Goal: Task Accomplishment & Management: Manage account settings

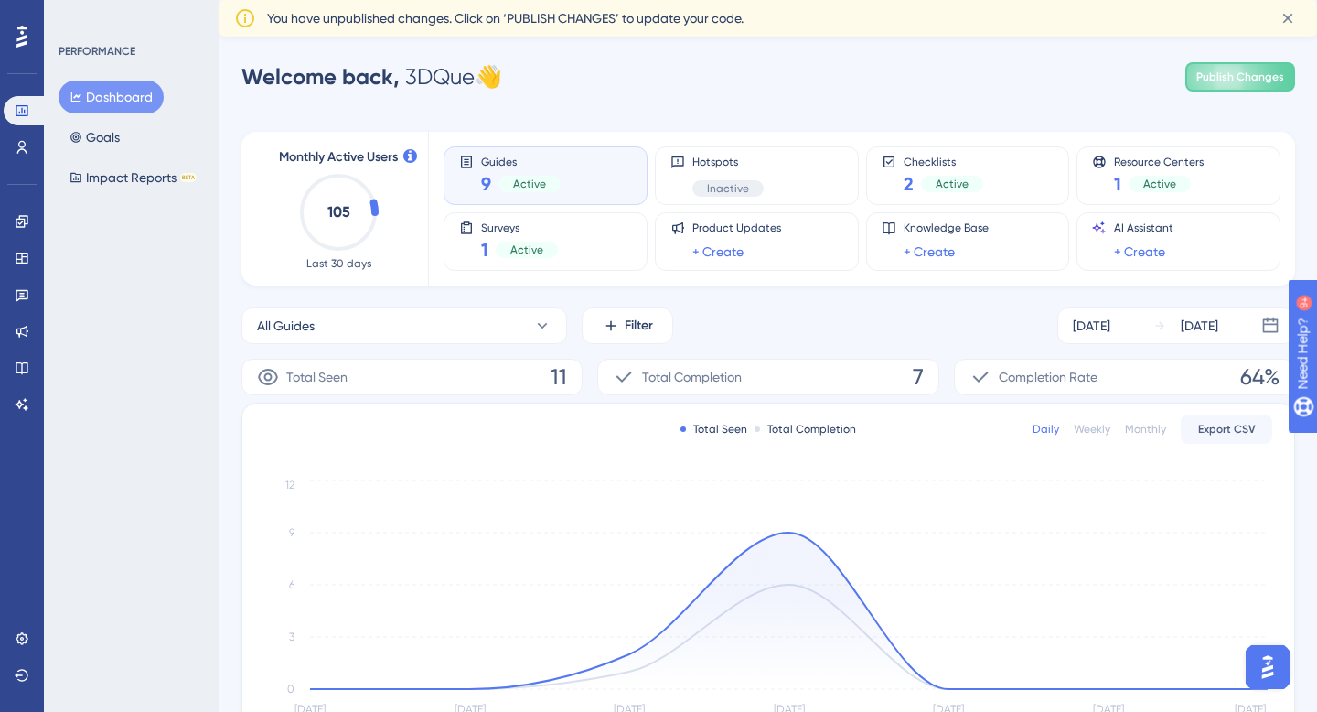
click at [18, 34] on icon at bounding box center [21, 37] width 11 height 24
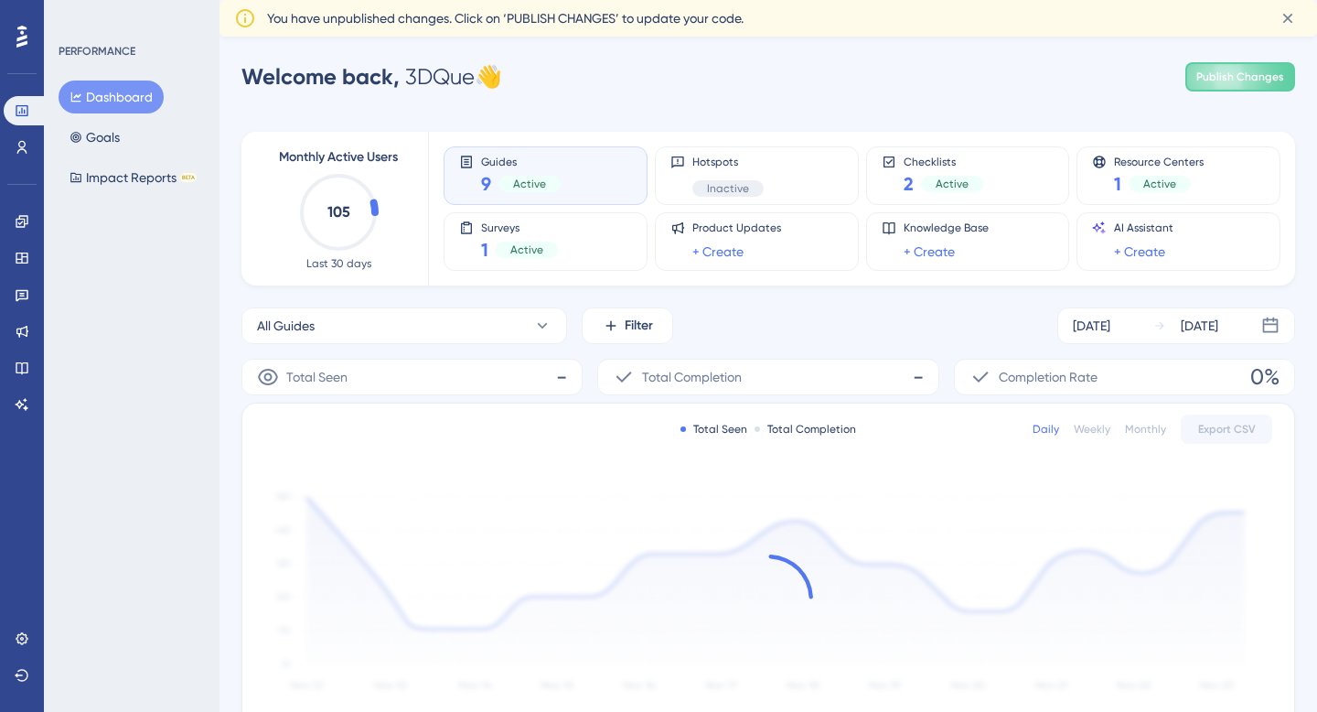
click at [105, 50] on div "PERFORMANCE" at bounding box center [97, 51] width 77 height 15
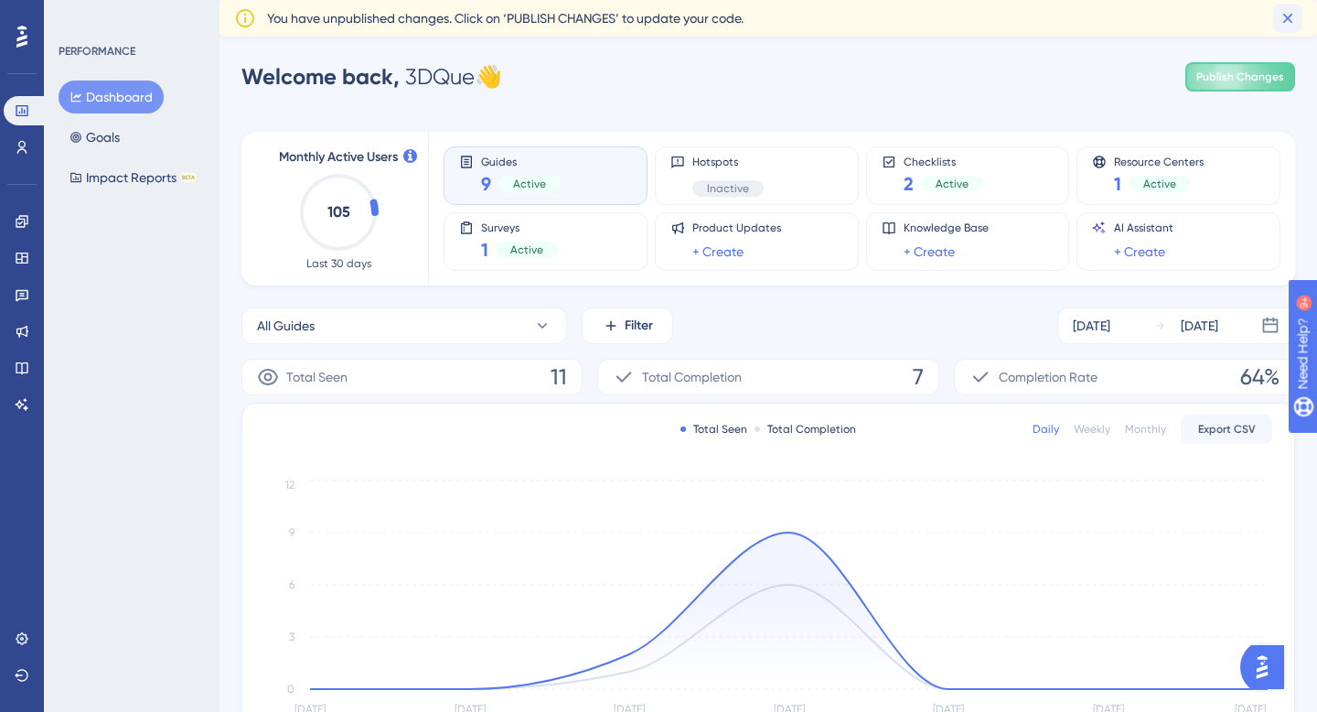
click at [1291, 16] on icon at bounding box center [1288, 18] width 18 height 18
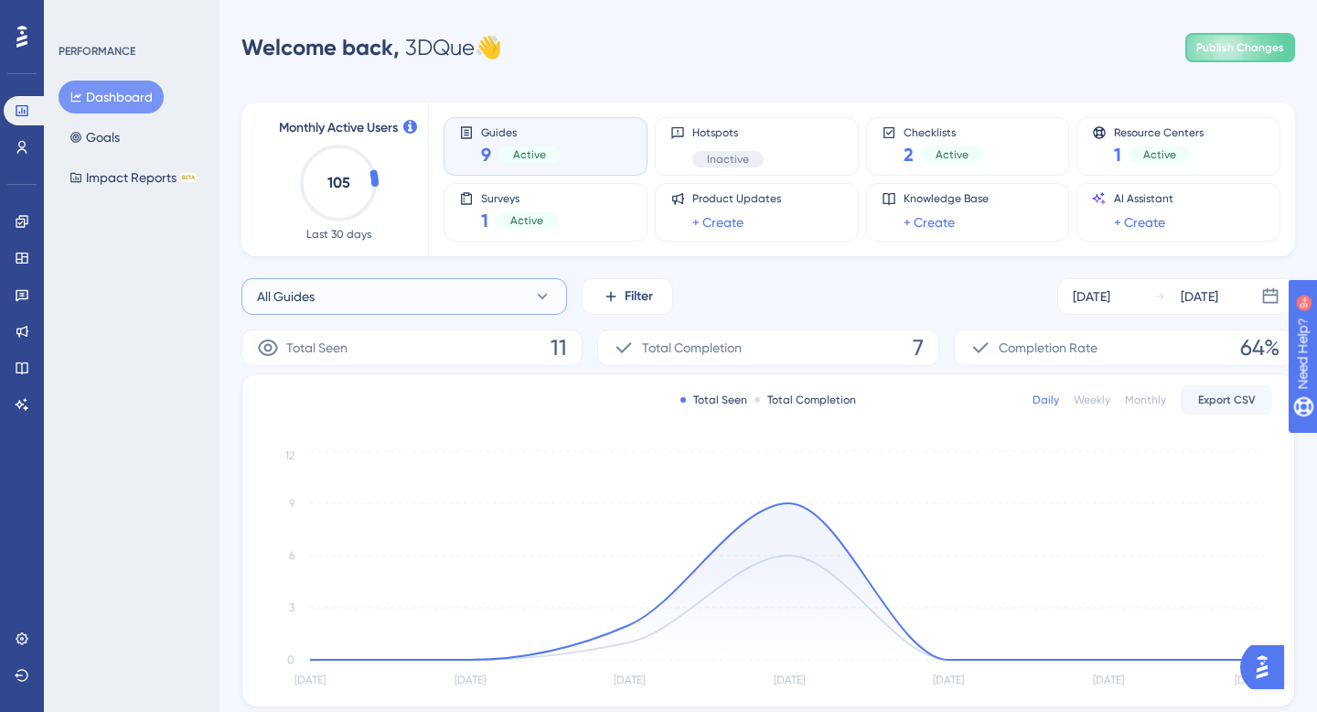
click at [508, 303] on button "All Guides" at bounding box center [404, 296] width 326 height 37
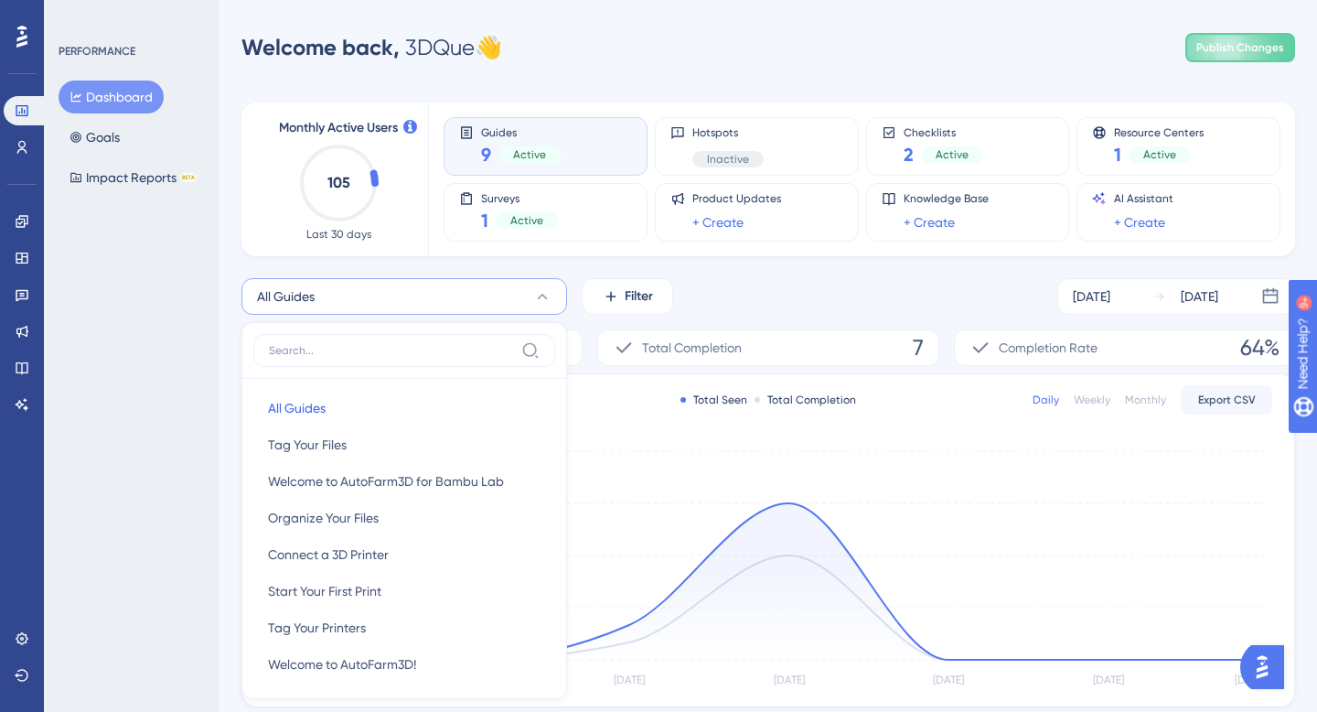
scroll to position [151, 0]
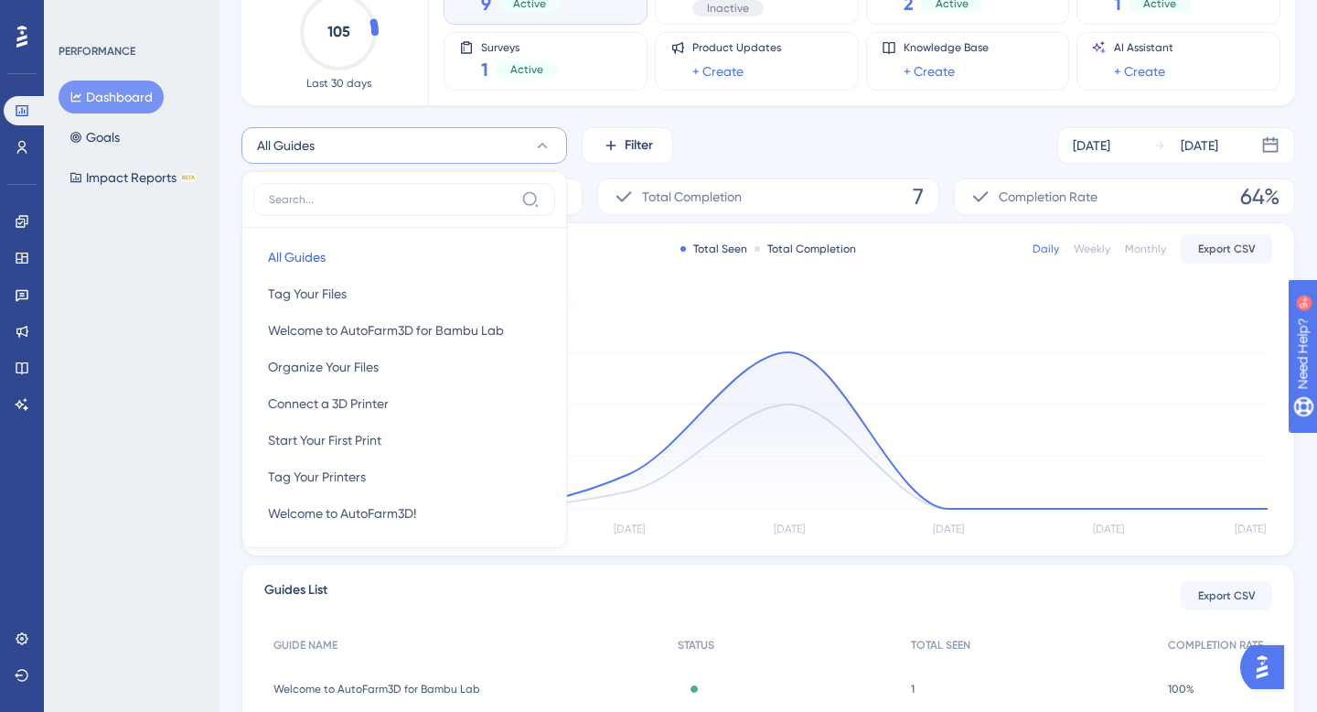
click at [503, 215] on div at bounding box center [404, 205] width 302 height 45
click at [22, 40] on icon at bounding box center [21, 37] width 11 height 24
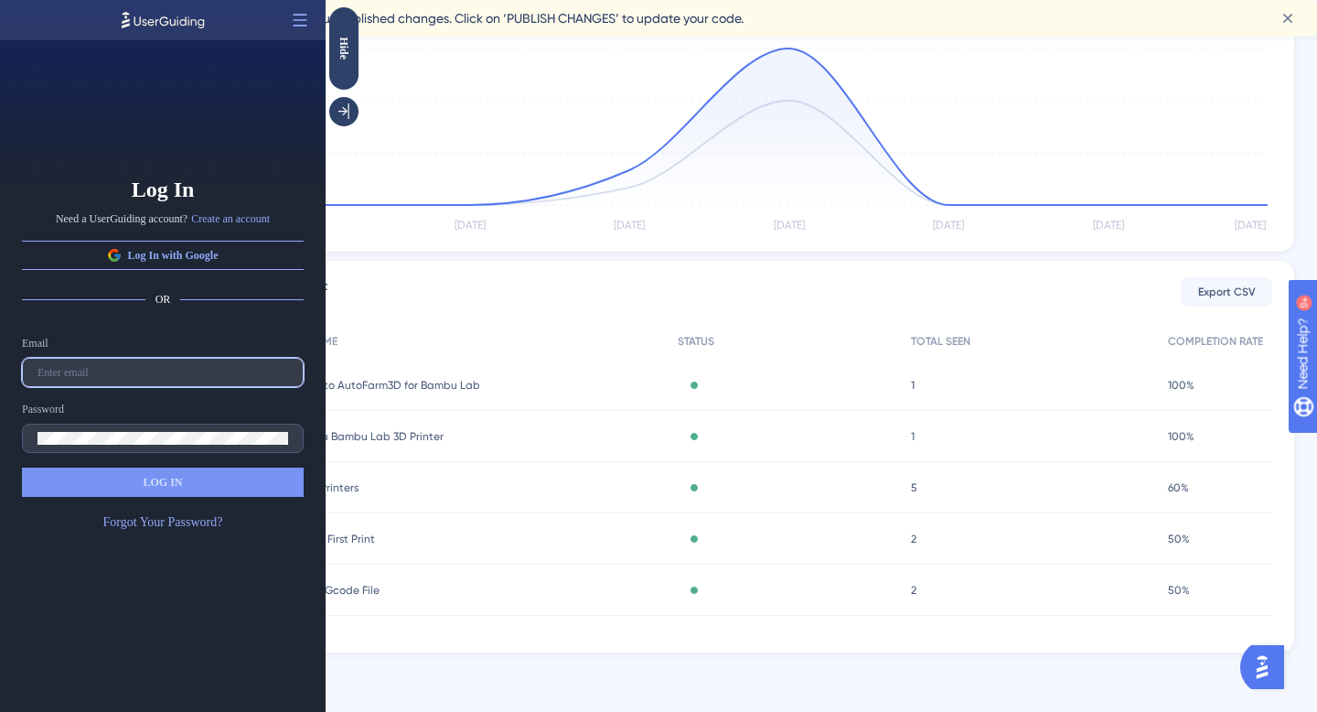
click at [158, 373] on input "text" at bounding box center [163, 372] width 251 height 13
click at [155, 370] on input "text" at bounding box center [163, 372] width 251 height 13
paste input "mattea@3dque.com"
type input "mattea@3dque.com"
click at [127, 428] on label at bounding box center [163, 437] width 282 height 29
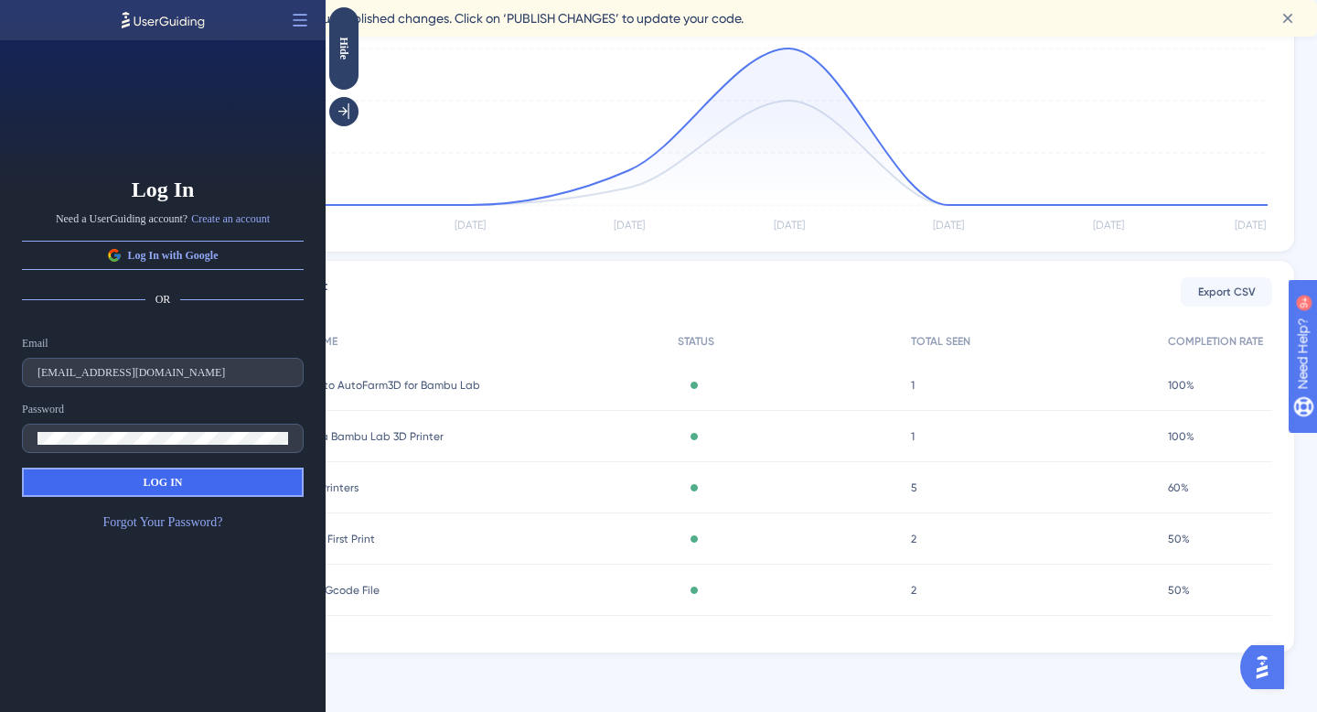
click at [123, 488] on button "LOG IN" at bounding box center [163, 481] width 282 height 29
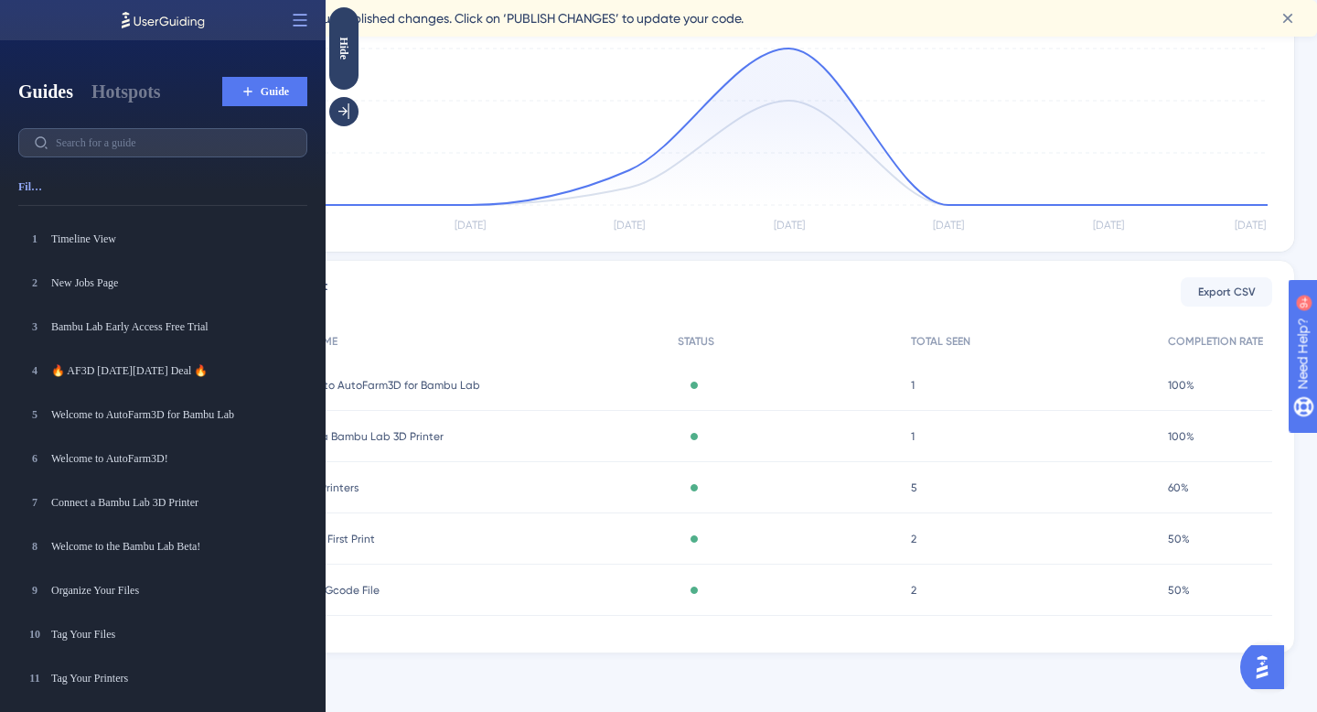
click at [252, 91] on icon at bounding box center [248, 91] width 15 height 15
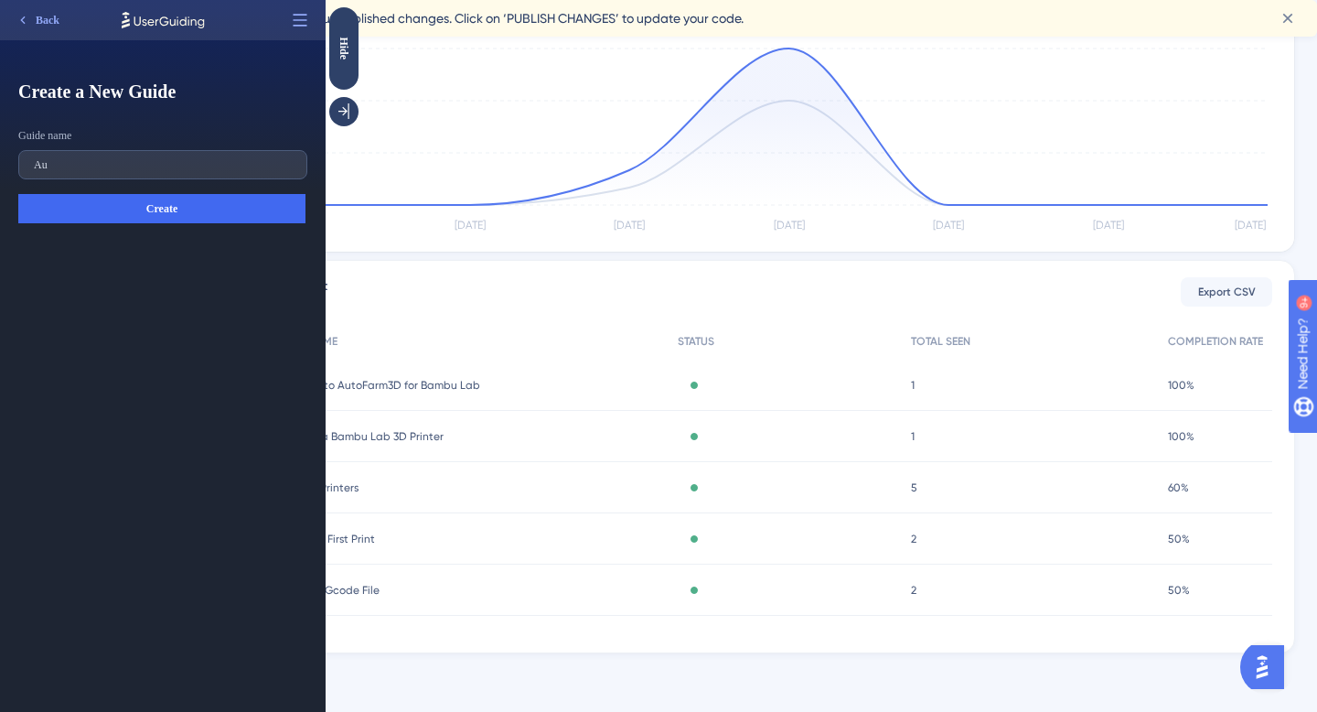
type input "A"
type input "DEMO AutoFarm3D 3.14"
click at [147, 209] on span "Create" at bounding box center [161, 208] width 31 height 15
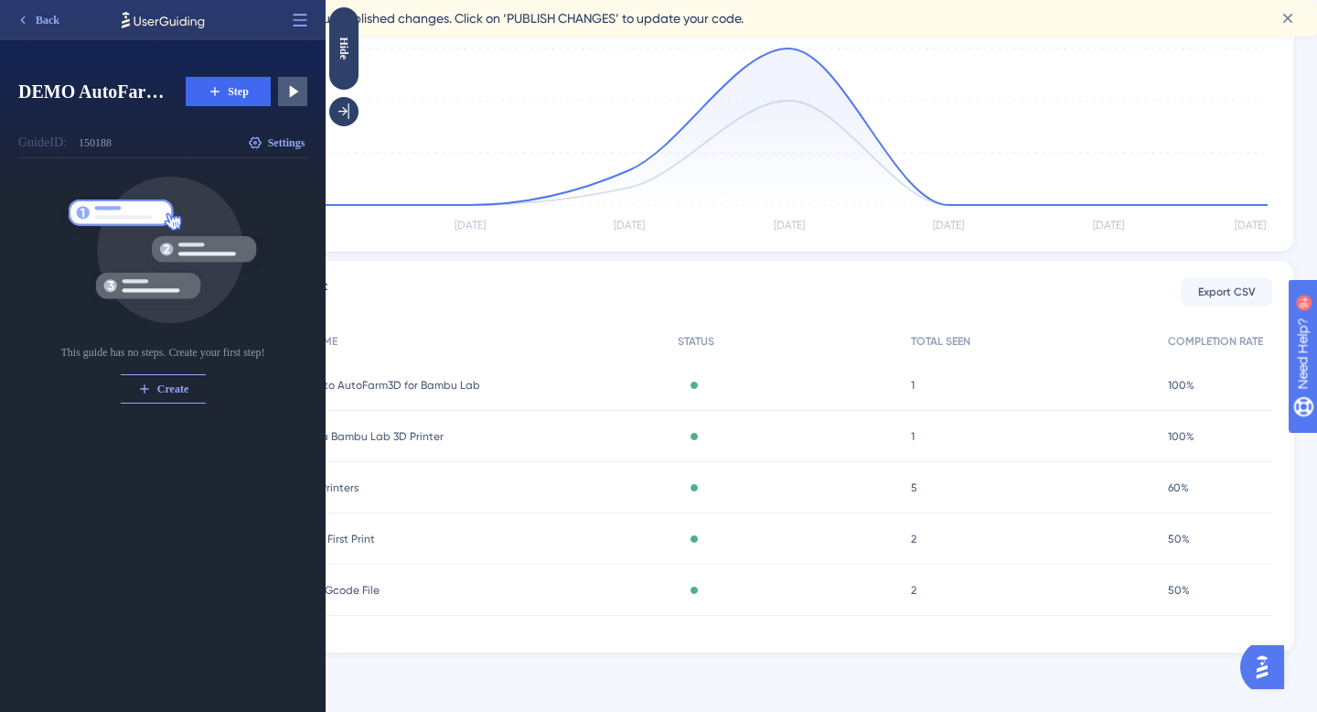
click at [139, 149] on div "Guide ID: 150188 Copy Settings" at bounding box center [162, 143] width 289 height 30
click at [284, 145] on span "Settings" at bounding box center [287, 142] width 38 height 15
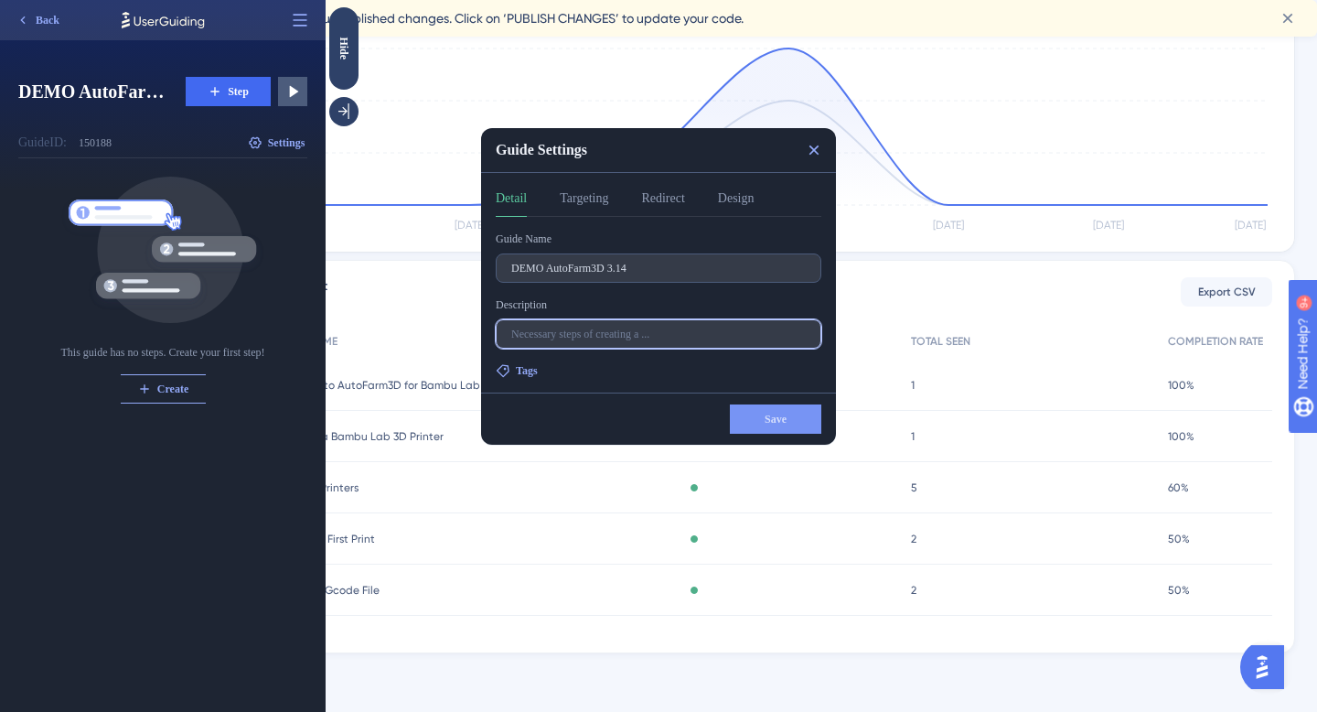
click at [550, 330] on input "text" at bounding box center [658, 333] width 295 height 13
click at [595, 191] on button "Targeting" at bounding box center [584, 202] width 48 height 29
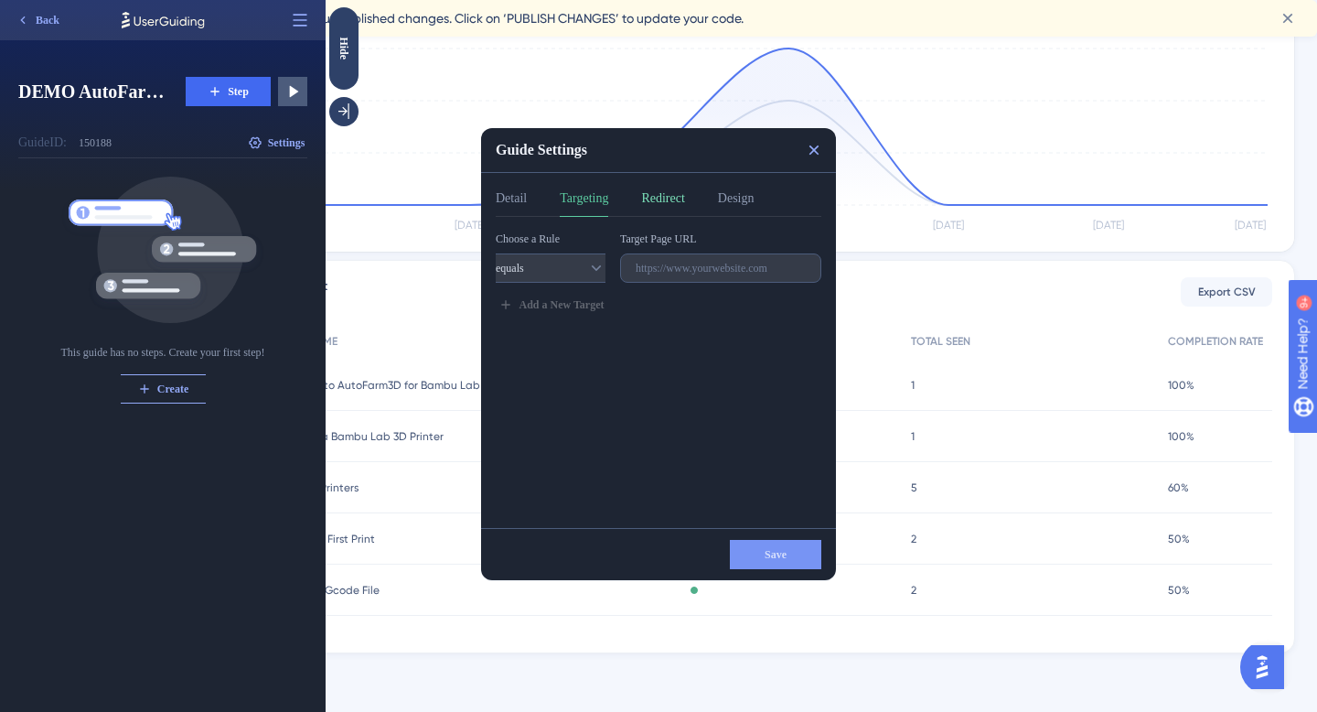
click at [670, 206] on button "Redirect" at bounding box center [662, 202] width 43 height 29
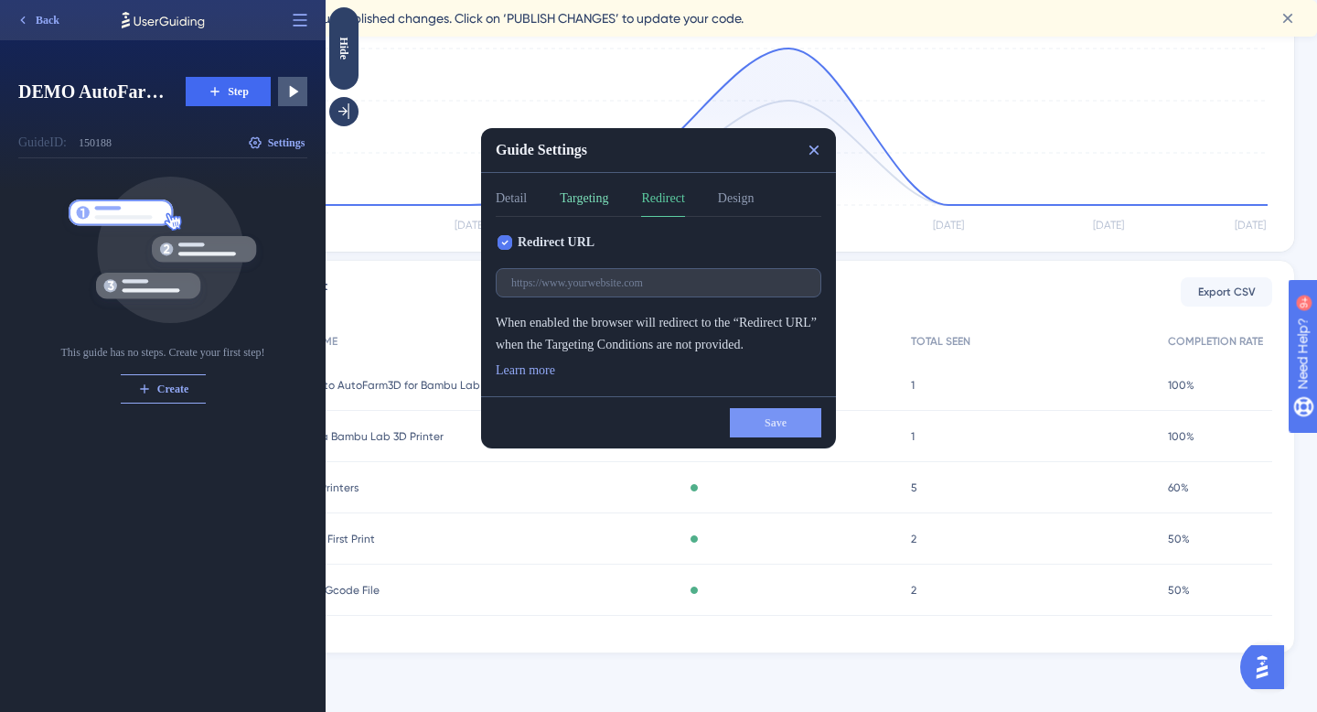
click at [580, 206] on button "Targeting" at bounding box center [584, 202] width 48 height 29
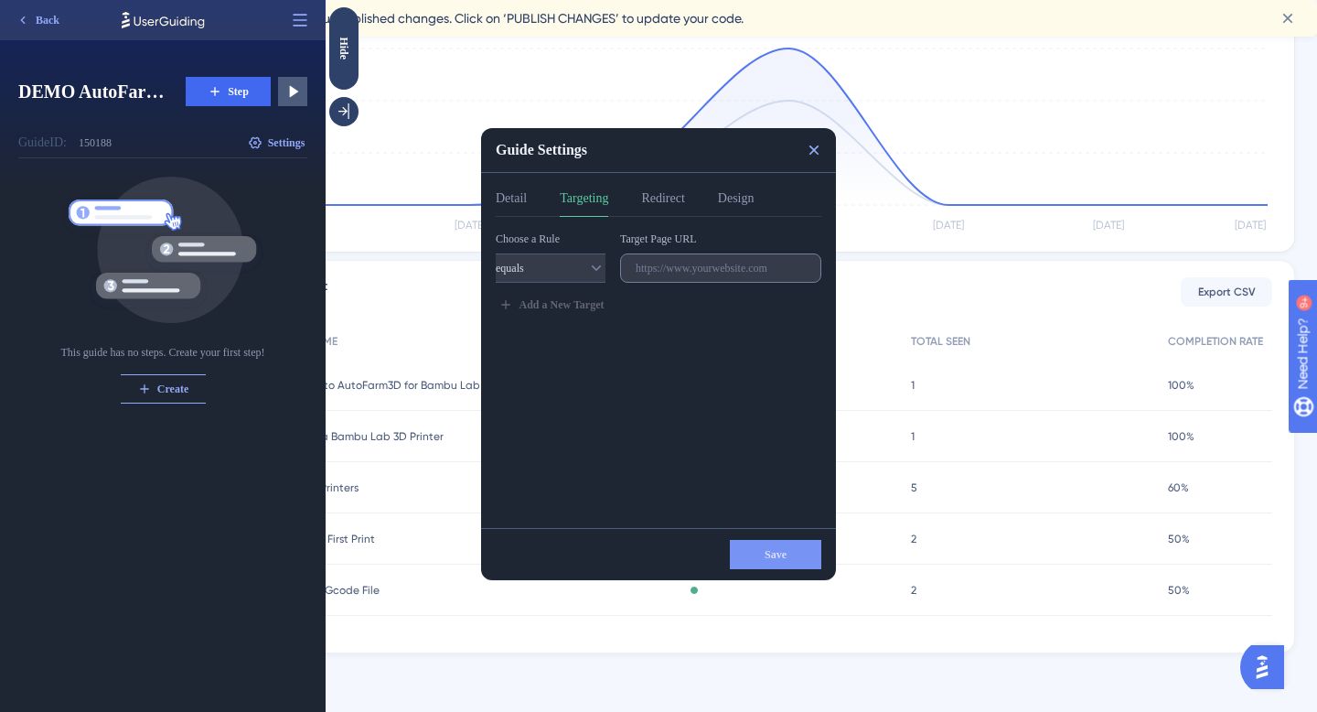
click at [650, 274] on label at bounding box center [720, 267] width 201 height 29
click at [650, 274] on input "text" at bounding box center [721, 268] width 170 height 13
paste input "https://www.3dque.com/af3d-demo"
type input "https://www.3dque.com/af3d-demo"
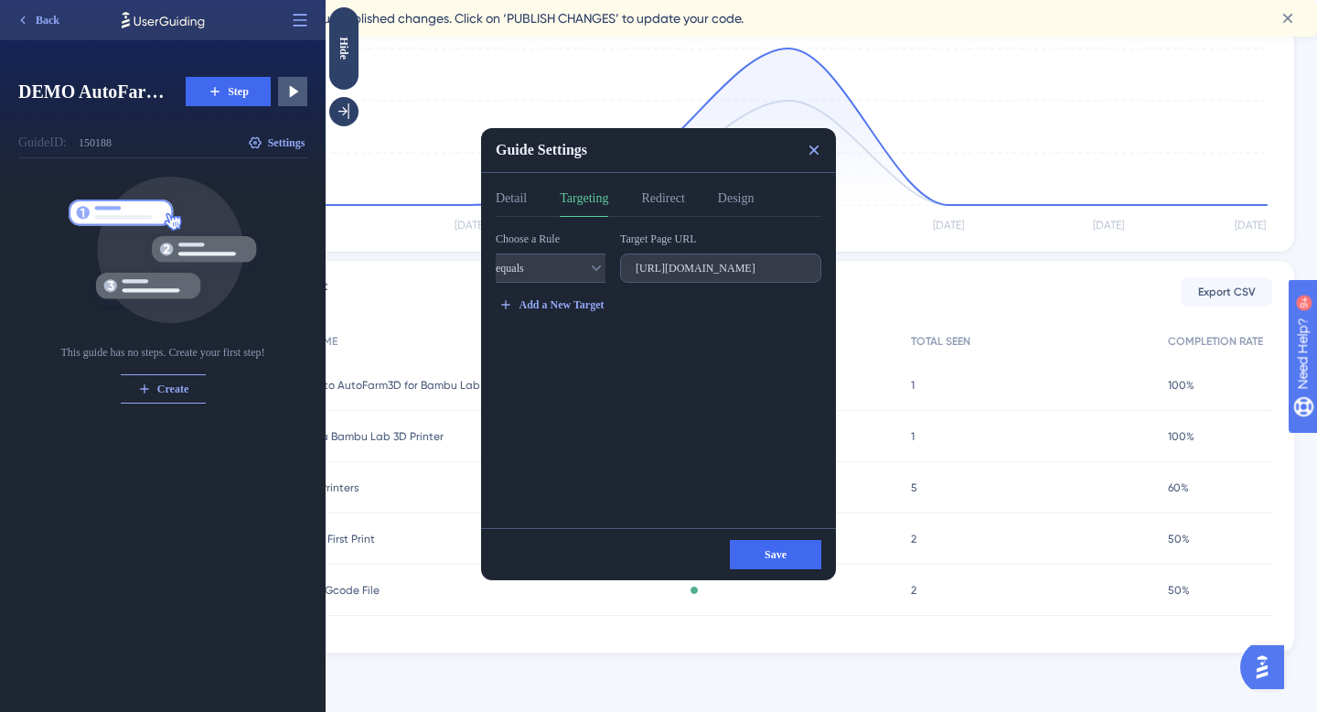
click at [701, 201] on div "Detail Targeting Redirect Design" at bounding box center [659, 202] width 326 height 29
click at [750, 193] on button "Design" at bounding box center [736, 202] width 37 height 29
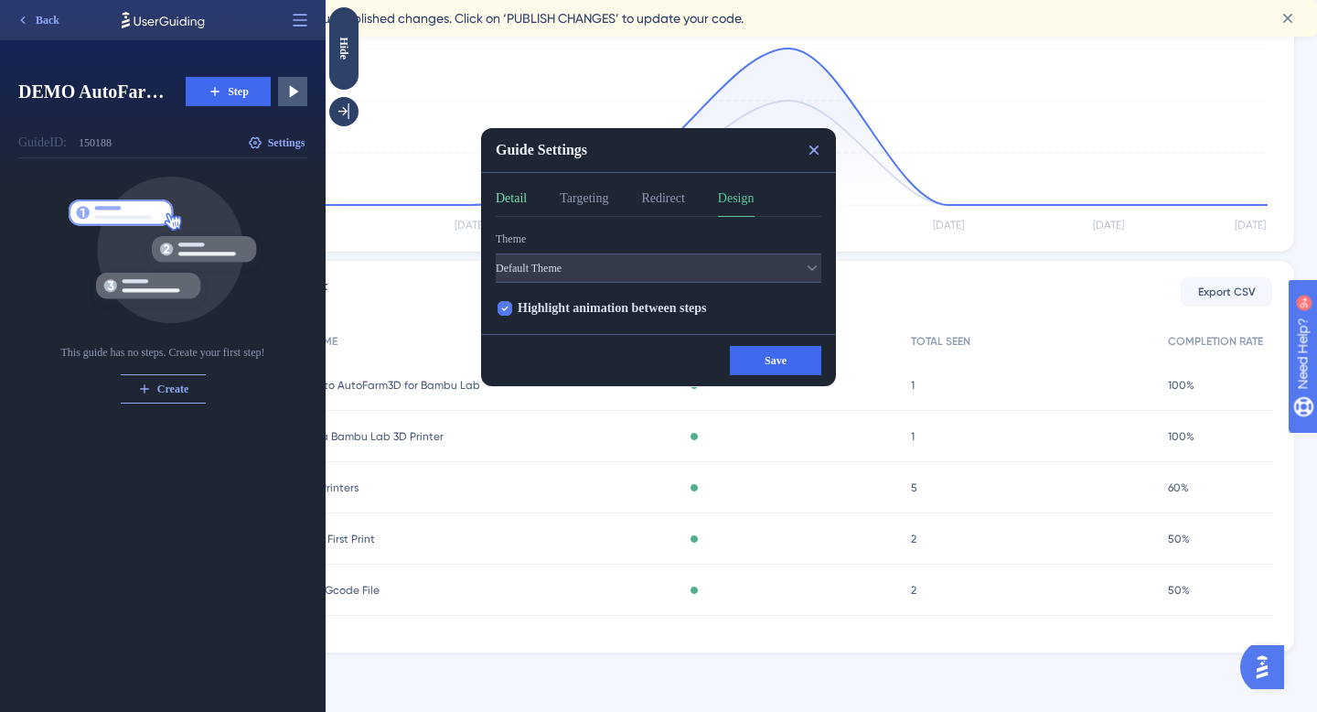
click at [523, 203] on button "Detail" at bounding box center [511, 202] width 31 height 29
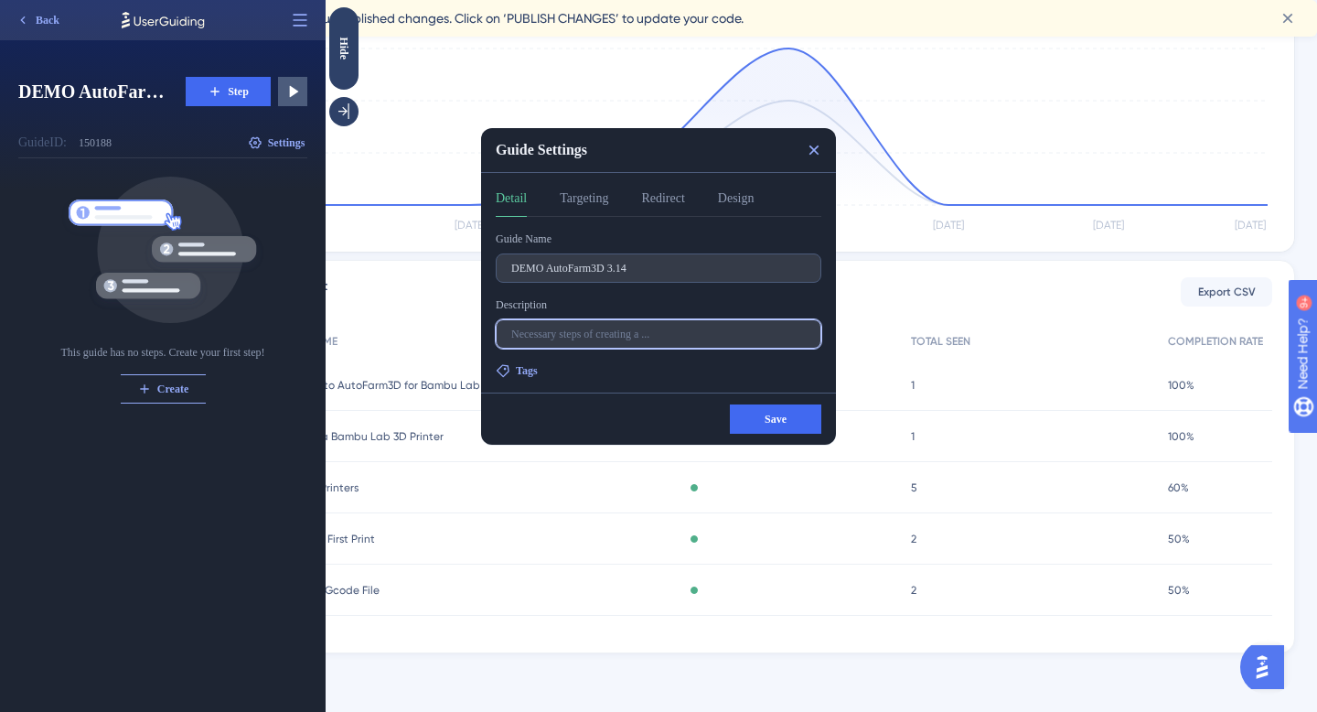
click at [552, 334] on input "text" at bounding box center [658, 333] width 295 height 13
type input "Guided demonstration of job basics in AutoFarm3D"
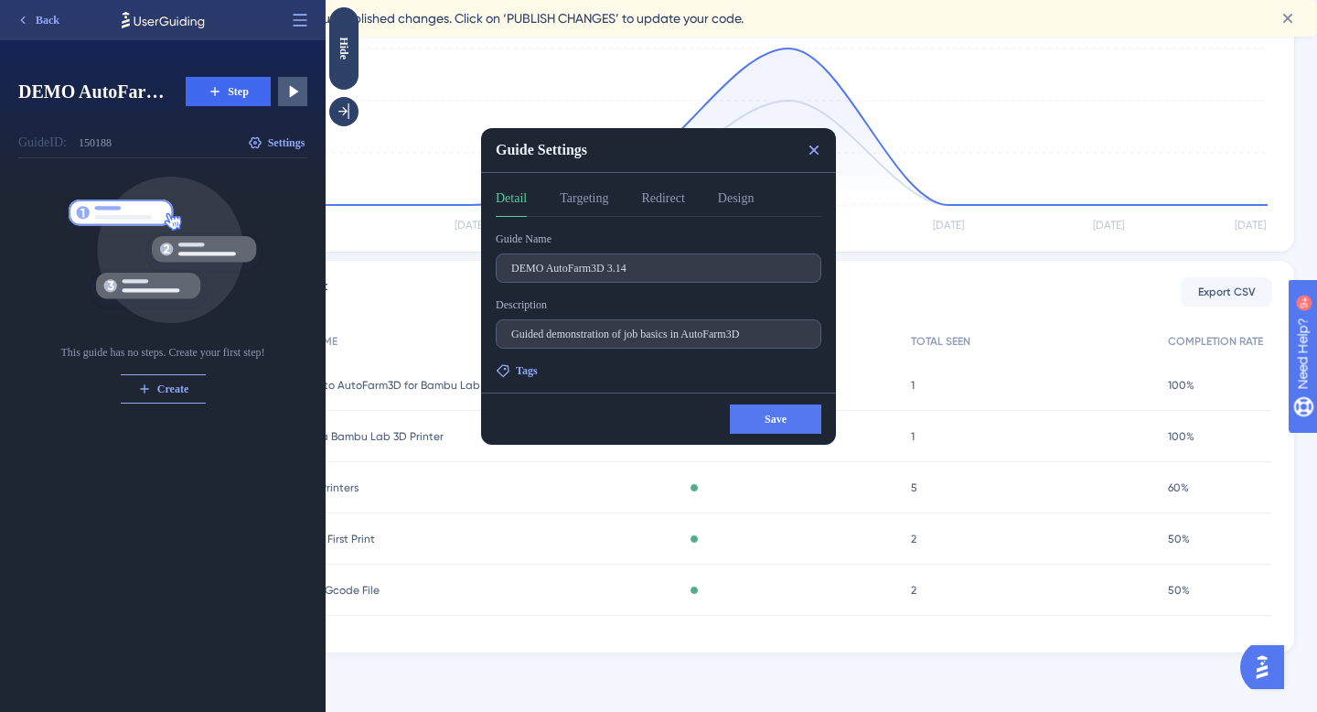
click at [766, 418] on span "Save" at bounding box center [776, 419] width 22 height 15
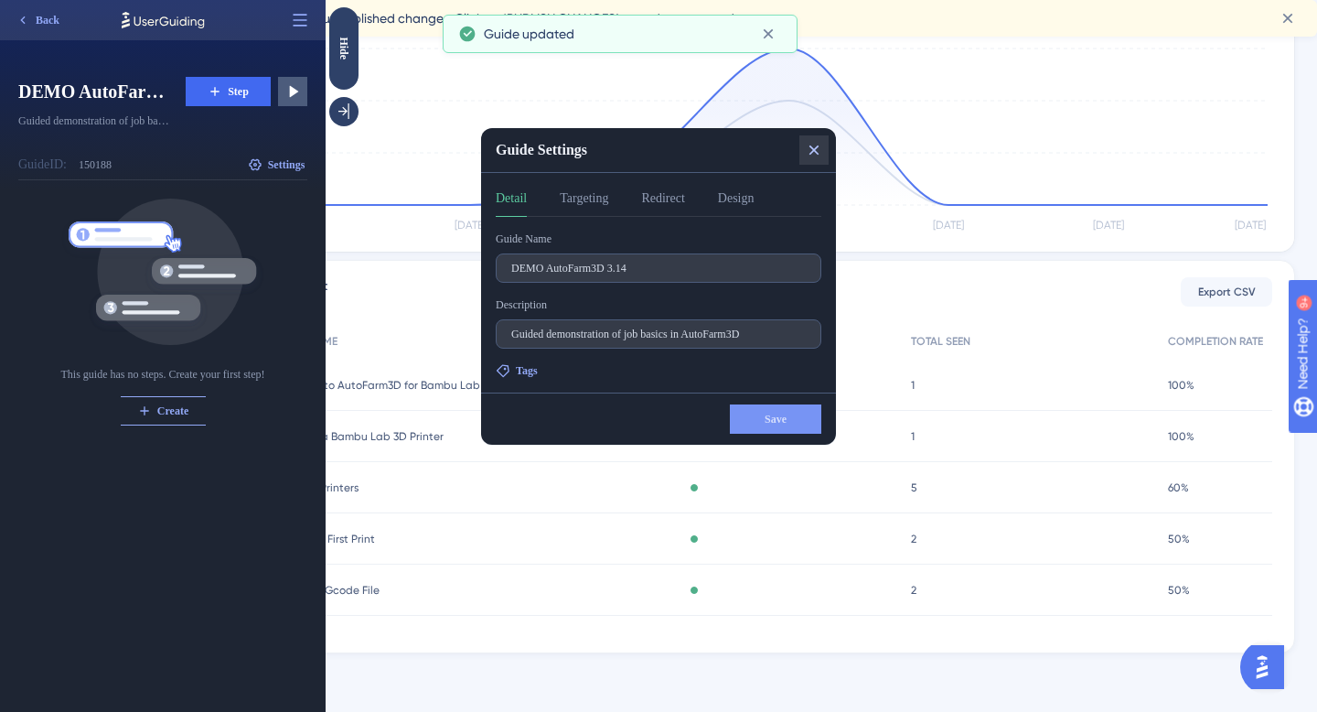
click at [815, 154] on icon at bounding box center [814, 150] width 18 height 18
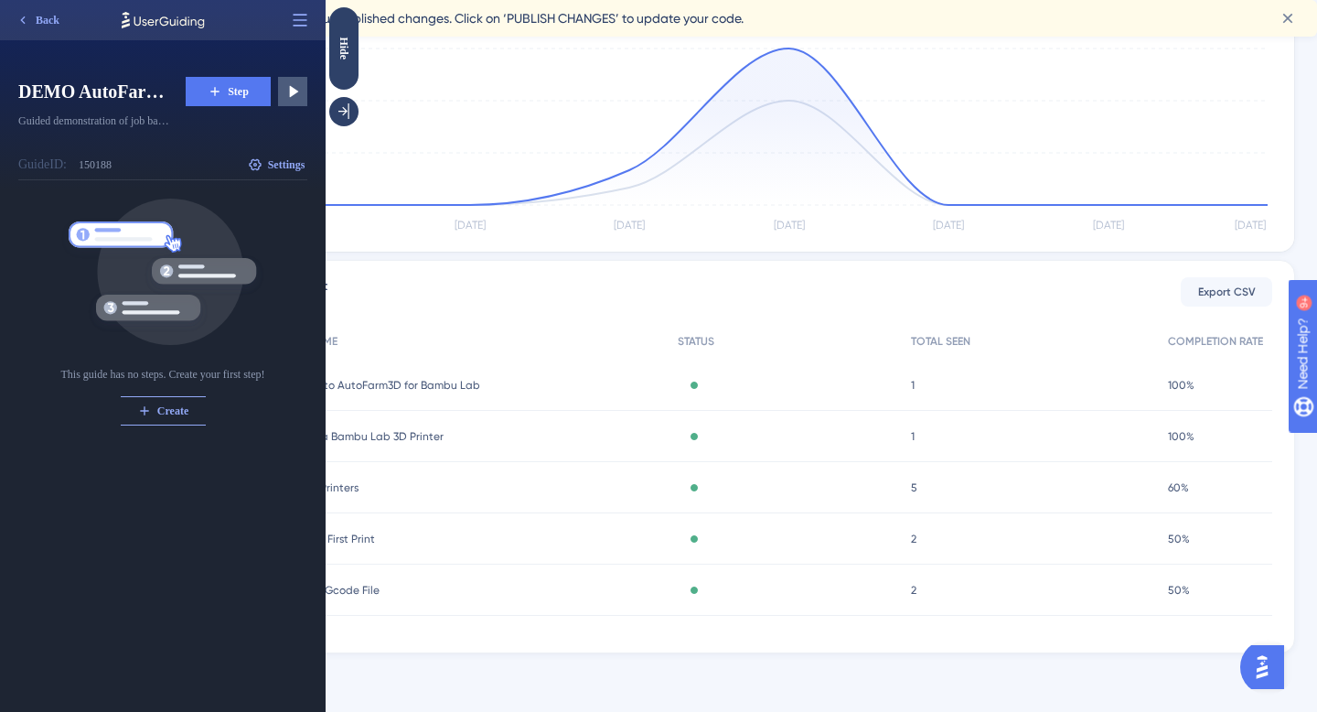
click at [221, 93] on button "Step" at bounding box center [228, 91] width 85 height 29
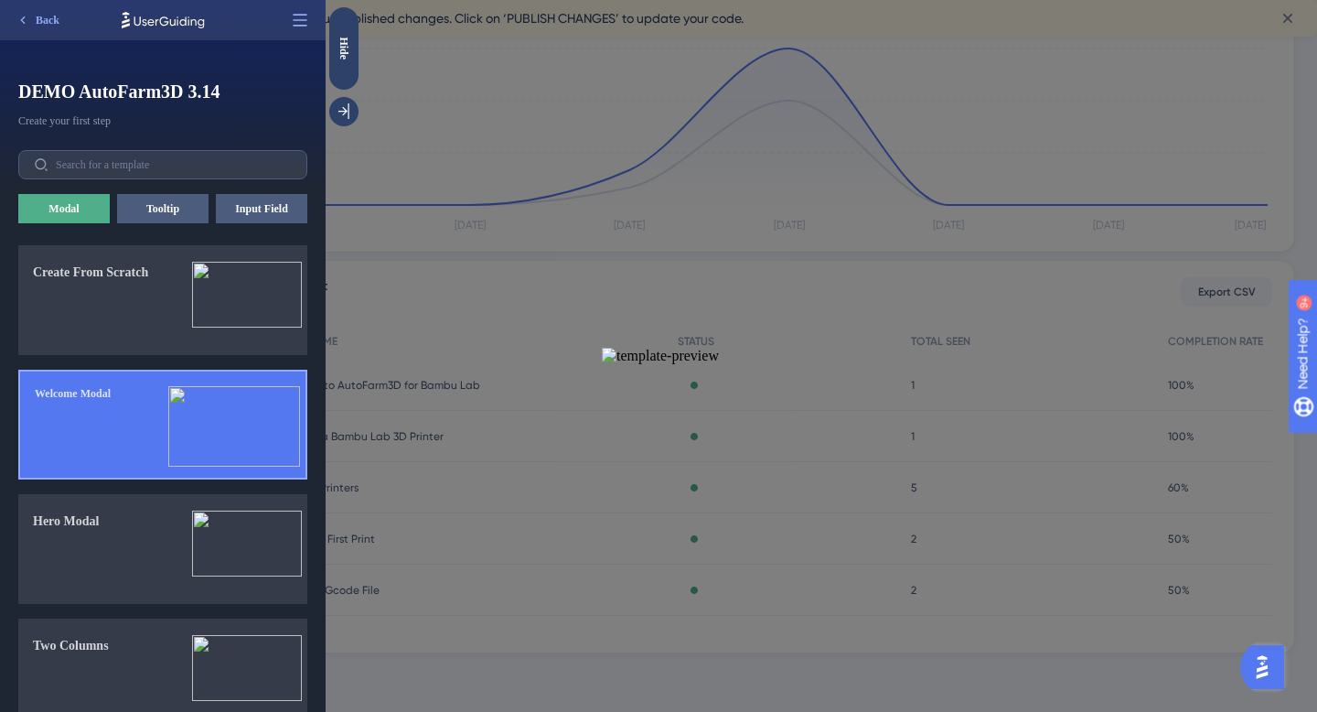
click at [221, 427] on img at bounding box center [234, 426] width 132 height 80
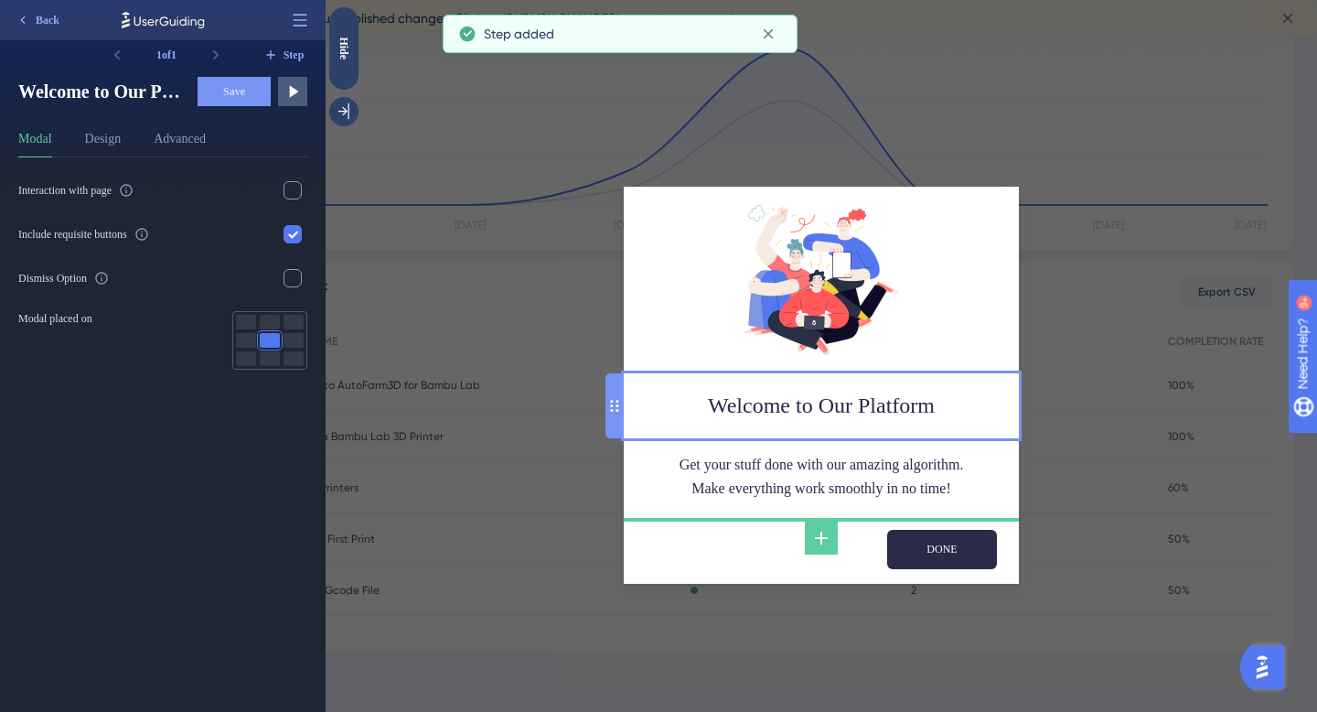
click at [824, 414] on div "Welcome to Our Platform" at bounding box center [821, 406] width 366 height 36
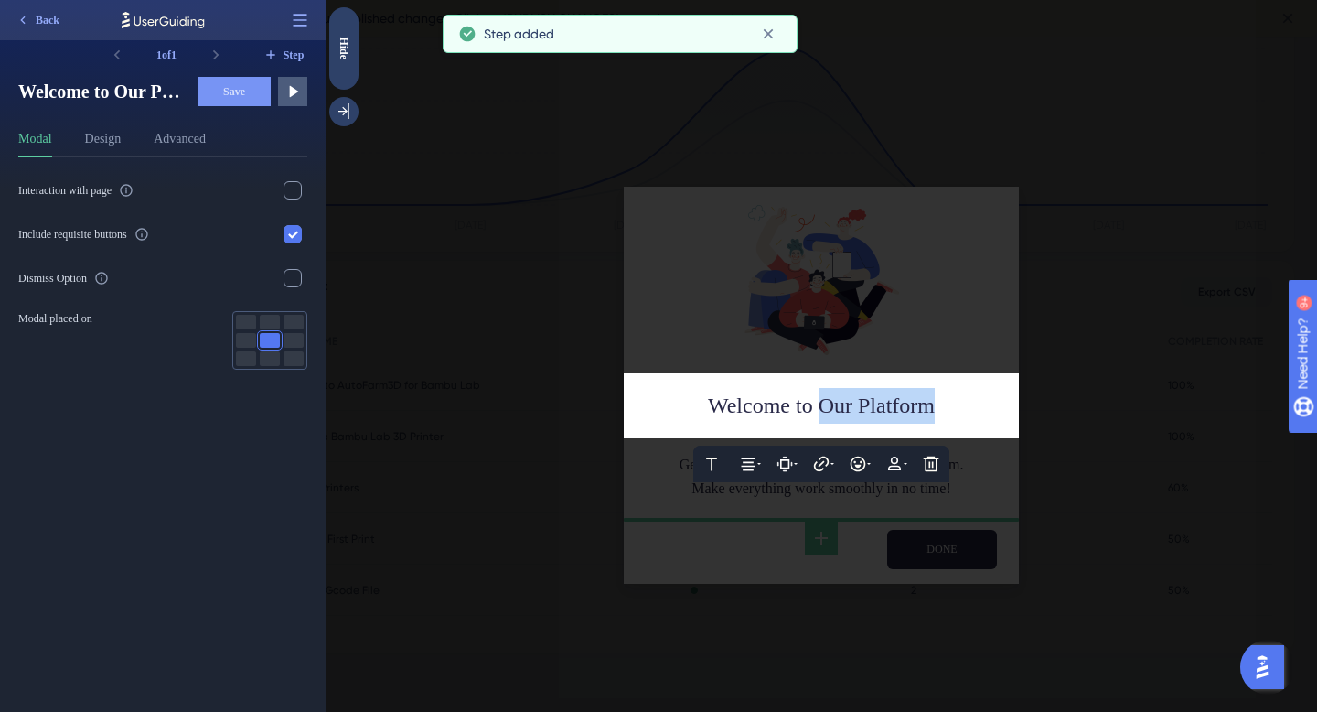
drag, startPoint x: 825, startPoint y: 408, endPoint x: 980, endPoint y: 403, distance: 154.6
click at [980, 403] on div "Welcome to Our Platform" at bounding box center [821, 406] width 366 height 36
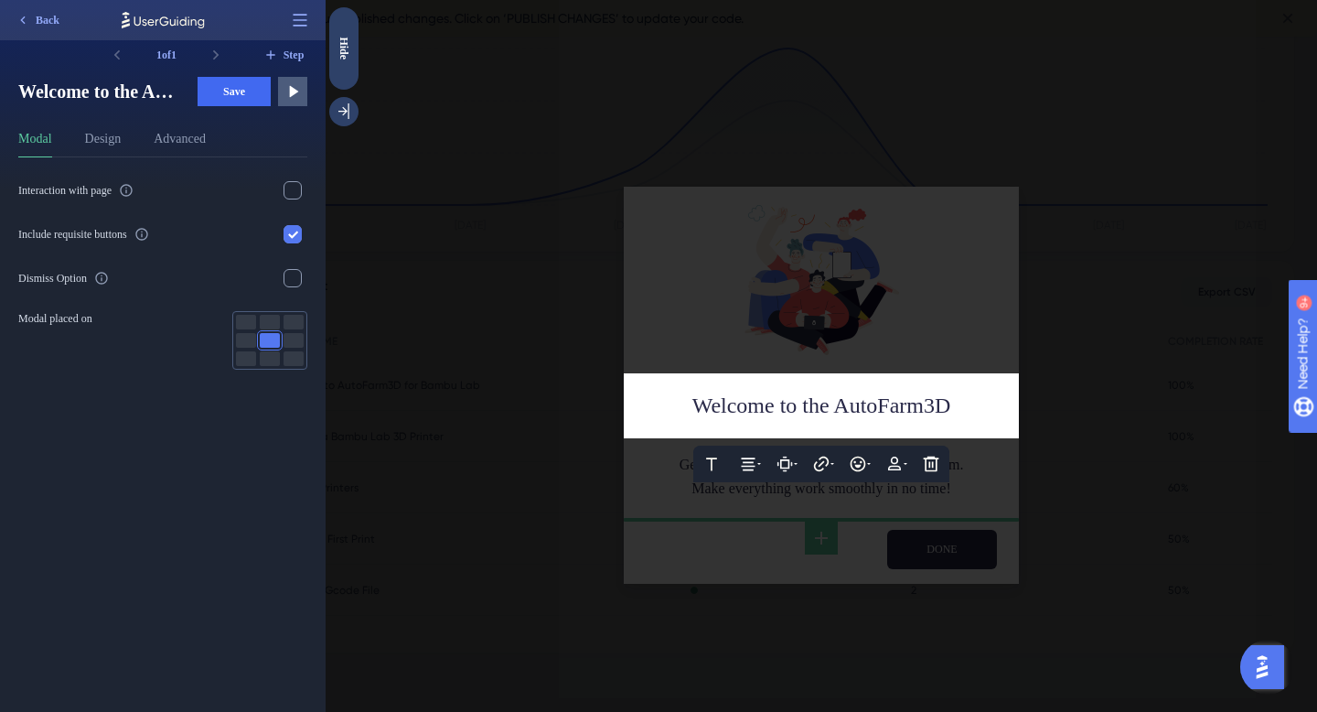
click at [815, 405] on span "Welcome to the AutoFarm3D" at bounding box center [821, 405] width 259 height 24
click at [934, 399] on span "Welcome to AutoFarm3D" at bounding box center [821, 405] width 226 height 24
click at [782, 406] on span "Welcome to AutoFarm3D DEMO" at bounding box center [821, 405] width 296 height 24
click at [896, 349] on div at bounding box center [821, 356] width 991 height 712
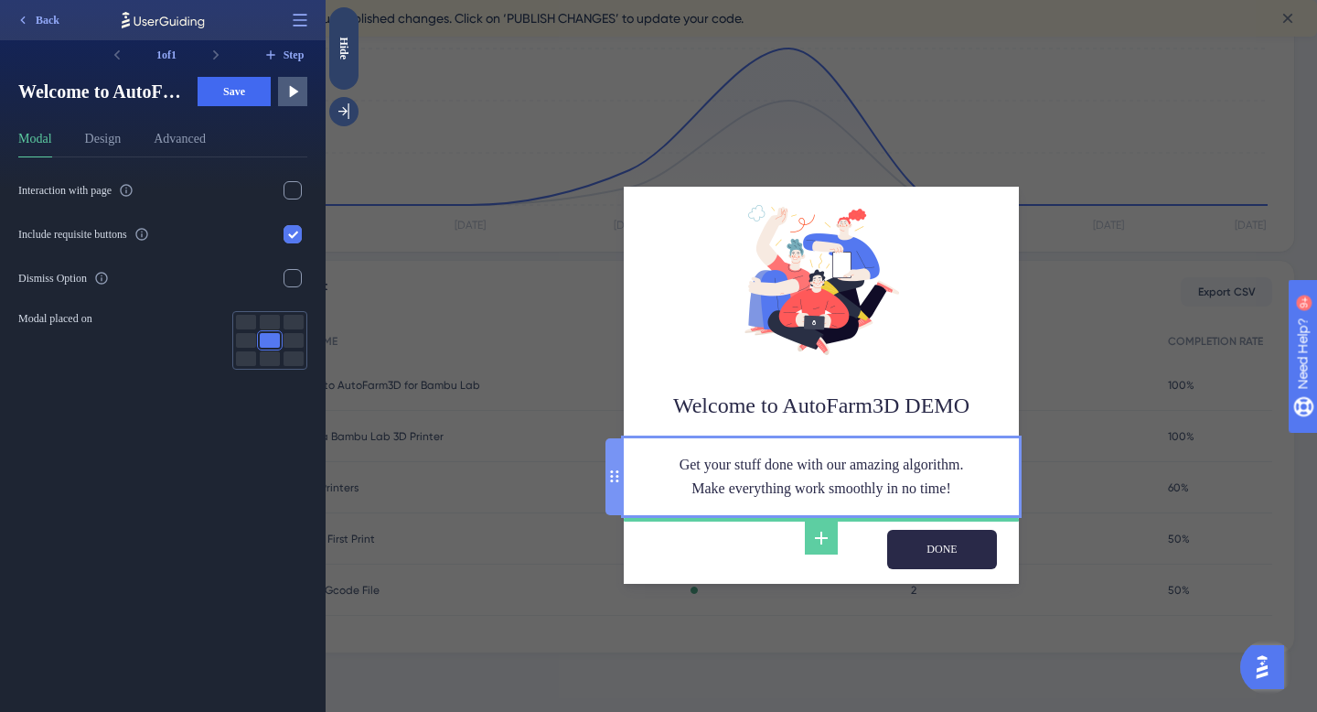
click at [809, 476] on div "Get your stuff done with our amazing algorithm. Make everything work smoothly i…" at bounding box center [821, 477] width 366 height 48
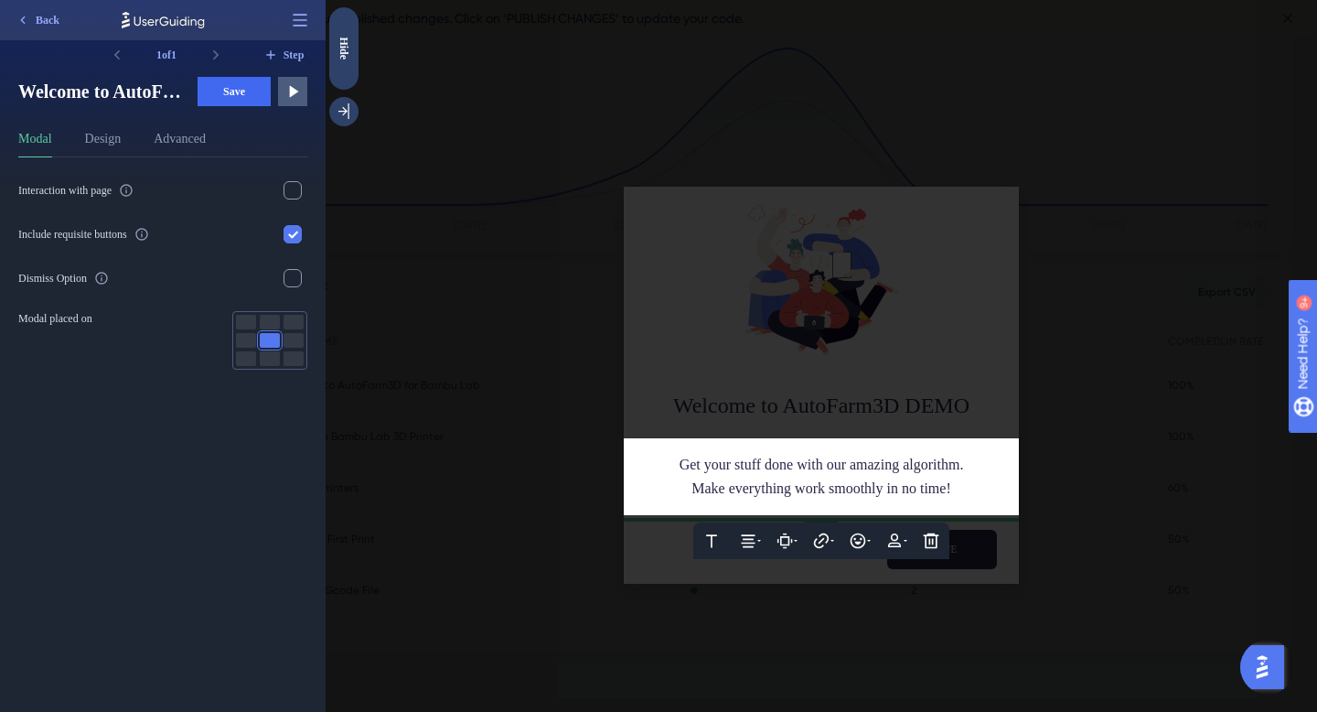
click at [789, 466] on span "Get your stuff done with our amazing algorithm." at bounding box center [822, 464] width 284 height 16
click at [811, 487] on span "Make everything work smoothly in no time!" at bounding box center [821, 488] width 260 height 16
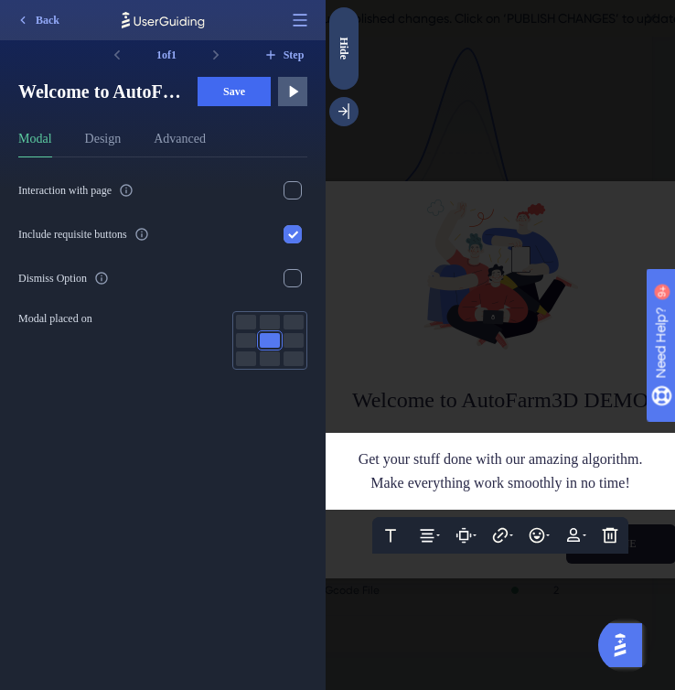
scroll to position [372, 0]
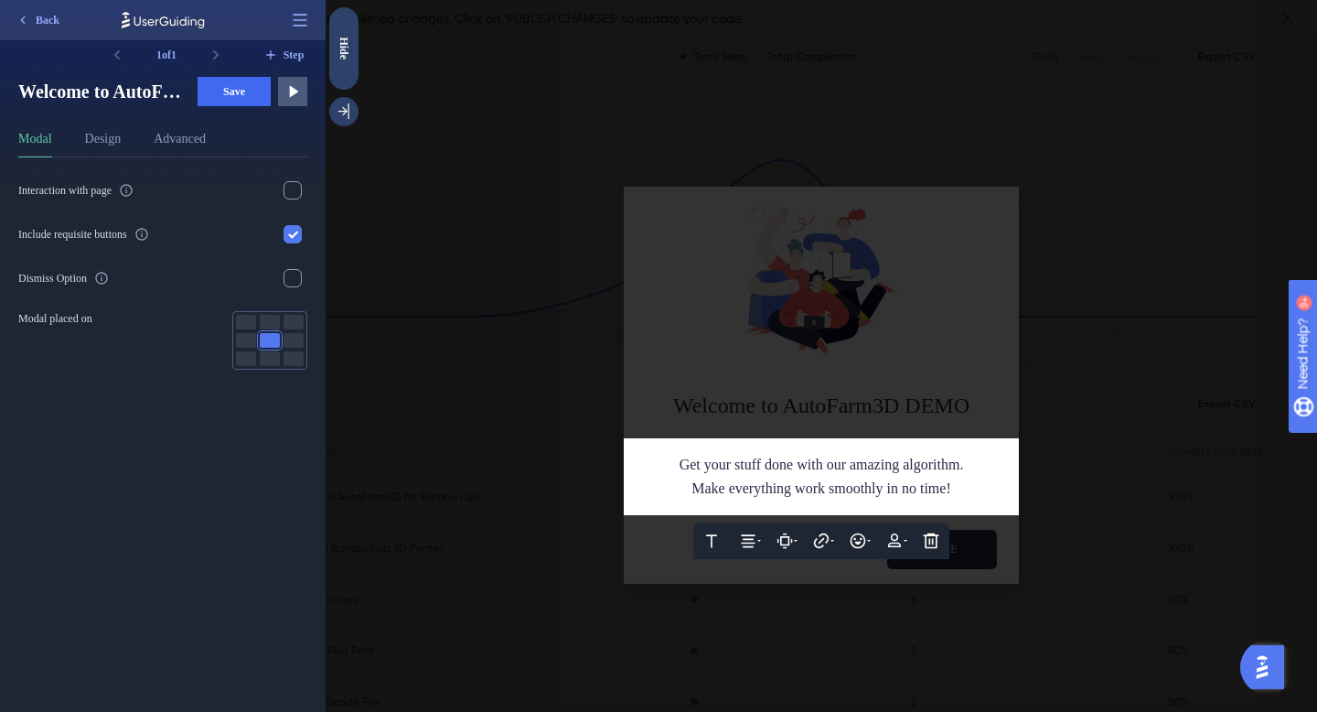
click at [702, 295] on div at bounding box center [821, 356] width 991 height 712
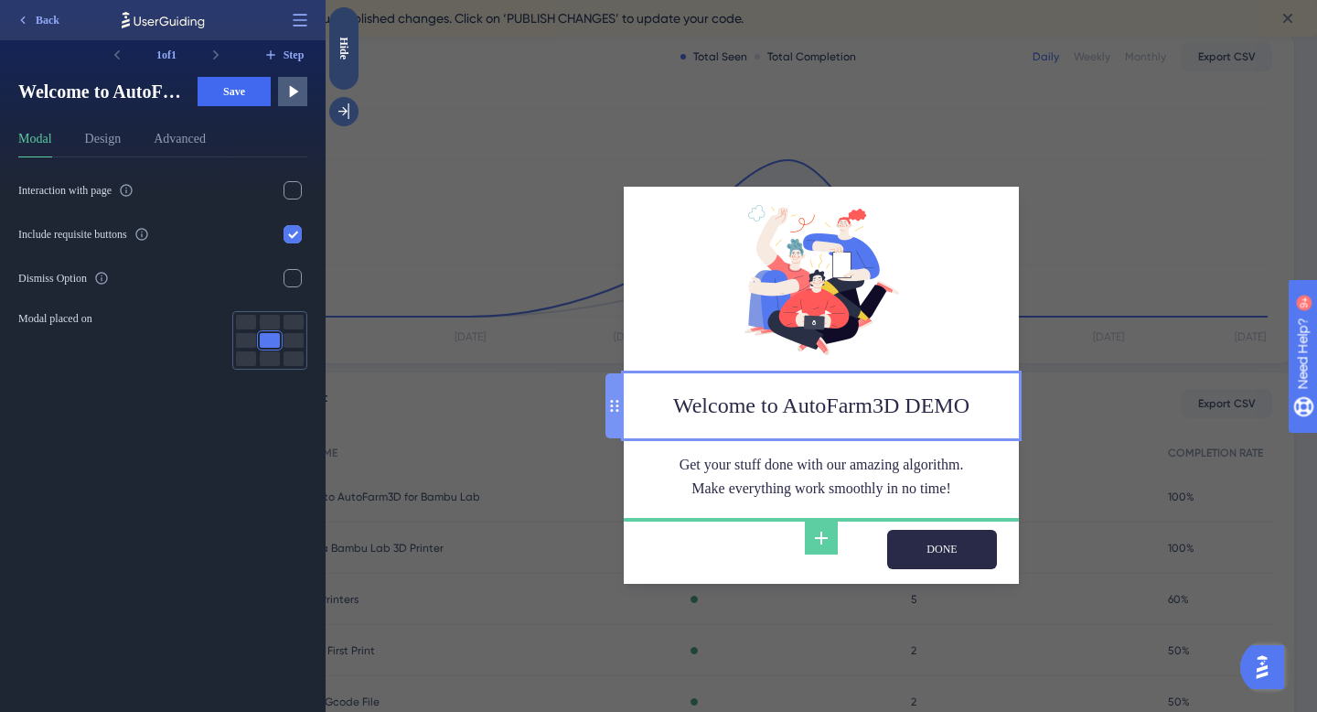
click at [794, 415] on div "Welcome to AutoFarm3D DEMO" at bounding box center [821, 406] width 366 height 36
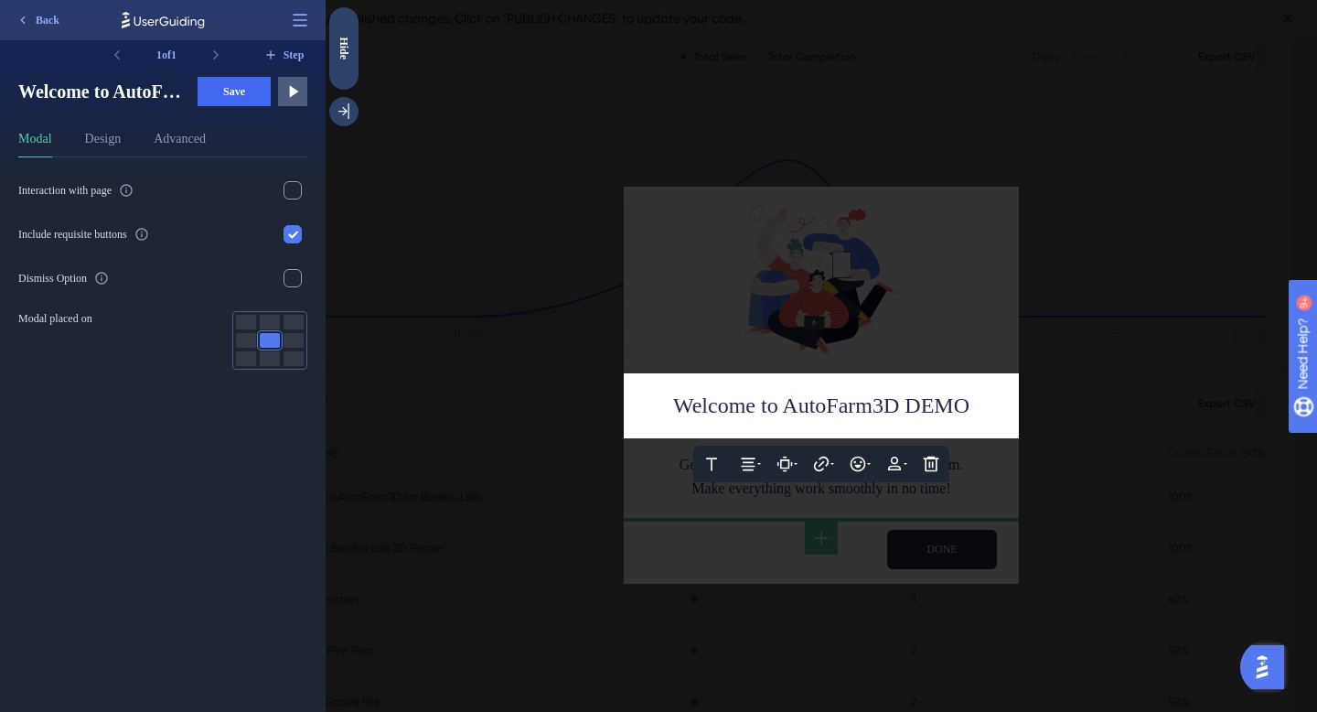
drag, startPoint x: 787, startPoint y: 407, endPoint x: 1030, endPoint y: 401, distance: 243.4
click at [1030, 401] on div "Text Alignment Paddings Hyperlink Emojis Personalization Delete Welcome to Auto…" at bounding box center [821, 356] width 991 height 712
click at [862, 343] on div at bounding box center [821, 356] width 991 height 712
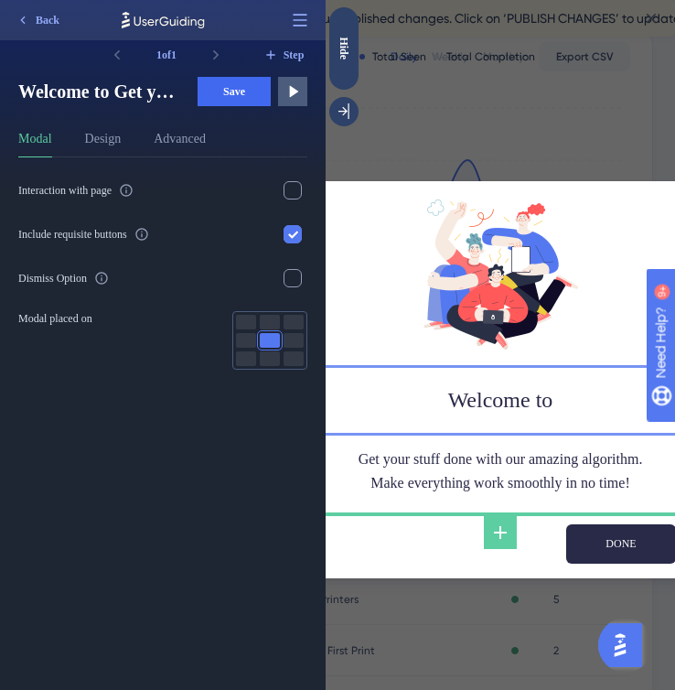
click at [501, 403] on div "Welcome to" at bounding box center [500, 400] width 366 height 36
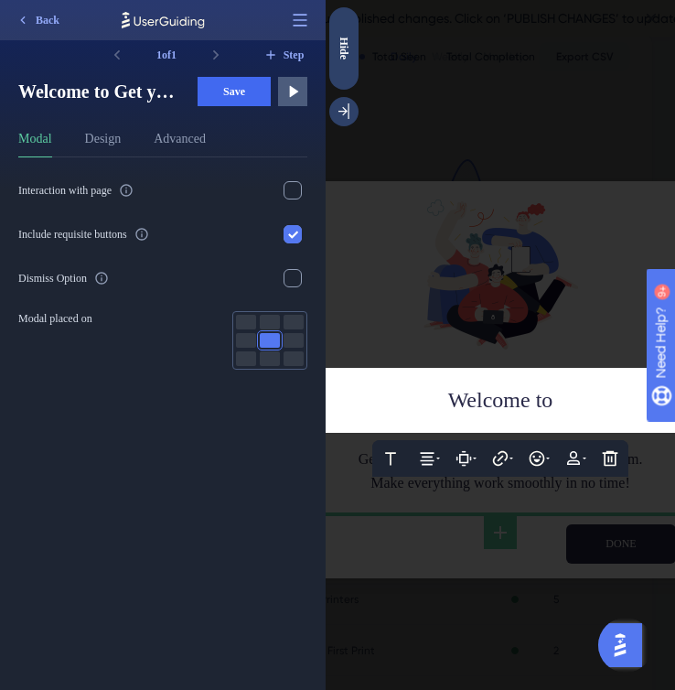
click at [423, 404] on div "Welcome to" at bounding box center [500, 400] width 366 height 36
click at [588, 403] on div "Welcome to" at bounding box center [500, 400] width 366 height 36
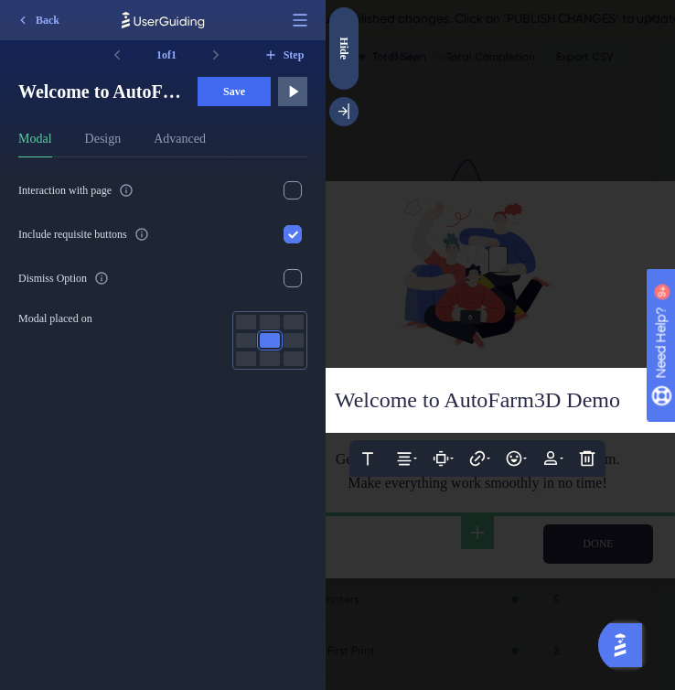
click at [448, 401] on span "Welcome to AutoFarm3D Demo" at bounding box center [477, 400] width 285 height 24
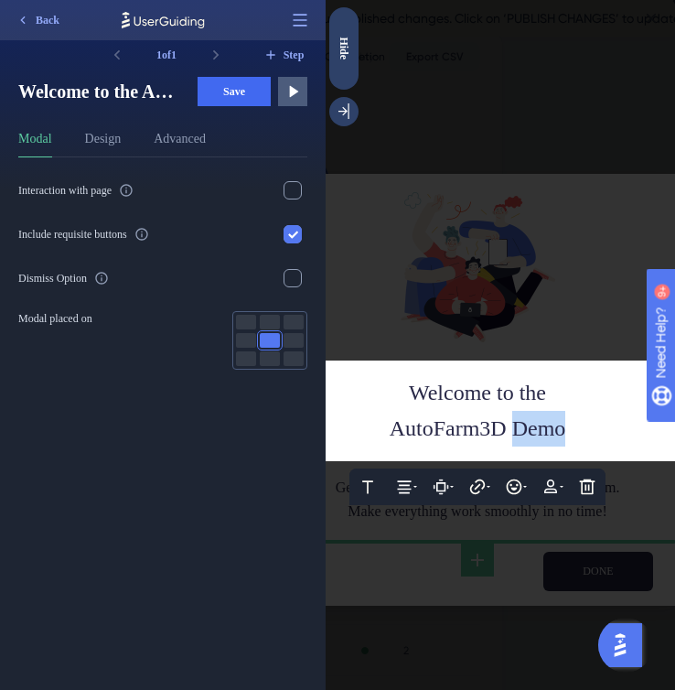
drag, startPoint x: 515, startPoint y: 430, endPoint x: 599, endPoint y: 424, distance: 84.3
click at [599, 424] on div "AutoFarm3D Demo" at bounding box center [478, 429] width 366 height 36
click at [537, 431] on span "AutoFarm3D Demo" at bounding box center [478, 428] width 177 height 24
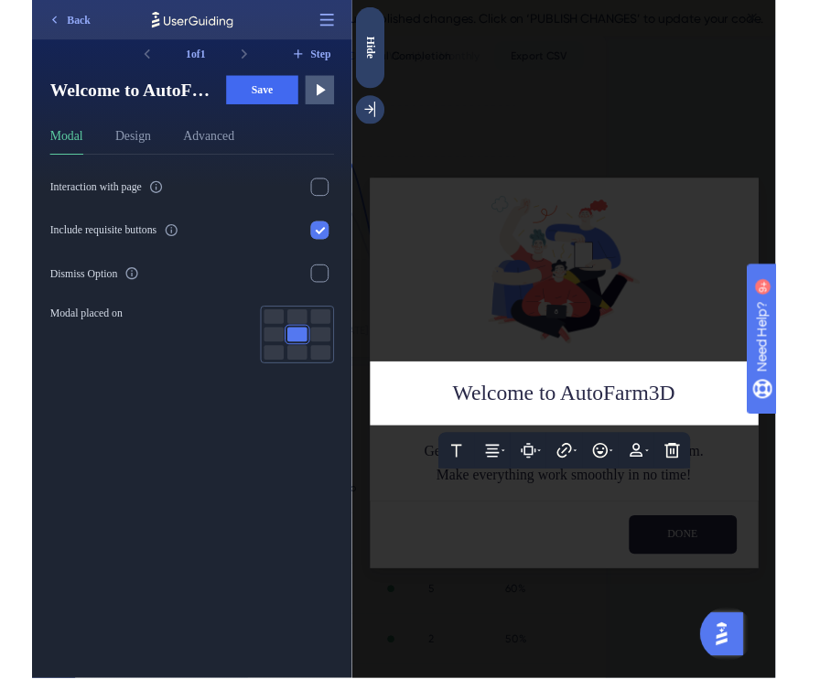
scroll to position [0, 0]
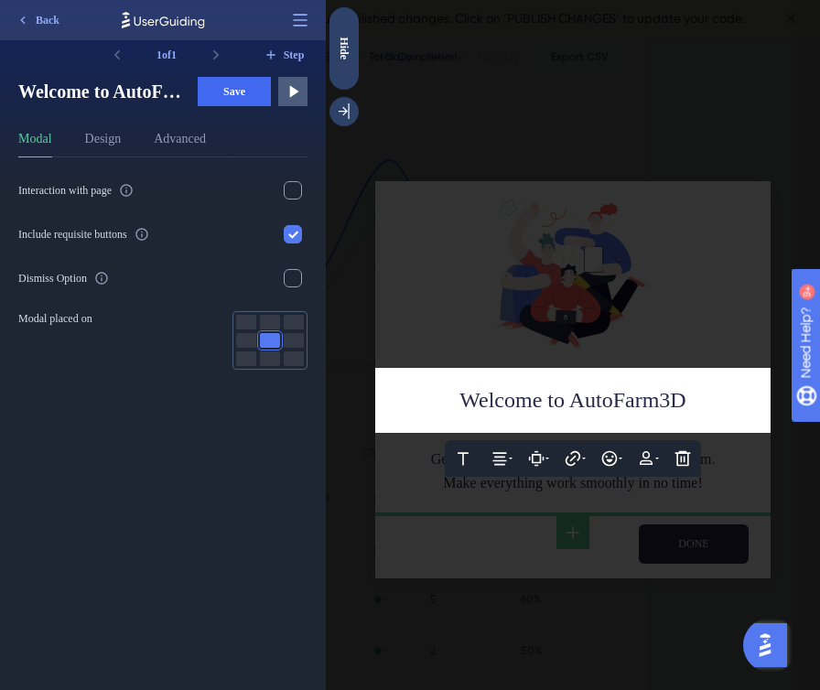
click at [710, 400] on div "Welcome to AutoFarm3D" at bounding box center [573, 400] width 366 height 36
click at [710, 412] on span "Welcome to AutoFarm3D Demo" at bounding box center [572, 400] width 285 height 24
click at [697, 400] on span "Welcome to AutoFarm3D Demo" at bounding box center [572, 400] width 285 height 24
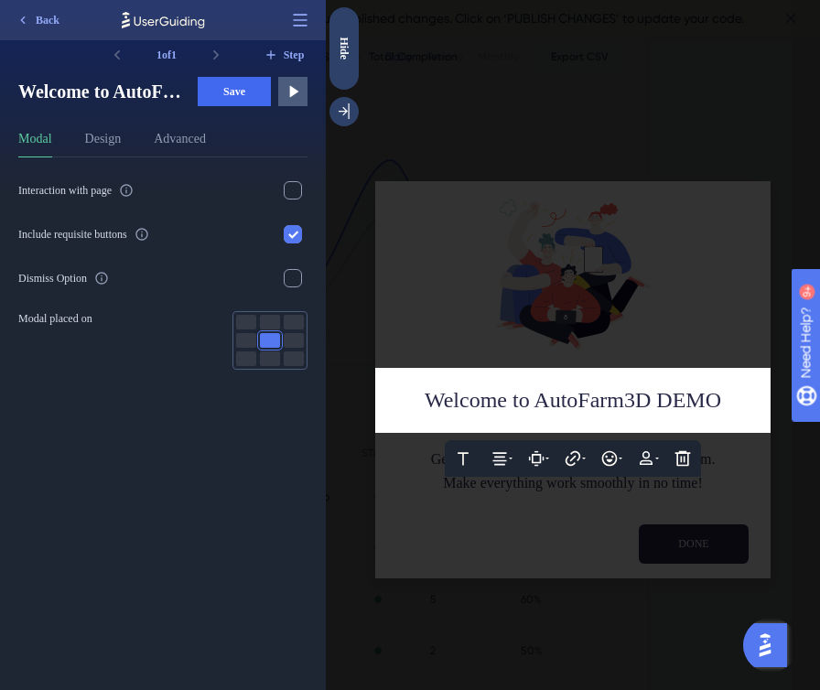
click at [421, 467] on div at bounding box center [573, 345] width 494 height 690
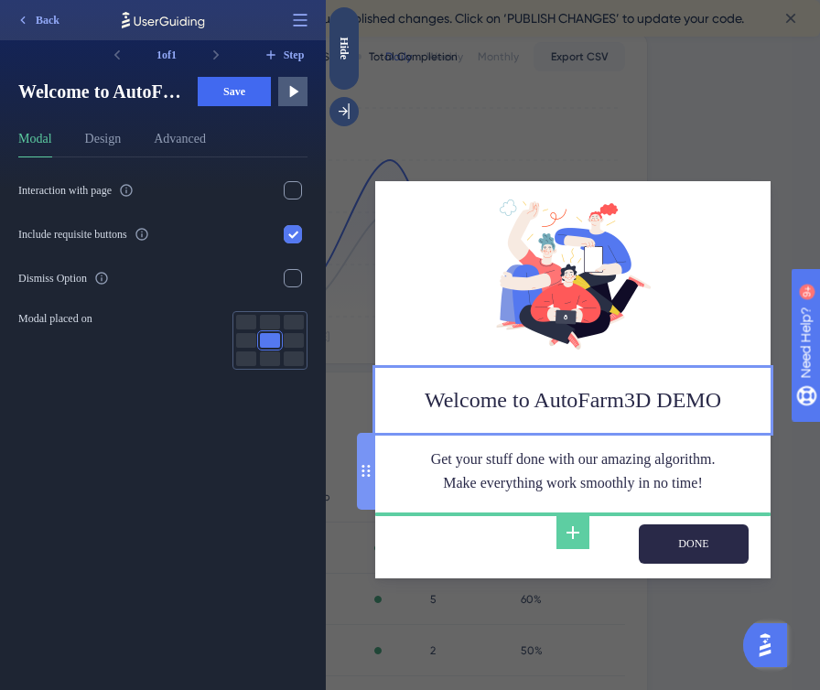
click at [421, 467] on div "Get your stuff done with our amazing algorithm. Make everything work smoothly i…" at bounding box center [573, 471] width 366 height 48
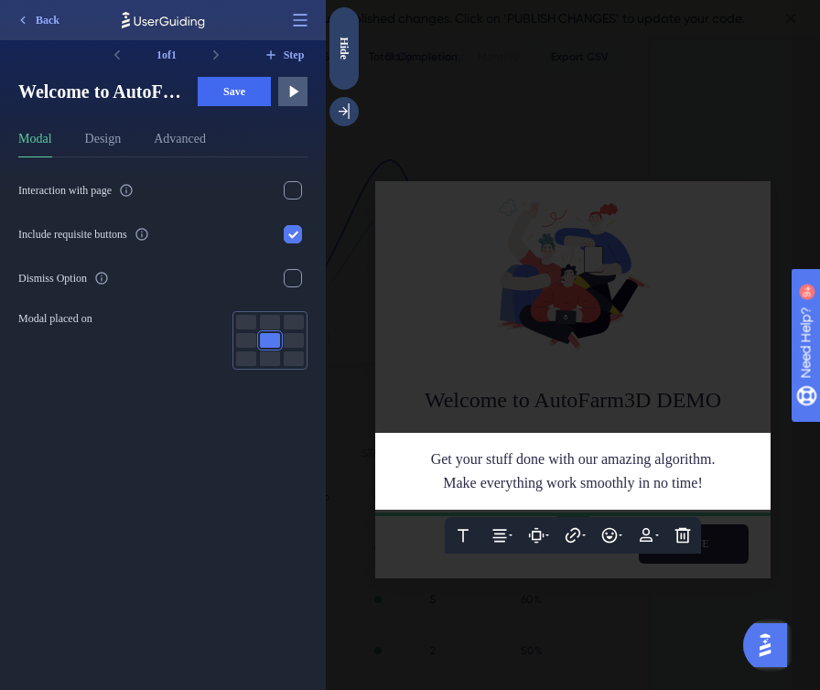
click at [431, 466] on span "Get your stuff done with our amazing algorithm." at bounding box center [573, 459] width 284 height 16
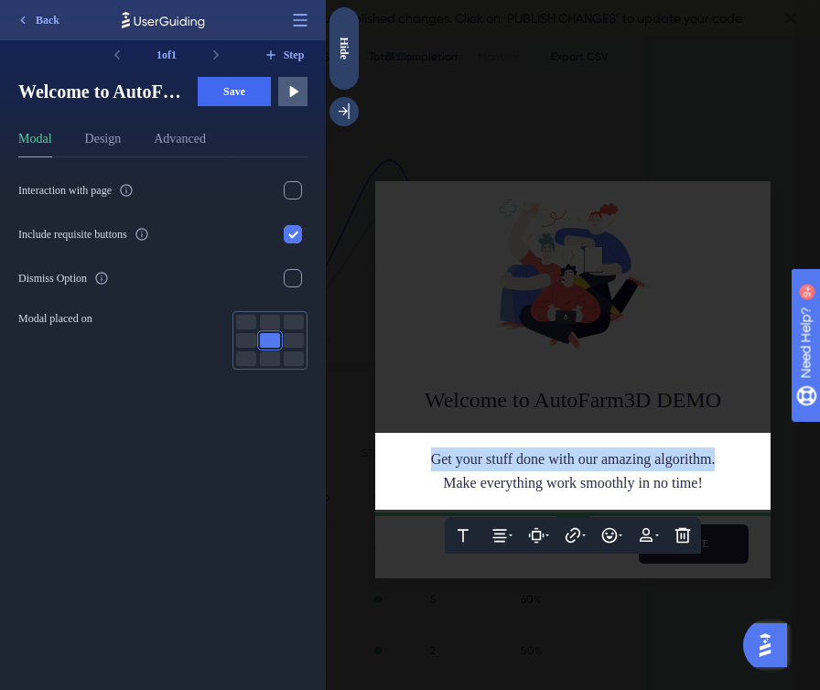
click at [431, 466] on span "Get your stuff done with our amazing algorithm." at bounding box center [573, 459] width 284 height 16
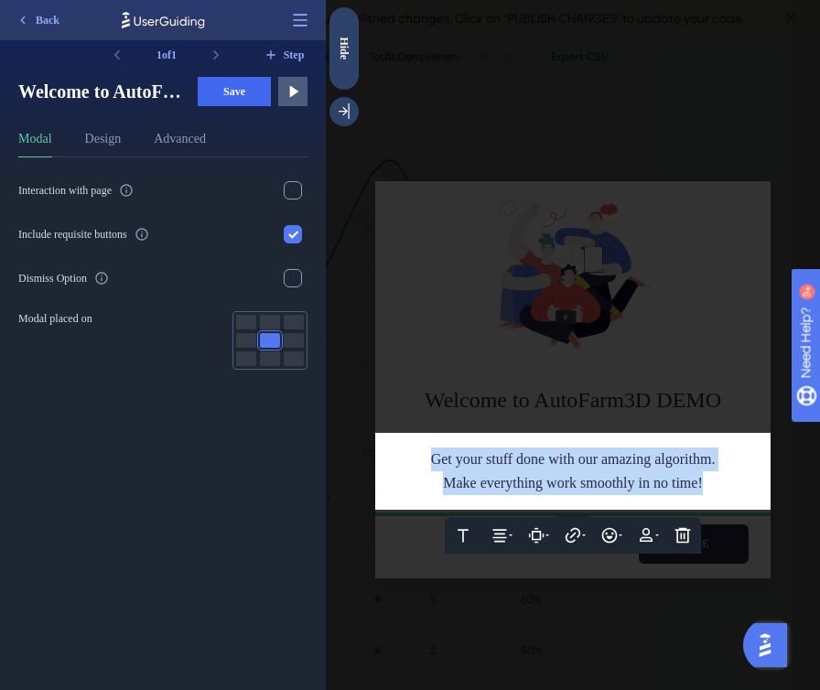
click at [743, 488] on div "Make everything work smoothly in no time!" at bounding box center [573, 483] width 366 height 24
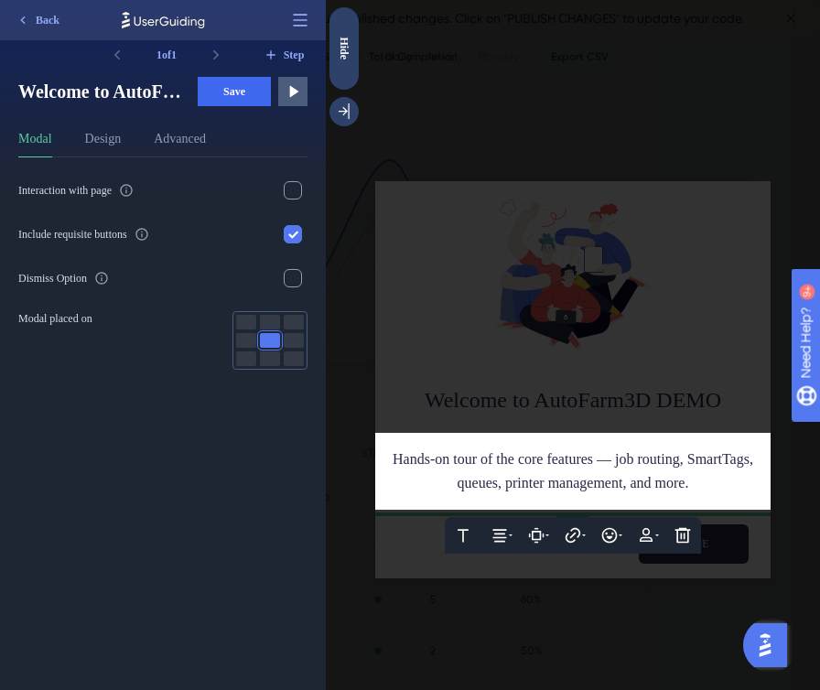
click at [539, 454] on span "Hands-on tour of the core features — job routing, SmartTags, queues, printer ma…" at bounding box center [574, 470] width 364 height 39
click at [669, 455] on span "Hands-on tour of the core features — job routing, SmartTags, queues, printer ma…" at bounding box center [574, 470] width 364 height 39
drag, startPoint x: 552, startPoint y: 453, endPoint x: 647, endPoint y: 456, distance: 94.3
click at [647, 456] on span "Hands-on tour of the core features — job routing, SmartTags, queues, printer ma…" at bounding box center [574, 470] width 364 height 39
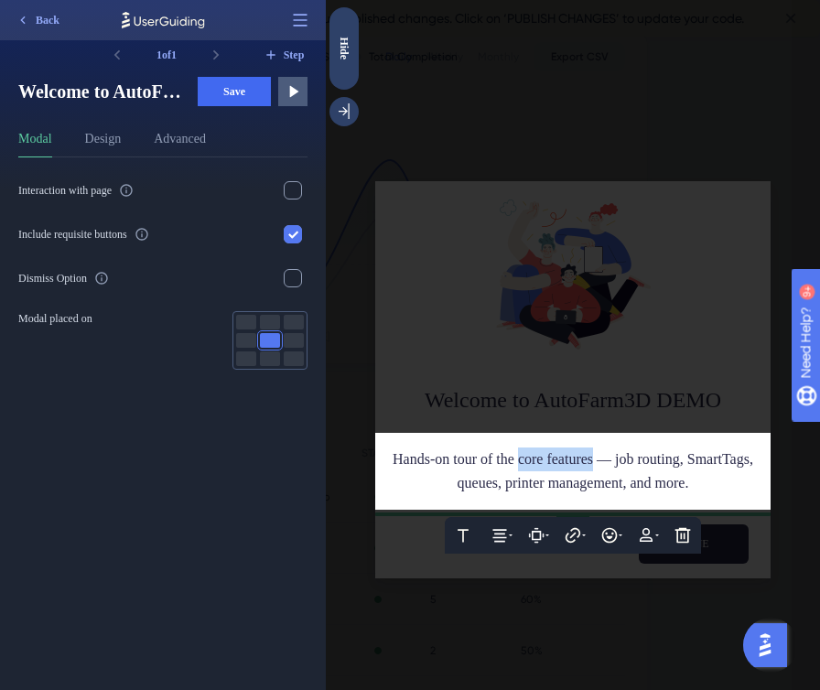
click at [647, 456] on span "Hands-on tour of the core features — job routing, SmartTags, queues, printer ma…" at bounding box center [574, 470] width 364 height 39
click at [588, 454] on span "Hands-on tour of the core features — job routing, SmartTags, queues, printer ma…" at bounding box center [574, 470] width 364 height 39
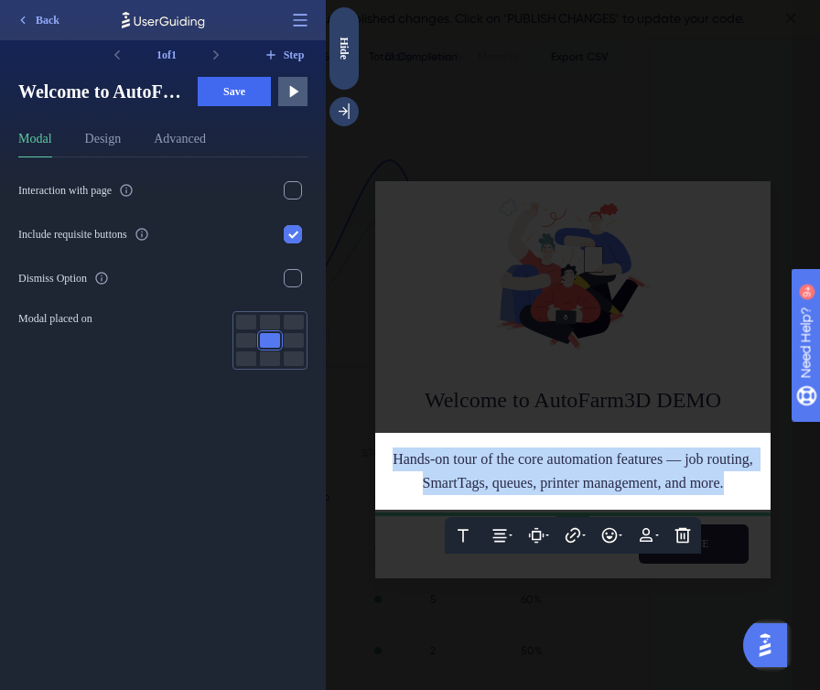
drag, startPoint x: 684, startPoint y: 501, endPoint x: 363, endPoint y: 441, distance: 326.7
click at [375, 441] on div "Text Alignment Paddings Hyperlink Emojis Personalization Delete Hands-on tour o…" at bounding box center [572, 471] width 395 height 77
copy span "Hands-on tour of the core automation features — job routing, SmartTags, queues,…"
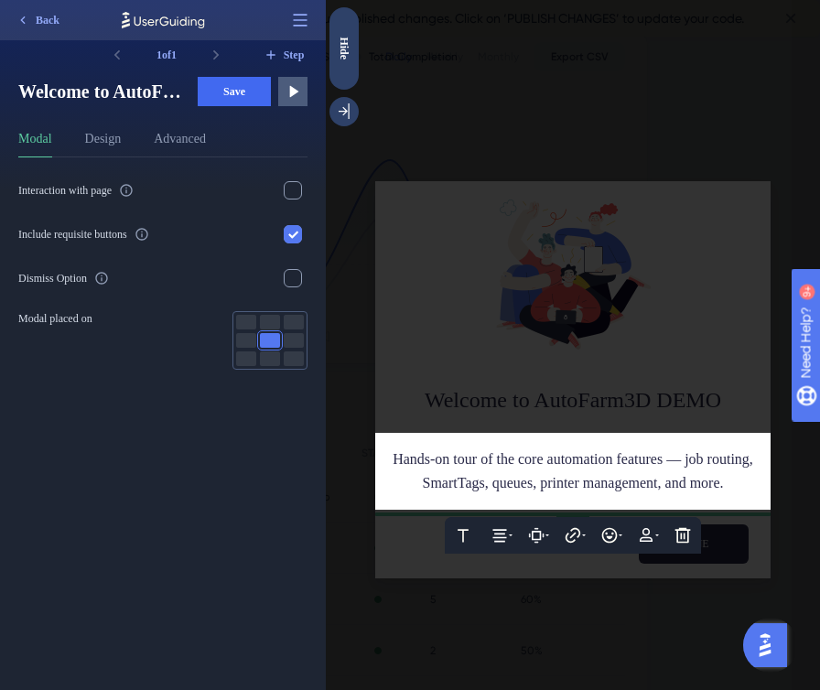
click at [557, 490] on span "Hands-on tour of the core automation features — job routing, SmartTags, queues,…" at bounding box center [574, 470] width 364 height 39
click at [680, 509] on div "Text Alignment Paddings Hyperlink Emojis Personalization Delete Hands-on tour o…" at bounding box center [572, 471] width 395 height 77
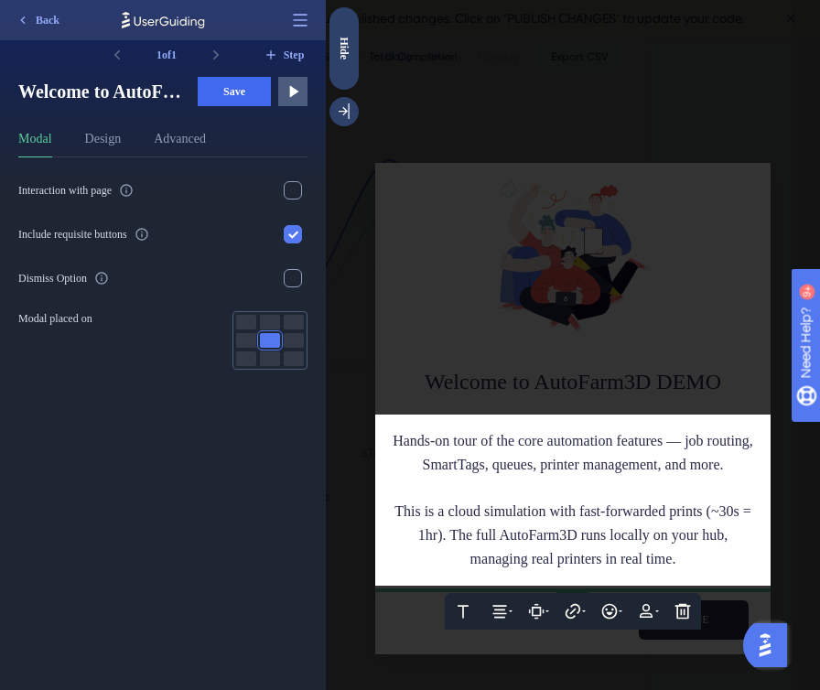
drag, startPoint x: 397, startPoint y: 432, endPoint x: 603, endPoint y: 612, distance: 273.5
click at [603, 585] on div "Text Alignment Paddings Hyperlink Emojis Personalization Delete Hands-on tour o…" at bounding box center [572, 499] width 395 height 171
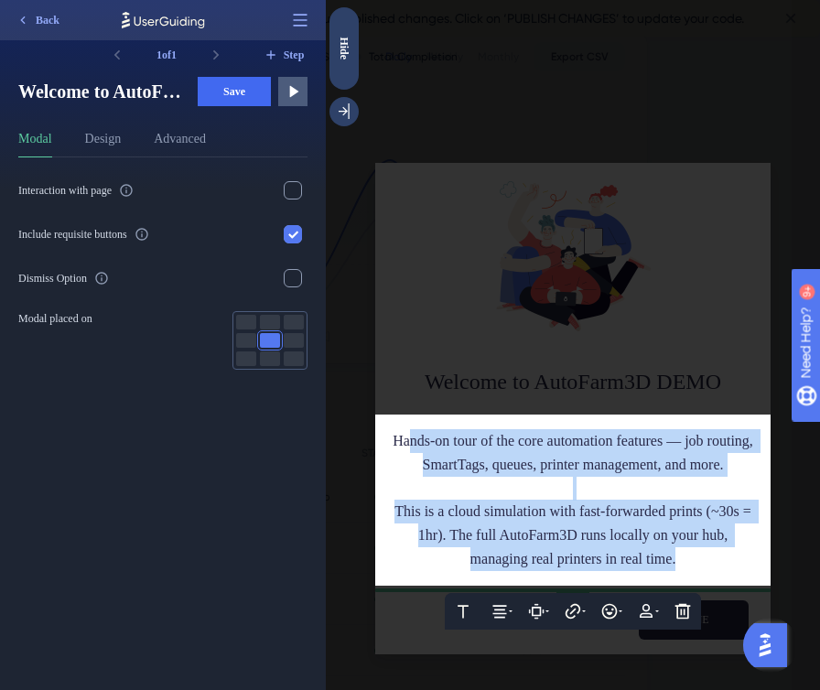
click at [408, 434] on div "Hands-on tour of the core automation features — job routing, SmartTags, queues,…" at bounding box center [573, 453] width 366 height 48
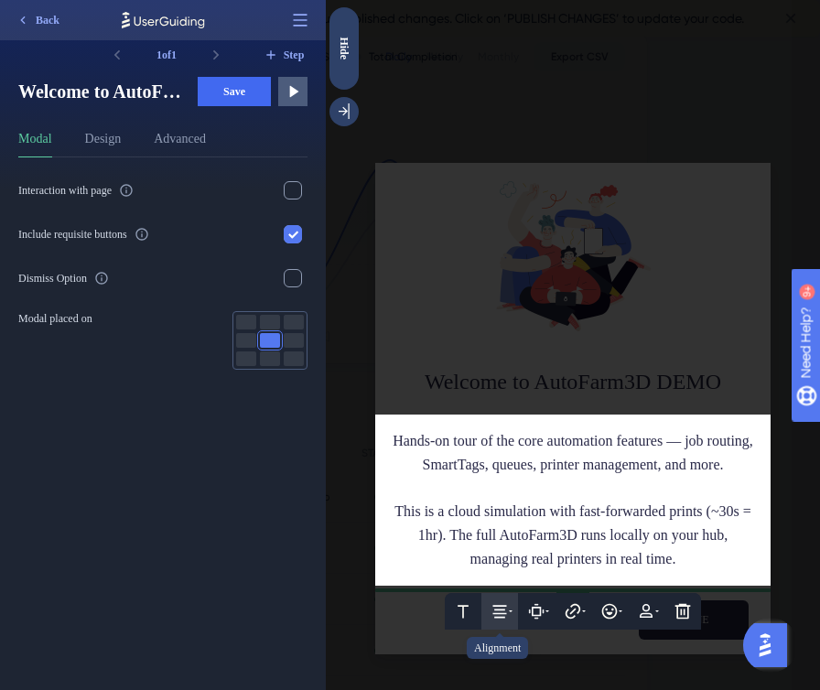
click at [500, 617] on icon at bounding box center [500, 611] width 14 height 13
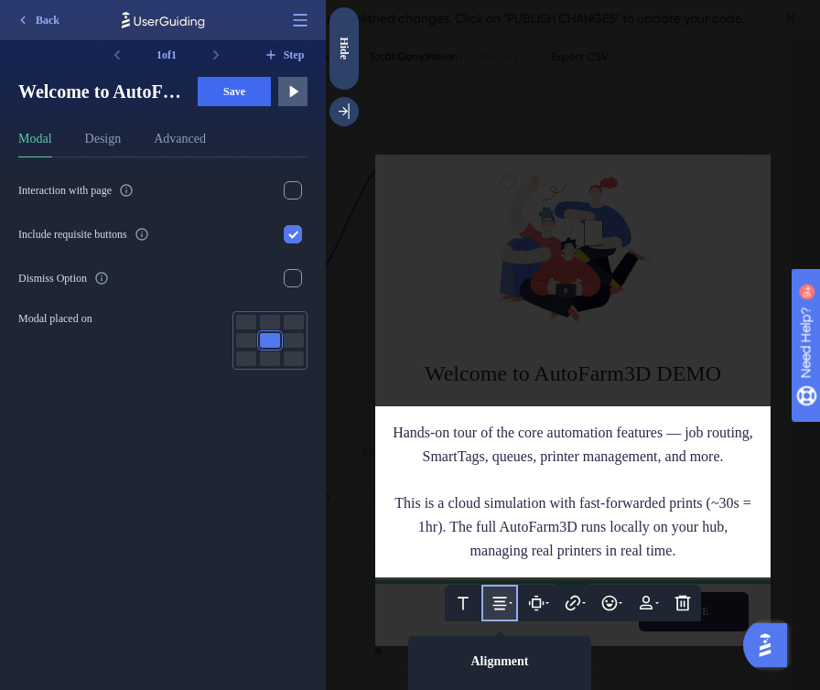
scroll to position [92, 0]
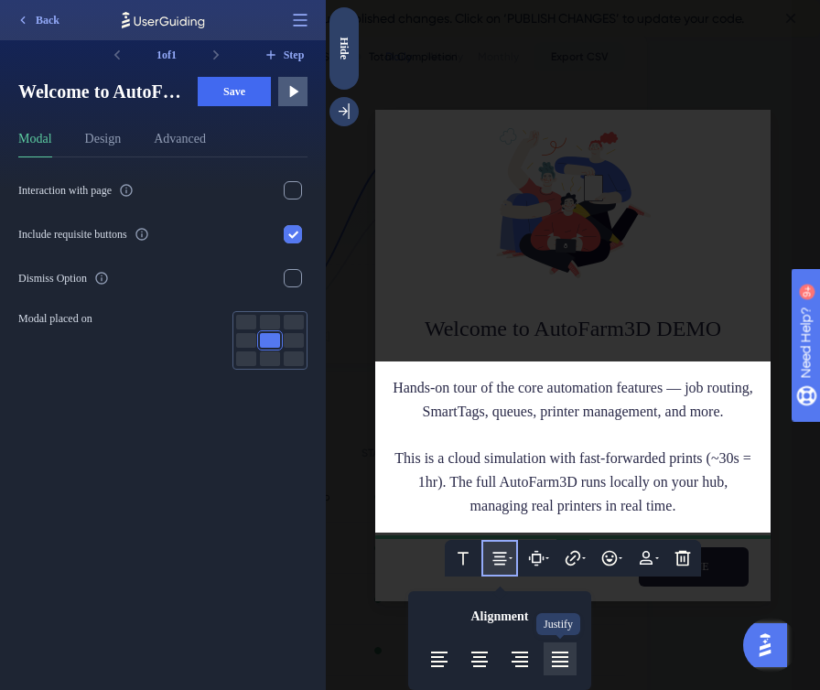
click at [562, 660] on icon at bounding box center [560, 659] width 16 height 16
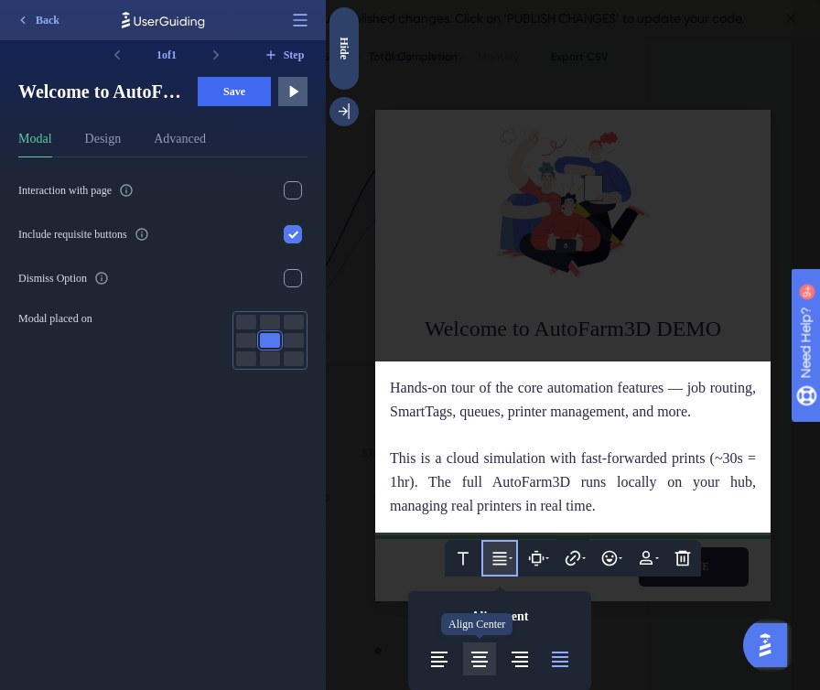
click at [480, 659] on icon at bounding box center [479, 659] width 22 height 22
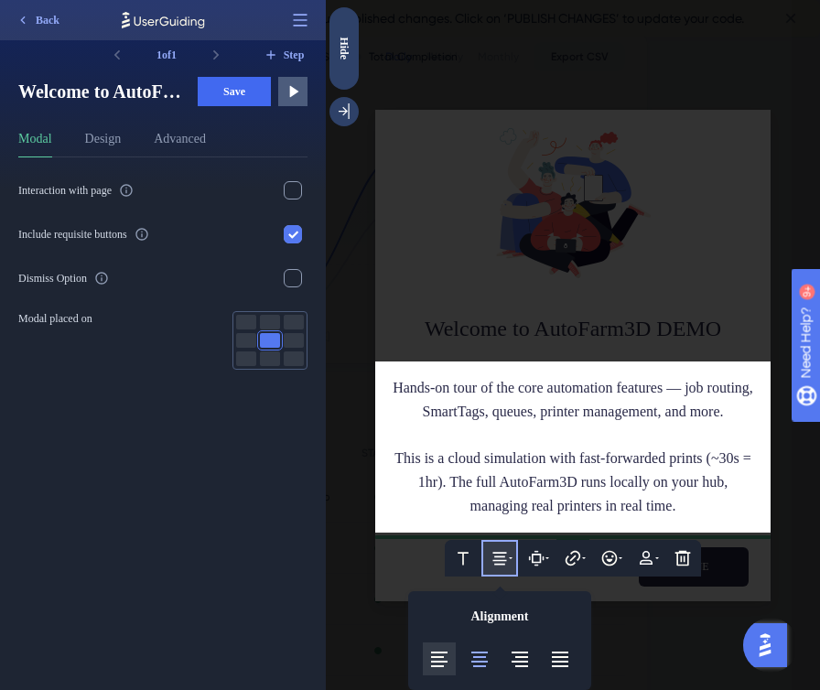
click at [451, 662] on button at bounding box center [439, 658] width 33 height 33
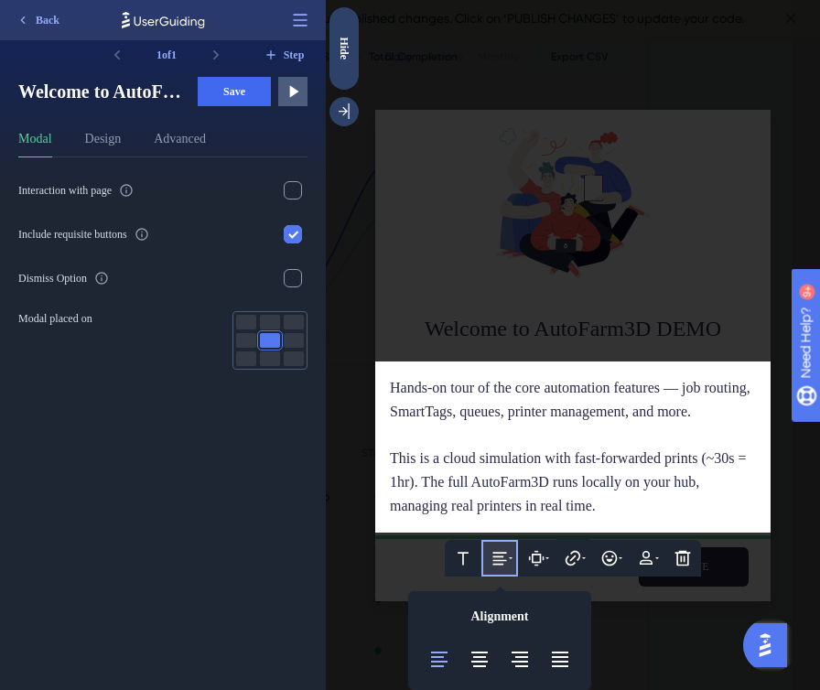
click at [506, 423] on div at bounding box center [573, 435] width 366 height 24
click at [520, 258] on div at bounding box center [573, 345] width 494 height 690
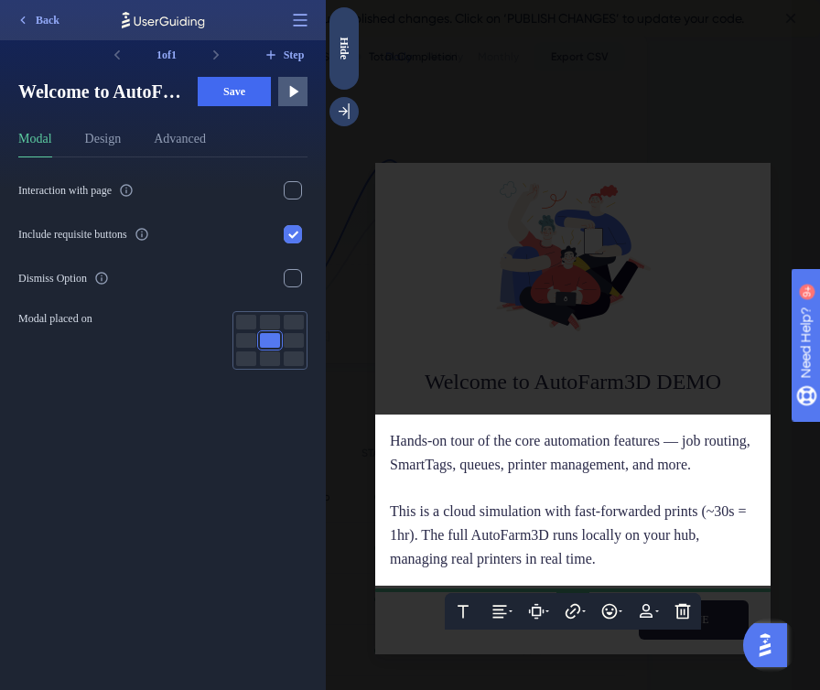
click at [389, 423] on div "Text Alignment Paddings Hyperlink Emojis Personalization Delete Hands-on tour o…" at bounding box center [572, 499] width 395 height 171
drag, startPoint x: 390, startPoint y: 424, endPoint x: 402, endPoint y: 423, distance: 12.0
click at [402, 433] on span "Hands-on tour of the core automation features — job routing, SmartTags, queues,…" at bounding box center [572, 452] width 364 height 39
click at [619, 468] on div "Take a hands-on tour of the core automation features — job routing, SmartTags, …" at bounding box center [573, 453] width 366 height 48
click at [581, 338] on div at bounding box center [573, 345] width 494 height 690
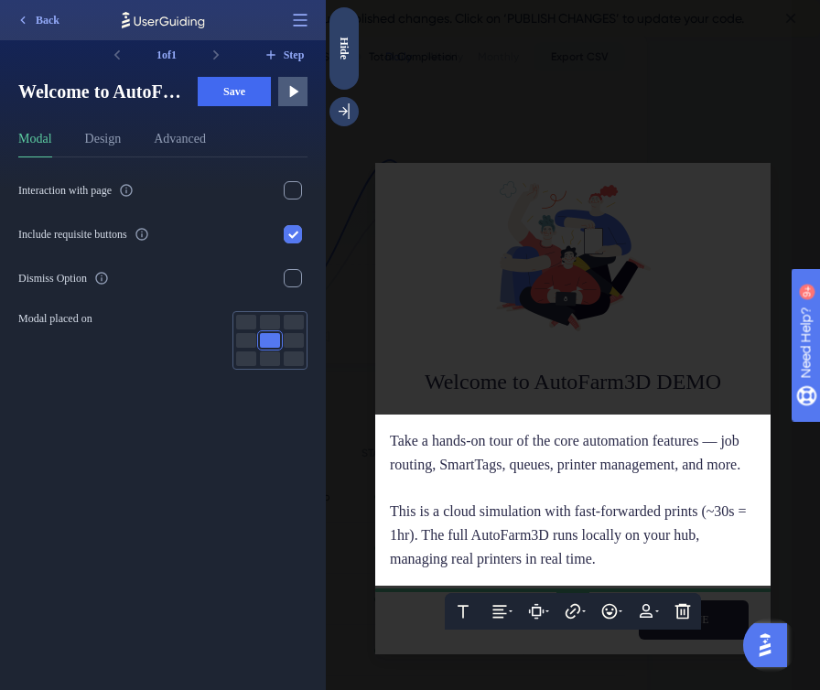
scroll to position [5, 0]
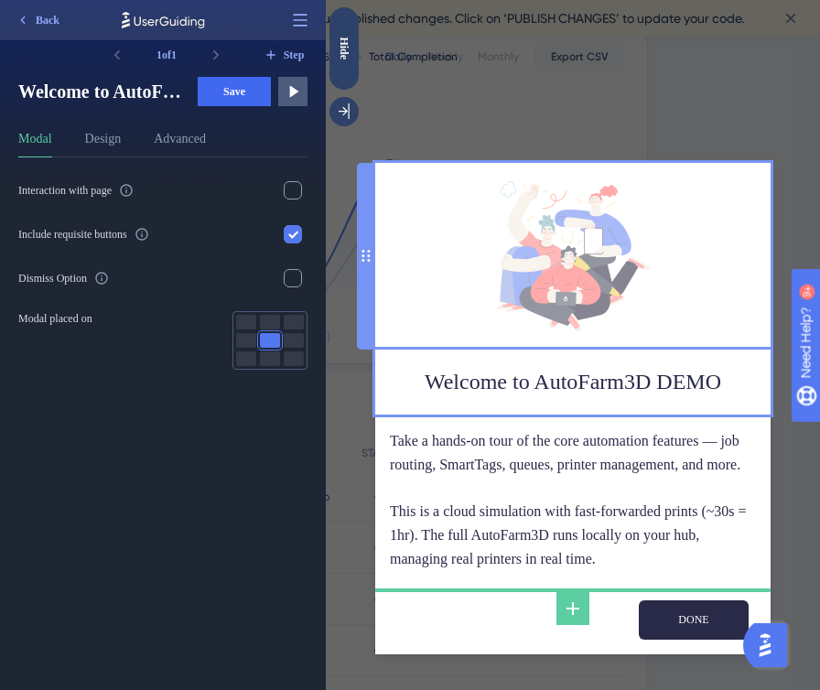
click at [571, 295] on img at bounding box center [573, 256] width 155 height 150
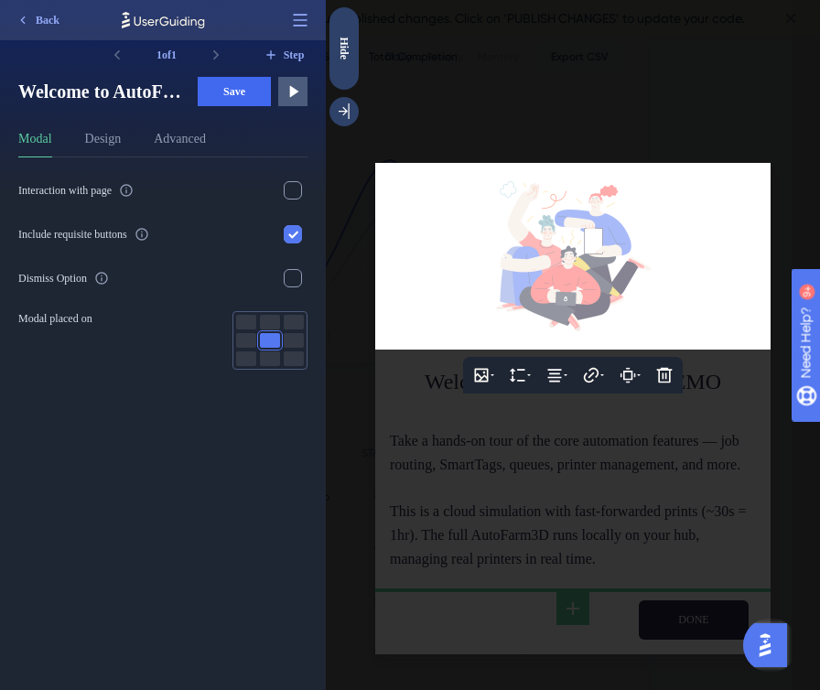
click at [570, 293] on img at bounding box center [573, 256] width 155 height 150
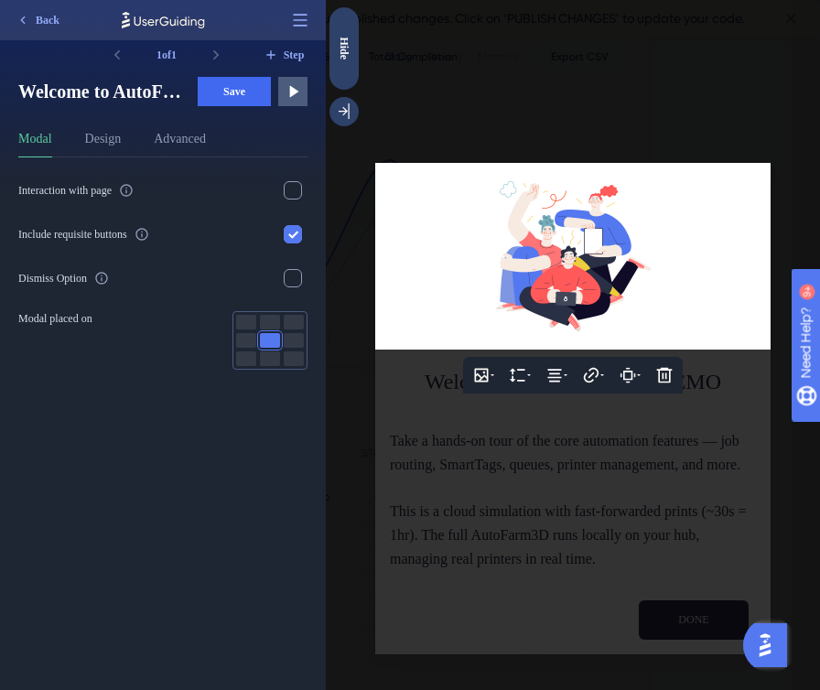
click at [683, 649] on div at bounding box center [573, 345] width 494 height 690
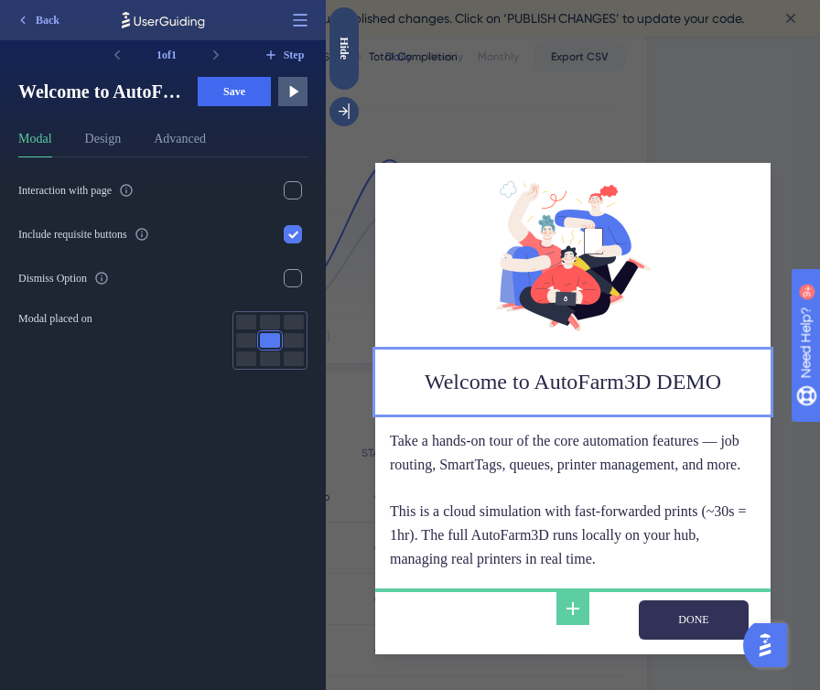
click at [684, 639] on input "NEXT" at bounding box center [693, 619] width 110 height 39
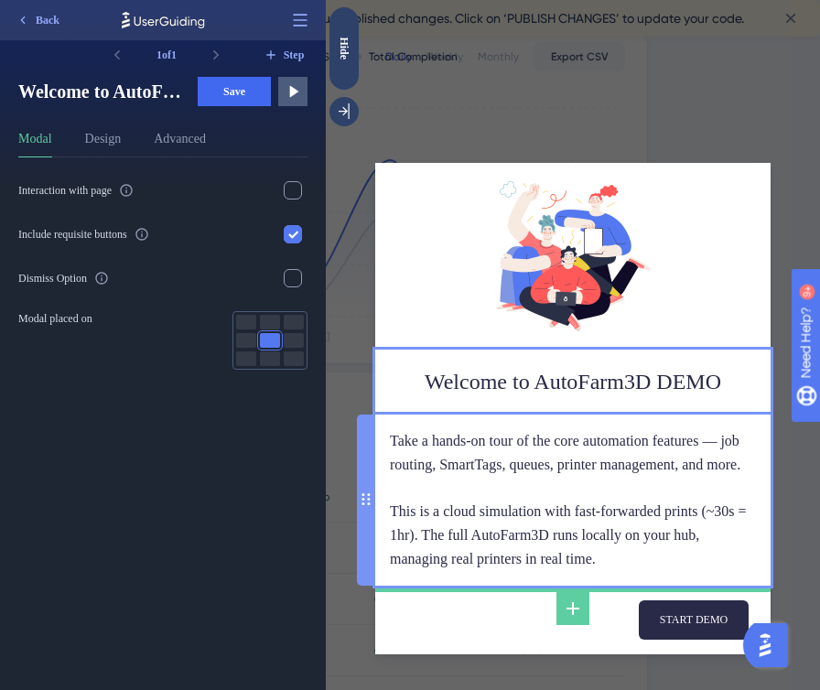
click at [588, 563] on div "Take a hands-on tour of the core automation features — job routing, SmartTags, …" at bounding box center [573, 500] width 366 height 142
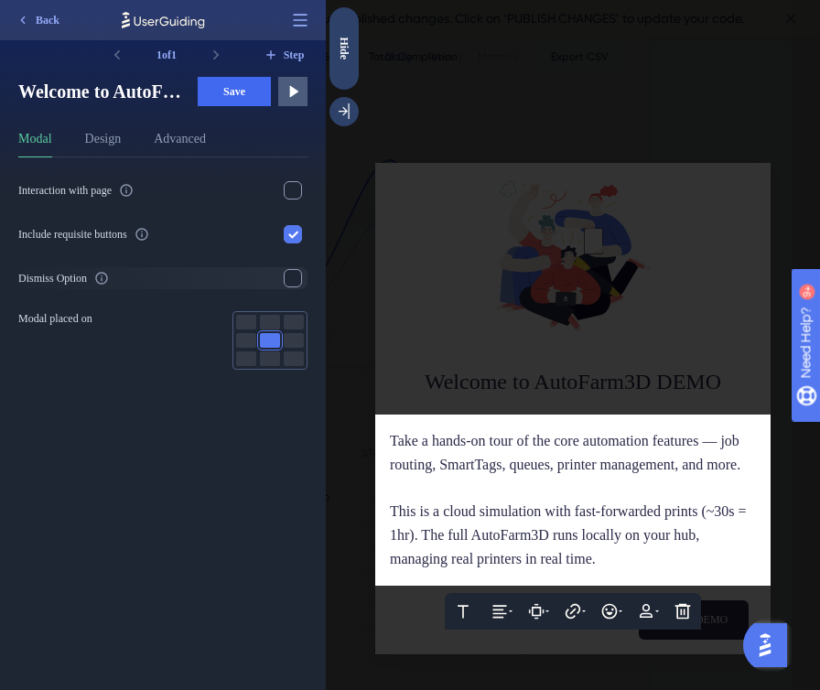
click at [107, 284] on icon at bounding box center [101, 278] width 15 height 15
click at [537, 263] on div at bounding box center [573, 345] width 494 height 690
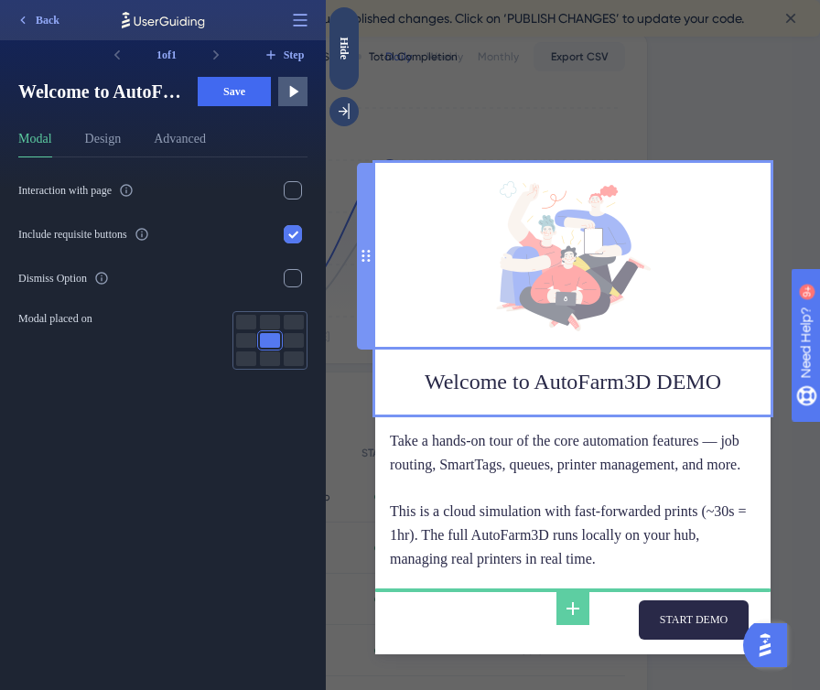
click at [537, 264] on img at bounding box center [573, 256] width 155 height 150
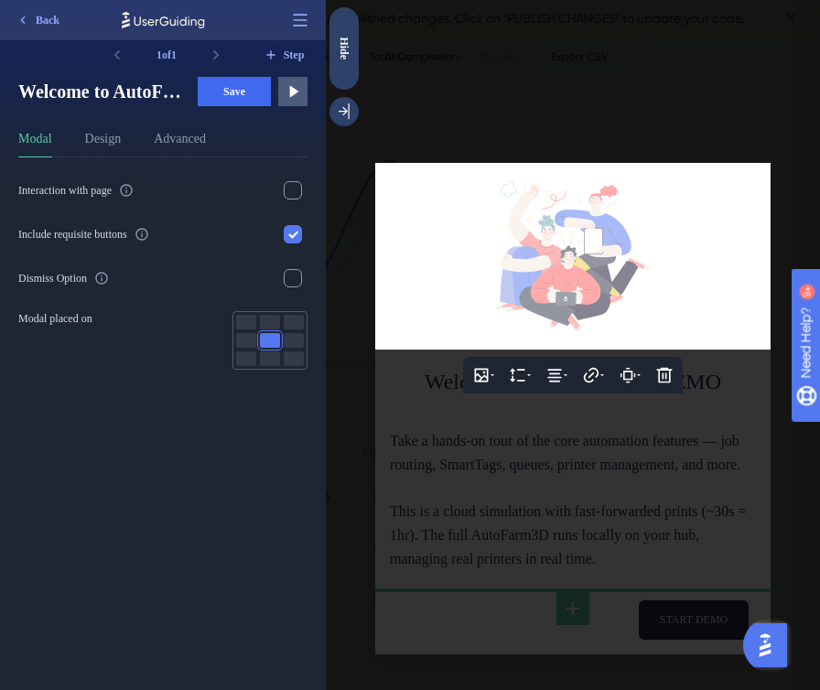
click at [537, 264] on img at bounding box center [573, 256] width 155 height 150
click at [586, 206] on img at bounding box center [573, 256] width 155 height 150
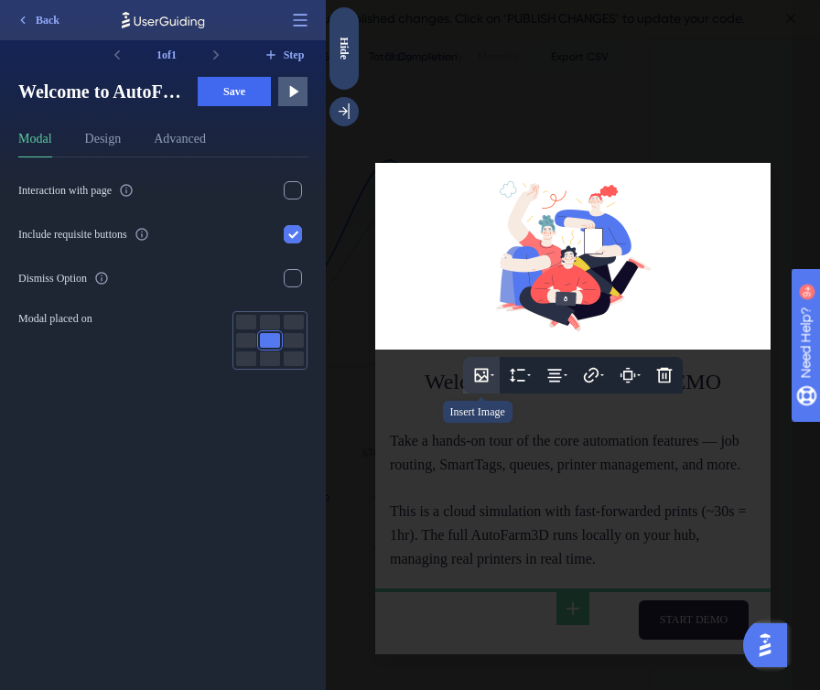
click at [483, 368] on icon at bounding box center [482, 375] width 14 height 14
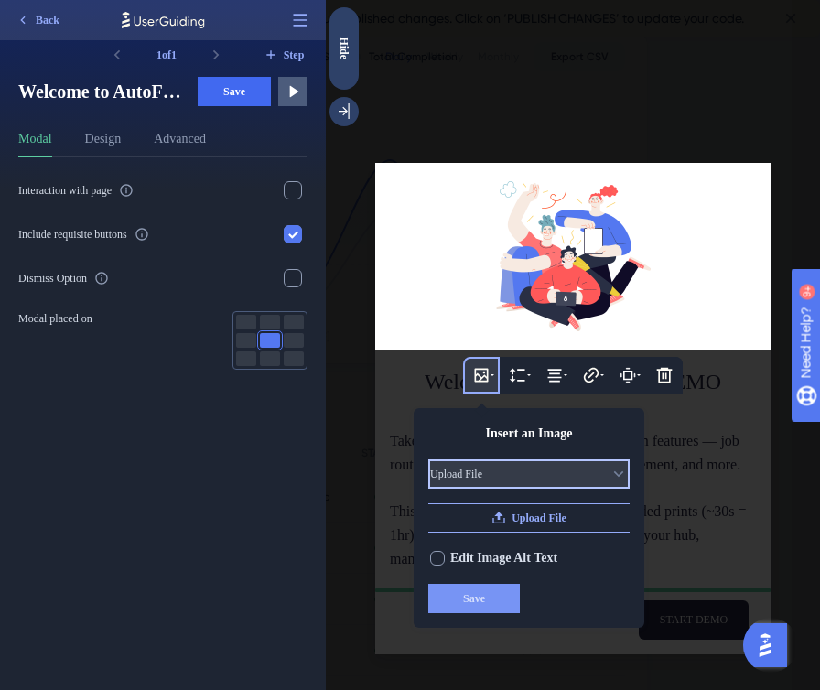
click at [609, 465] on icon at bounding box center [618, 474] width 18 height 18
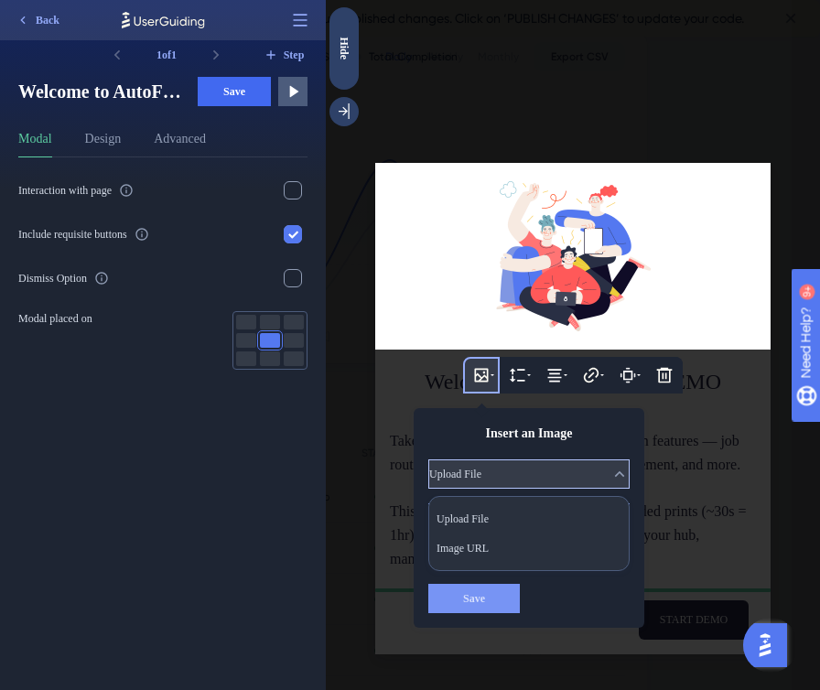
click at [610, 465] on icon at bounding box center [619, 474] width 18 height 18
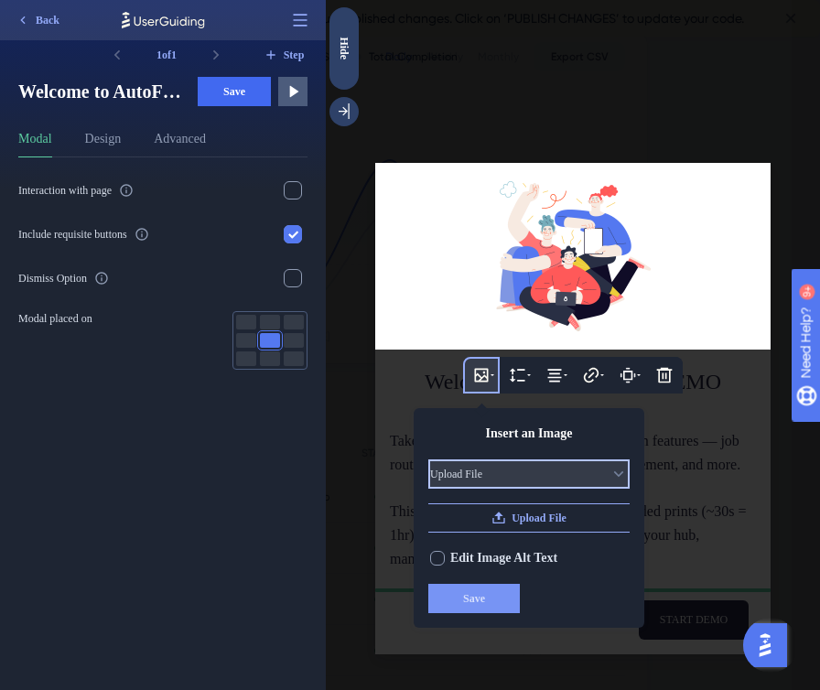
click at [609, 465] on icon at bounding box center [618, 474] width 18 height 18
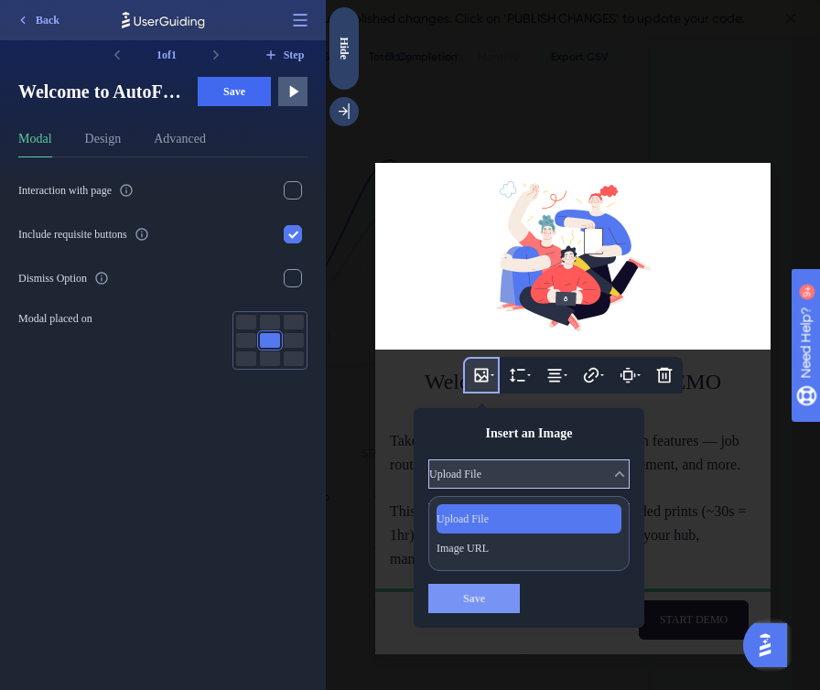
click at [488, 511] on span "Upload File" at bounding box center [462, 518] width 52 height 15
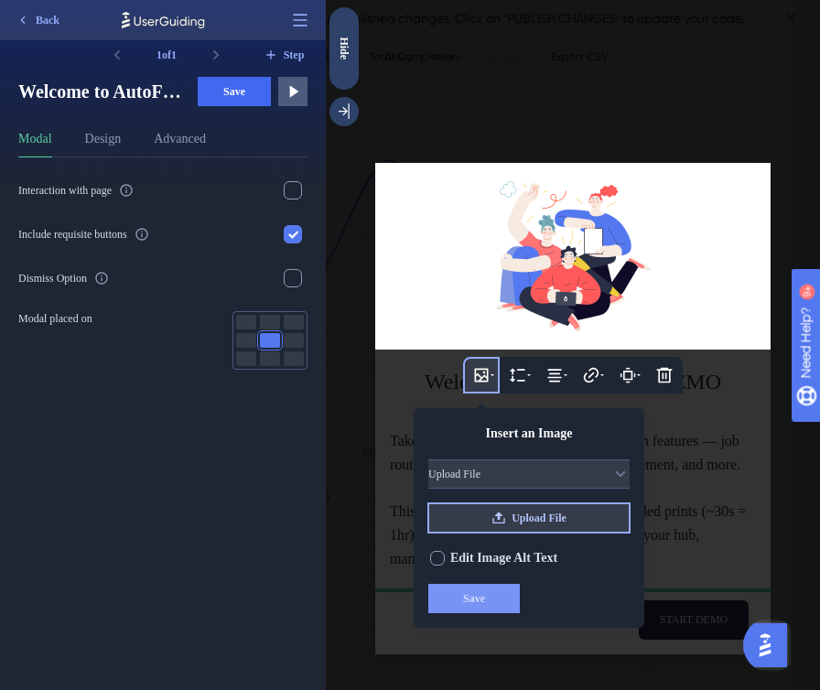
click at [511, 510] on span "Upload File" at bounding box center [538, 517] width 55 height 15
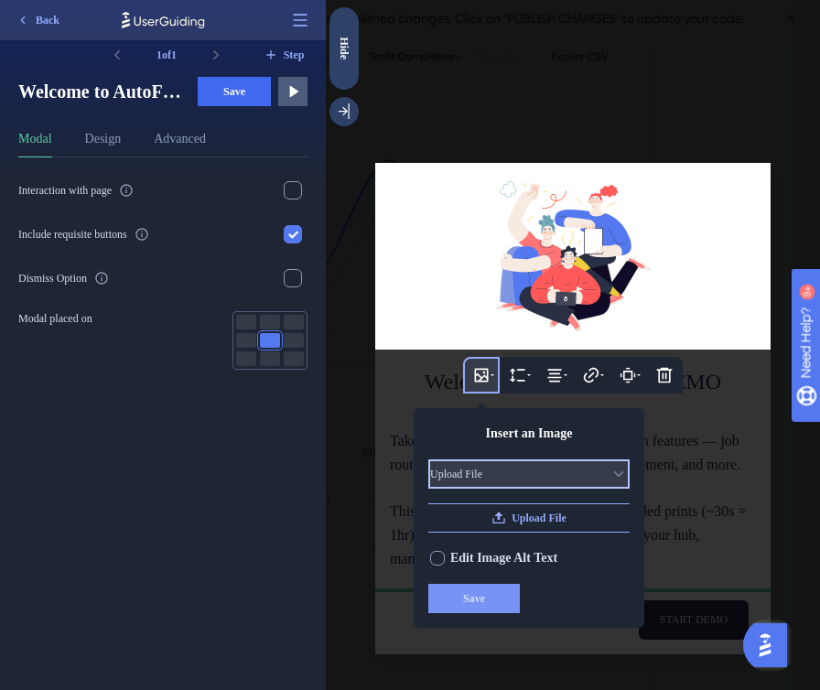
click at [614, 471] on icon at bounding box center [619, 473] width 10 height 5
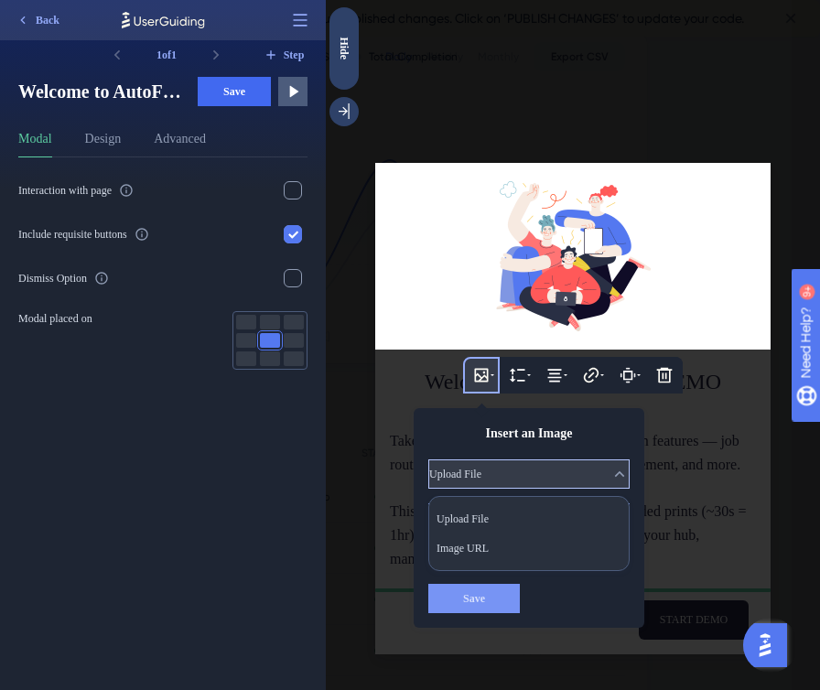
click at [573, 459] on button "Upload File" at bounding box center [528, 473] width 201 height 29
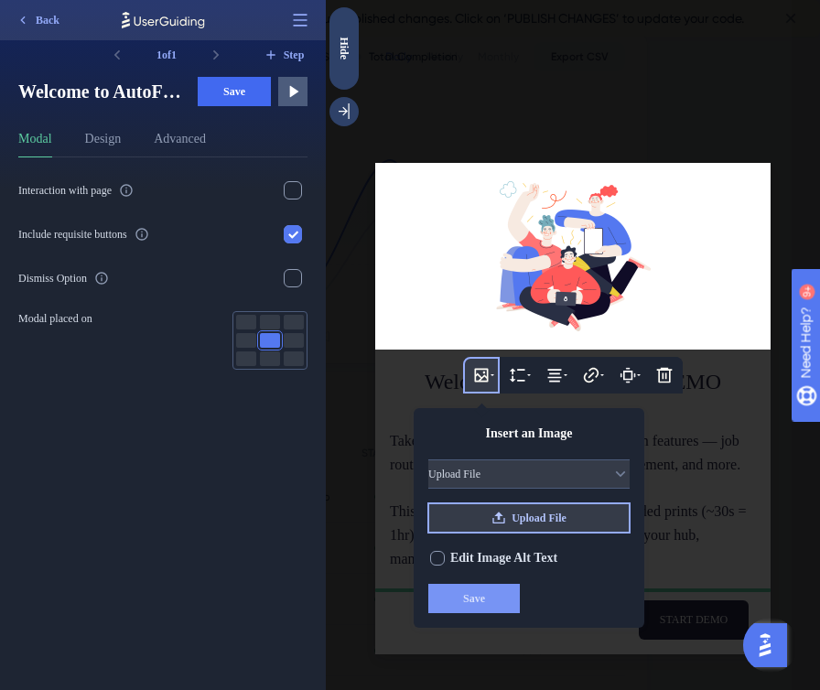
click at [511, 510] on span "Upload File" at bounding box center [538, 517] width 55 height 15
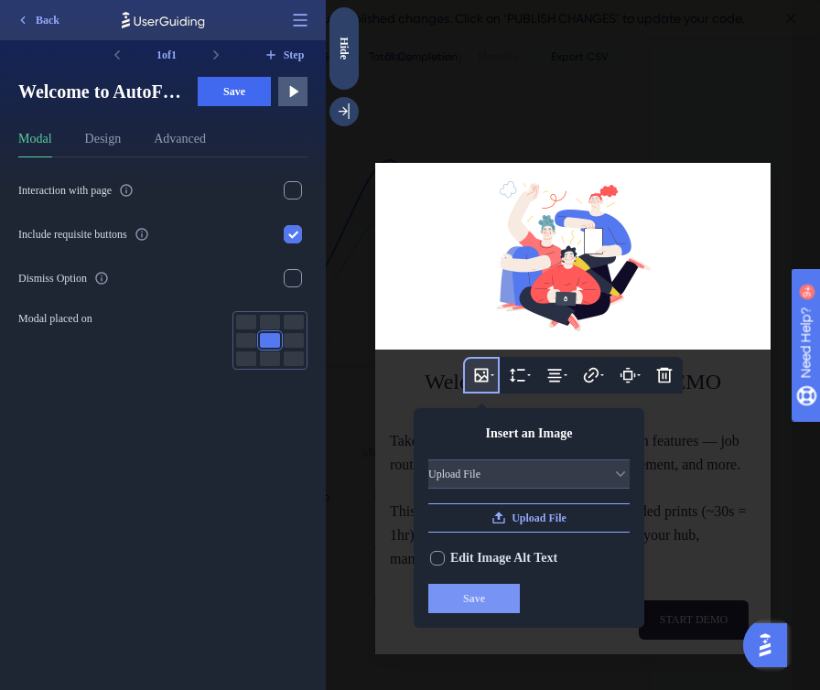
scroll to position [0, 0]
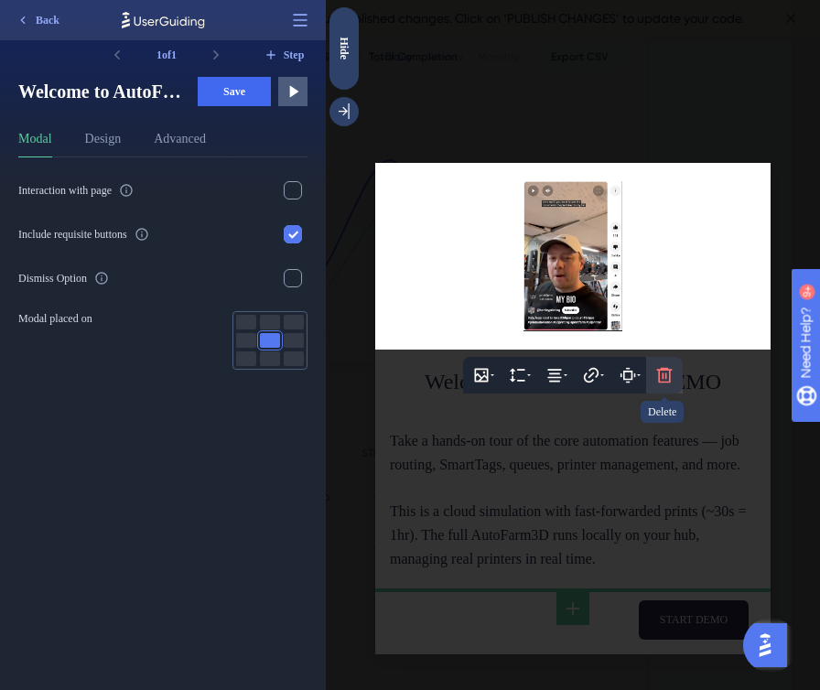
click at [670, 368] on icon at bounding box center [665, 376] width 16 height 16
click at [670, 422] on icon at bounding box center [664, 430] width 18 height 18
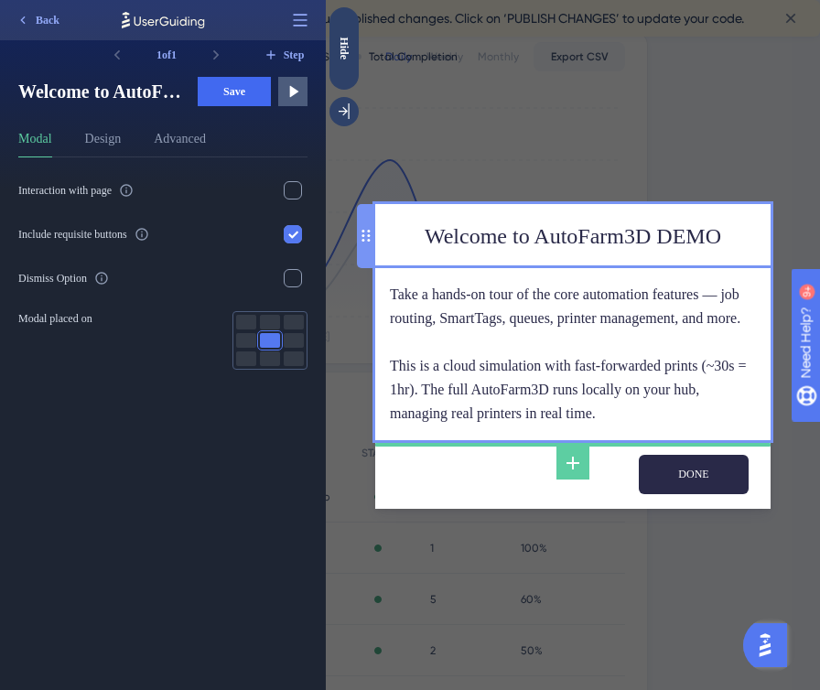
type input "DONE"
click at [517, 225] on div "Welcome to AutoFarm3D DEMO" at bounding box center [573, 237] width 366 height 36
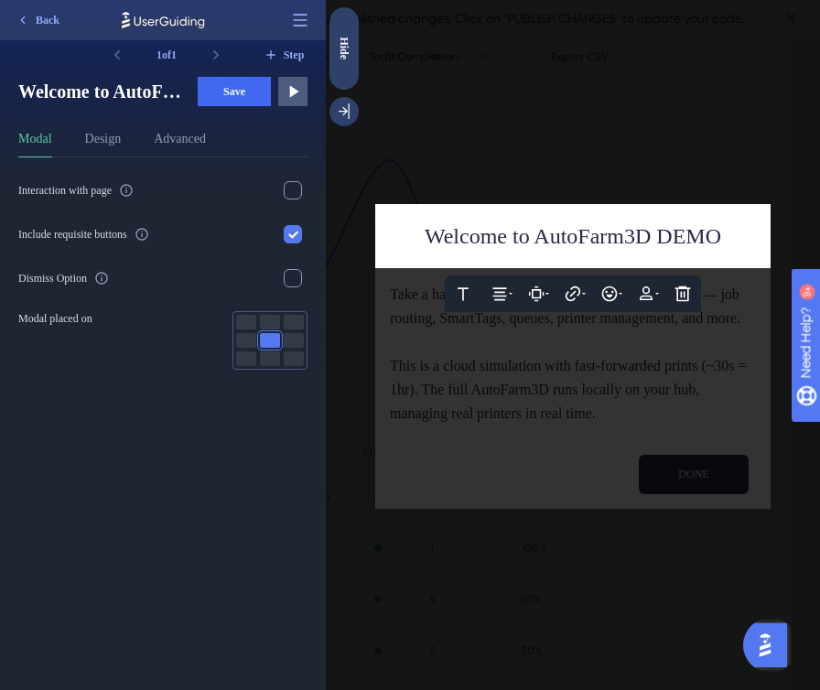
click at [491, 168] on div at bounding box center [573, 345] width 494 height 690
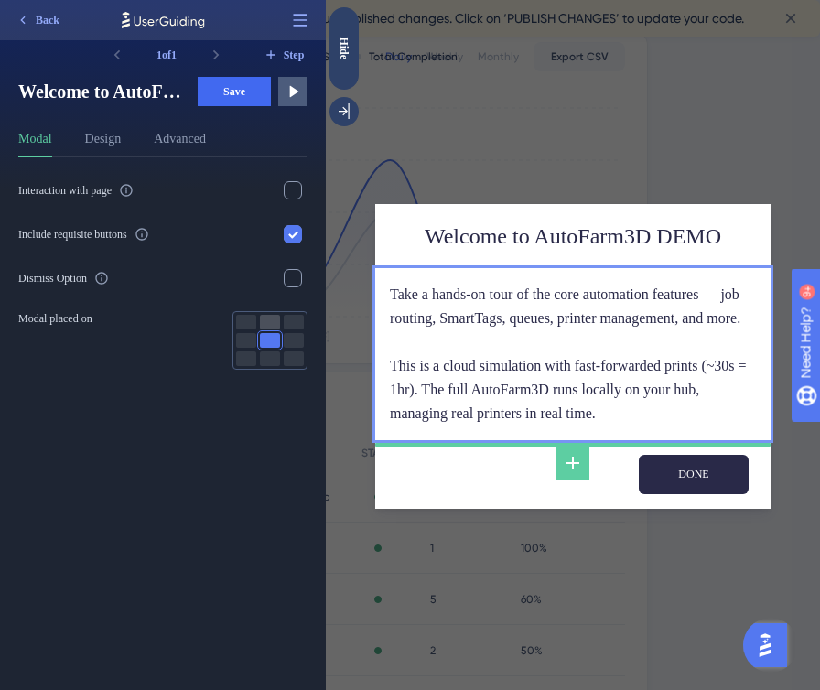
click at [268, 327] on div at bounding box center [270, 322] width 20 height 15
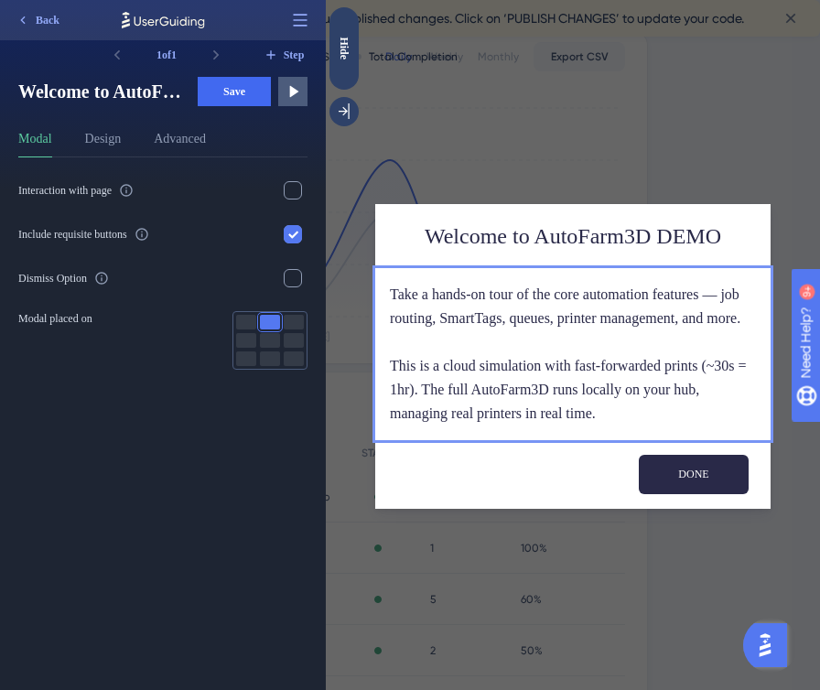
click at [267, 350] on div at bounding box center [270, 358] width 24 height 18
click at [268, 345] on div at bounding box center [270, 340] width 20 height 15
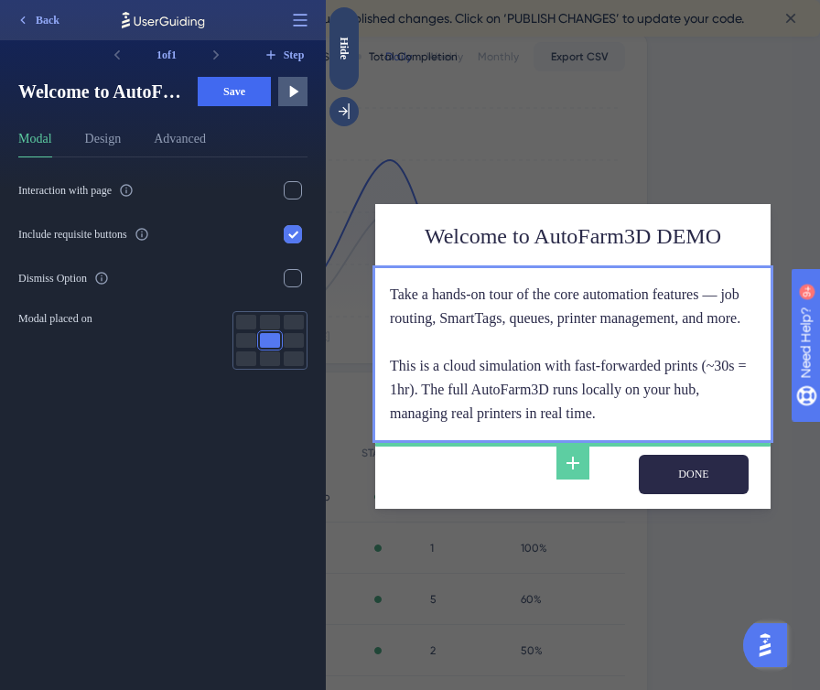
click at [768, 646] on img "Open AI Assistant Launcher" at bounding box center [764, 644] width 33 height 33
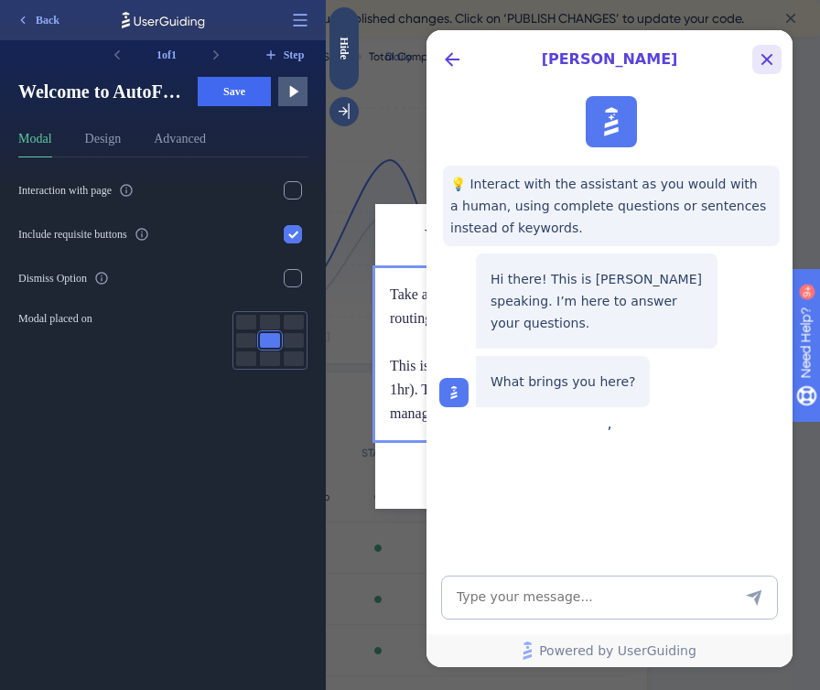
click at [766, 59] on icon "Close Button" at bounding box center [767, 60] width 12 height 12
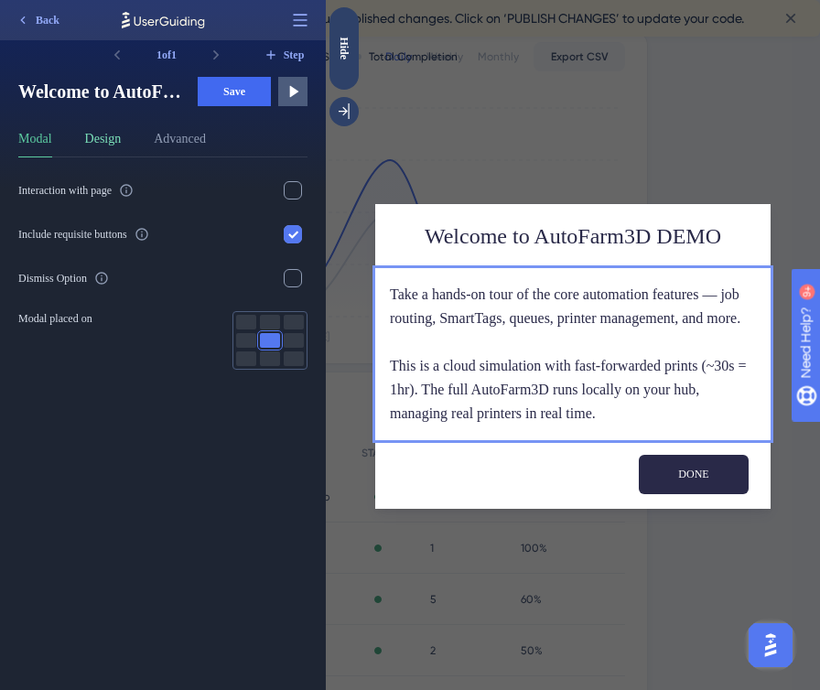
click at [122, 143] on button "Design" at bounding box center [103, 142] width 37 height 29
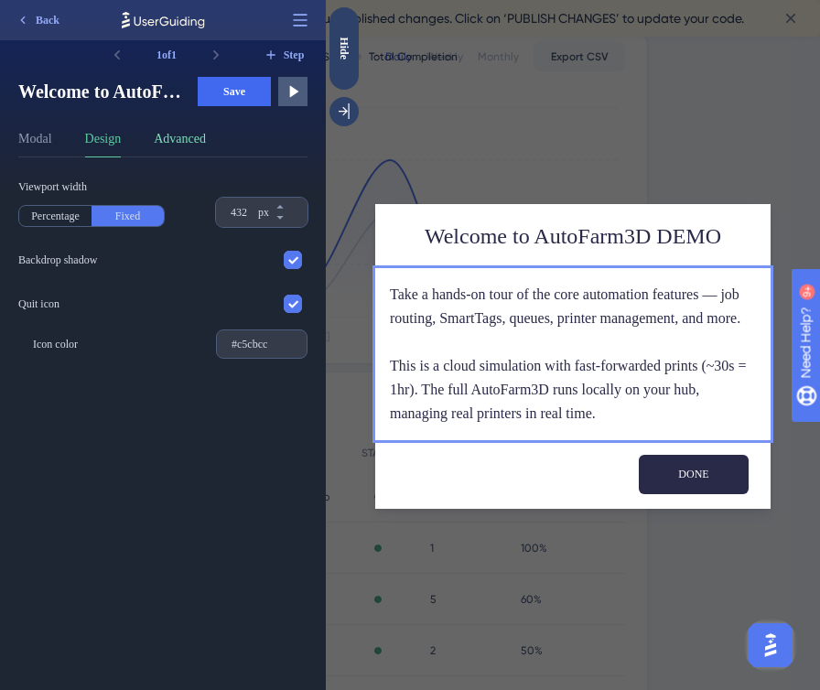
click at [192, 141] on button "Advanced" at bounding box center [180, 142] width 52 height 29
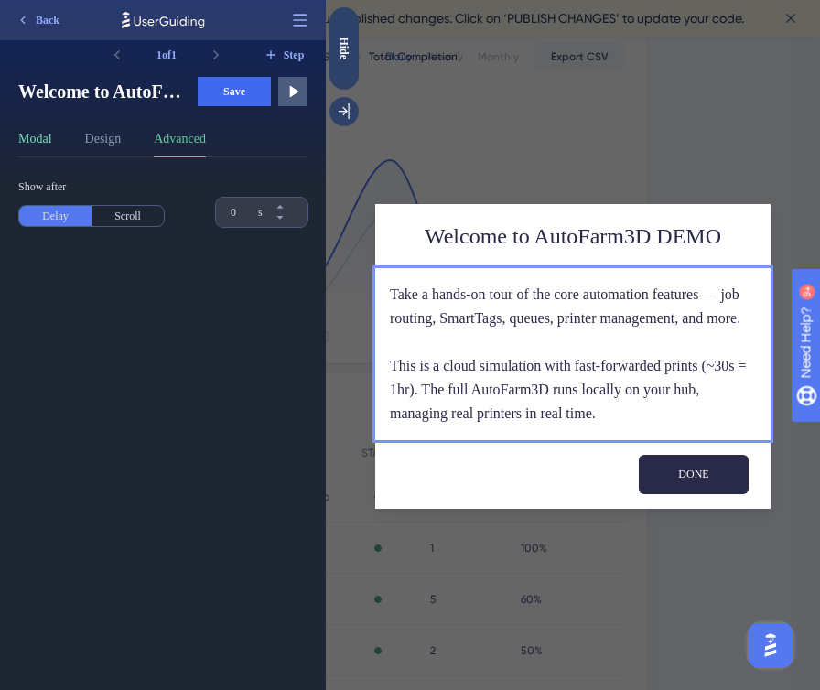
click at [49, 139] on button "Modal" at bounding box center [35, 142] width 34 height 29
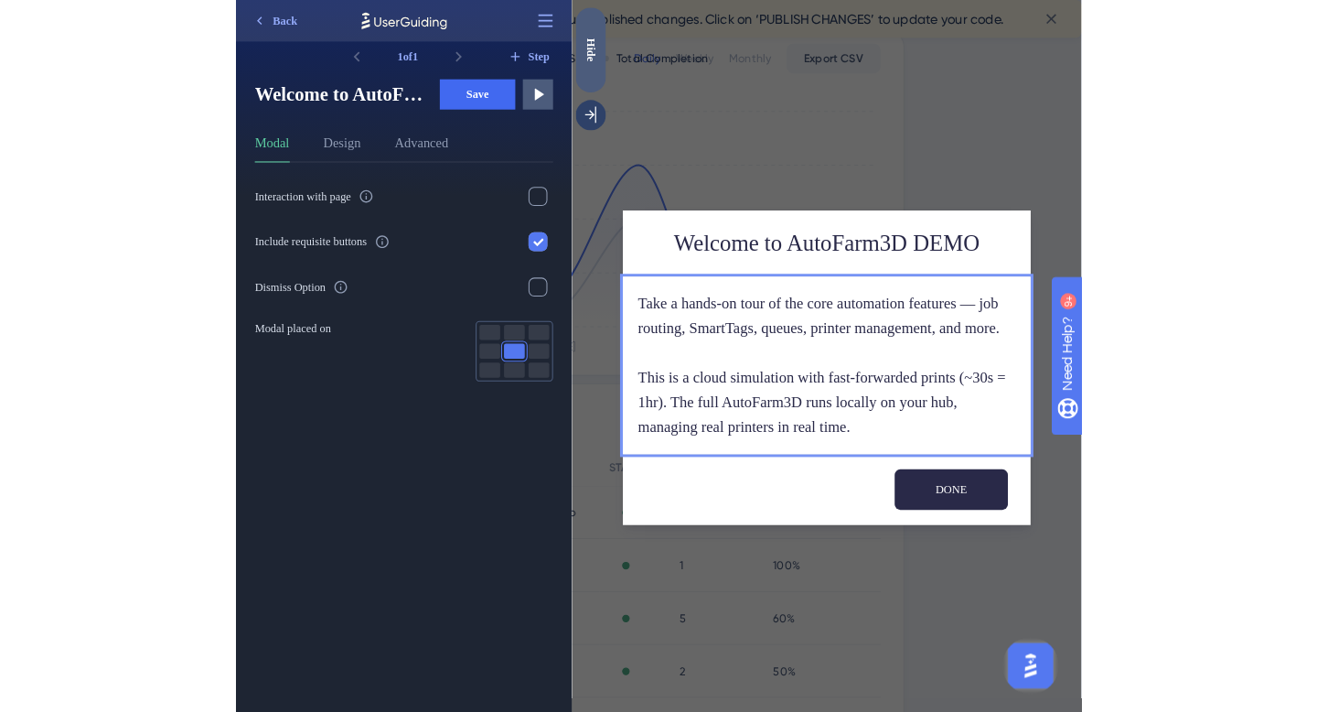
scroll to position [372, 0]
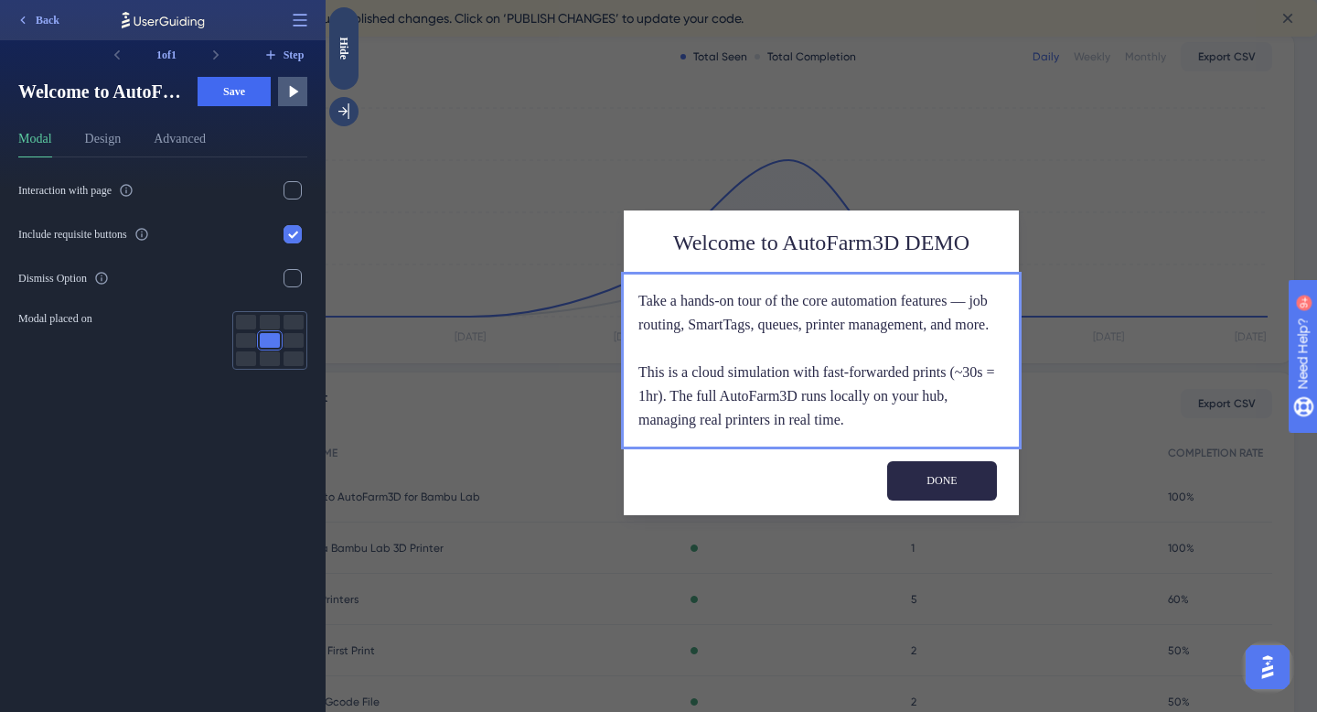
click at [645, 180] on div at bounding box center [821, 105] width 395 height 210
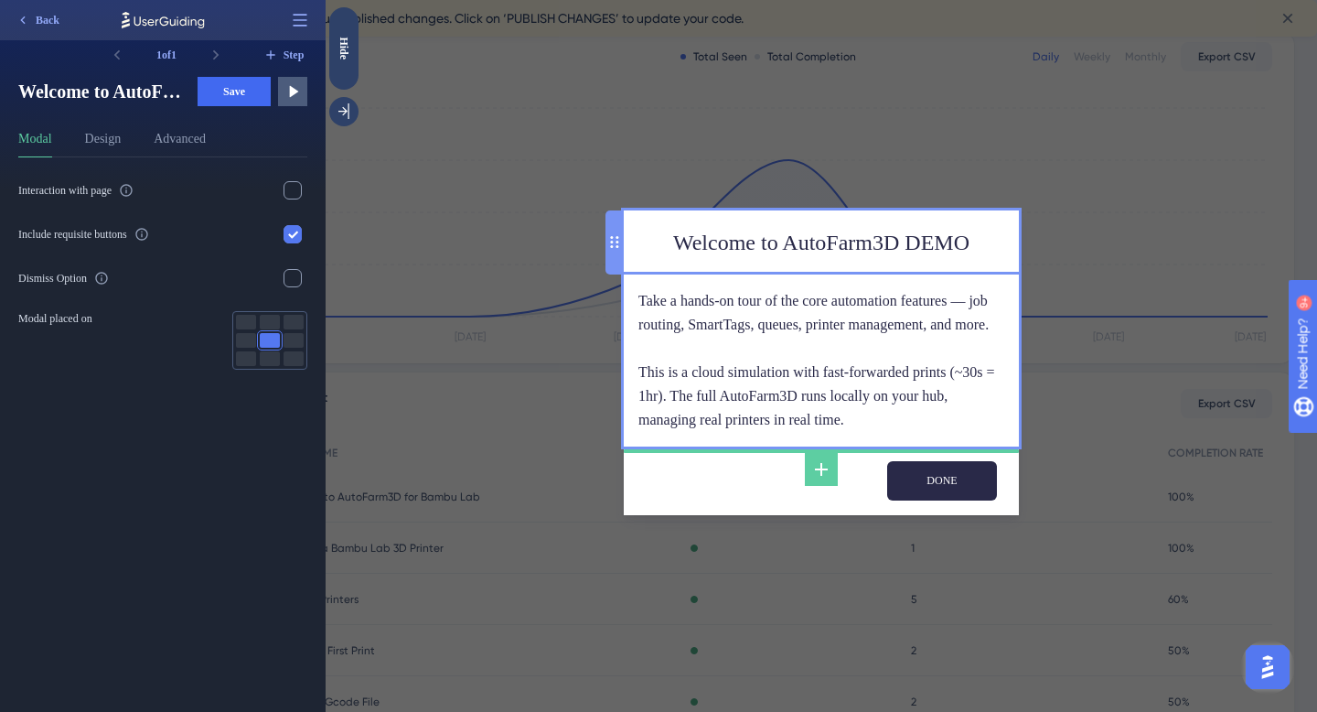
click at [667, 242] on div "Welcome to AutoFarm3D DEMO" at bounding box center [821, 243] width 366 height 36
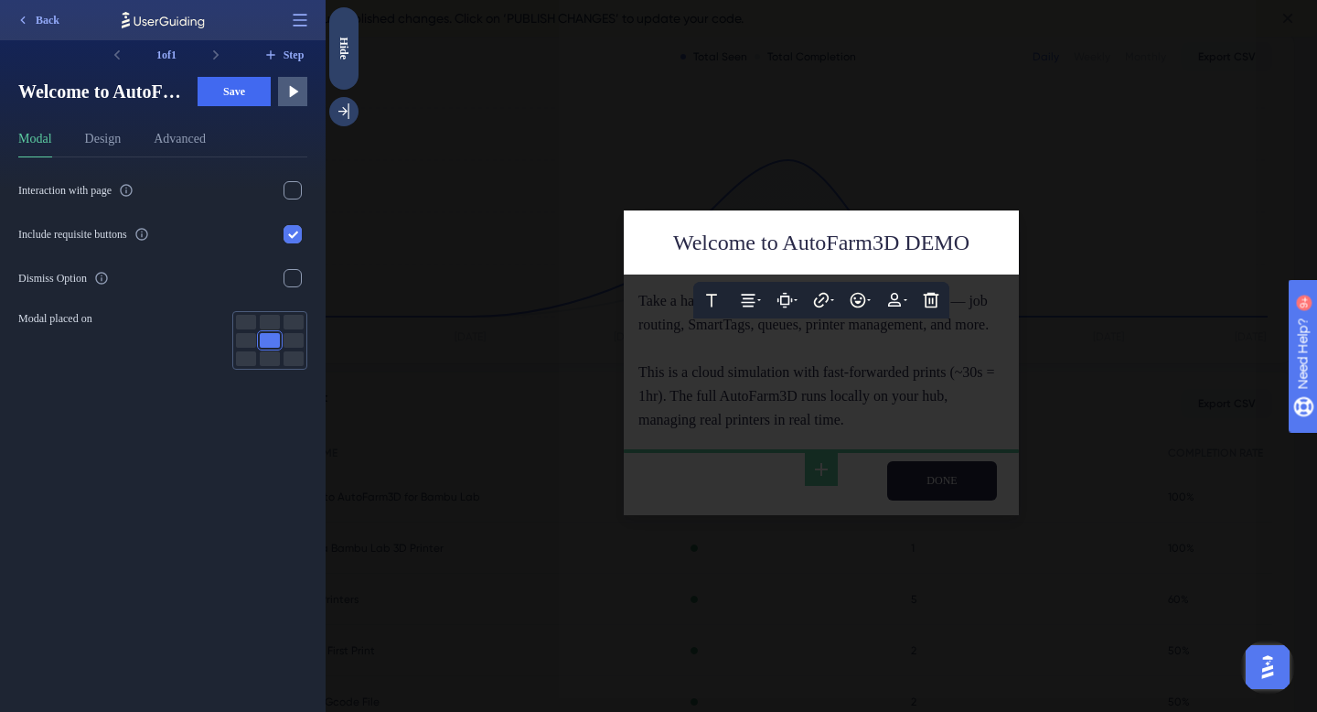
click at [566, 220] on div at bounding box center [821, 356] width 991 height 712
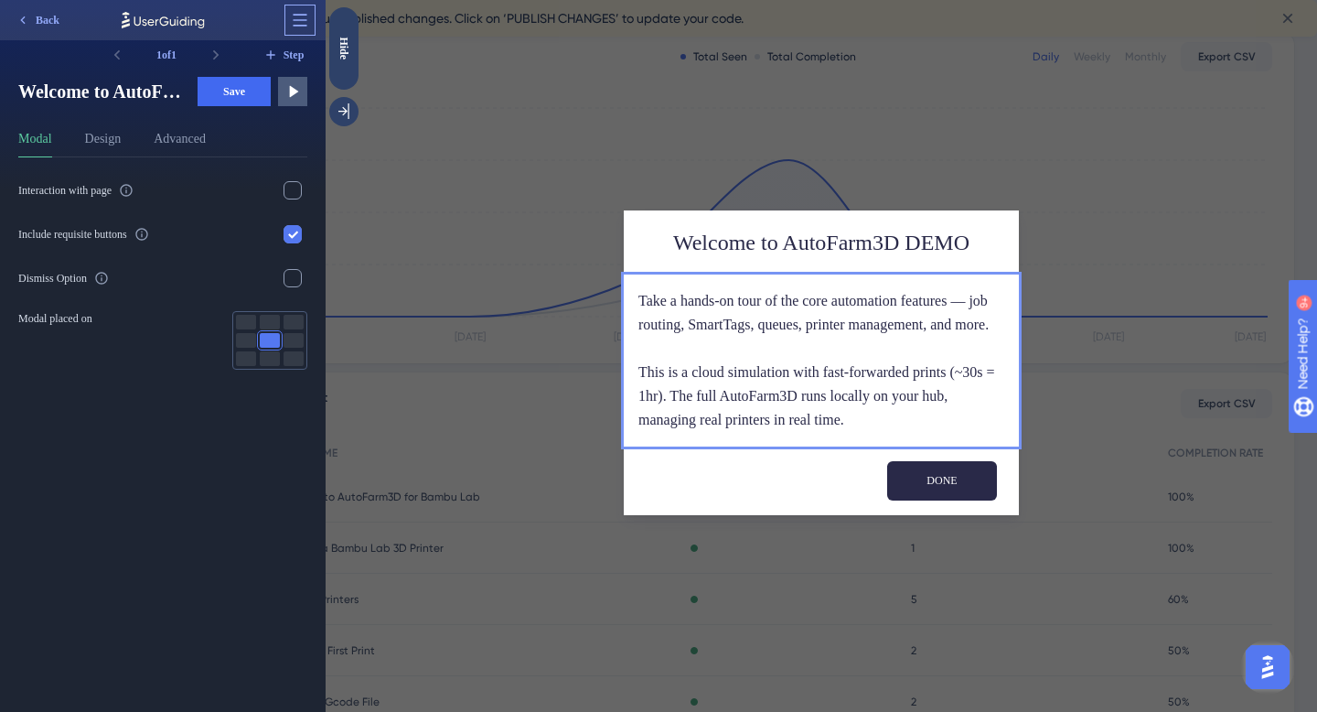
click at [302, 27] on icon at bounding box center [300, 20] width 18 height 18
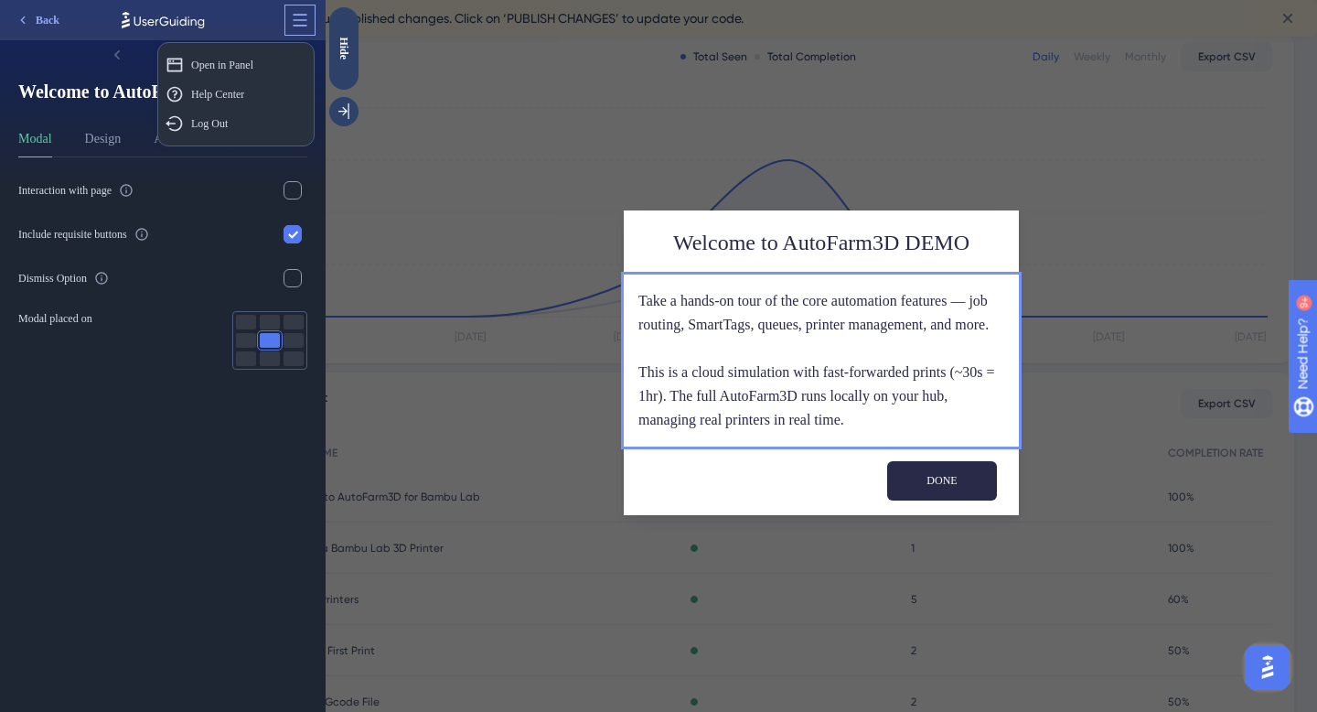
click at [302, 27] on icon at bounding box center [300, 20] width 18 height 18
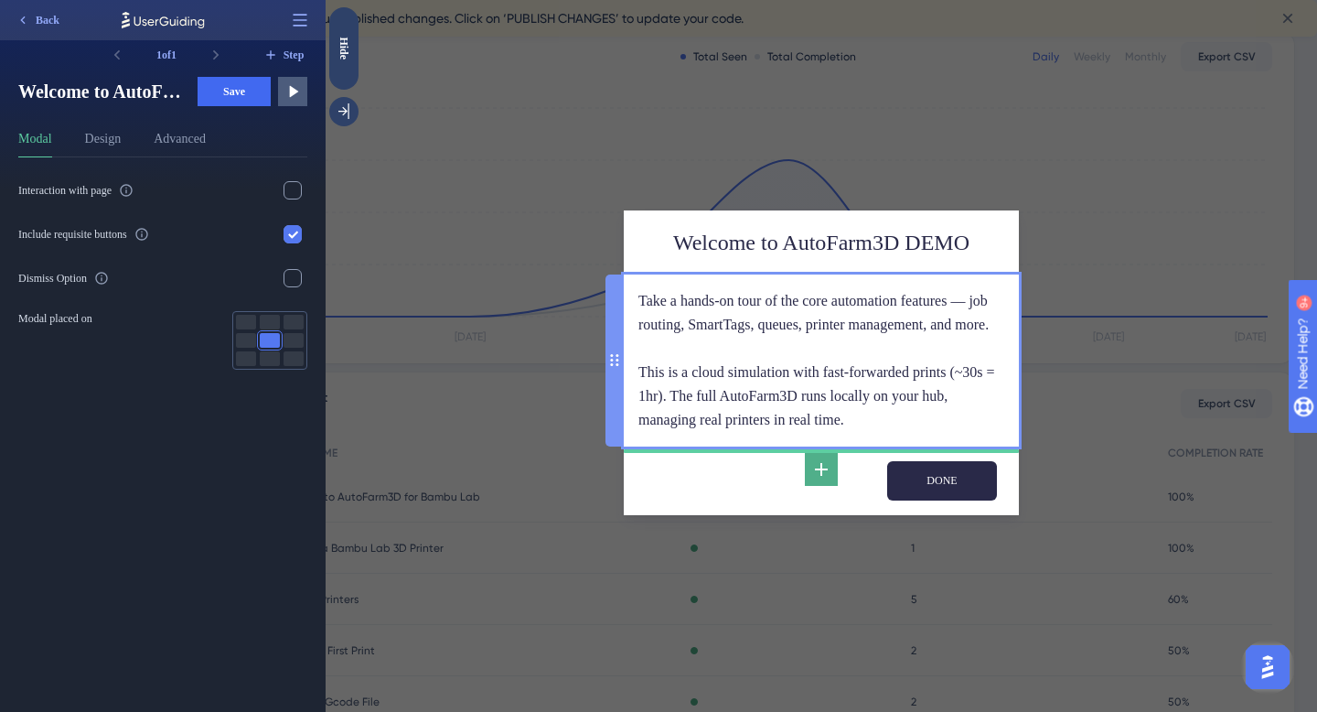
click at [824, 480] on icon at bounding box center [821, 469] width 22 height 22
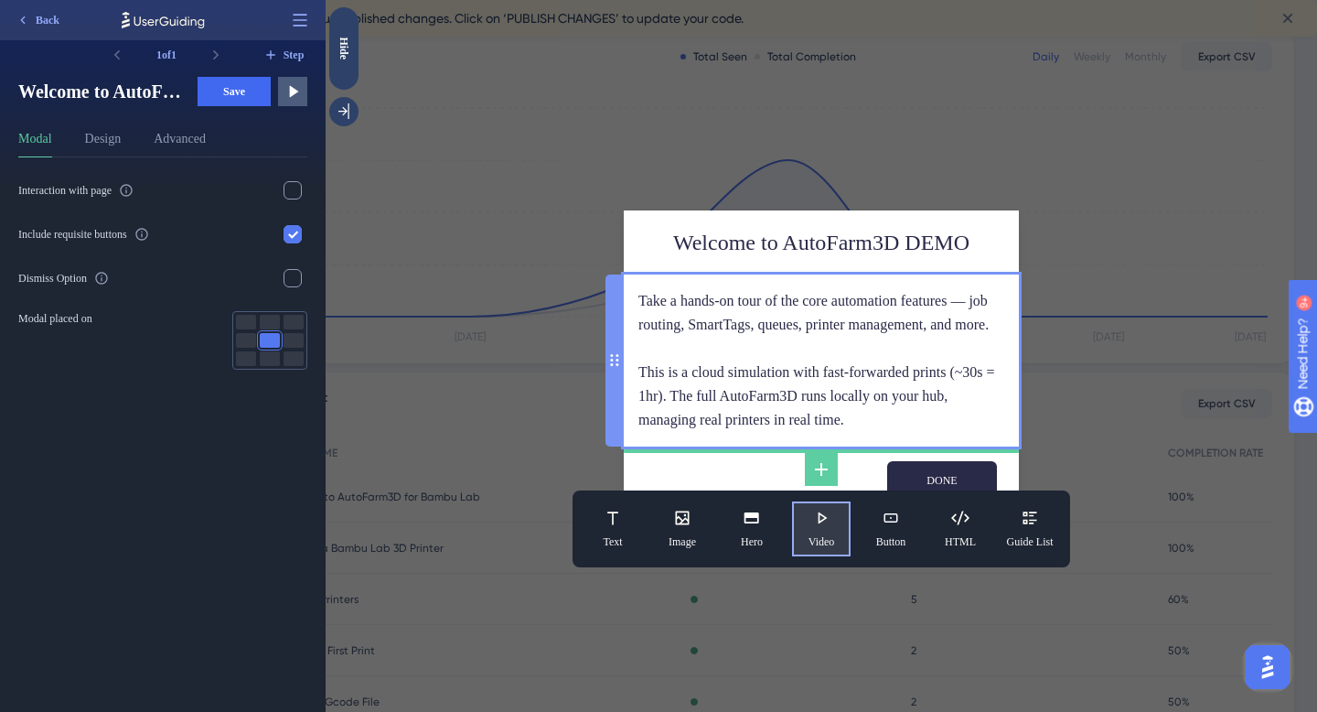
click at [821, 523] on icon at bounding box center [823, 517] width 9 height 12
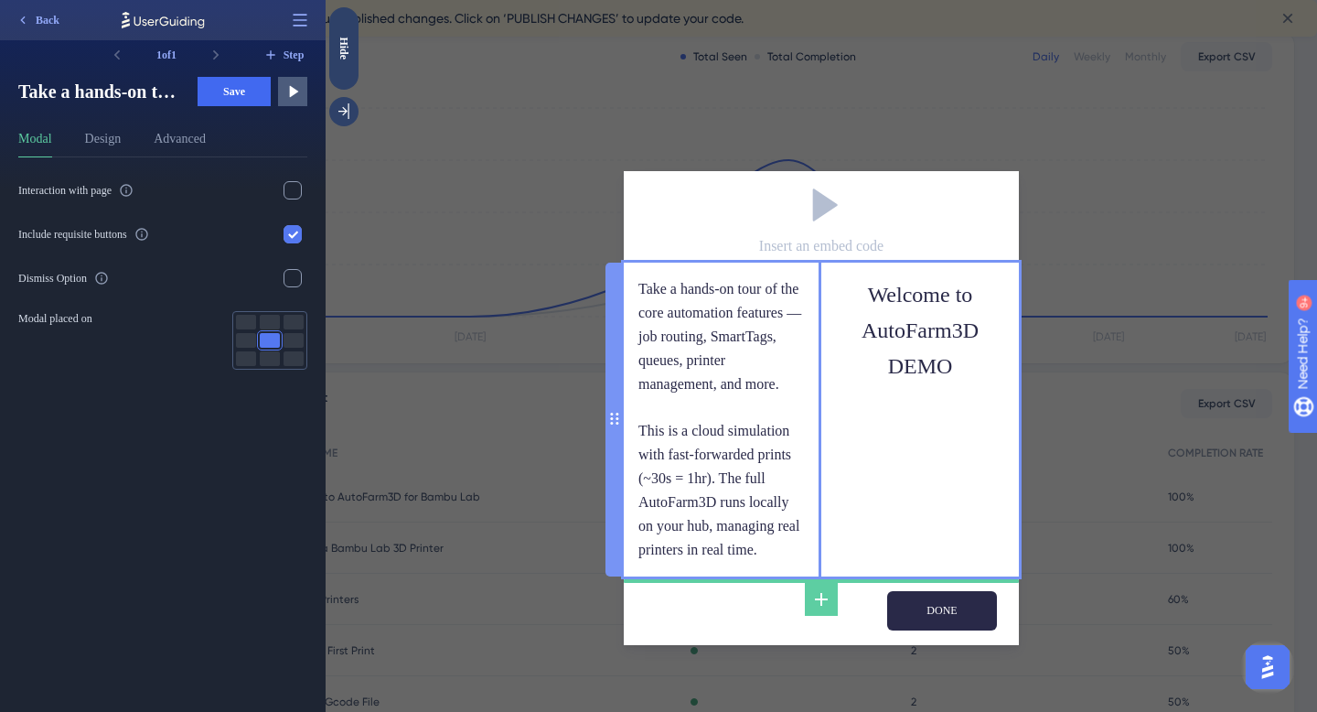
click at [903, 417] on div "Welcome to AutoFarm3D DEMO" at bounding box center [920, 420] width 198 height 314
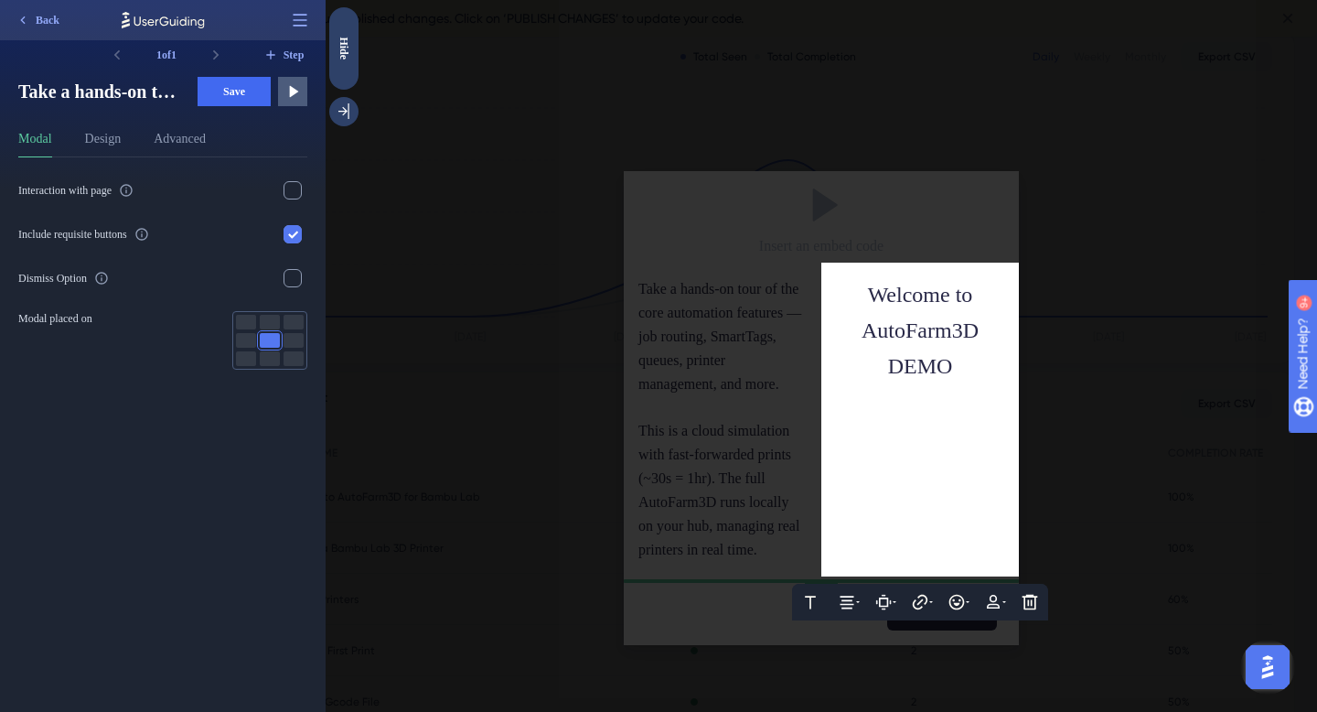
scroll to position [14, 0]
click at [864, 473] on div "Text Alignment Paddings Hyperlink Emojis Personalization Delete Welcome to Auto…" at bounding box center [920, 420] width 198 height 314
click at [828, 263] on div "Text Alignment Paddings Hyperlink Emojis Personalization Delete Welcome to Auto…" at bounding box center [920, 330] width 198 height 135
click at [927, 440] on div "Text Alignment Paddings Hyperlink Emojis Personalization Delete Welcome to Auto…" at bounding box center [920, 420] width 198 height 314
click at [1094, 478] on div at bounding box center [821, 356] width 991 height 712
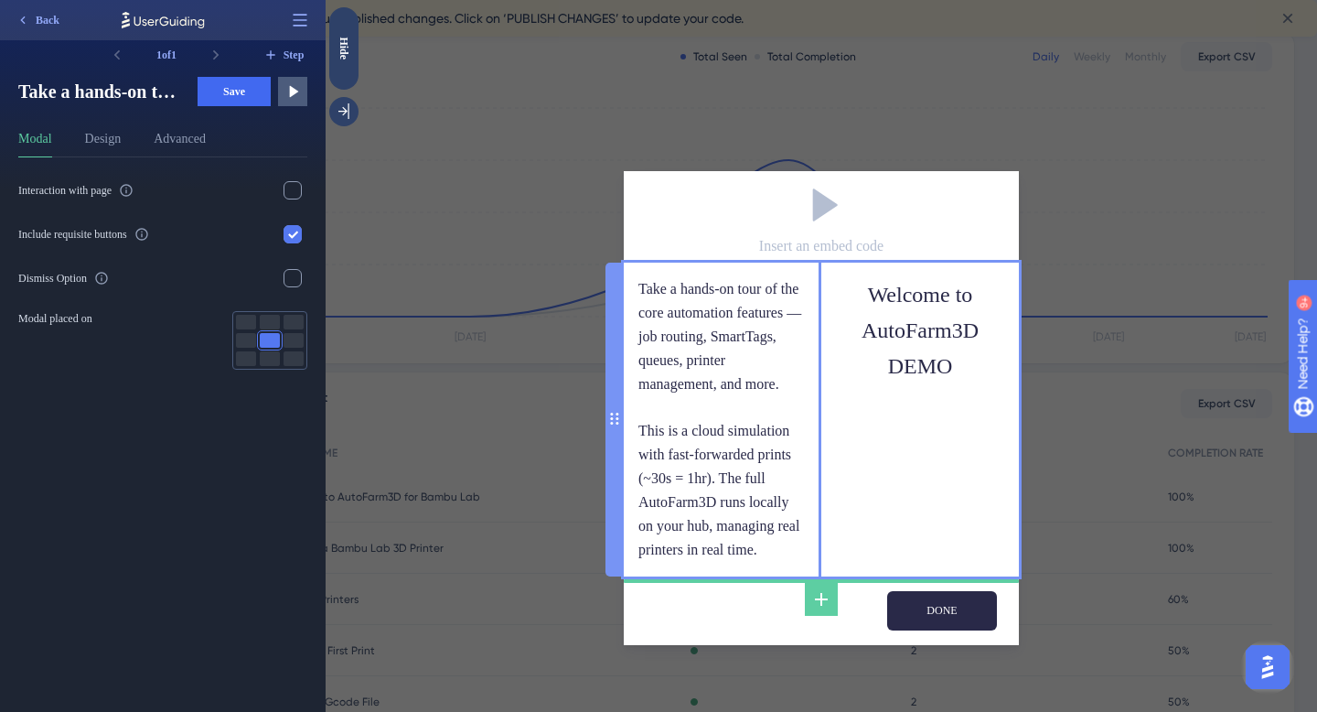
click at [852, 301] on div "Welcome to AutoFarm3D DEMO" at bounding box center [920, 330] width 168 height 106
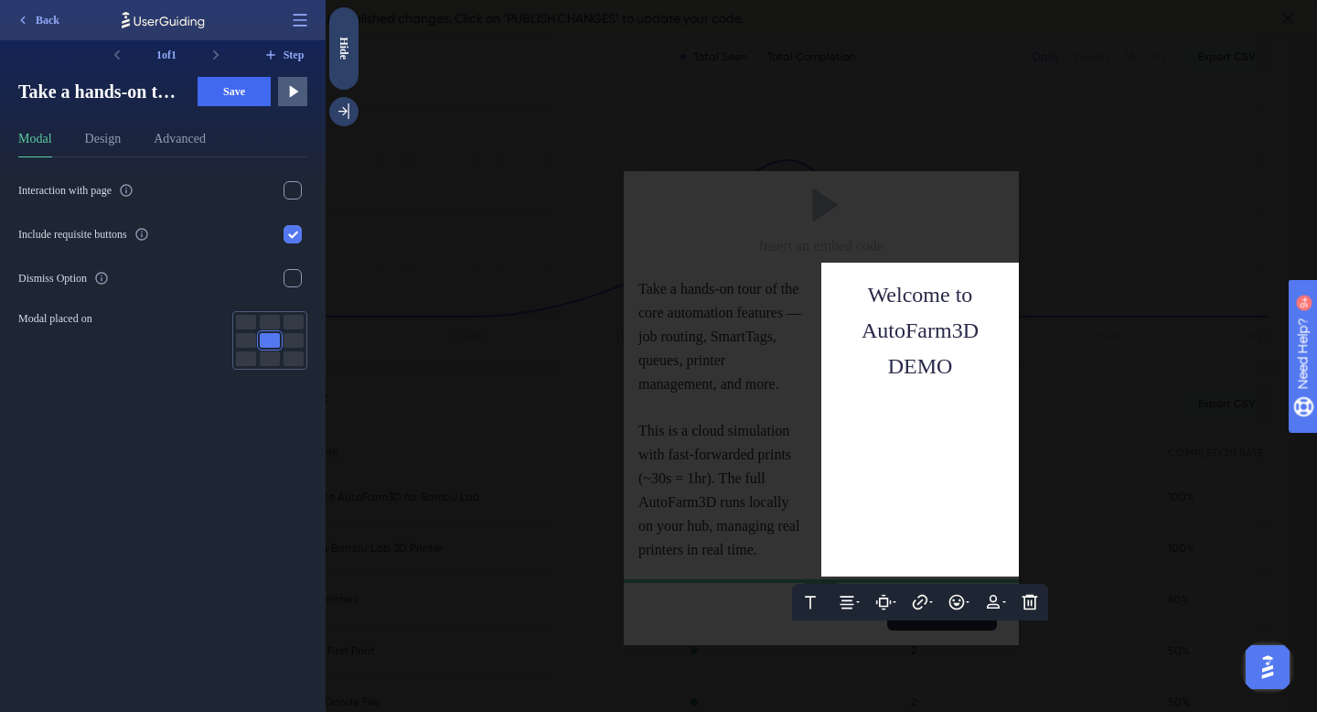
click at [828, 319] on div "Text Alignment Paddings Hyperlink Emojis Personalization Delete Welcome to Auto…" at bounding box center [920, 330] width 198 height 135
click at [772, 353] on div at bounding box center [821, 356] width 991 height 712
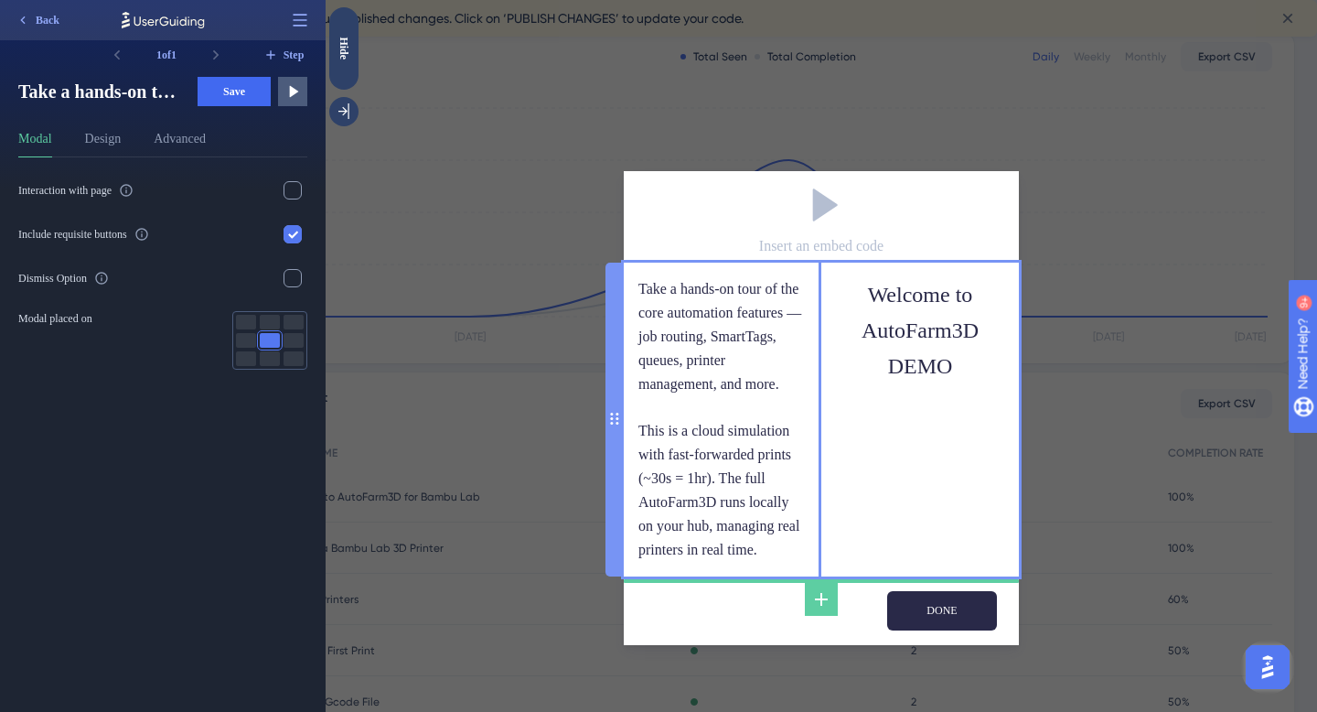
click at [821, 263] on div "Welcome to AutoFarm3D DEMO" at bounding box center [920, 330] width 198 height 135
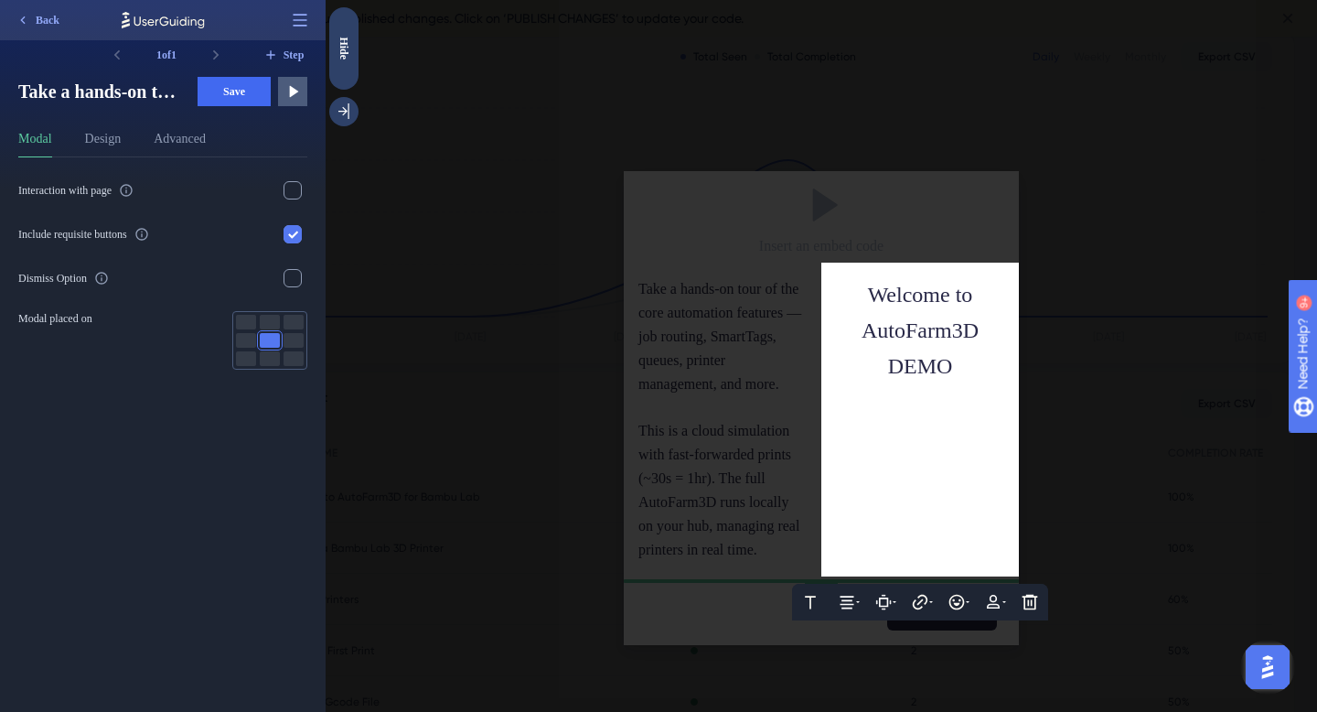
click at [831, 263] on div "Text Alignment Paddings Hyperlink Emojis Personalization Delete Welcome to Auto…" at bounding box center [920, 330] width 198 height 135
click at [771, 282] on div at bounding box center [821, 356] width 991 height 712
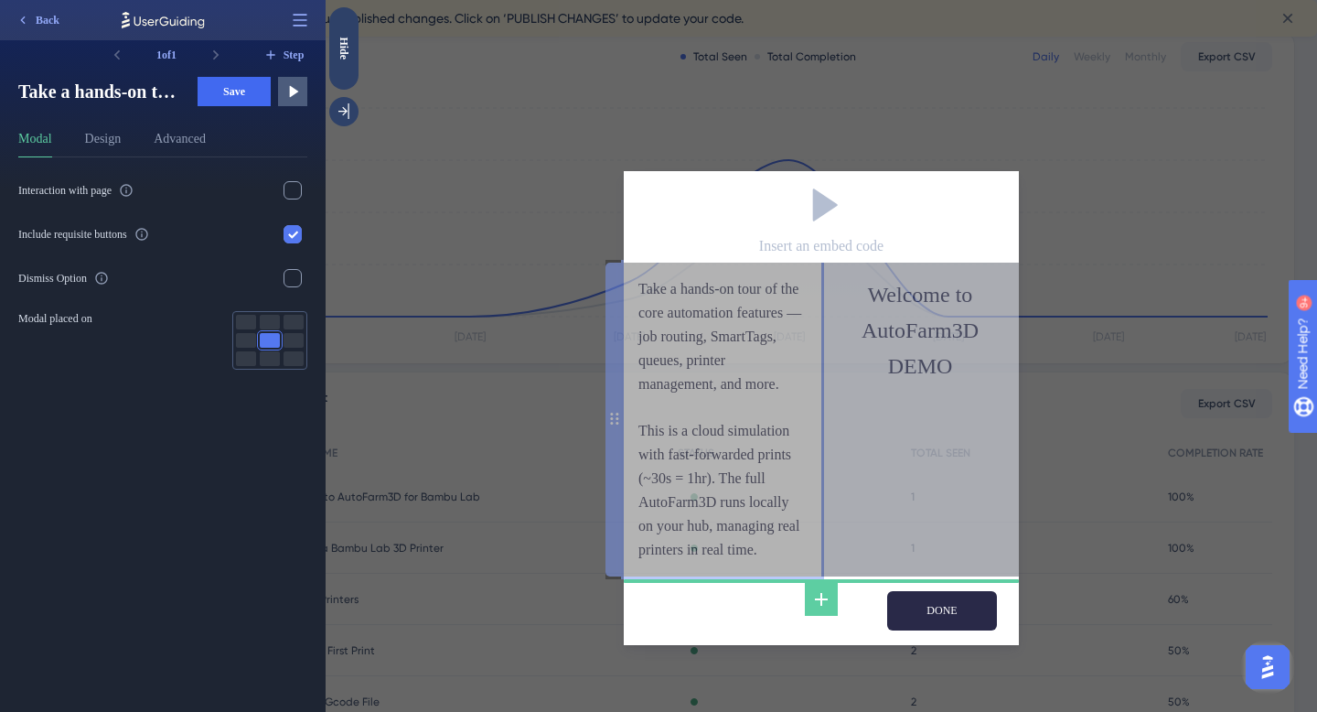
drag, startPoint x: 607, startPoint y: 361, endPoint x: 615, endPoint y: 551, distance: 189.5
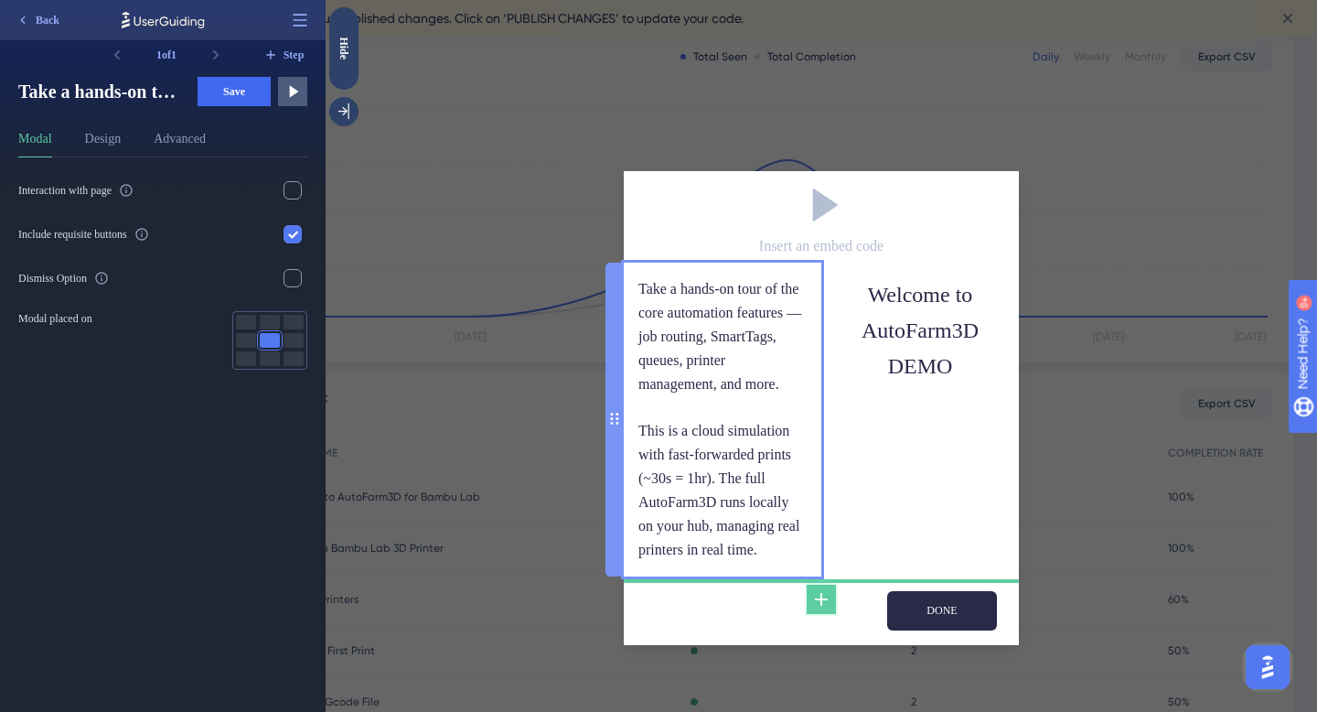
click at [819, 610] on icon at bounding box center [821, 599] width 22 height 22
click at [751, 478] on div "Take a hands-on tour of the core automation features — job routing, SmartTags, …" at bounding box center [722, 419] width 168 height 284
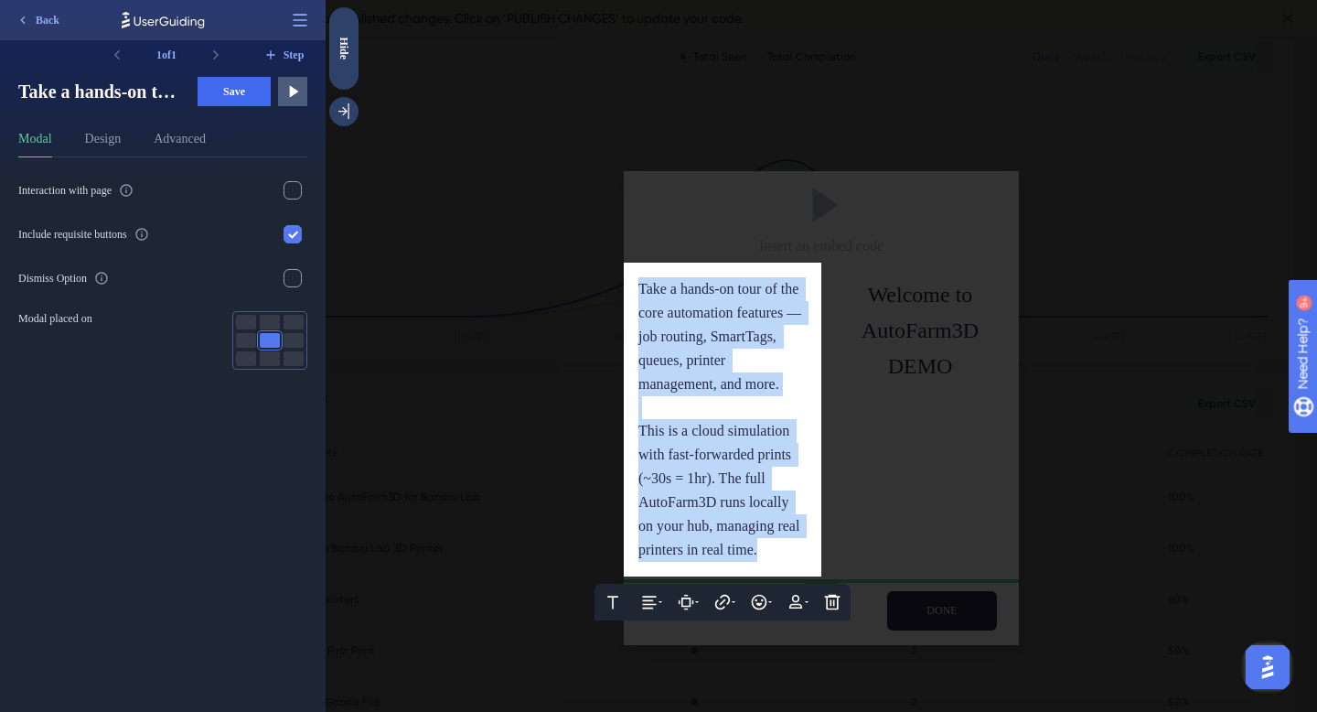
click at [801, 561] on div "This is a cloud simulation with fast-forwarded prints (~30s = 1hr). The full Au…" at bounding box center [722, 490] width 168 height 142
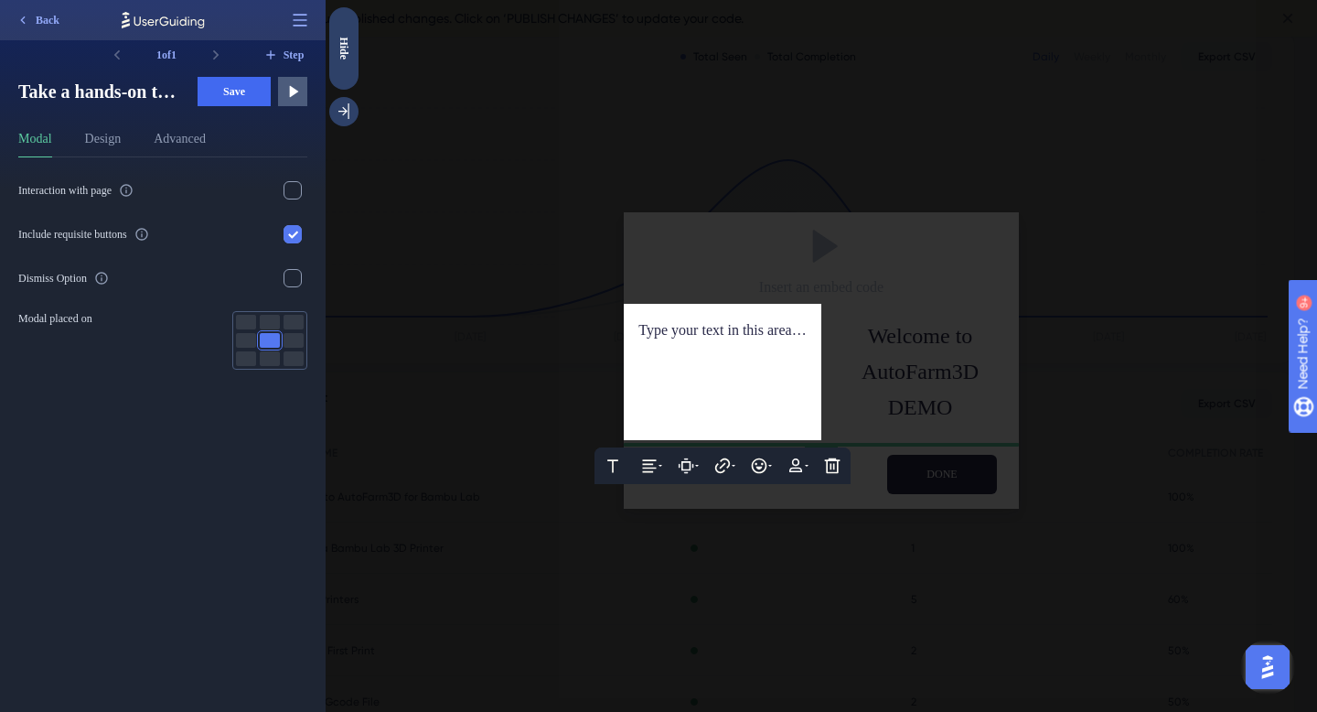
scroll to position [0, 0]
click at [835, 459] on icon at bounding box center [833, 466] width 16 height 16
click at [831, 530] on button at bounding box center [832, 520] width 29 height 29
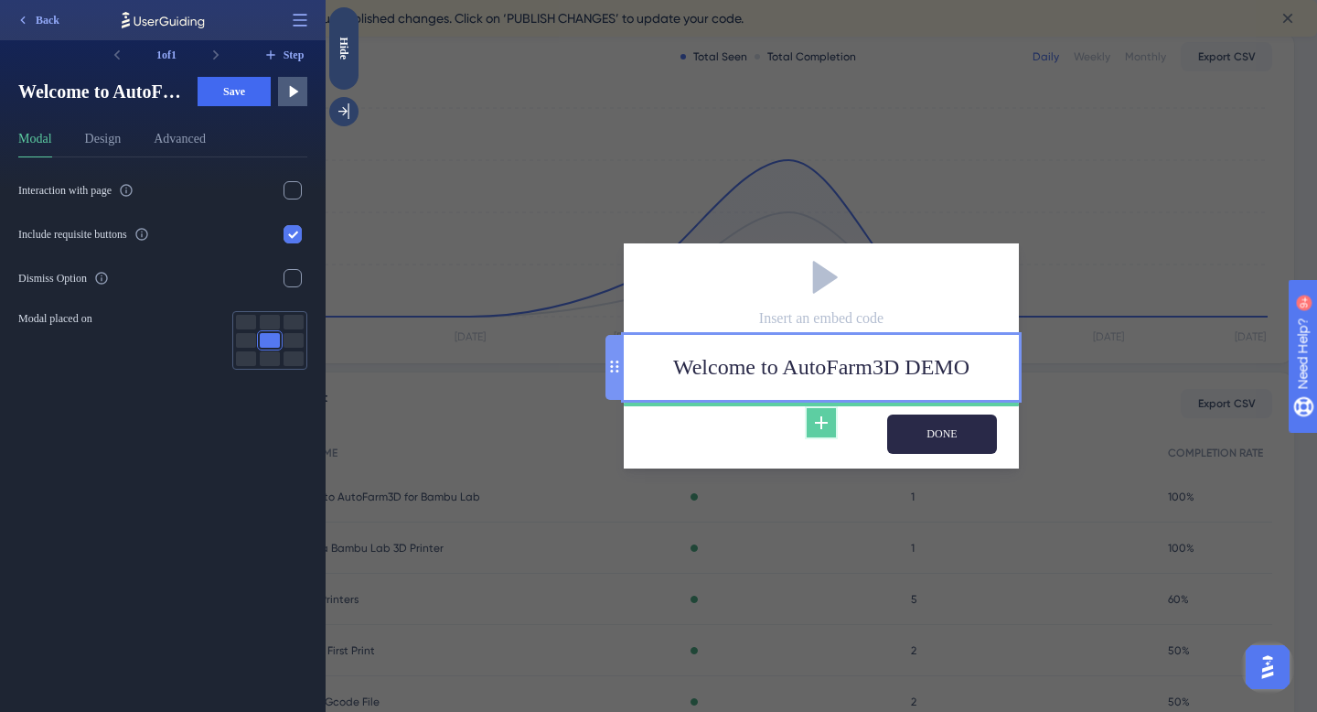
click at [820, 428] on icon at bounding box center [821, 423] width 22 height 22
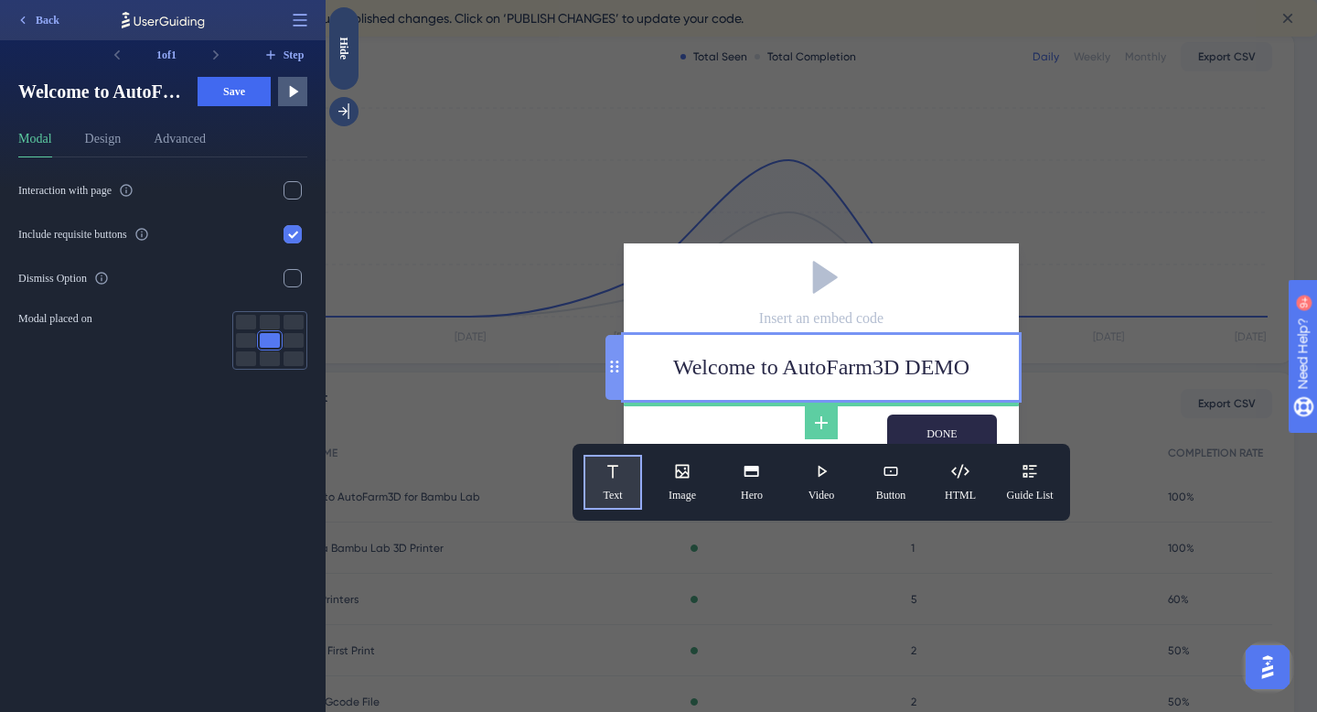
click at [598, 470] on button "Text" at bounding box center [613, 482] width 59 height 55
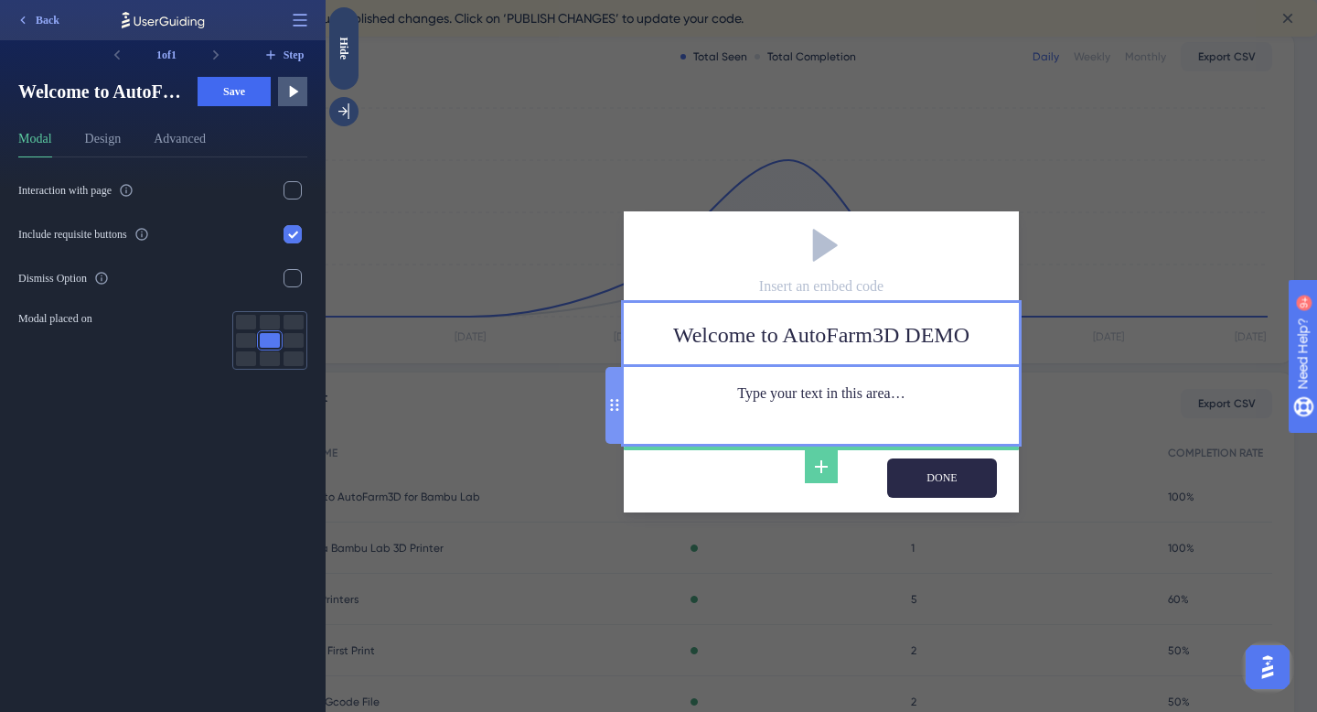
click at [701, 402] on div "Type your text in this area…" at bounding box center [821, 405] width 366 height 48
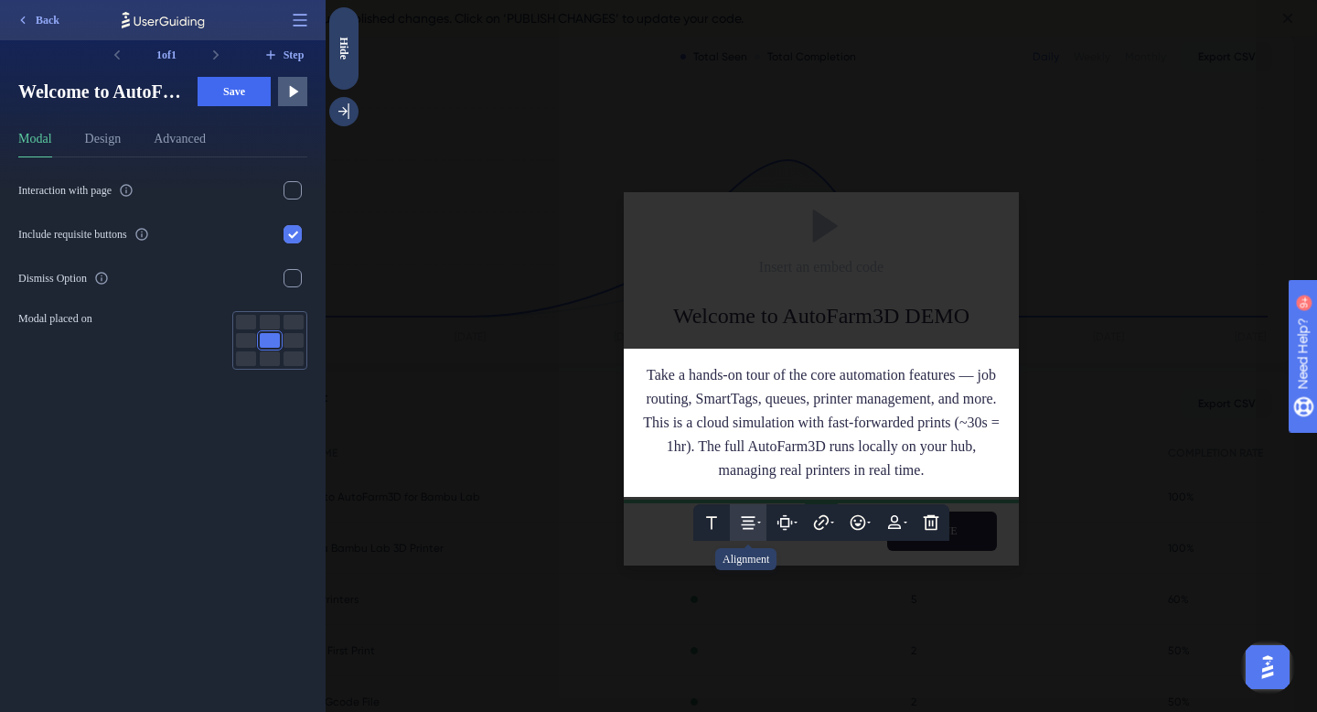
click at [747, 529] on icon at bounding box center [749, 522] width 14 height 13
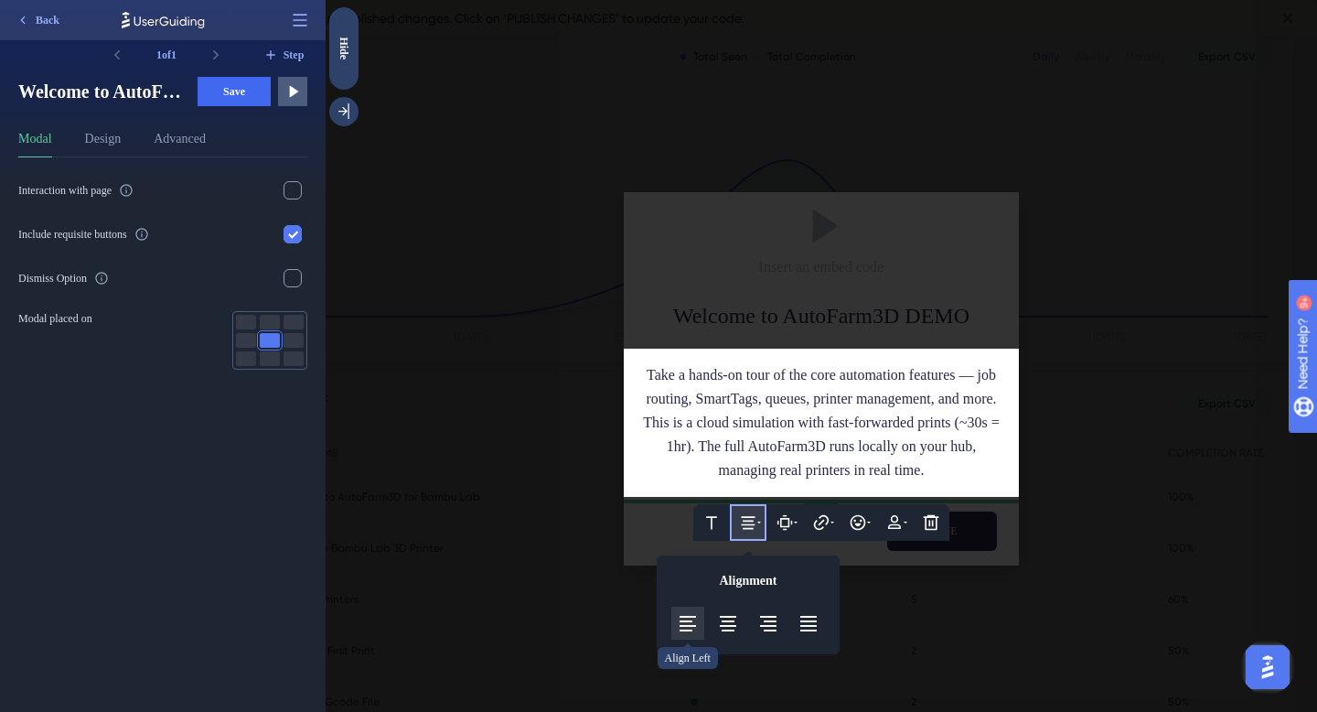
click at [699, 639] on button at bounding box center [687, 622] width 33 height 33
click at [721, 388] on span "Take a hands-on tour of the core automation features — job routing, SmartTags, …" at bounding box center [823, 386] width 354 height 39
click at [691, 631] on icon at bounding box center [688, 624] width 16 height 16
click at [551, 459] on div at bounding box center [821, 356] width 991 height 712
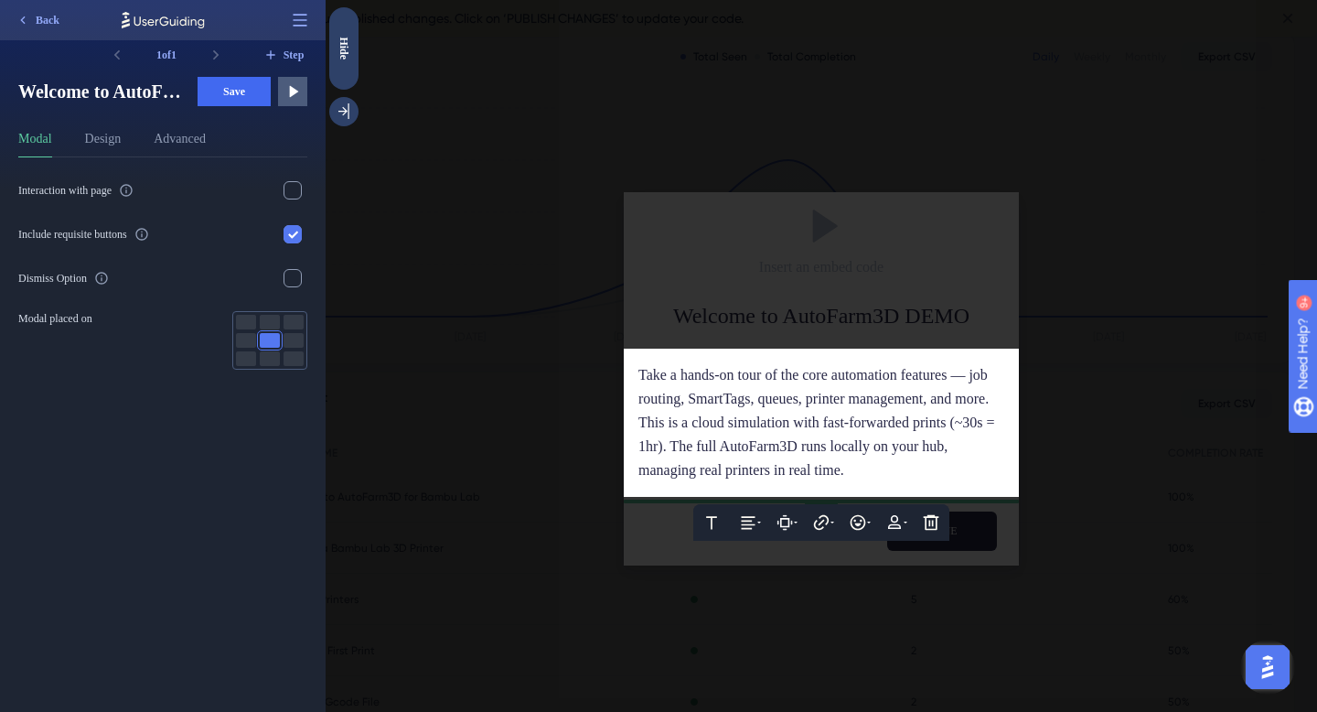
click at [828, 411] on div "Take a hands-on tour of the core automation features — job routing, SmartTags, …" at bounding box center [821, 387] width 366 height 48
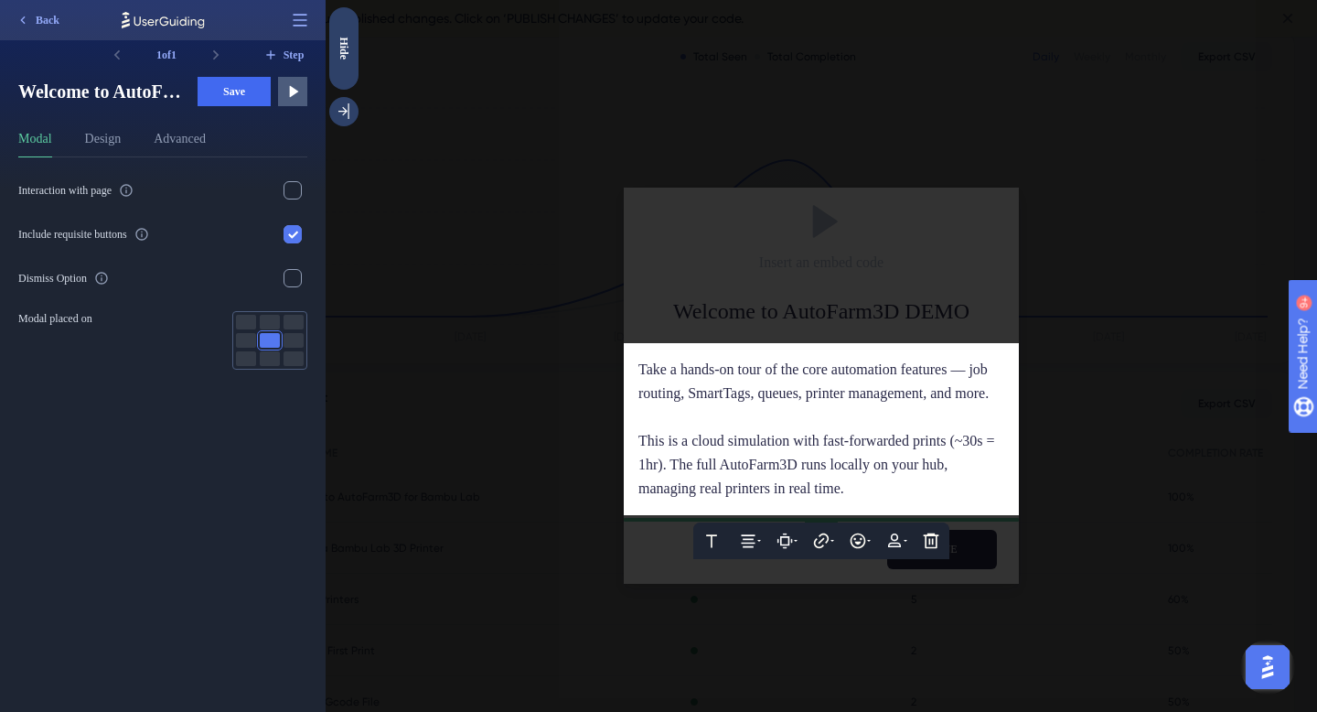
click at [738, 301] on div at bounding box center [821, 356] width 991 height 712
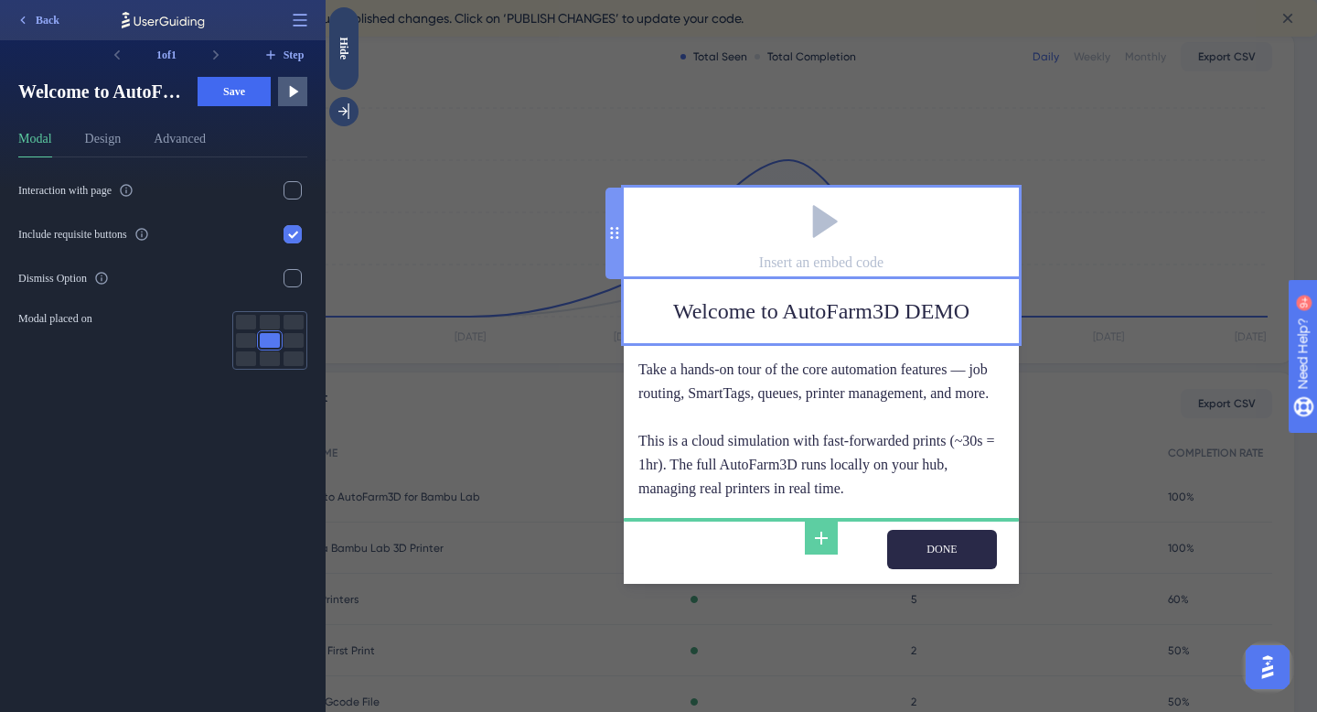
click at [773, 254] on div "Insert an embed code" at bounding box center [821, 262] width 124 height 16
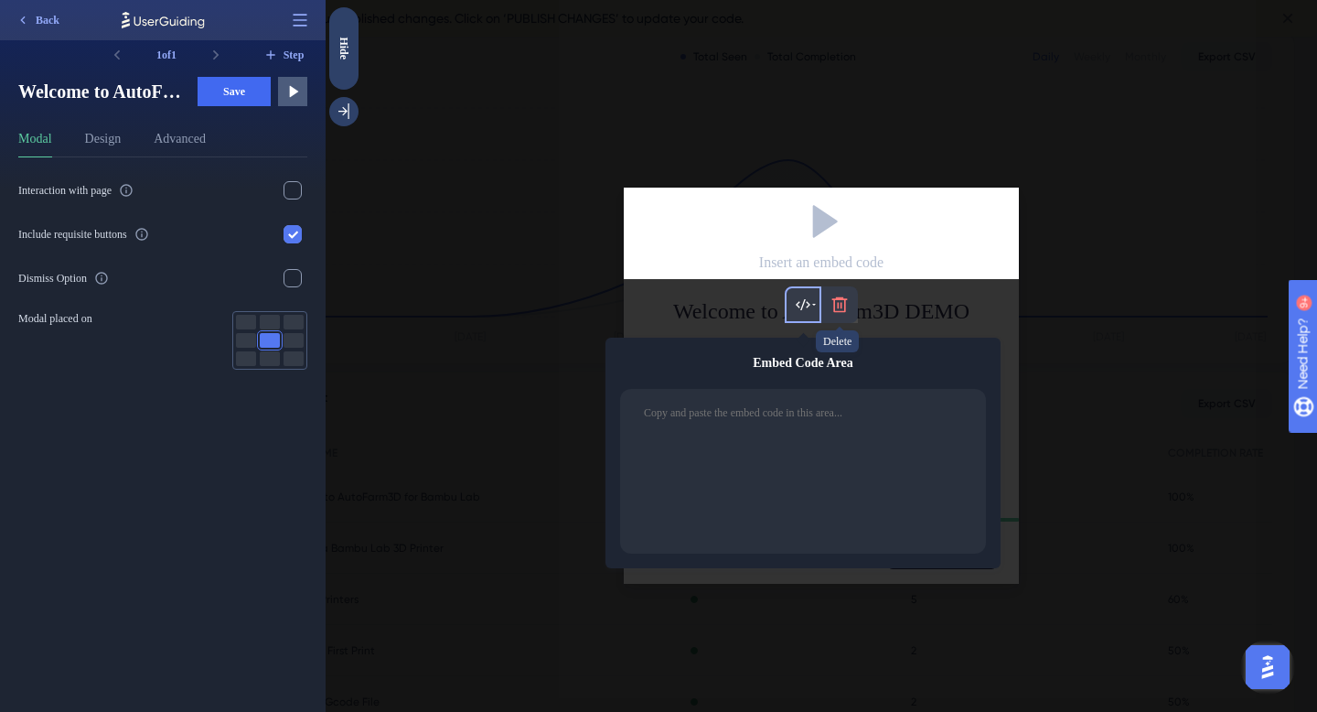
click at [833, 300] on icon at bounding box center [840, 304] width 16 height 16
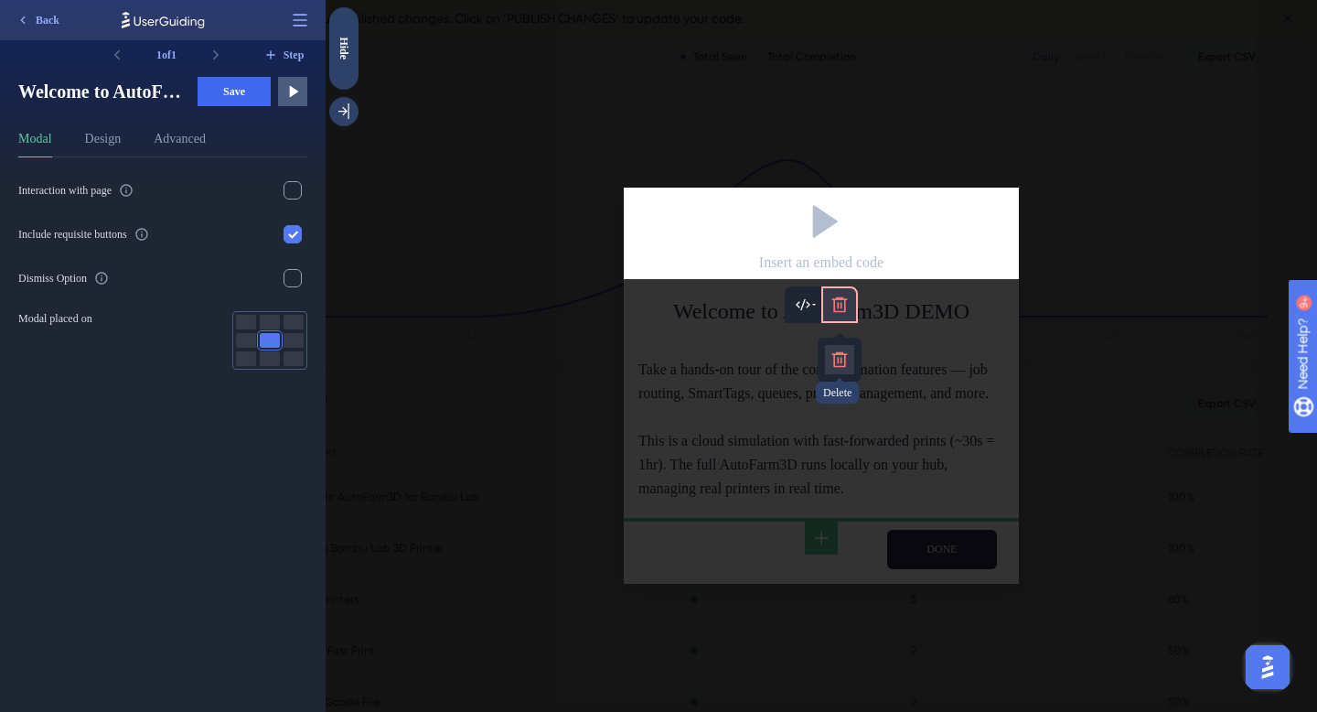
click at [841, 345] on button at bounding box center [839, 359] width 29 height 29
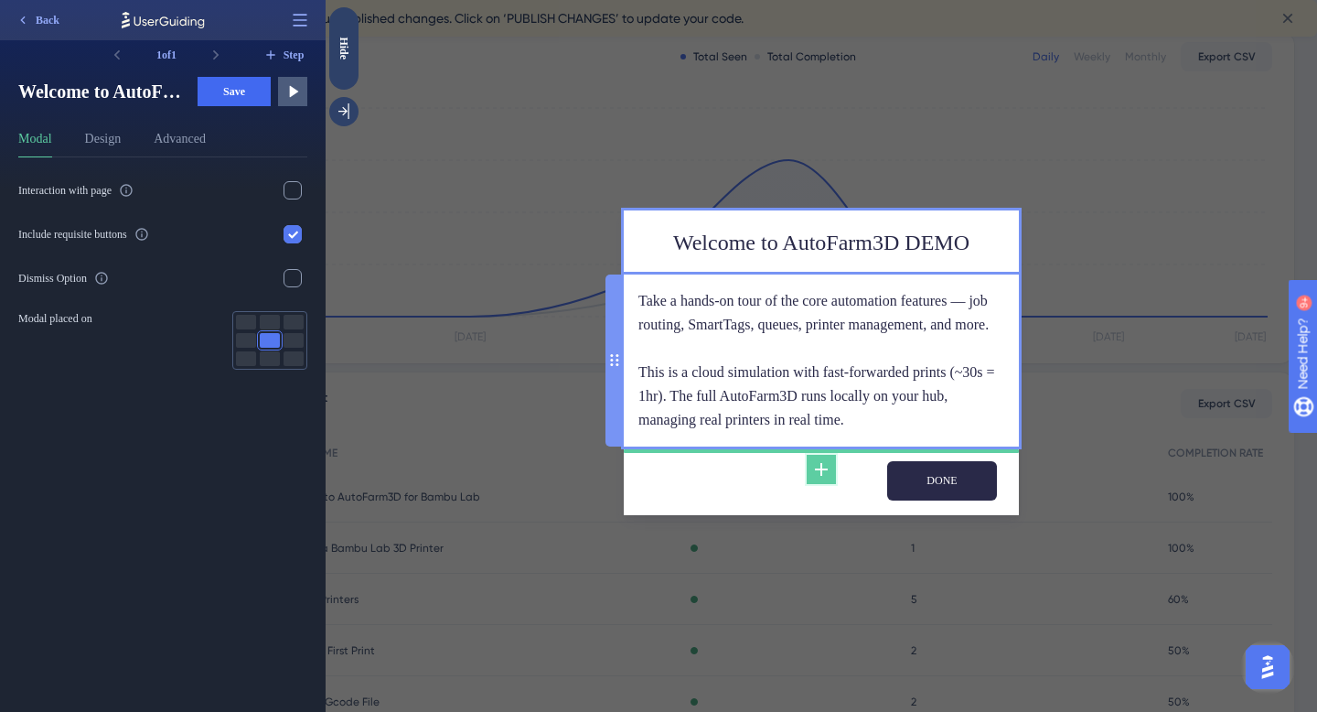
click at [823, 476] on icon at bounding box center [821, 469] width 13 height 13
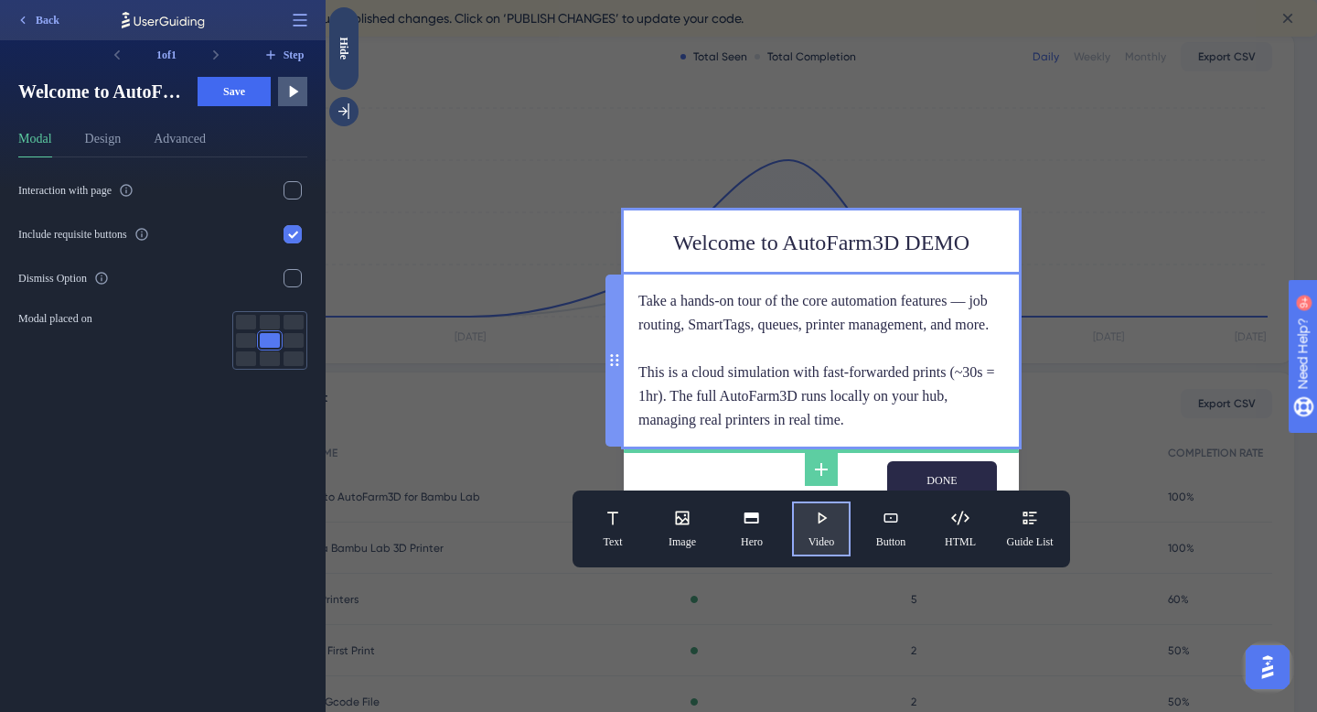
click at [830, 527] on icon at bounding box center [821, 518] width 18 height 18
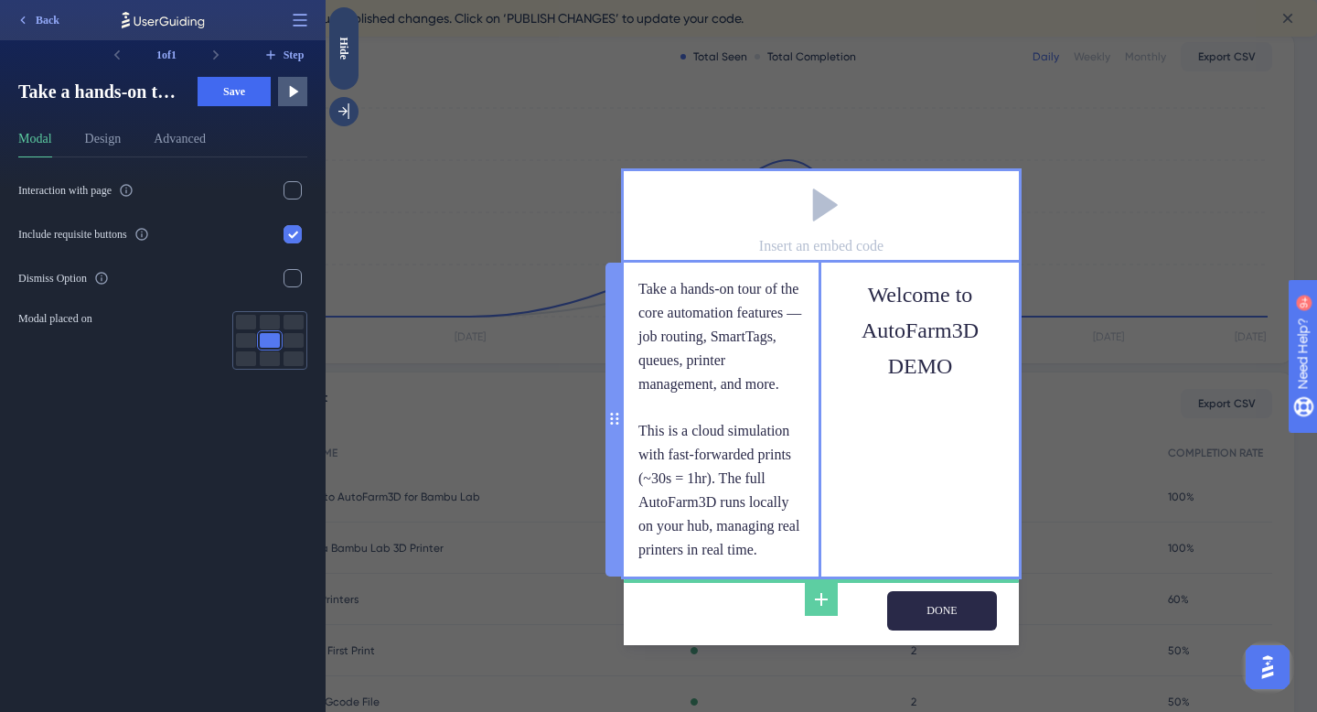
click at [719, 480] on div "Take a hands-on tour of the core automation features — job routing, SmartTags, …" at bounding box center [722, 419] width 168 height 284
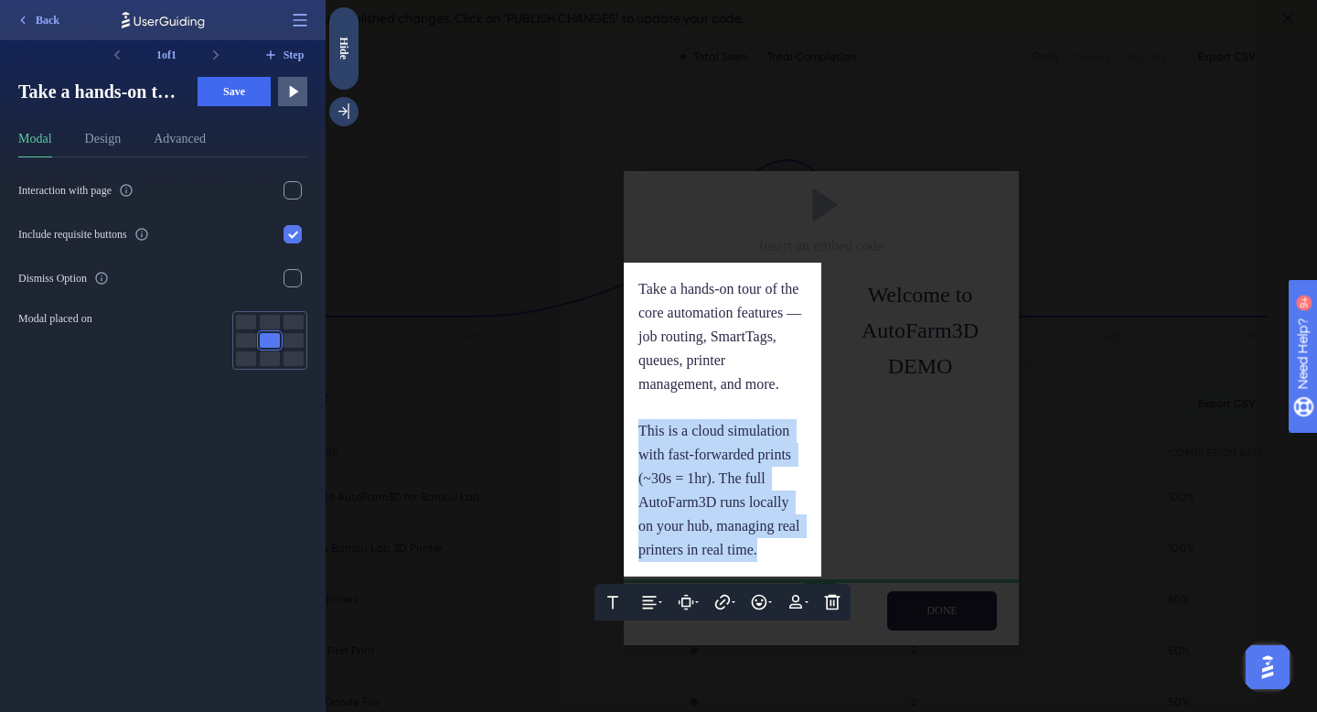
click at [719, 480] on span "This is a cloud simulation with fast-forwarded prints (~30s = 1hr). The full Au…" at bounding box center [720, 490] width 165 height 134
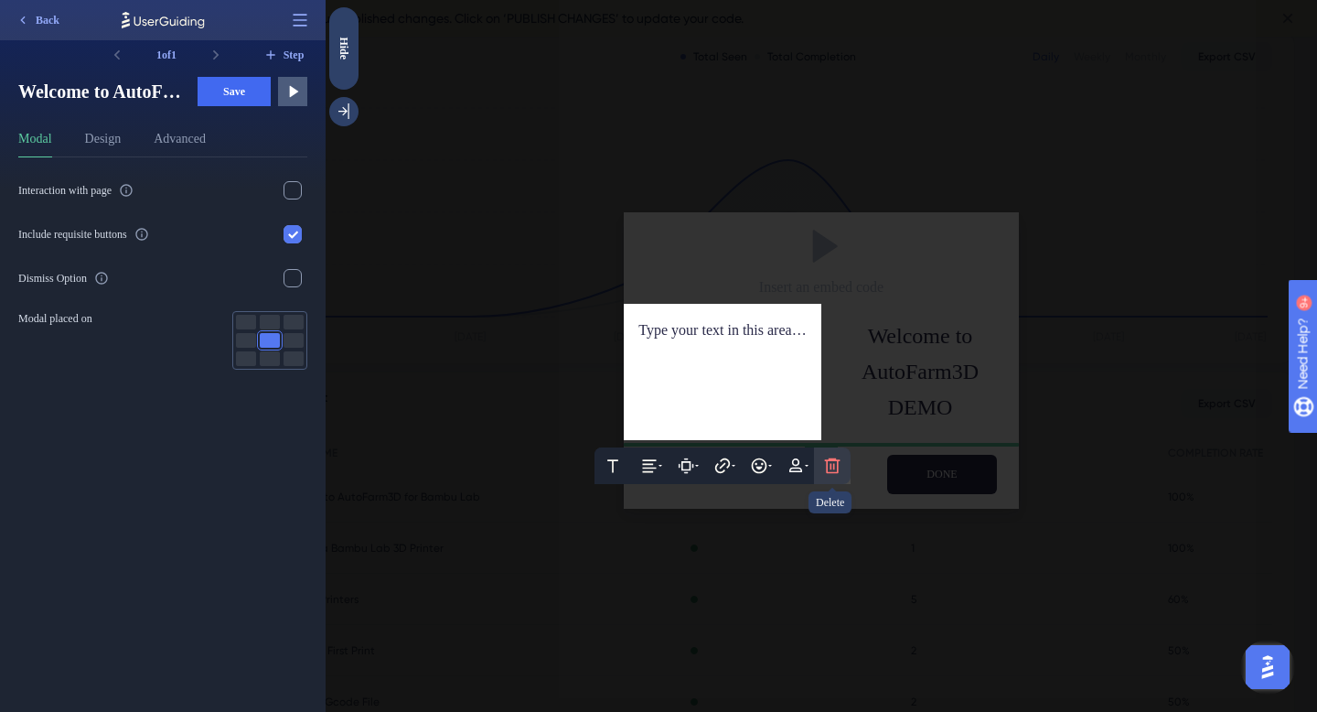
click at [832, 461] on icon at bounding box center [832, 465] width 18 height 18
click at [829, 473] on icon at bounding box center [832, 465] width 18 height 18
click at [831, 463] on icon at bounding box center [833, 466] width 16 height 16
click at [831, 515] on icon at bounding box center [833, 521] width 16 height 16
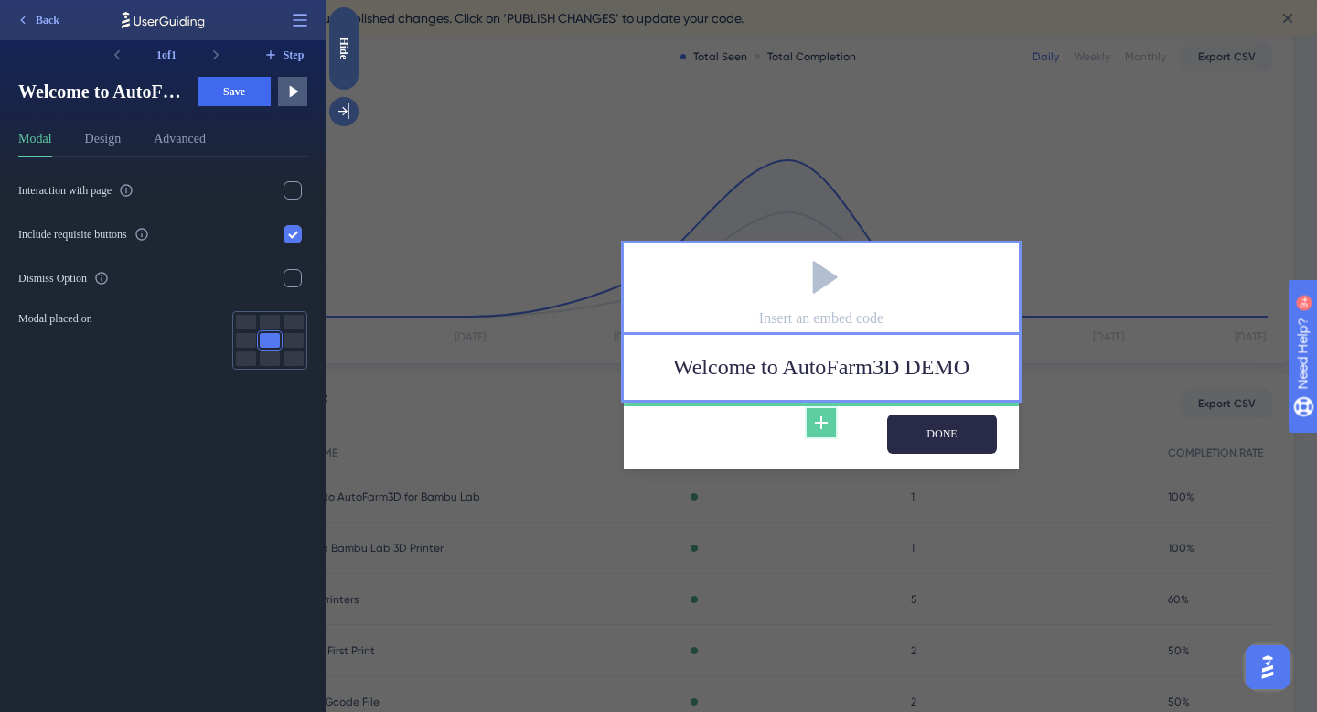
click at [818, 426] on icon at bounding box center [821, 423] width 22 height 22
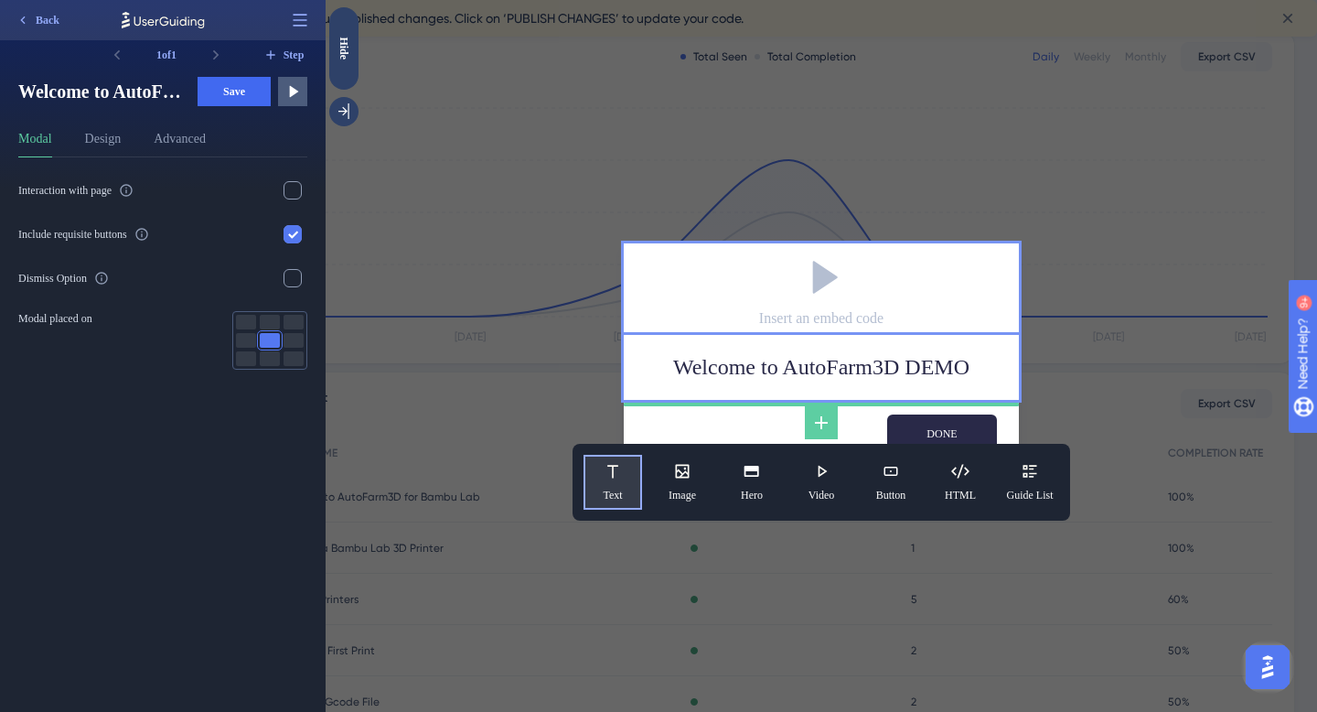
click at [609, 472] on icon at bounding box center [613, 471] width 18 height 18
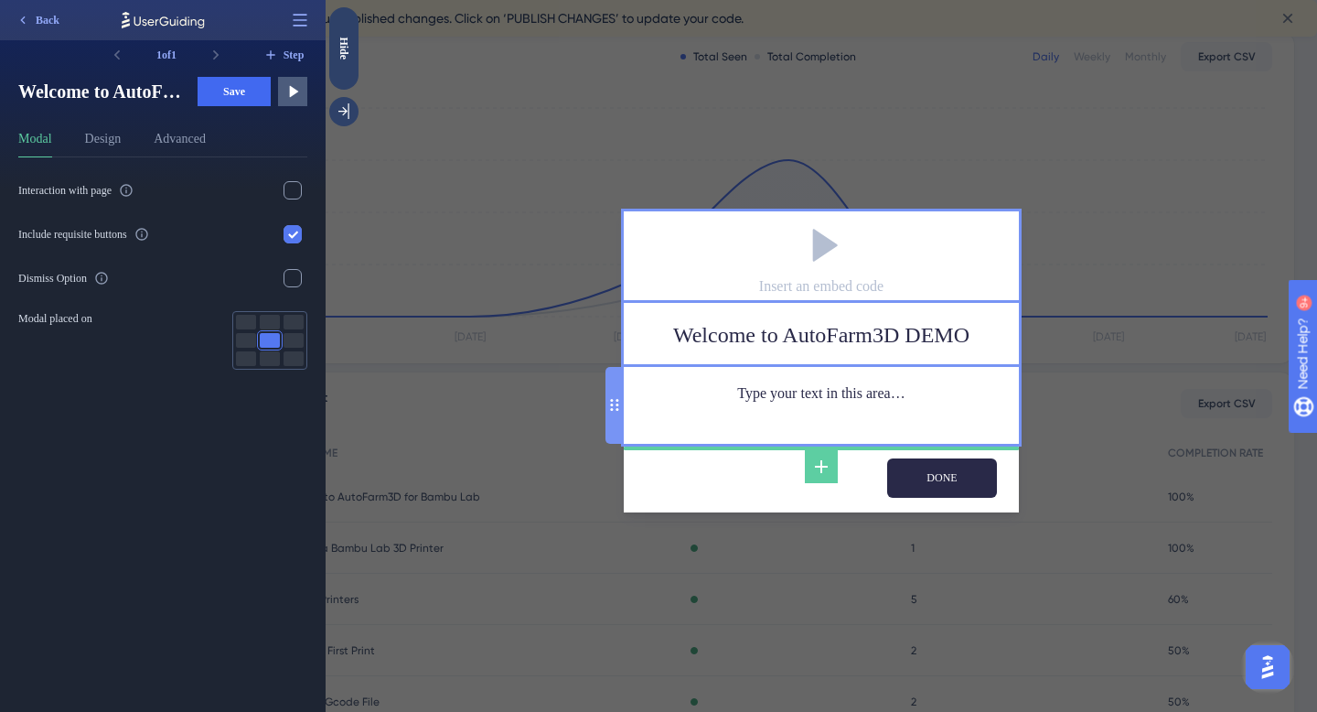
click at [681, 402] on div "Type your text in this area…" at bounding box center [821, 405] width 366 height 48
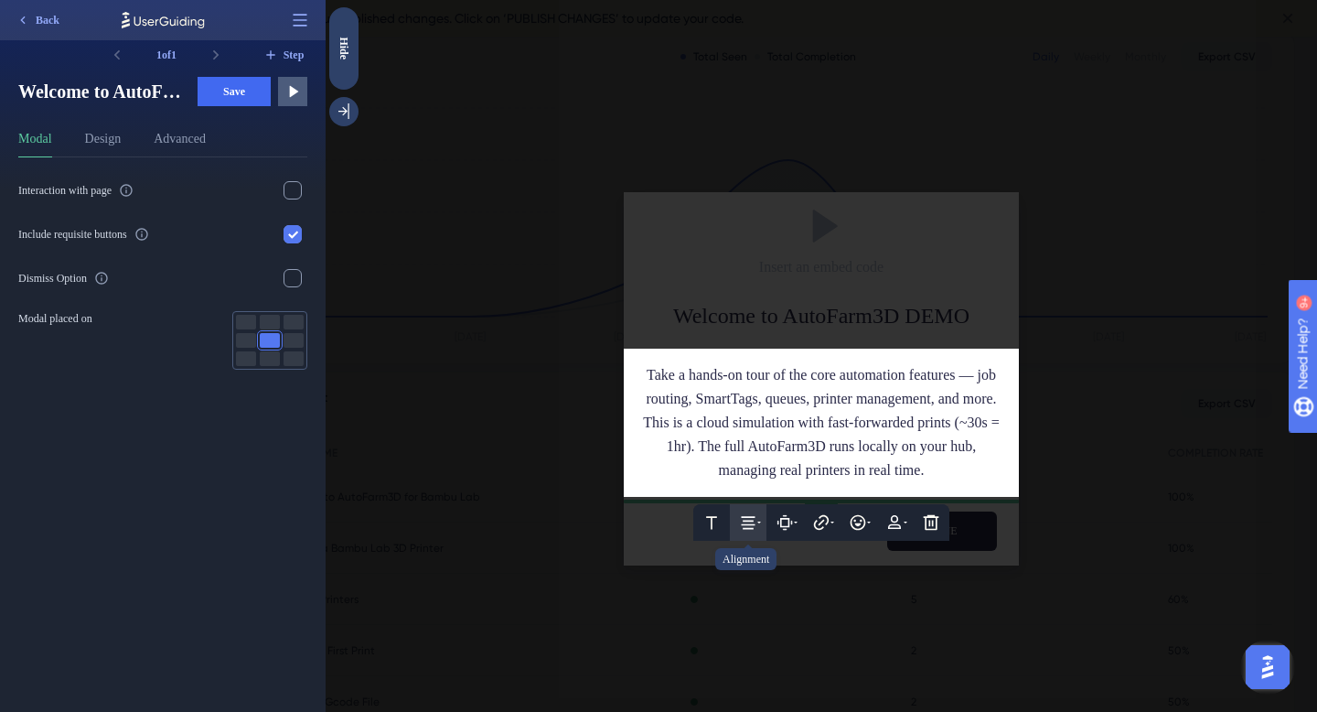
click at [735, 541] on button at bounding box center [748, 522] width 37 height 37
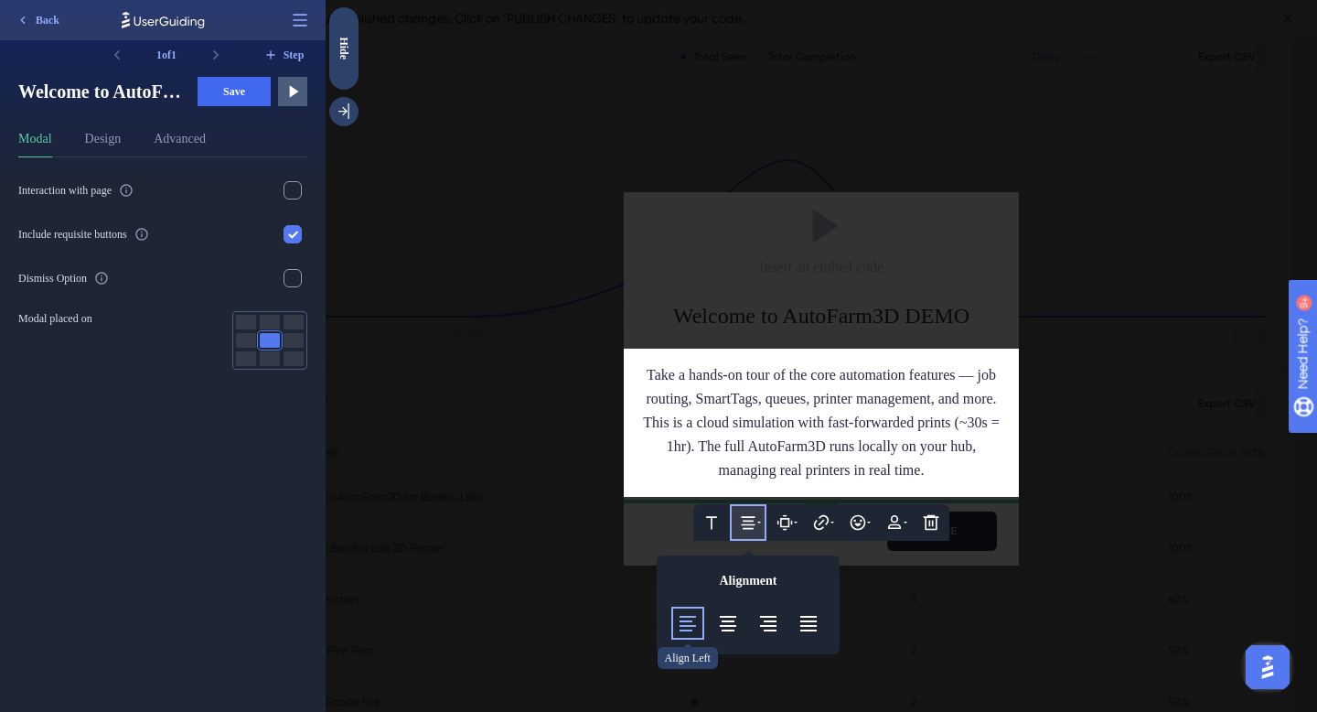
click at [688, 631] on icon at bounding box center [688, 624] width 16 height 16
click at [740, 390] on span "Take a hands-on tour of the core automation features — job routing, SmartTags, …" at bounding box center [823, 386] width 354 height 39
click at [691, 634] on icon at bounding box center [688, 623] width 22 height 22
click at [853, 411] on div "Take a hands-on tour of the core automation features — job routing, SmartTags, …" at bounding box center [821, 387] width 366 height 48
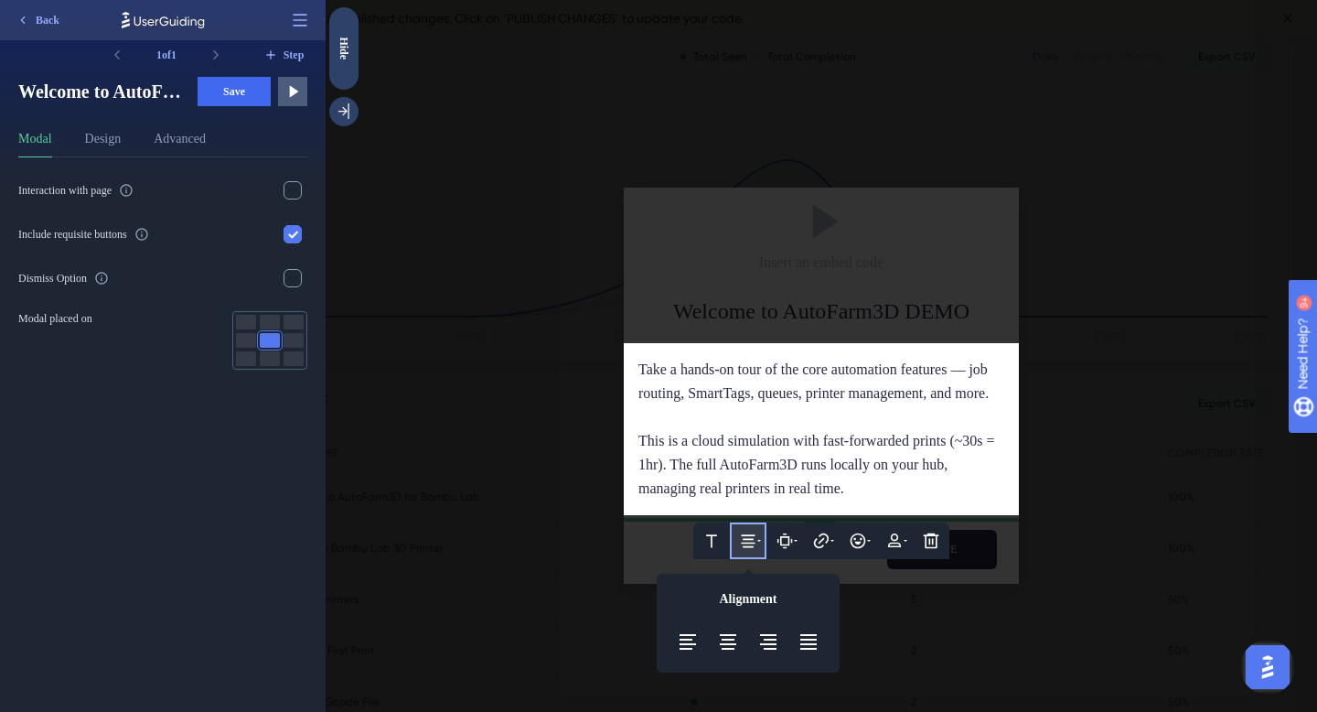
click at [863, 253] on div at bounding box center [821, 356] width 991 height 712
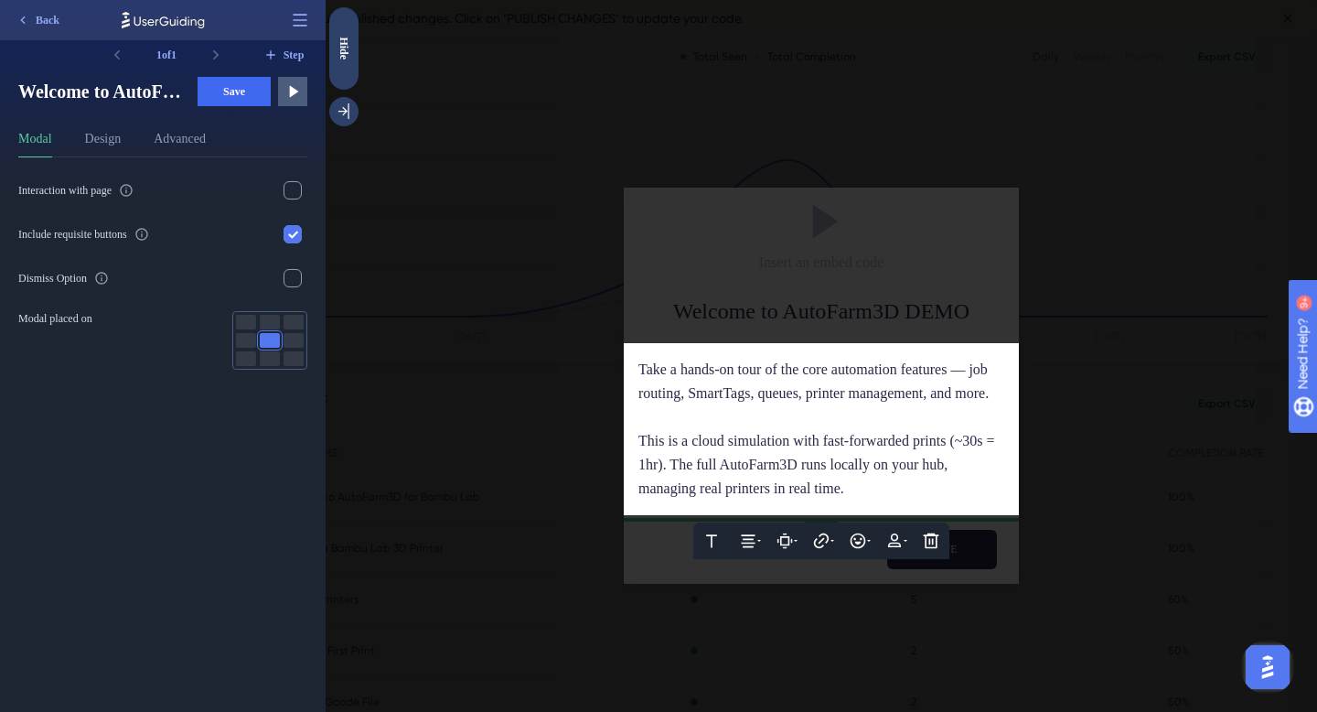
click at [1061, 422] on div at bounding box center [821, 356] width 991 height 712
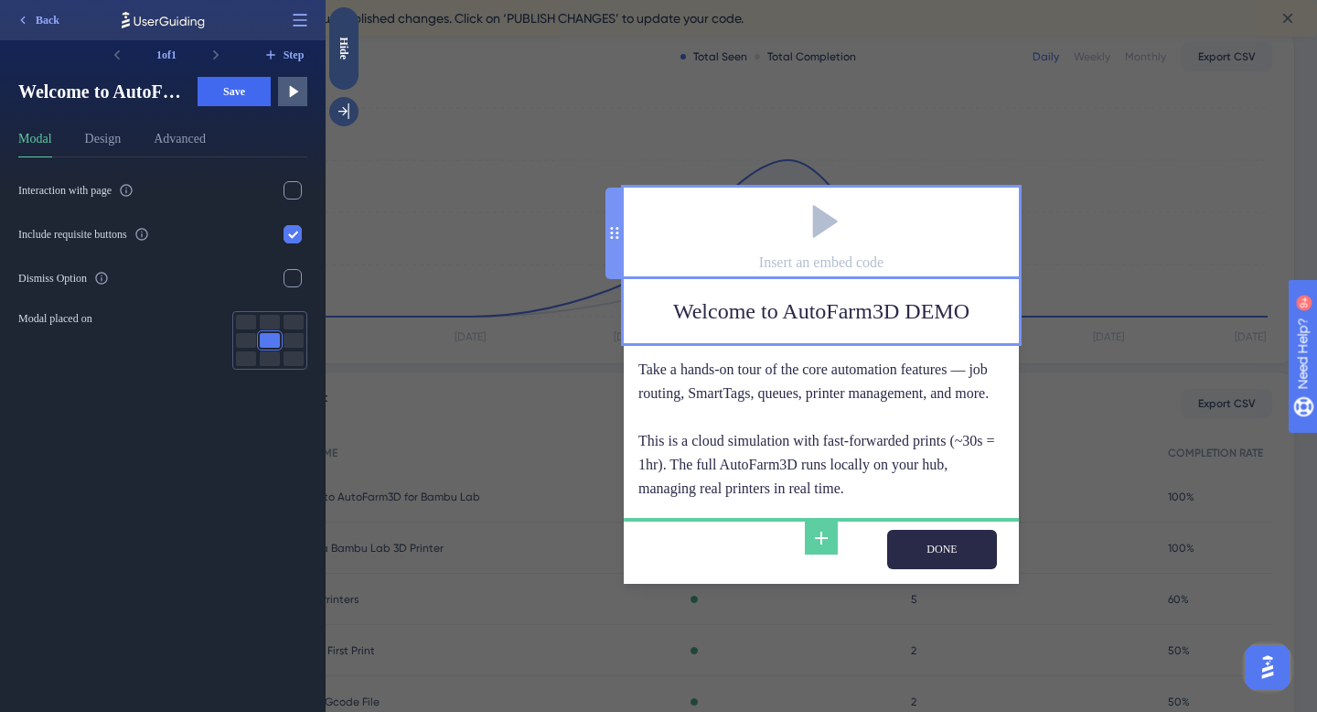
click at [813, 226] on icon at bounding box center [821, 221] width 51 height 51
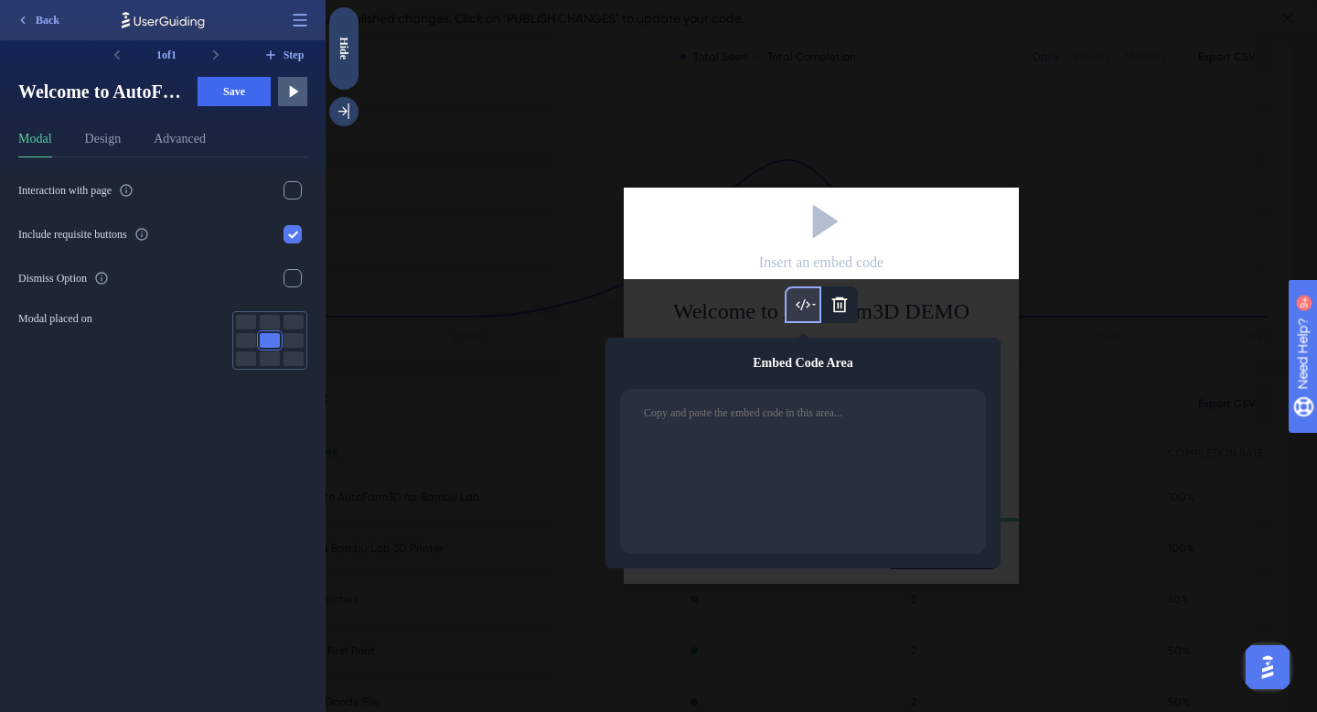
click at [711, 409] on textarea at bounding box center [809, 470] width 335 height 135
paste textarea "<iframe width="560" height="315" src="https://www.youtube.com/embed/IJW0PwblDwY…"
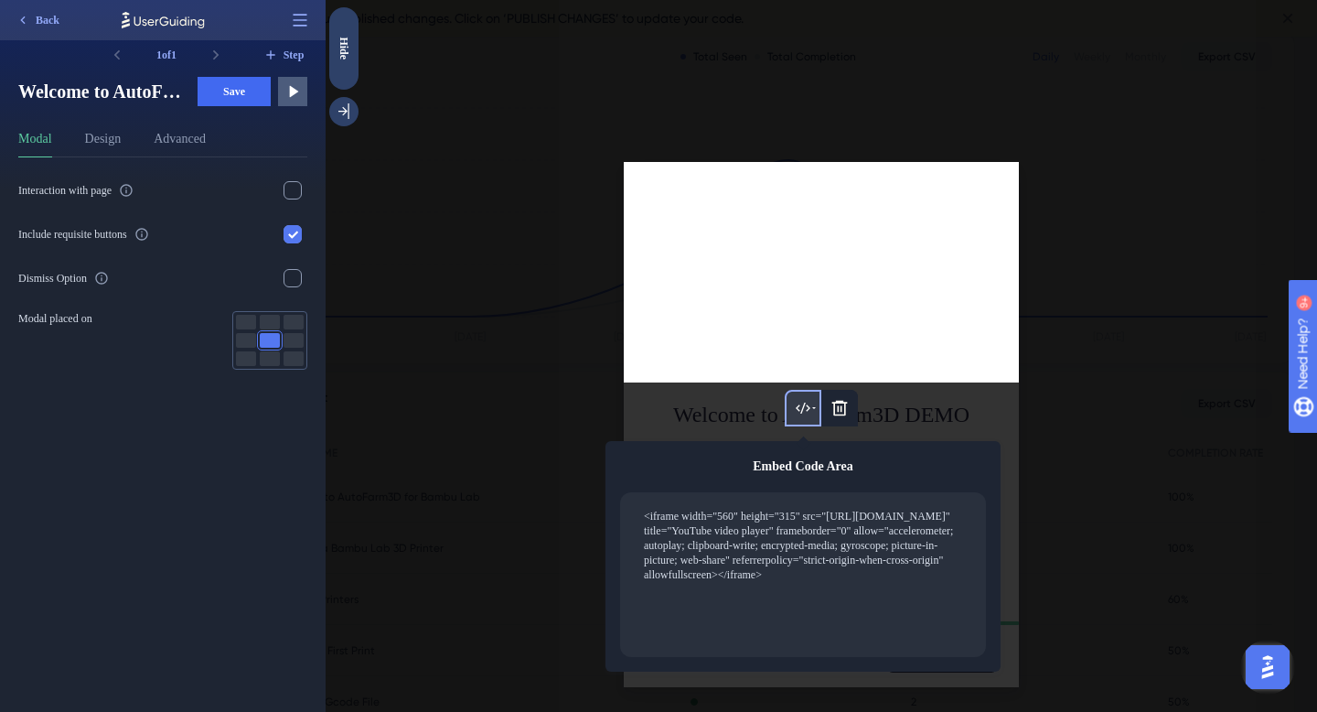
type textarea "<iframe width="560" height="315" src="https://www.youtube.com/embed/IJW0PwblDwY…"
click at [571, 362] on div at bounding box center [821, 356] width 991 height 712
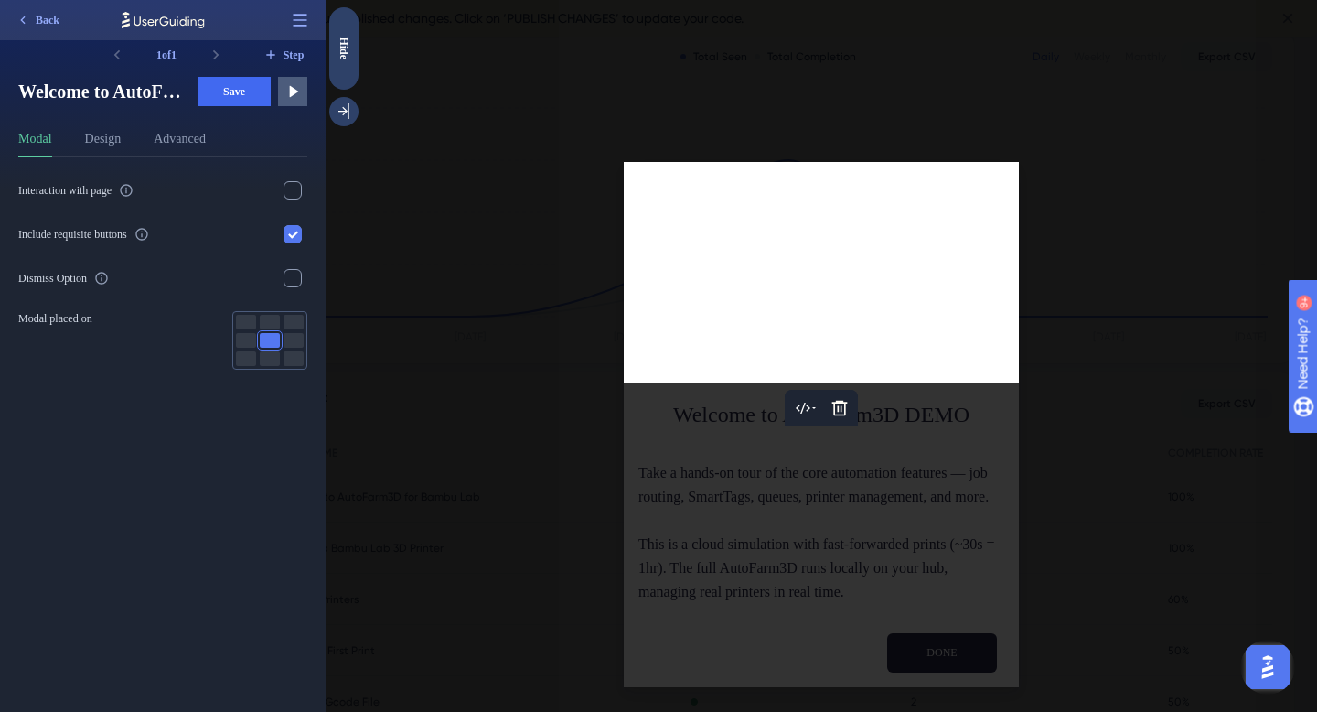
click at [1104, 542] on div at bounding box center [821, 356] width 991 height 712
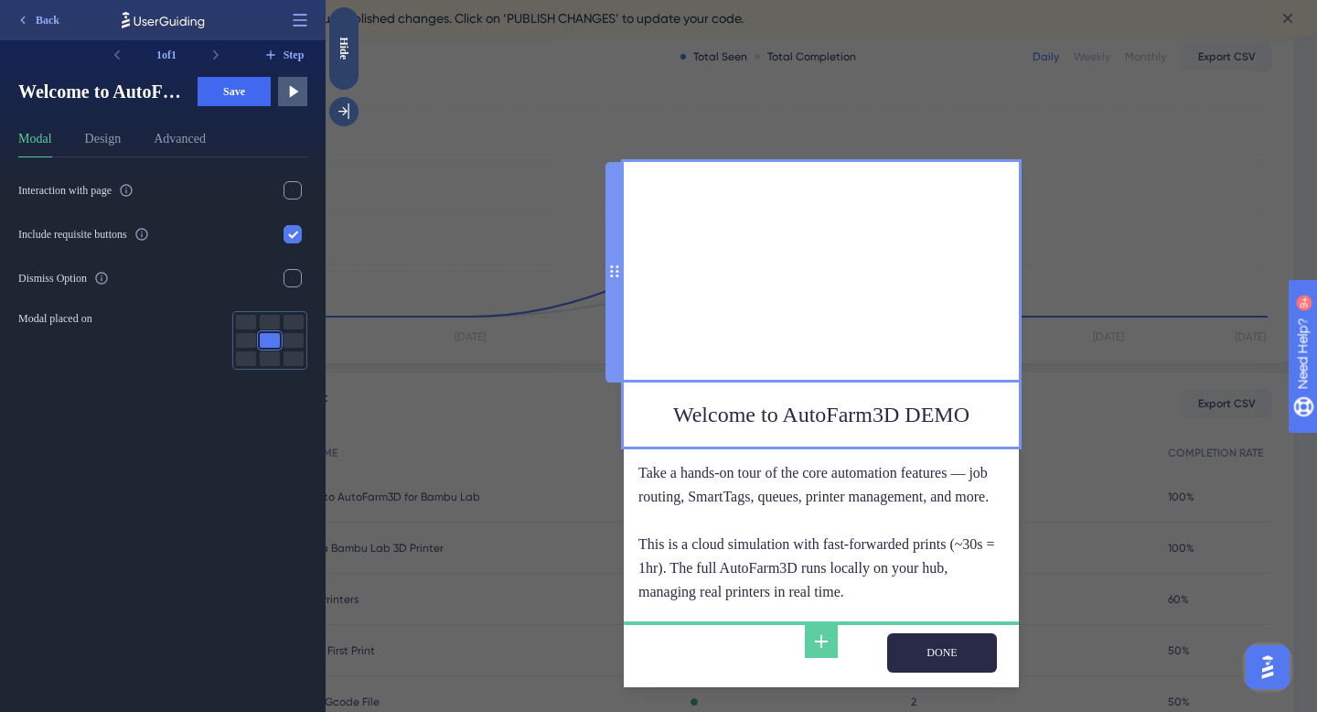
click at [981, 187] on div at bounding box center [821, 272] width 395 height 220
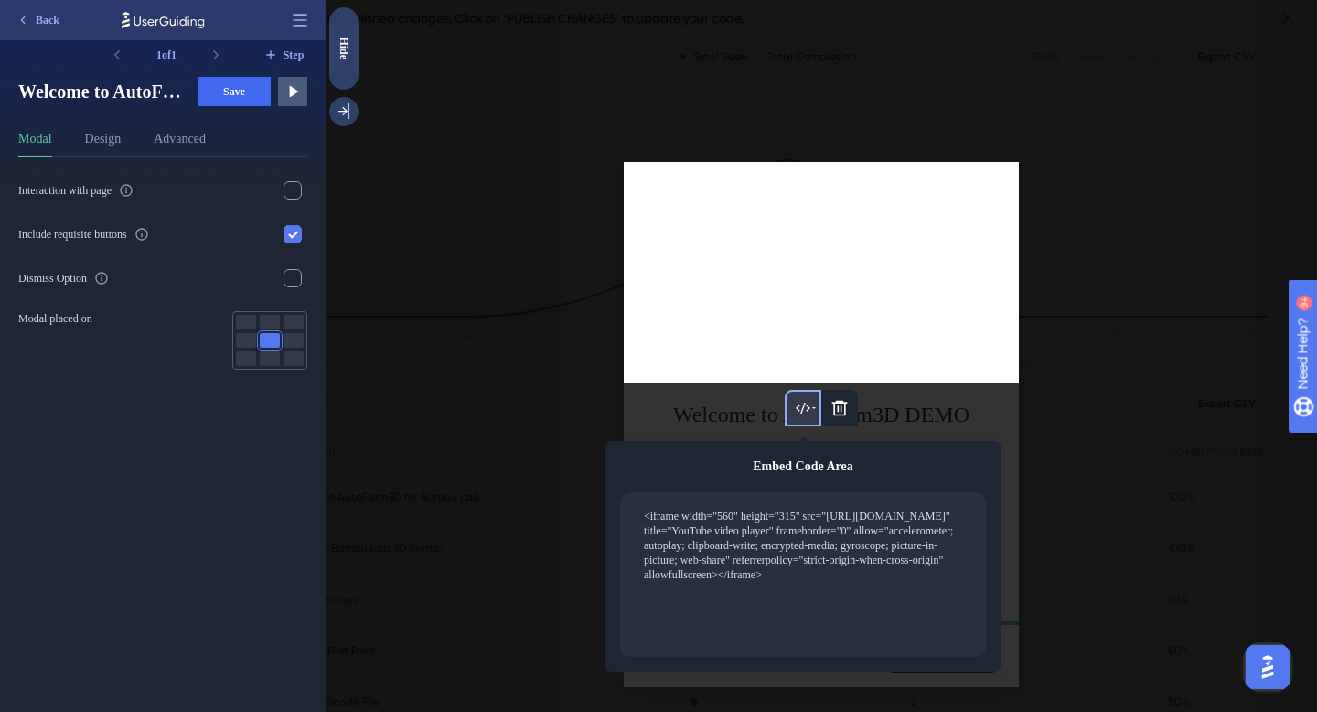
click at [1122, 324] on div at bounding box center [821, 356] width 991 height 712
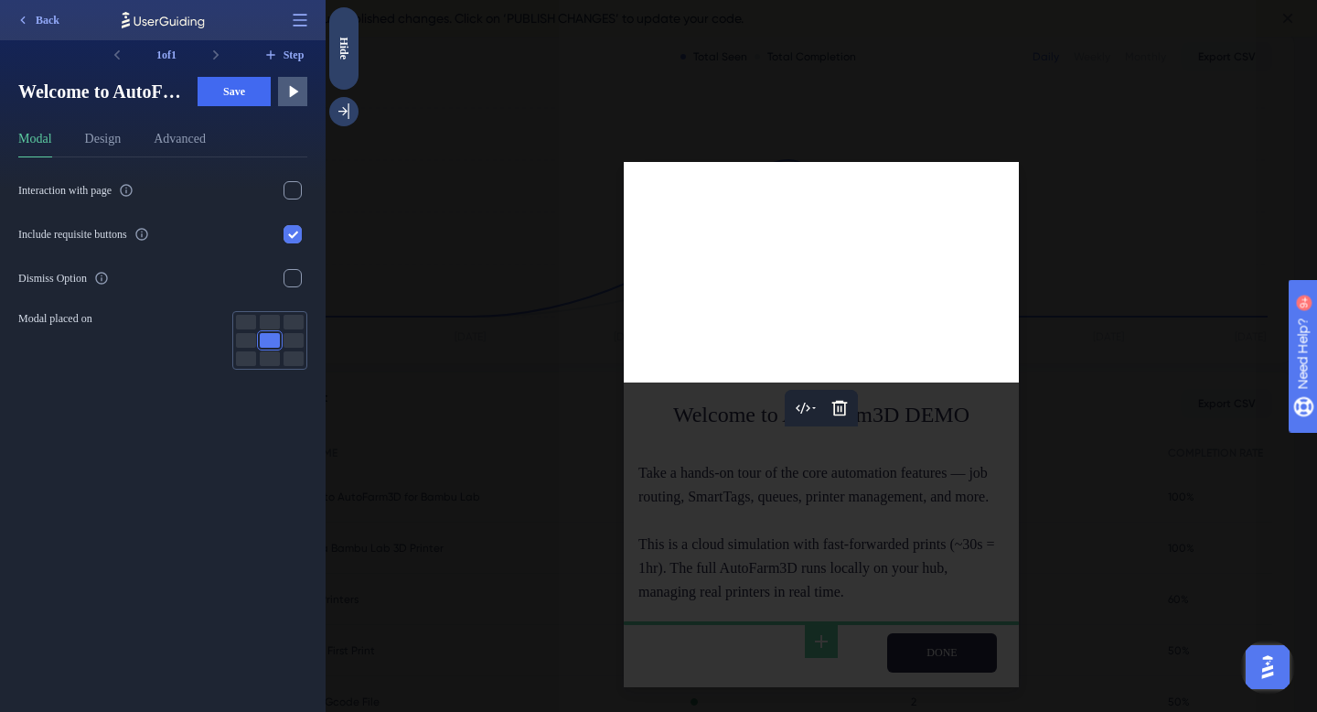
click at [1069, 368] on div at bounding box center [821, 356] width 991 height 712
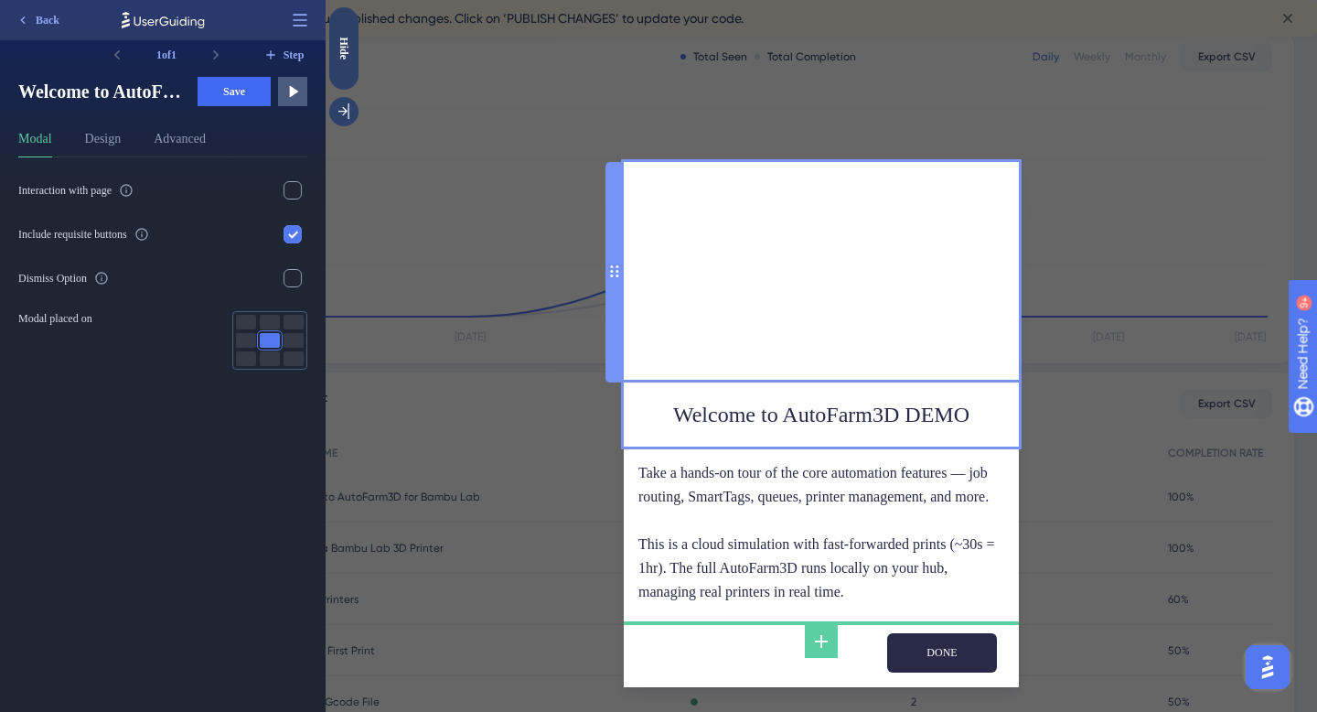
click at [821, 260] on div at bounding box center [821, 272] width 395 height 220
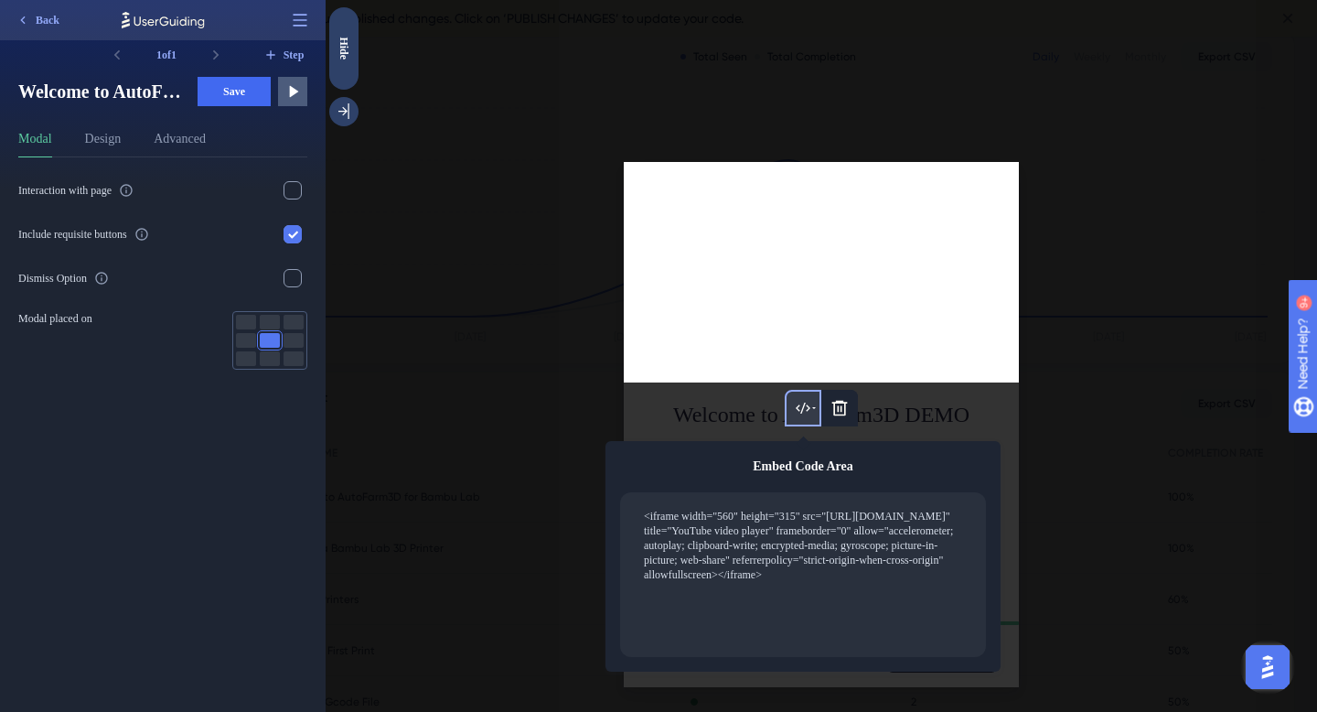
drag, startPoint x: 1120, startPoint y: 406, endPoint x: 1107, endPoint y: 408, distance: 13.8
click at [1120, 406] on div at bounding box center [821, 356] width 991 height 712
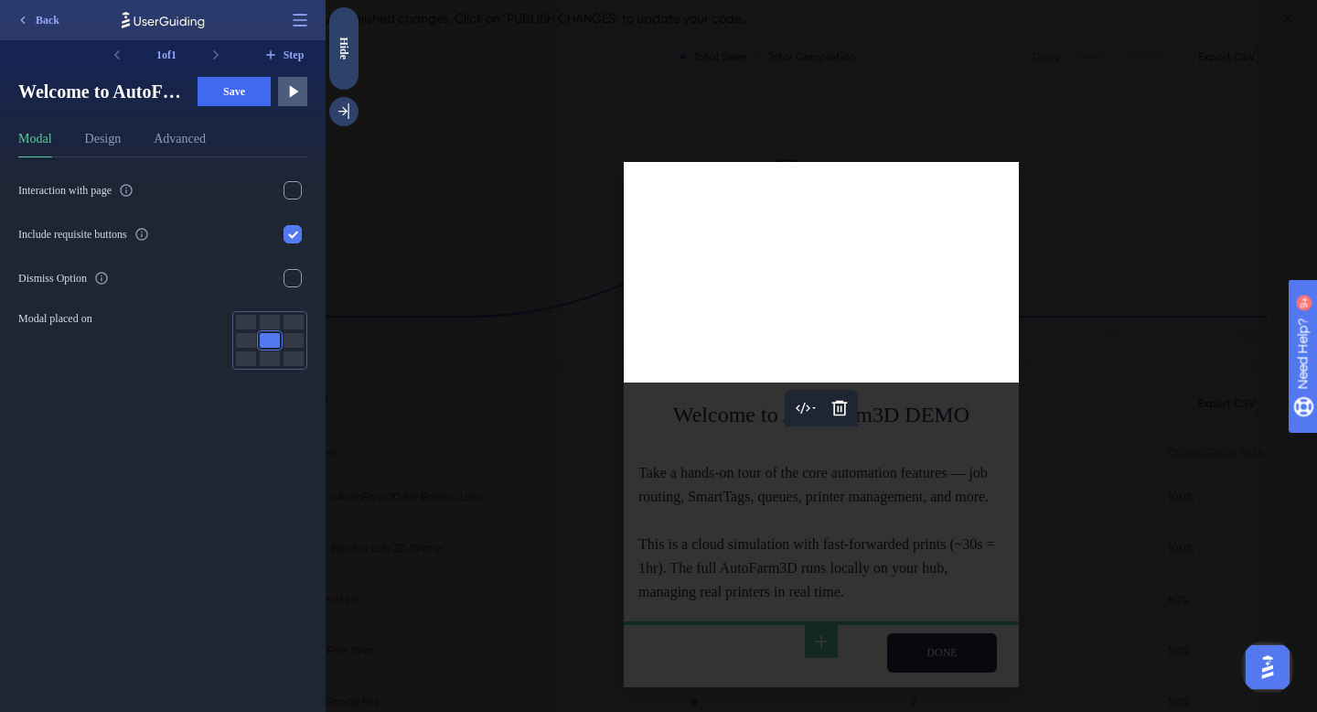
click at [1044, 502] on div at bounding box center [821, 356] width 991 height 712
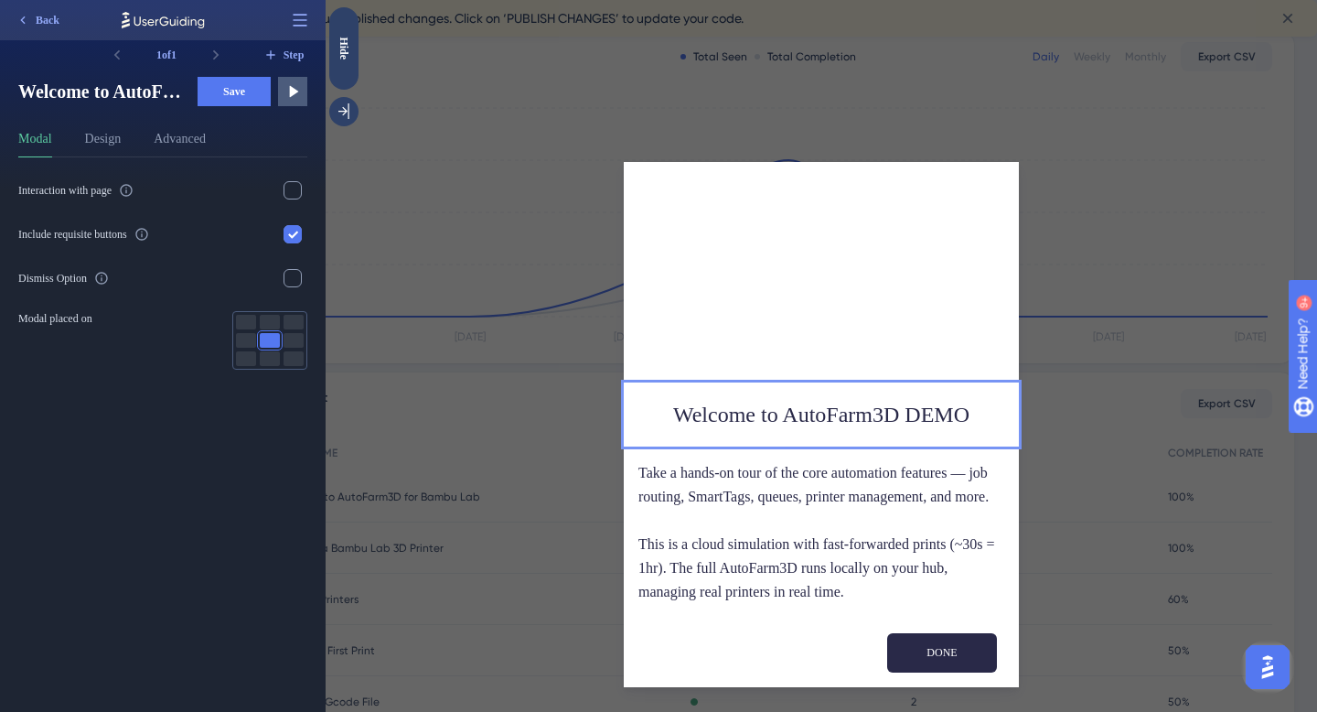
click at [220, 95] on button "Save" at bounding box center [234, 91] width 73 height 29
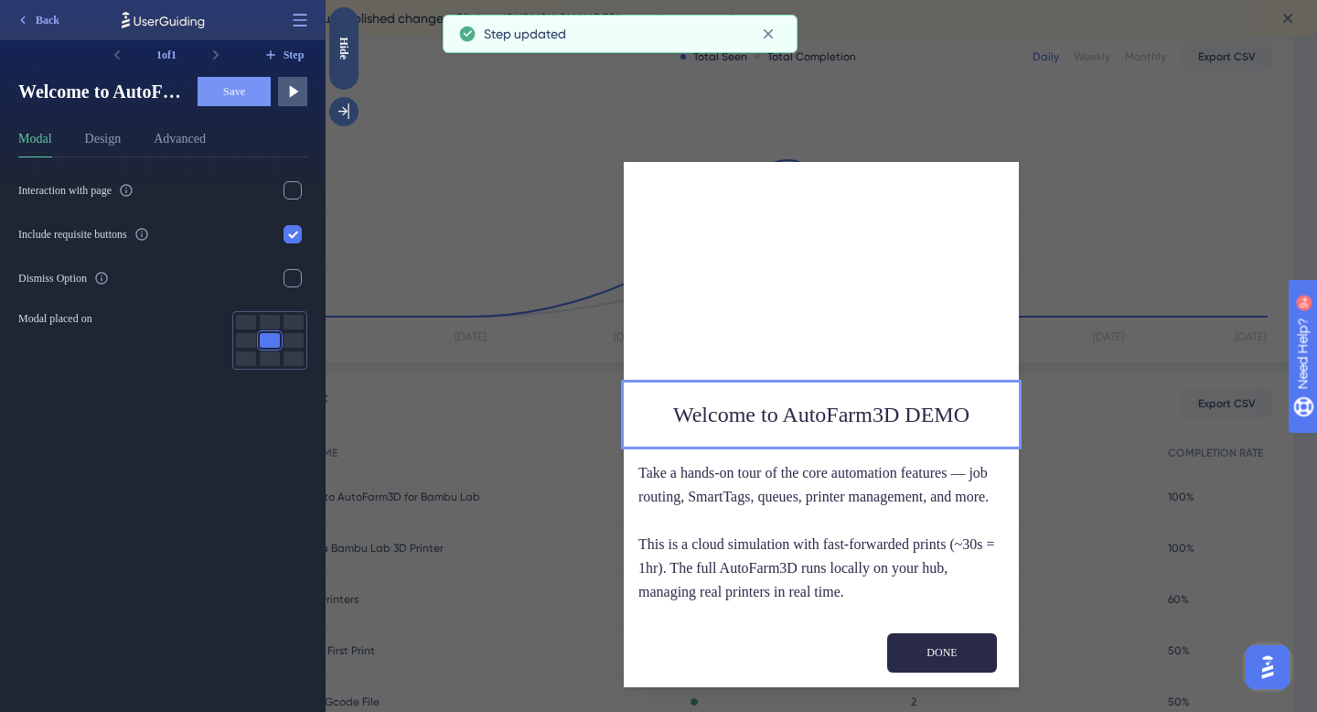
click at [539, 434] on div "Welcome to AutoFarm3D DEMO Take a hands-on tour of the core automation features…" at bounding box center [821, 356] width 991 height 712
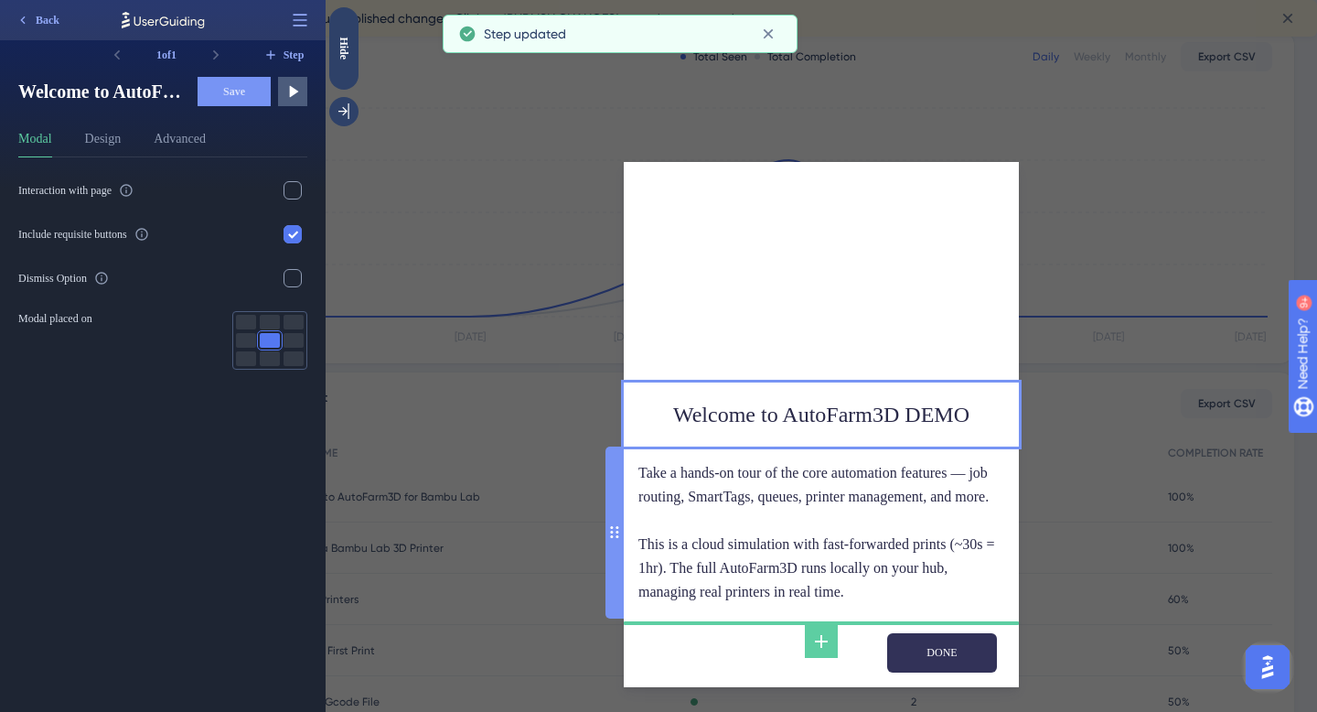
click at [916, 672] on input "DONE" at bounding box center [942, 652] width 110 height 39
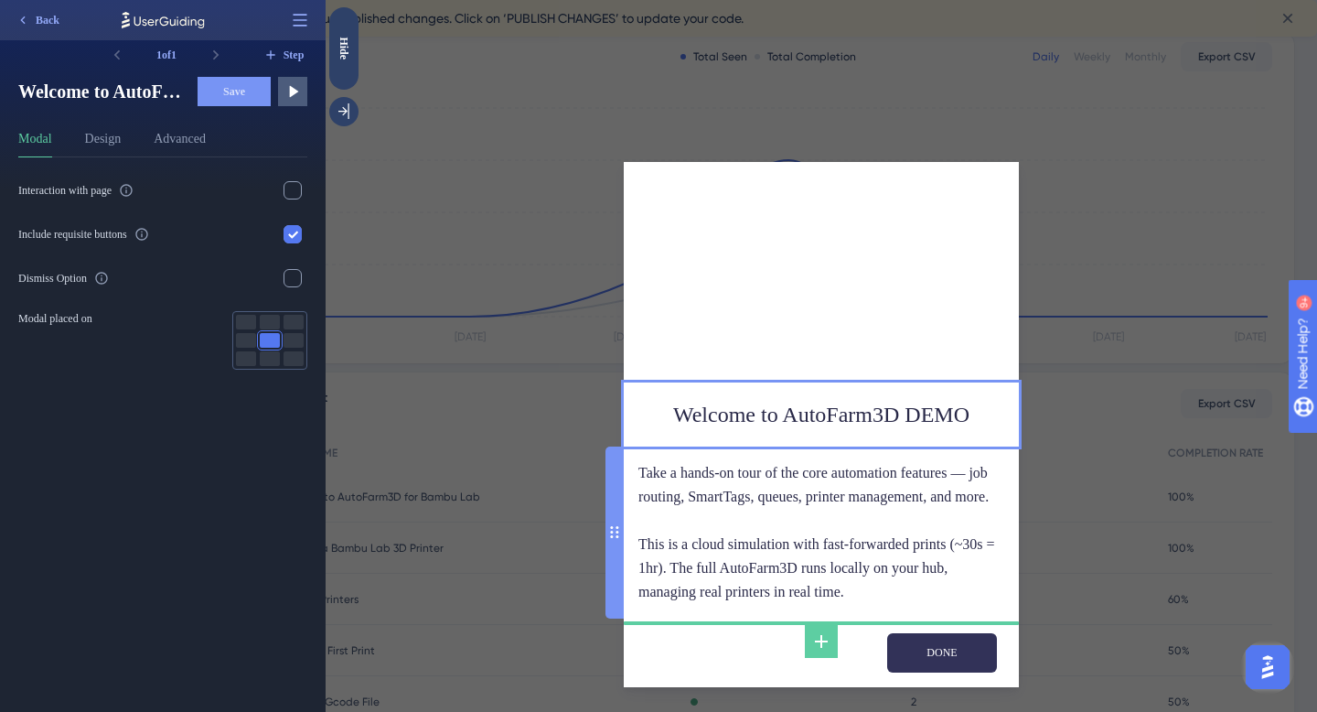
click at [938, 672] on input "DONE" at bounding box center [942, 652] width 110 height 39
type input "s"
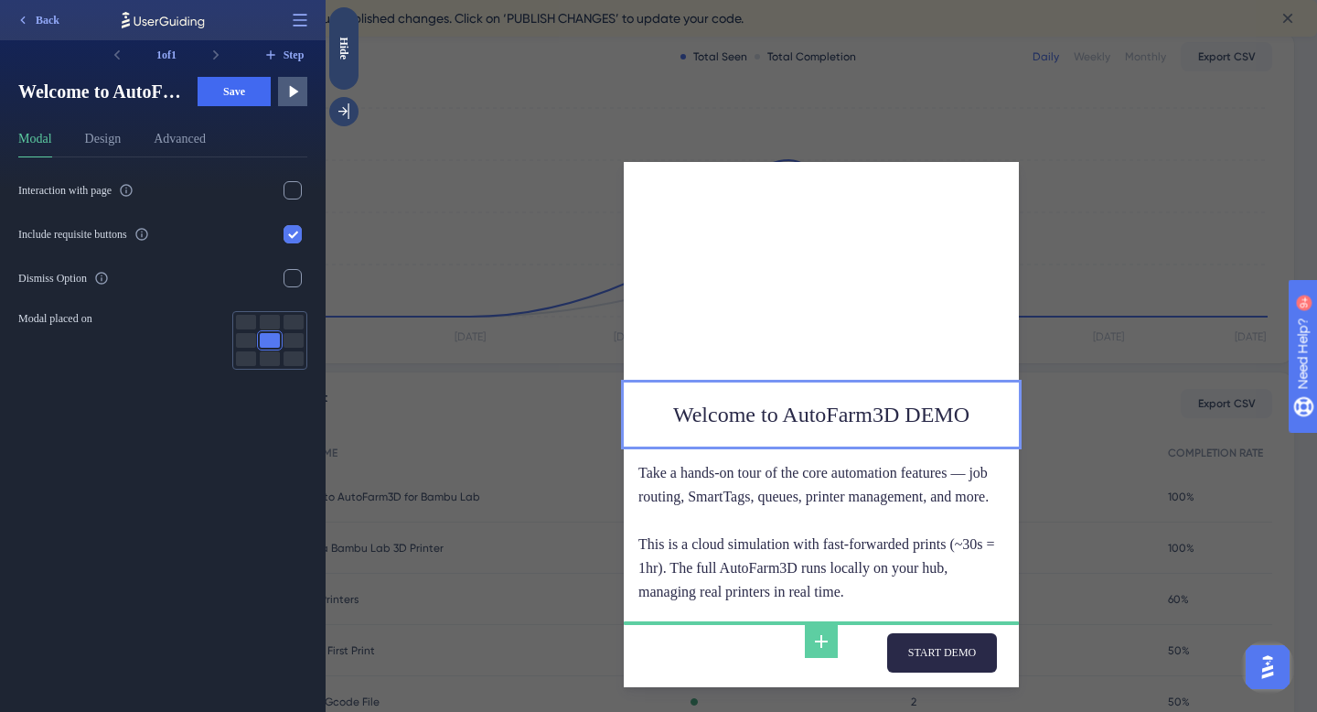
type input "START DEMO"
click at [1080, 655] on div "Welcome to AutoFarm3D DEMO Take a hands-on tour of the core automation features…" at bounding box center [821, 356] width 991 height 712
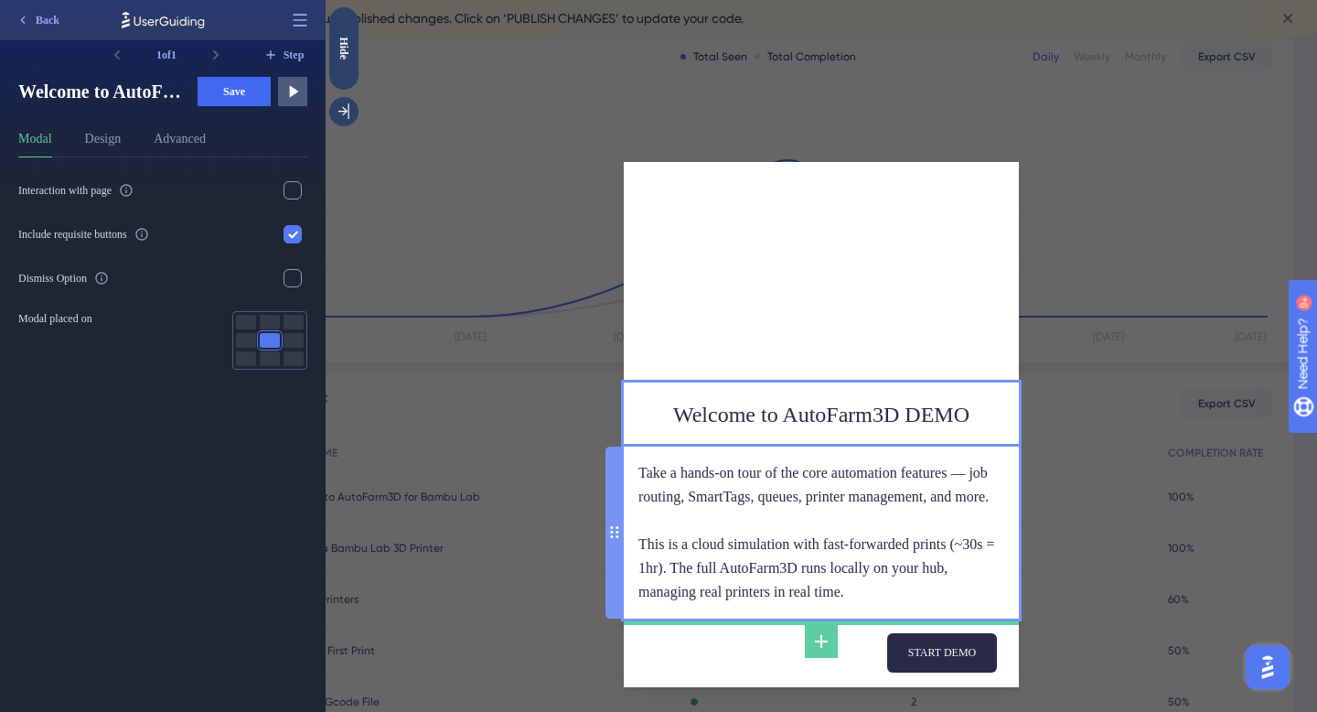
scroll to position [18, 0]
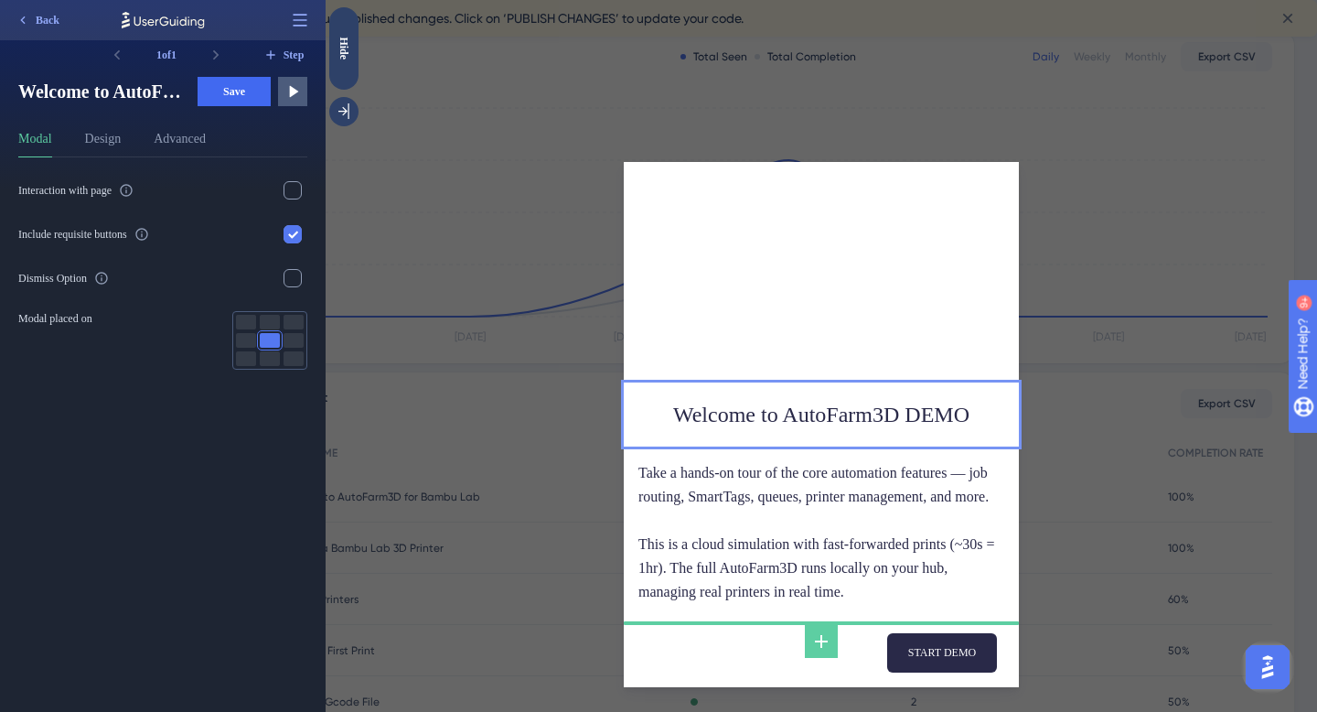
click at [1098, 393] on div "Welcome to AutoFarm3D DEMO Take a hands-on tour of the core automation features…" at bounding box center [821, 356] width 991 height 712
click at [1114, 399] on div "Welcome to AutoFarm3D DEMO Take a hands-on tour of the core automation features…" at bounding box center [821, 356] width 991 height 712
click at [122, 145] on button "Design" at bounding box center [103, 142] width 37 height 29
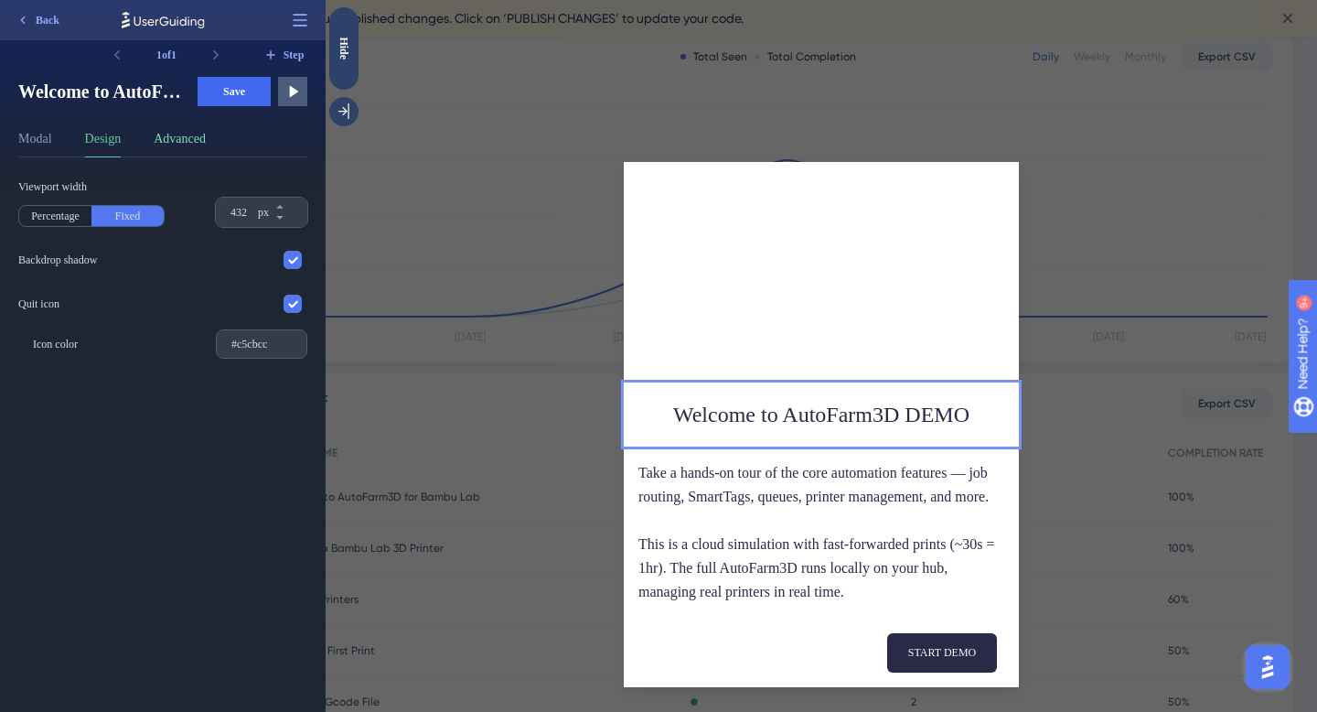
click at [199, 144] on button "Advanced" at bounding box center [180, 142] width 52 height 29
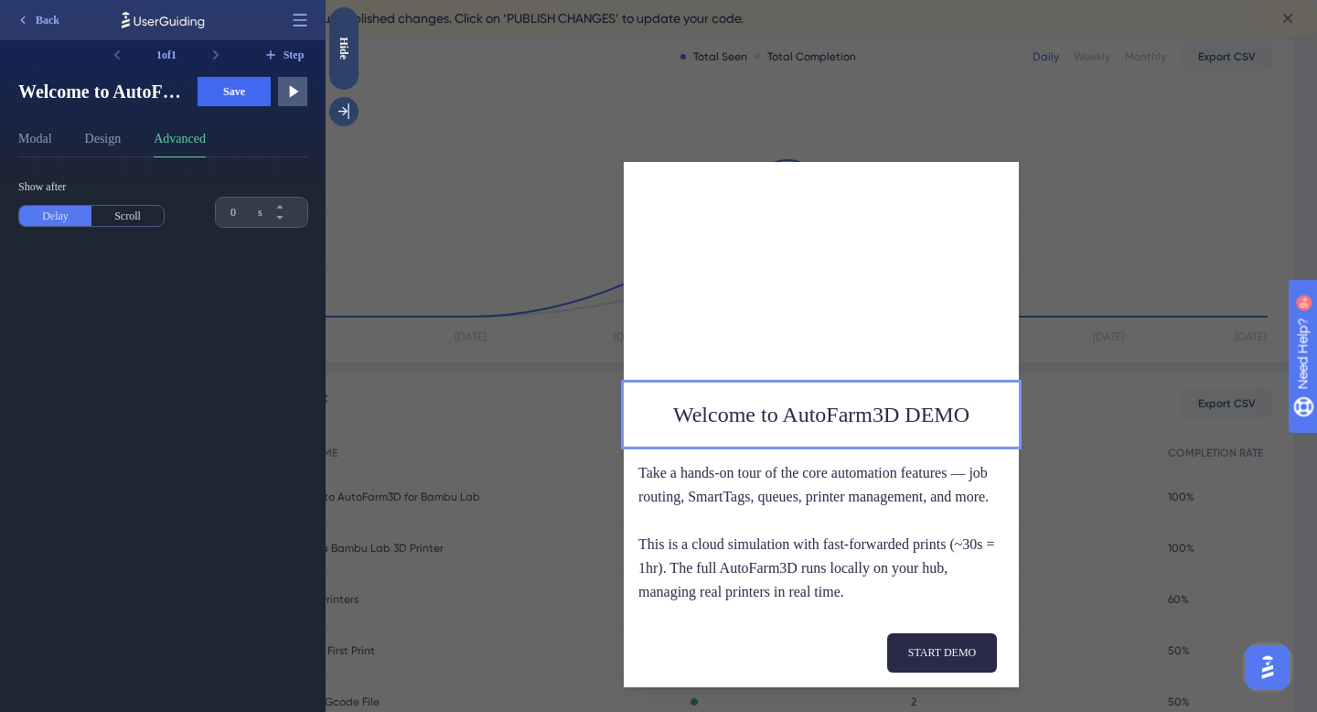
click at [198, 185] on div "Show after Delay Scroll 0 s" at bounding box center [162, 203] width 289 height 48
click at [145, 188] on span "Show after" at bounding box center [91, 186] width 146 height 15
click at [450, 187] on div "Welcome to AutoFarm3D DEMO Take a hands-on tour of the core automation features…" at bounding box center [821, 356] width 991 height 712
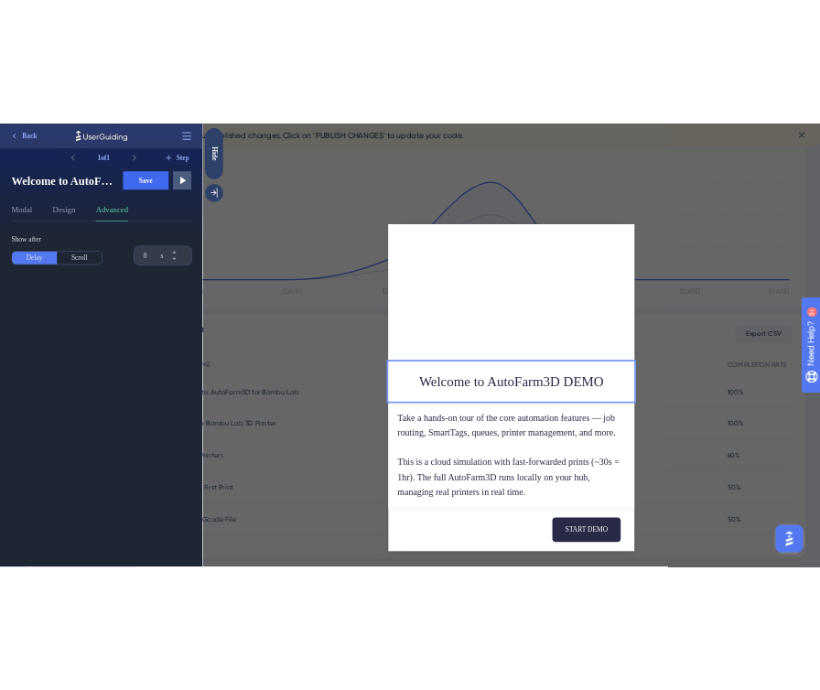
scroll to position [446, 0]
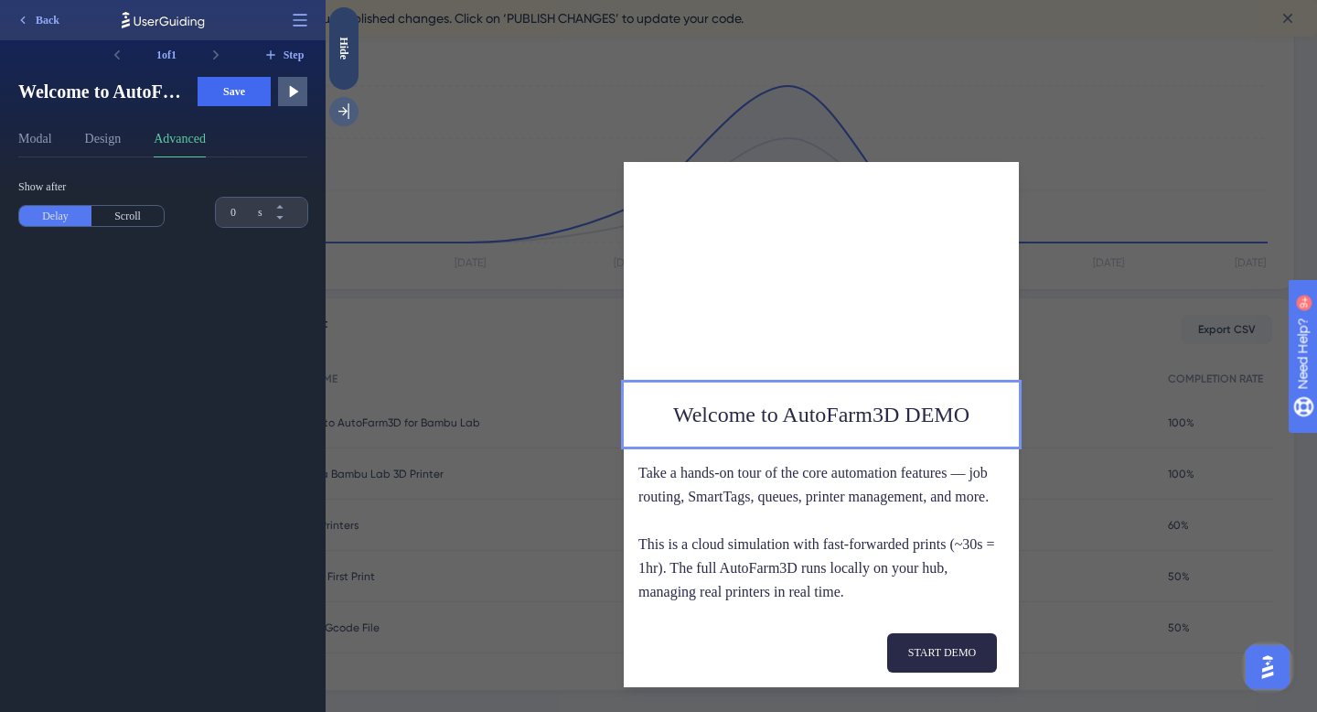
click at [348, 119] on icon at bounding box center [344, 111] width 18 height 18
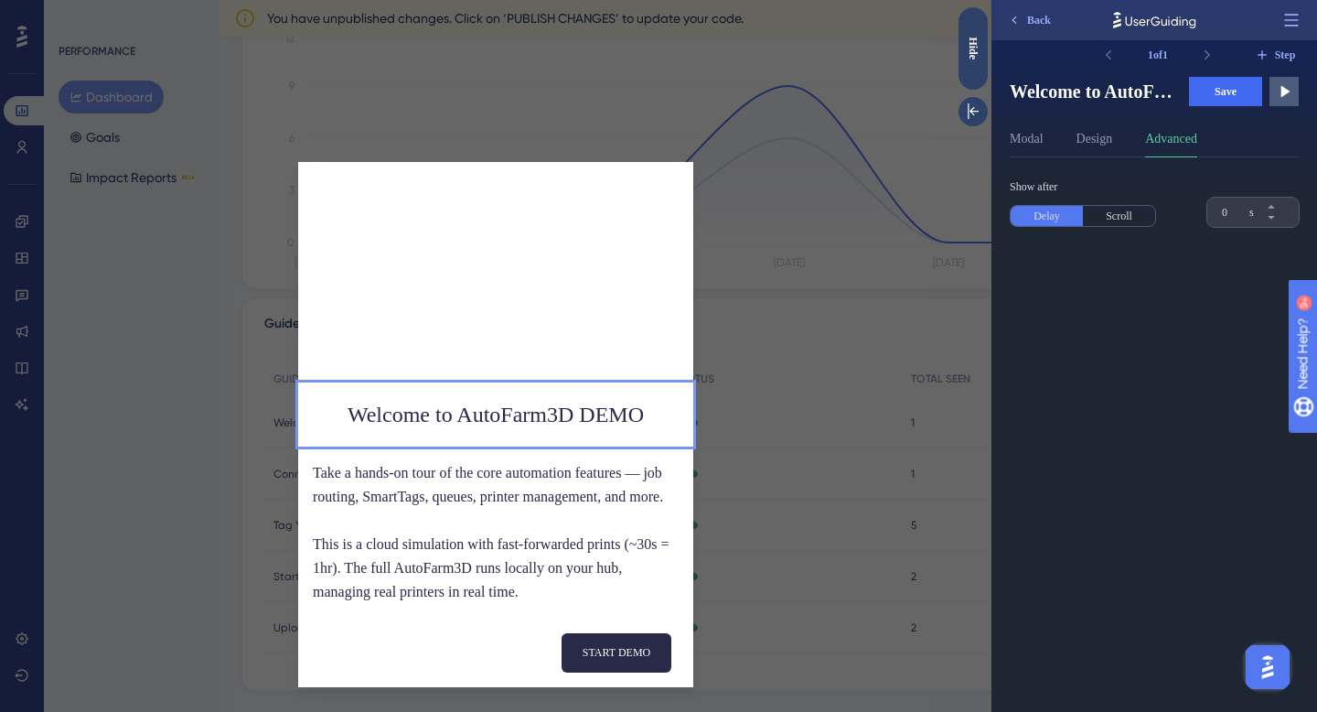
click at [1129, 334] on div "Show after Delay Scroll 0 s" at bounding box center [1162, 434] width 304 height 554
click at [1101, 141] on button "Design" at bounding box center [1095, 142] width 37 height 29
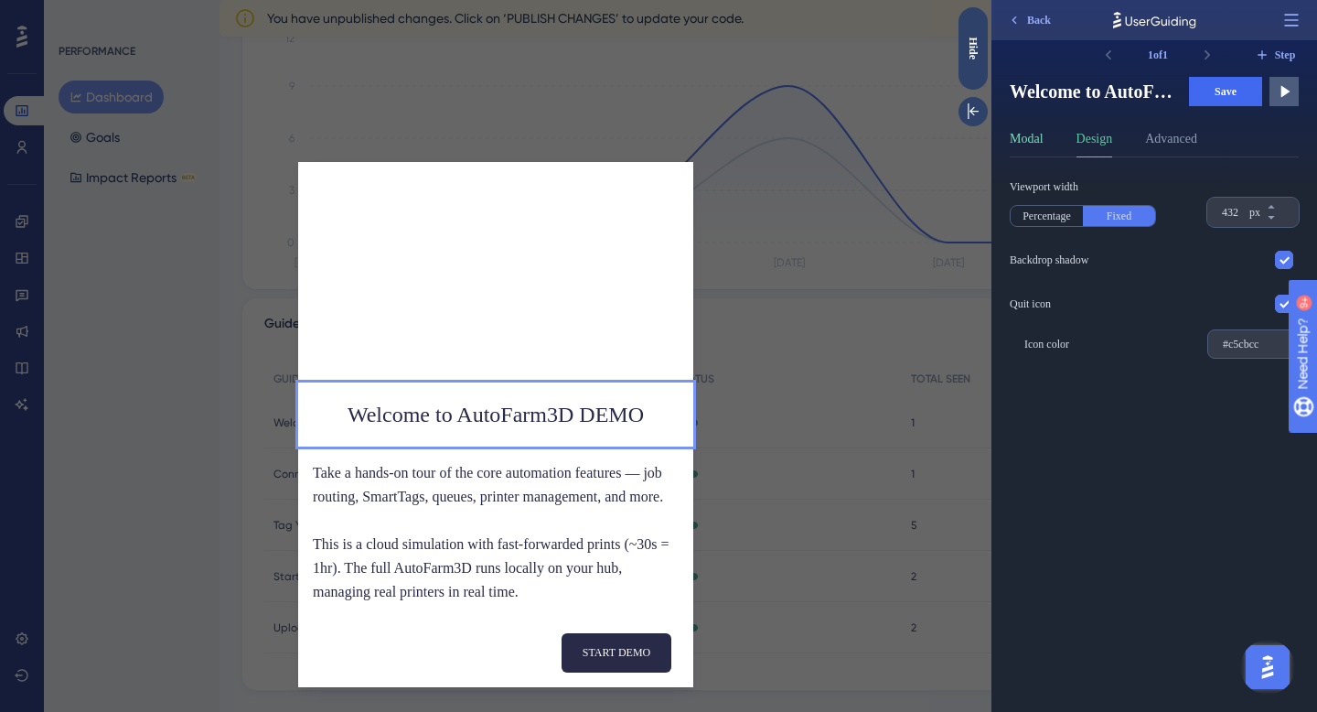
click at [1043, 139] on button "Modal" at bounding box center [1027, 142] width 34 height 29
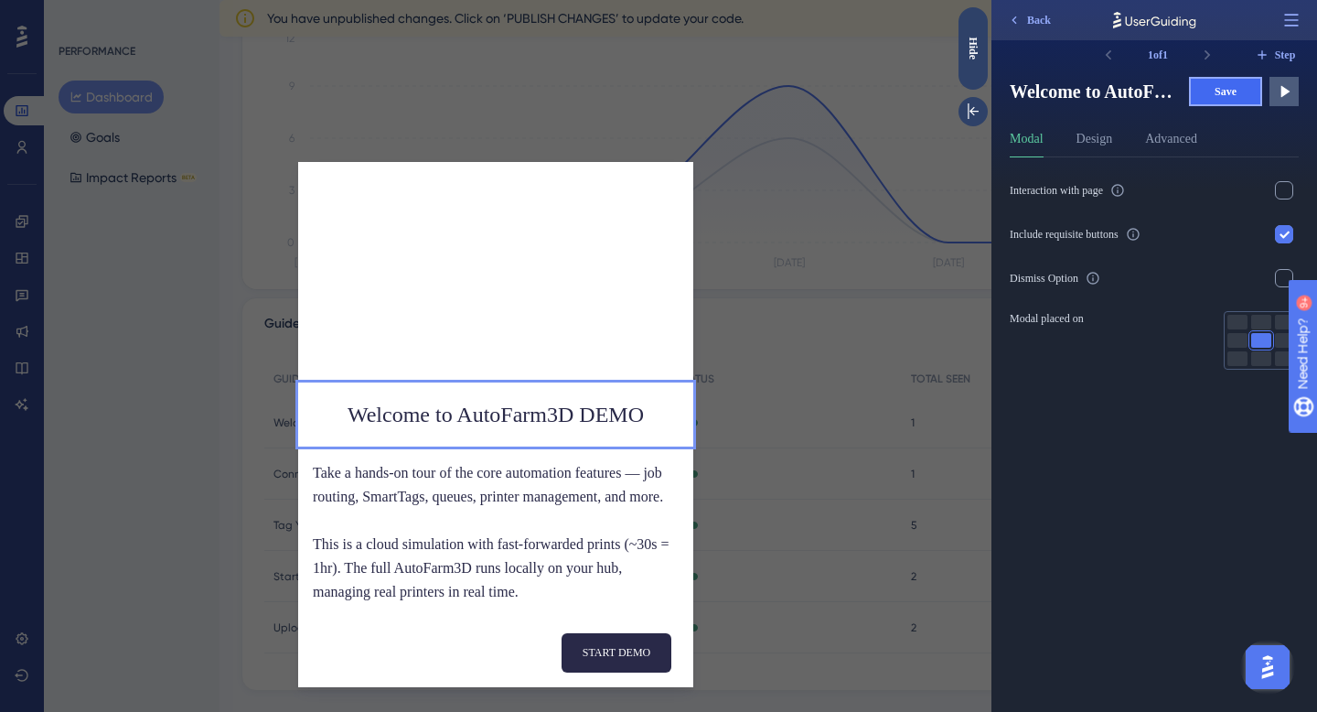
click at [1231, 105] on button "Save" at bounding box center [1225, 91] width 73 height 29
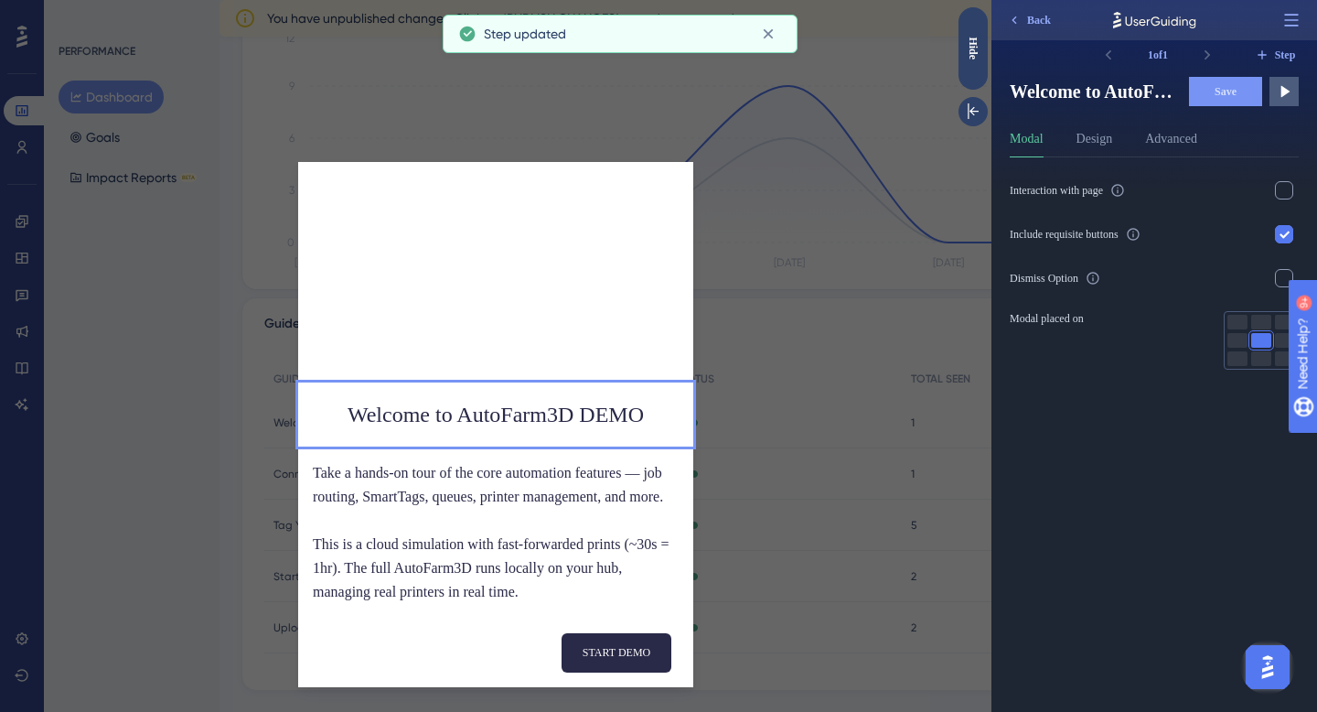
click at [841, 402] on div "Welcome to AutoFarm3D DEMO Take a hands-on tour of the core automation features…" at bounding box center [495, 356] width 991 height 712
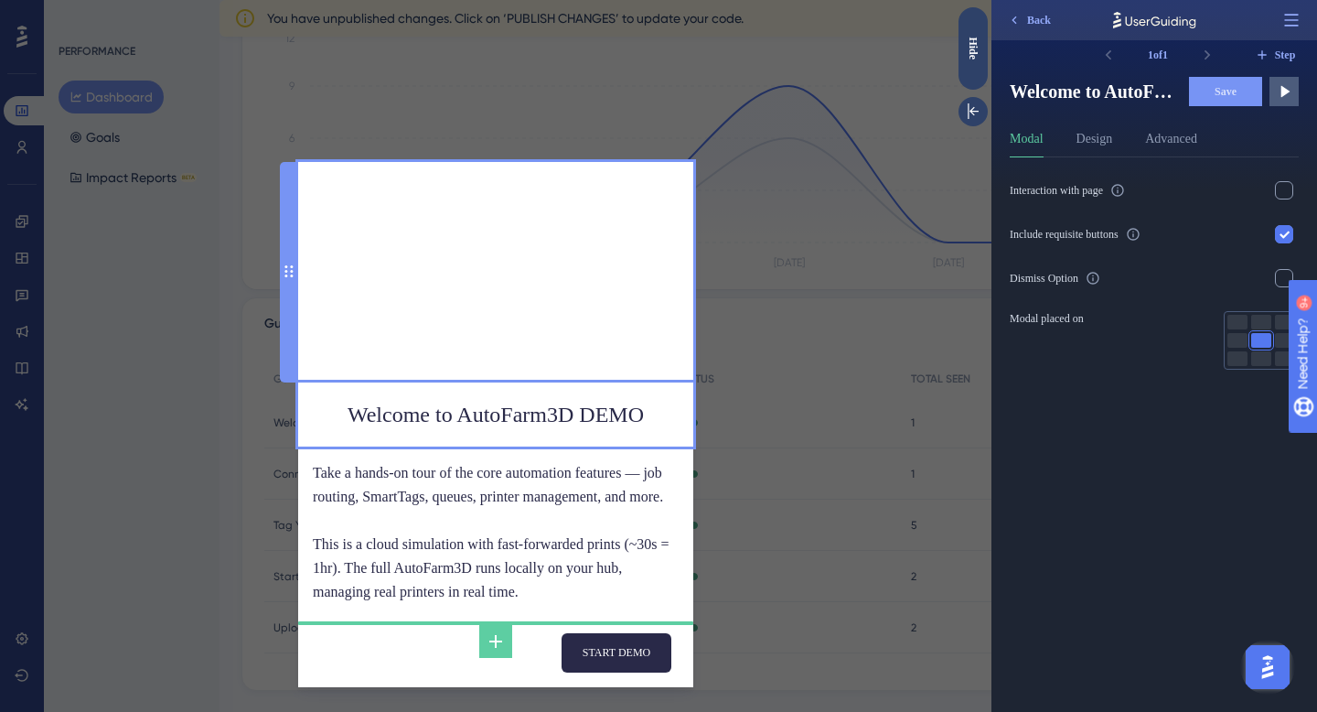
click at [498, 248] on div at bounding box center [495, 272] width 395 height 220
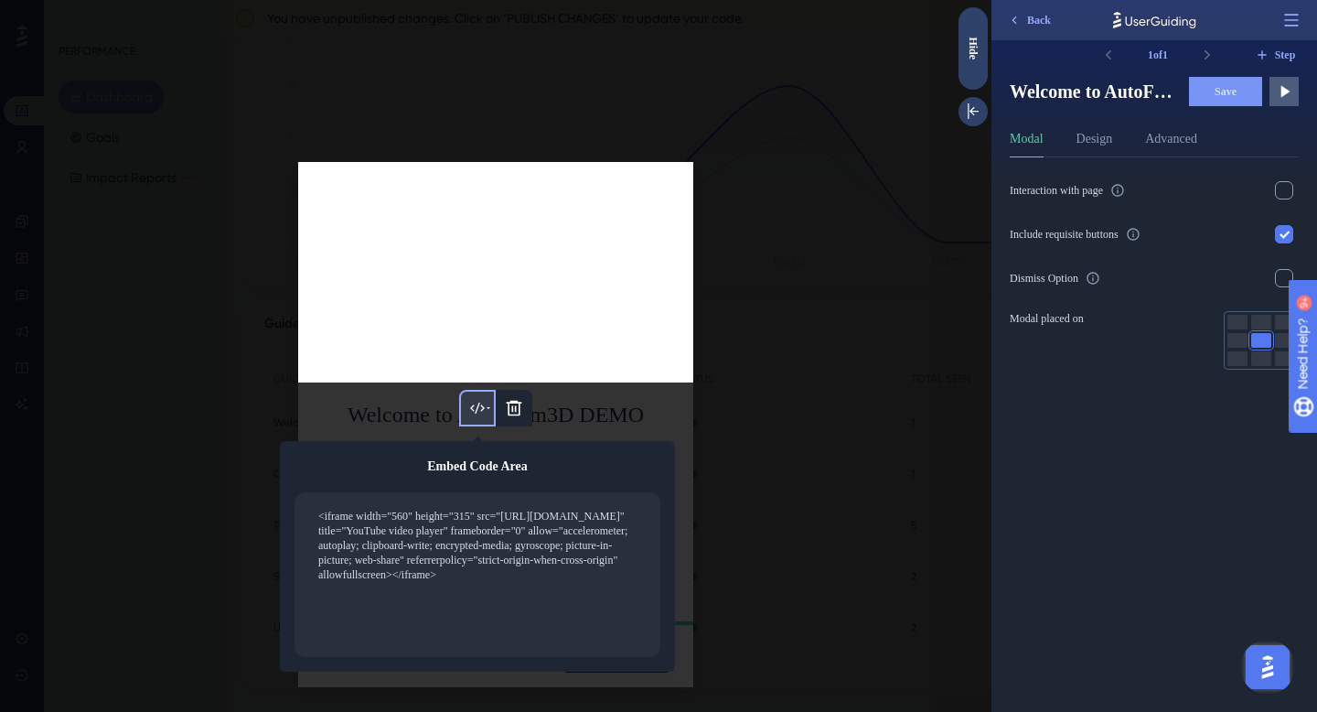
click at [498, 248] on div at bounding box center [495, 272] width 395 height 220
click at [222, 278] on div at bounding box center [495, 356] width 991 height 712
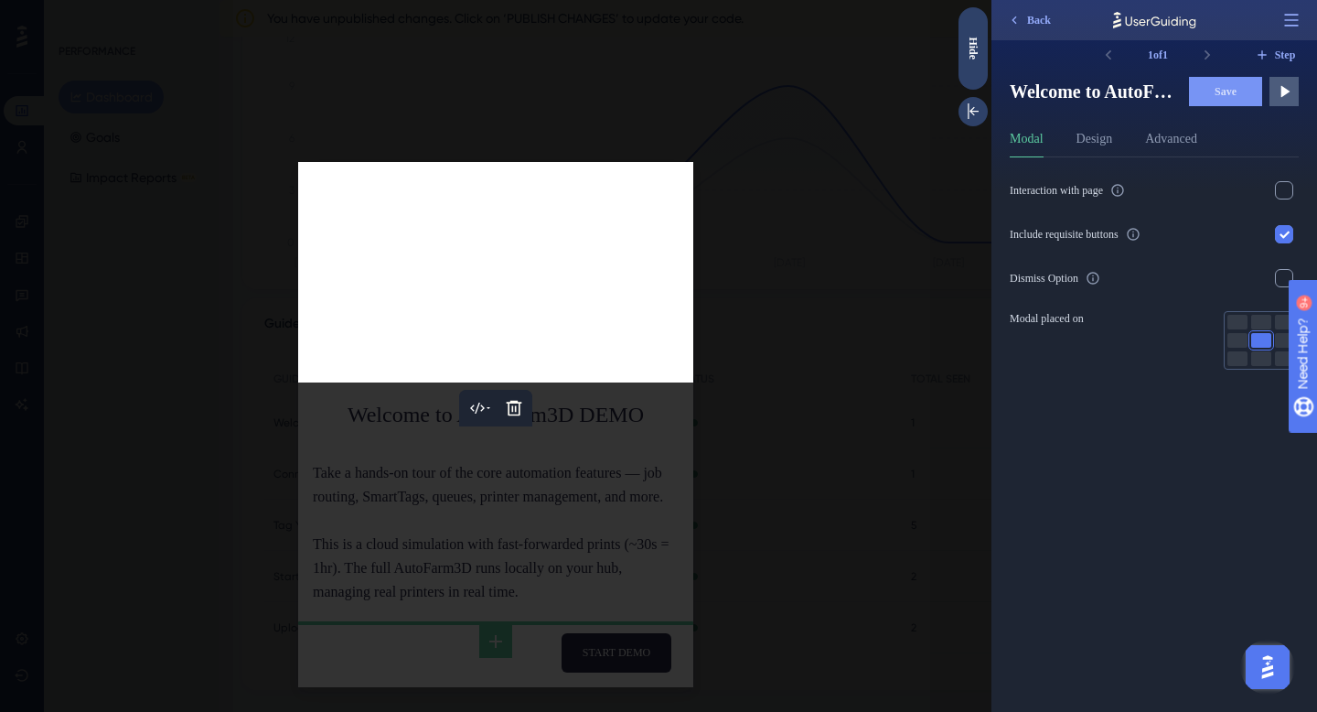
click at [818, 270] on div at bounding box center [495, 356] width 991 height 712
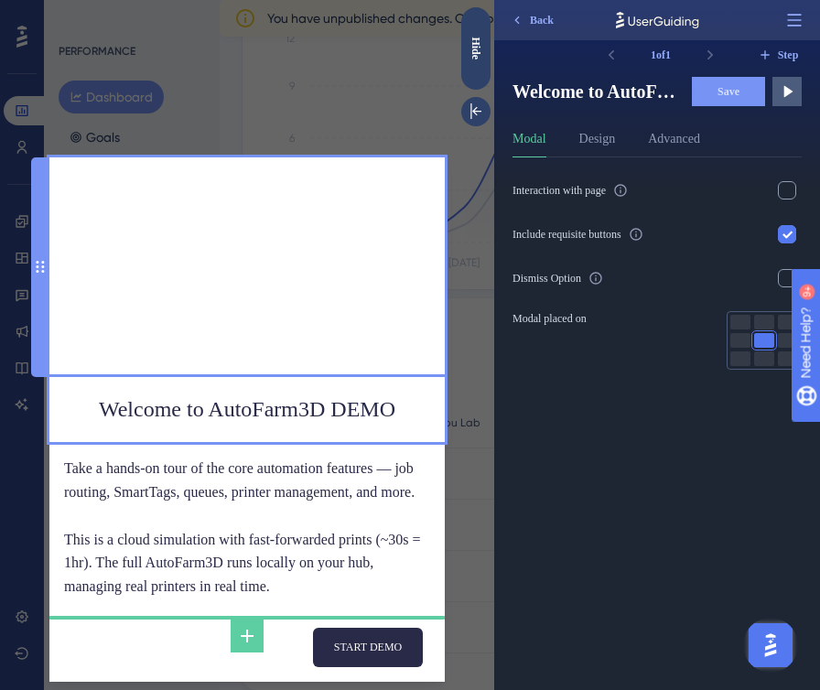
click at [296, 209] on div at bounding box center [246, 267] width 395 height 220
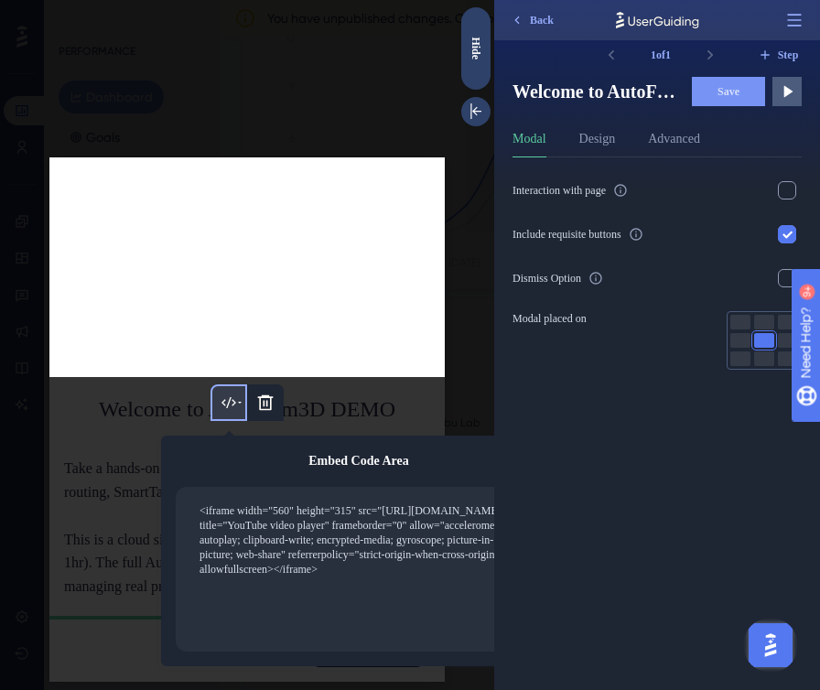
click at [277, 501] on textarea "<iframe width="560" height="315" src="https://www.youtube.com/embed/IJW0PwblDwY…" at bounding box center [365, 568] width 335 height 135
drag, startPoint x: 296, startPoint y: 488, endPoint x: 280, endPoint y: 487, distance: 16.5
click at [280, 501] on textarea "<iframe width="560" height="315" src="https://www.youtube.com/embed/IJW0PwblDwY…" at bounding box center [365, 568] width 335 height 135
click at [193, 514] on div "<iframe width="560" height="315" src="https://www.youtube.com/embed/IJW0PwblDwY…" at bounding box center [359, 569] width 366 height 165
drag, startPoint x: 278, startPoint y: 488, endPoint x: 293, endPoint y: 488, distance: 14.6
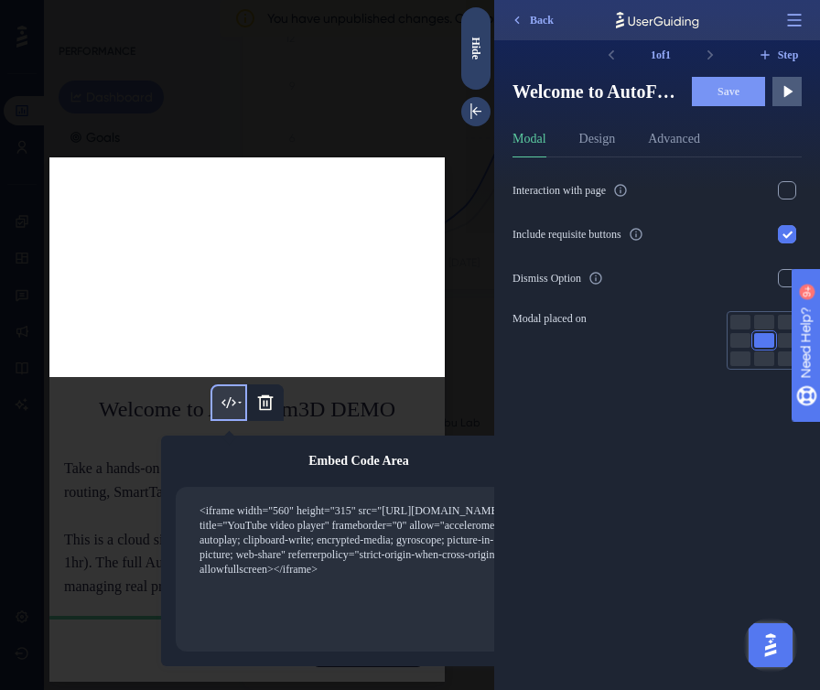
click at [293, 501] on textarea "<iframe width="560" height="315" src="https://www.youtube.com/embed/IJW0PwblDwY…" at bounding box center [365, 568] width 335 height 135
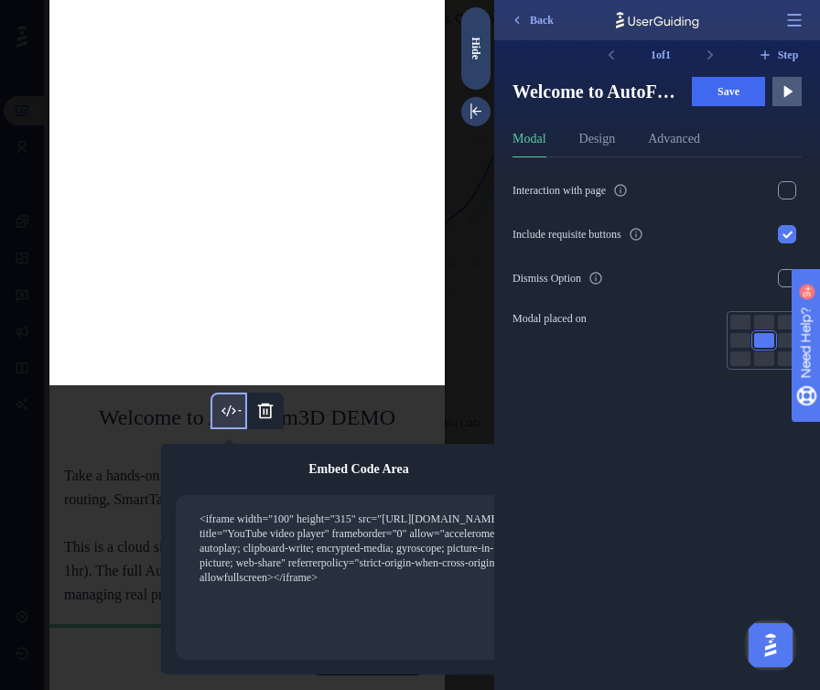
scroll to position [956, 0]
click at [273, 522] on textarea "<iframe width="100%" height="315" src="https://www.youtube.com/embed/IJW0PwblDw…" at bounding box center [365, 576] width 335 height 135
type textarea "<iframe width="100%" height="315" src="https://www.youtube.com/embed/IJW0PwblDw…"
click at [113, 512] on div at bounding box center [247, 345] width 494 height 690
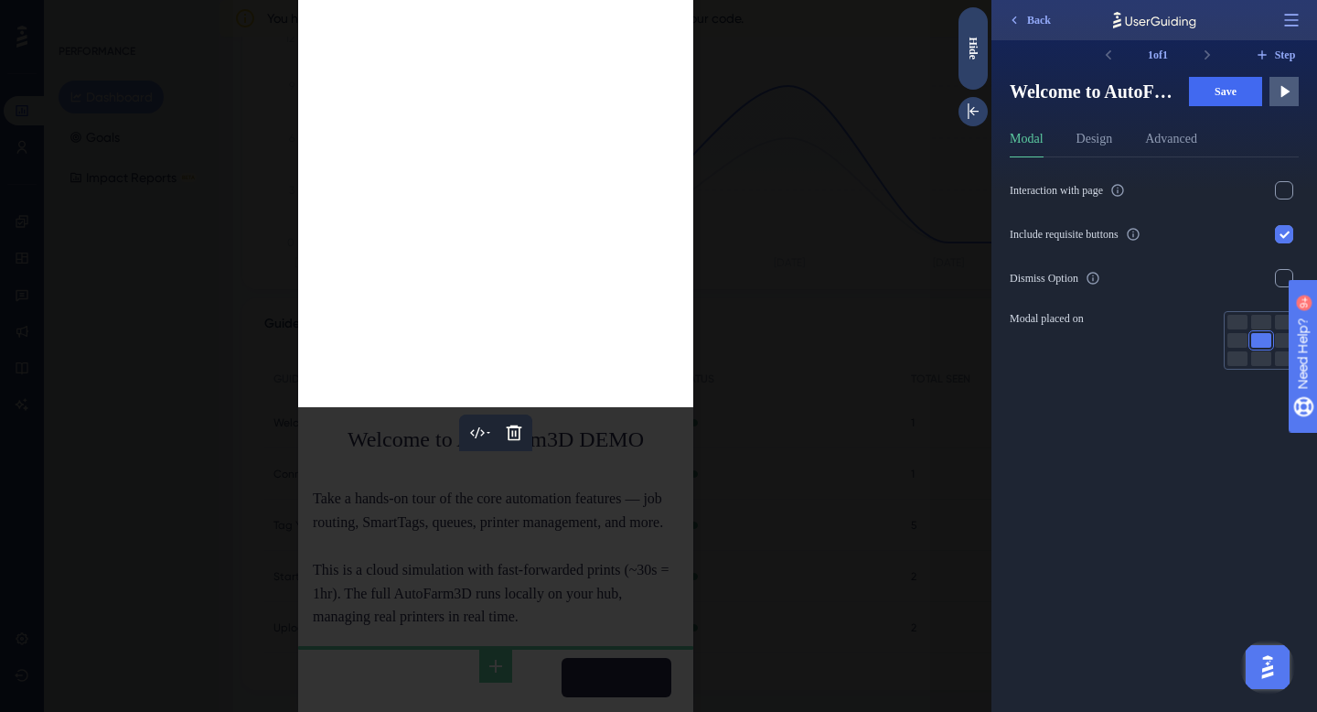
scroll to position [937, 0]
click at [408, 465] on div at bounding box center [495, 356] width 991 height 712
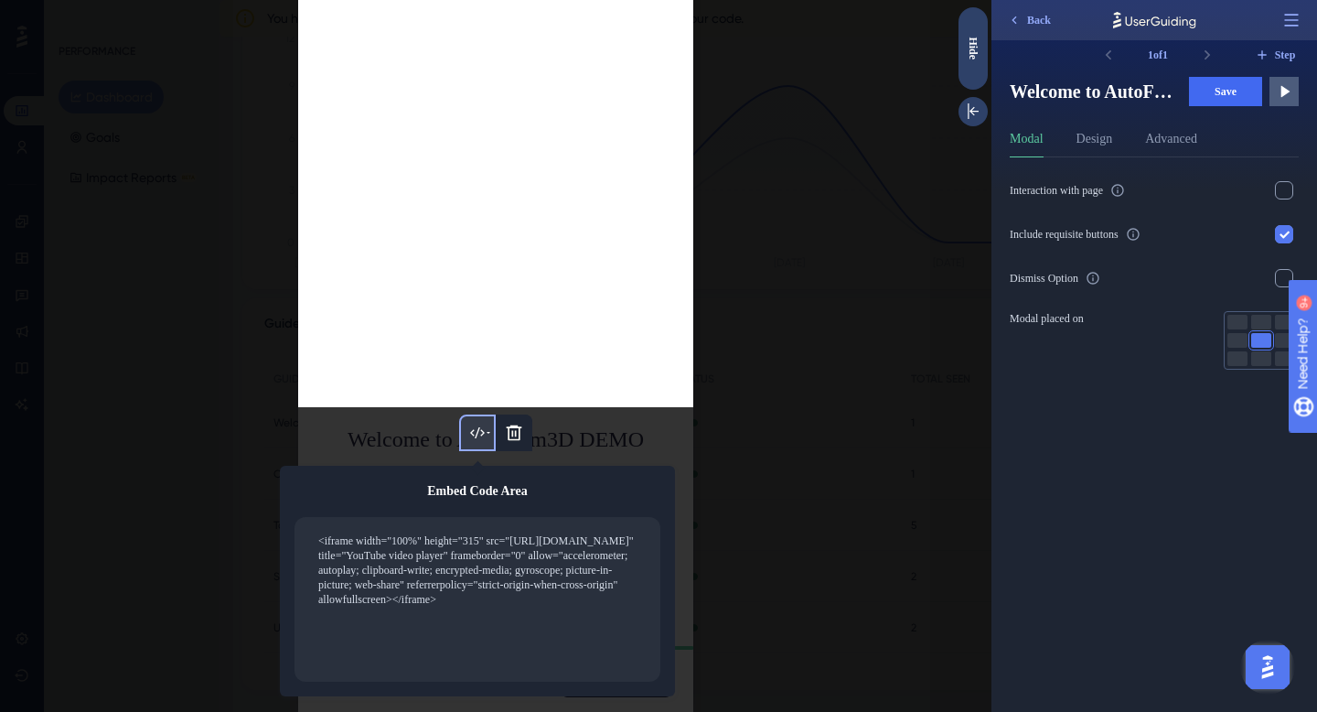
click at [416, 531] on textarea "<iframe width="100%" height="315" src="https://www.youtube.com/embed/IJW0PwblDw…" at bounding box center [483, 598] width 335 height 135
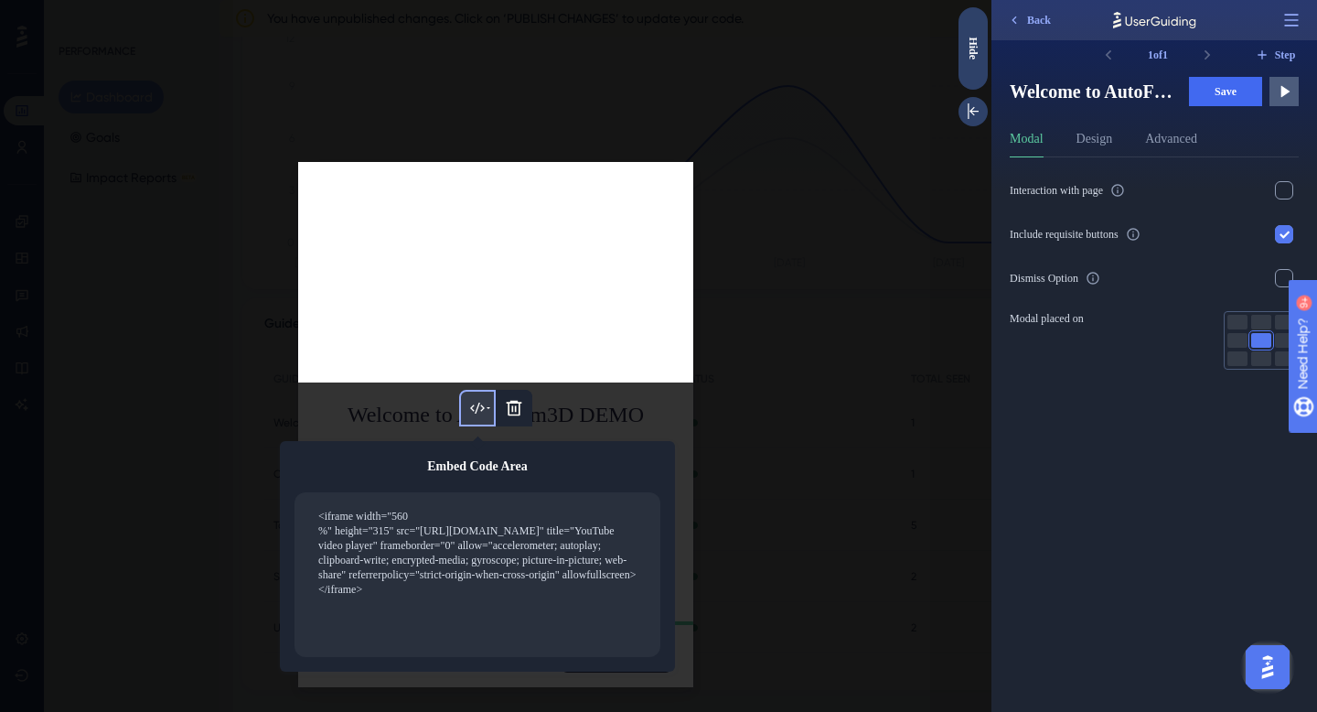
type textarea "<iframe width="560 %" height="315" src="https://www.youtube.com/embed/IJW0PwblD…"
click at [253, 378] on div at bounding box center [495, 356] width 991 height 712
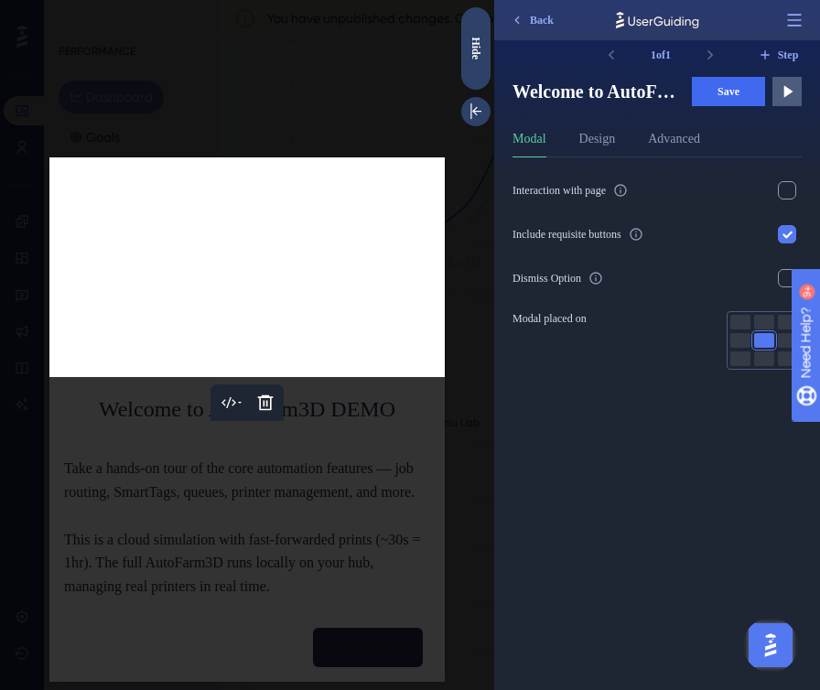
scroll to position [506, 0]
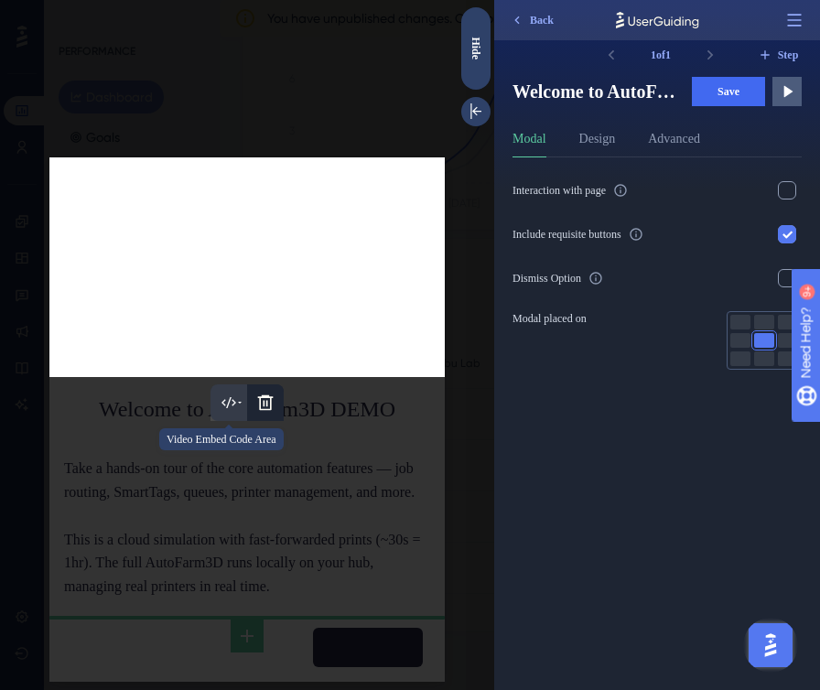
click at [222, 393] on icon at bounding box center [229, 402] width 18 height 18
click at [231, 397] on icon at bounding box center [228, 402] width 15 height 11
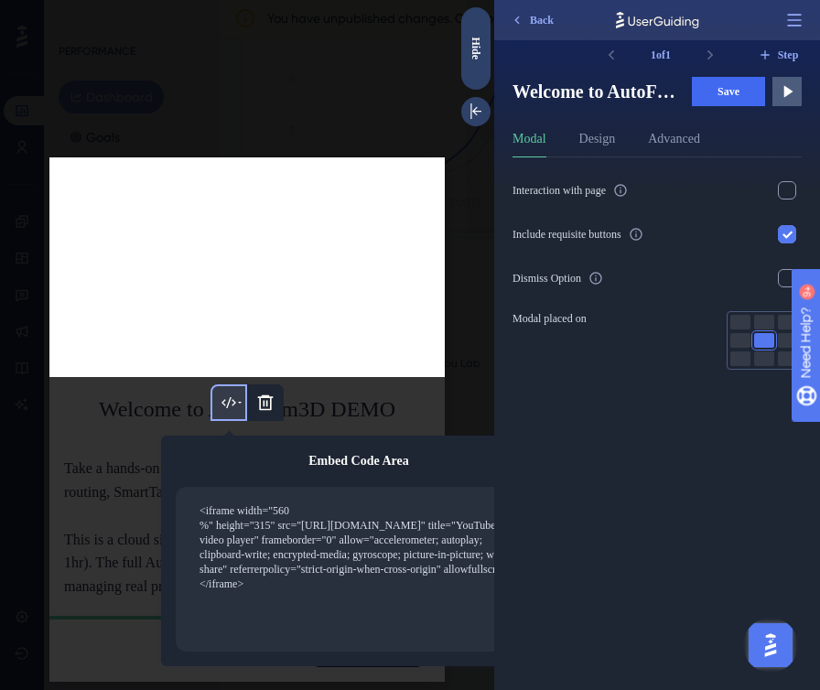
click at [99, 525] on div at bounding box center [247, 345] width 494 height 690
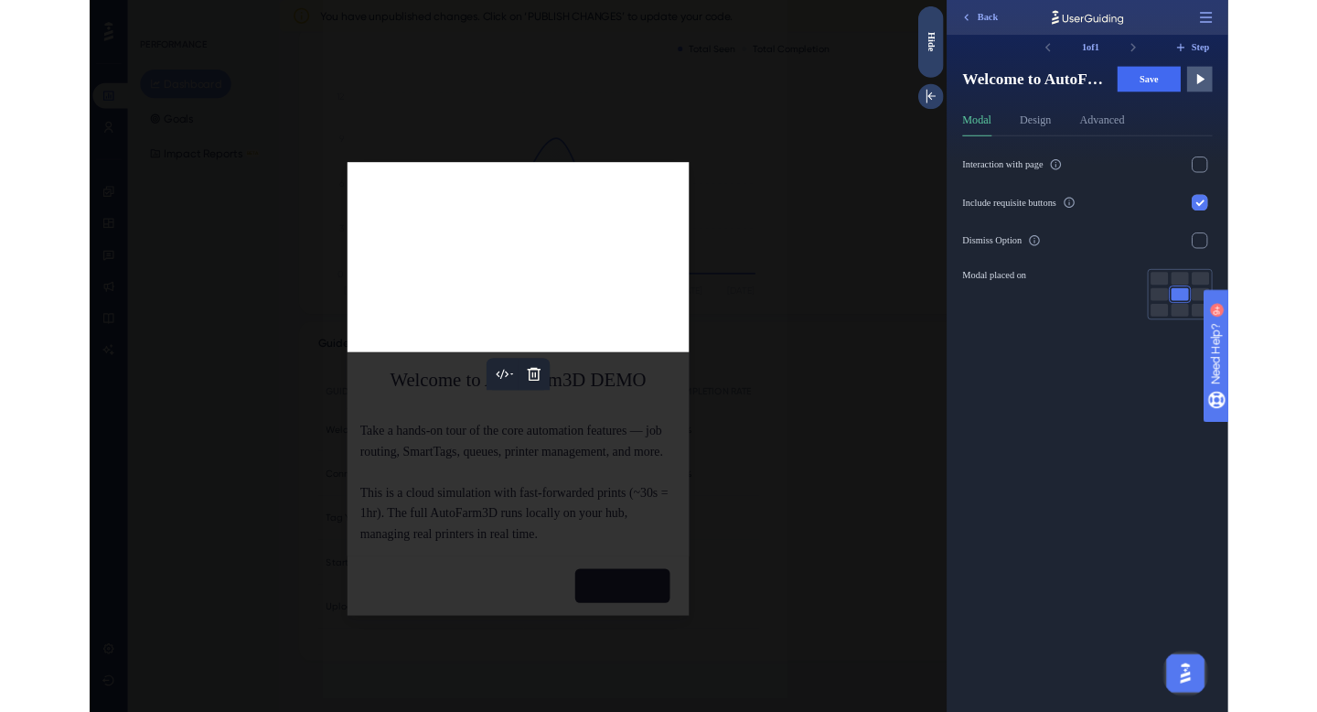
scroll to position [0, 0]
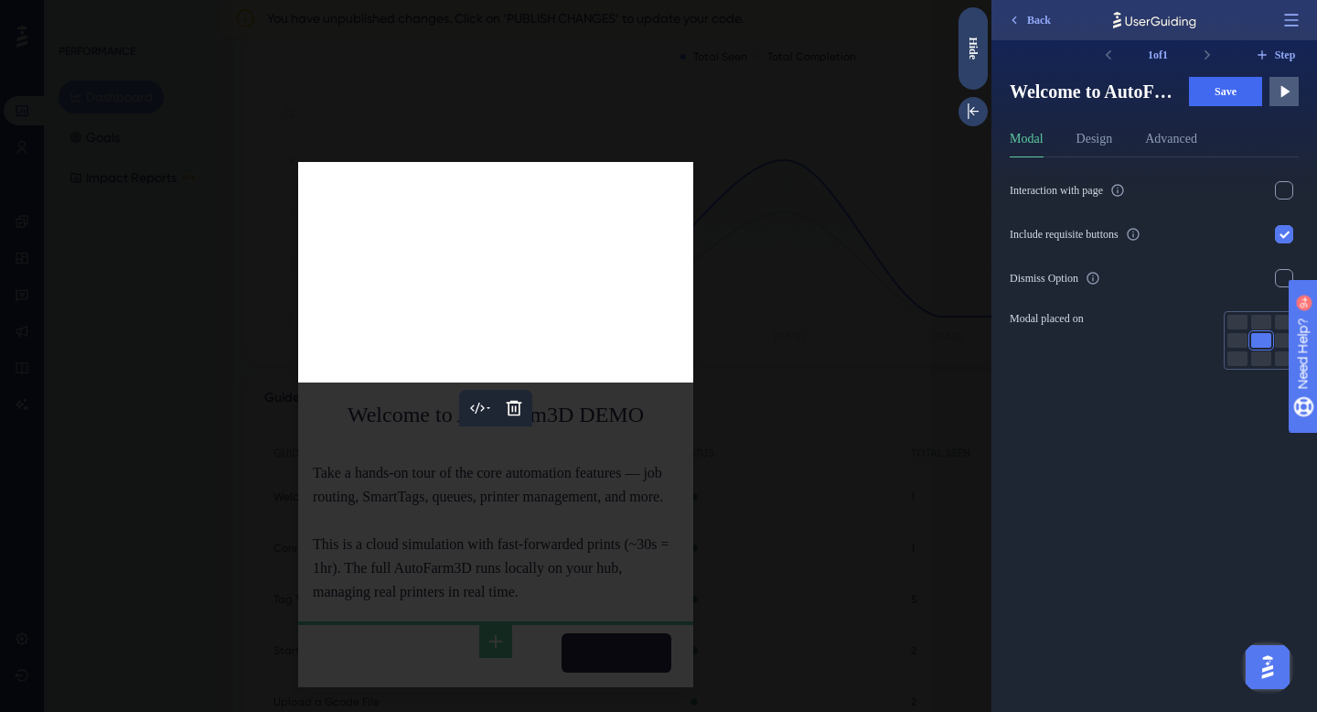
click at [809, 362] on div at bounding box center [495, 356] width 991 height 712
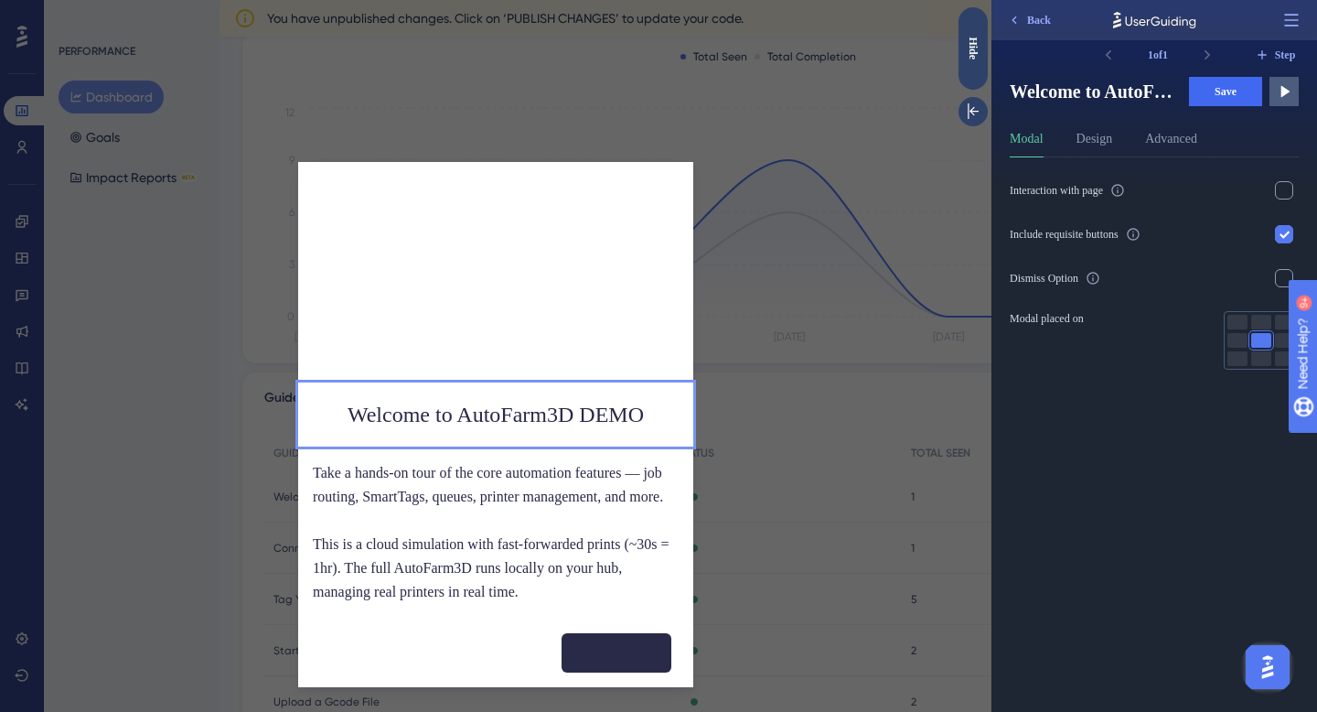
click at [841, 323] on div "Welcome to AutoFarm3D DEMO Take a hands-on tour of the core automation features…" at bounding box center [495, 356] width 991 height 712
click at [843, 308] on div "Welcome to AutoFarm3D DEMO Take a hands-on tour of the core automation features…" at bounding box center [495, 356] width 991 height 712
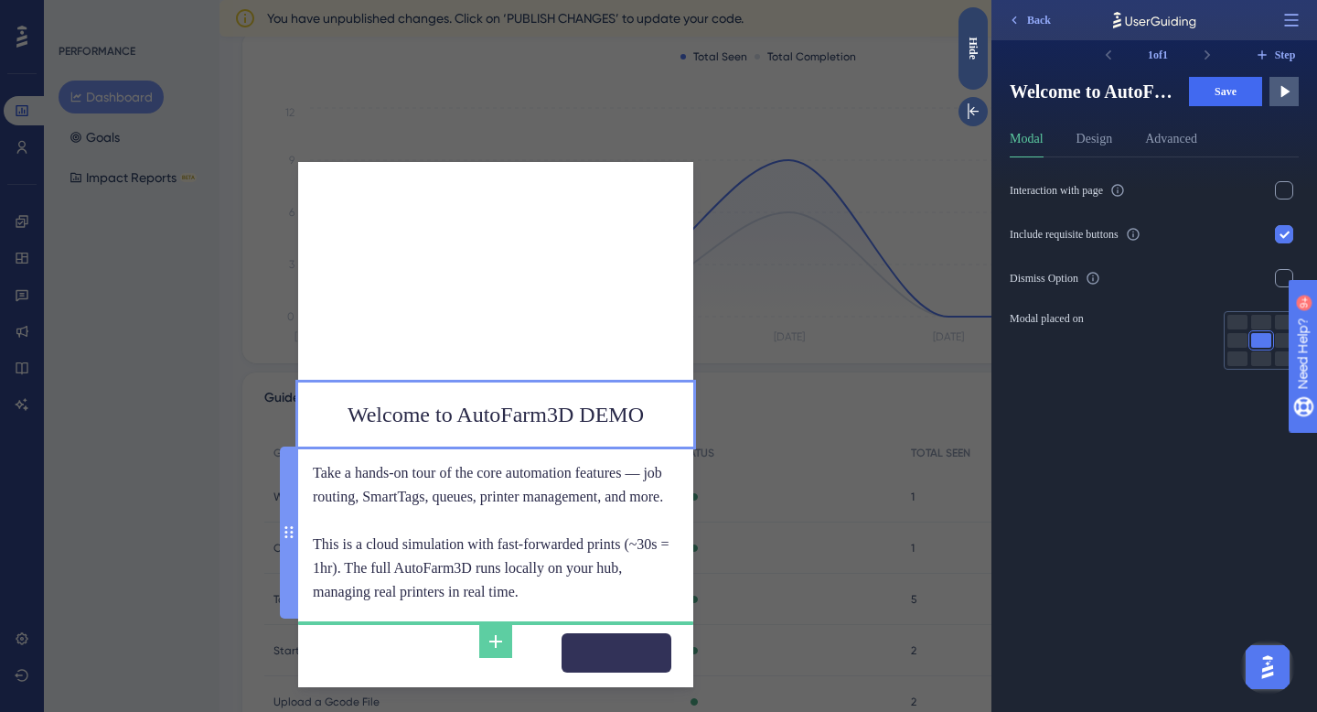
click at [627, 672] on input at bounding box center [617, 652] width 110 height 39
type input "START DEMO"
click at [1233, 94] on span "Save" at bounding box center [1226, 91] width 22 height 15
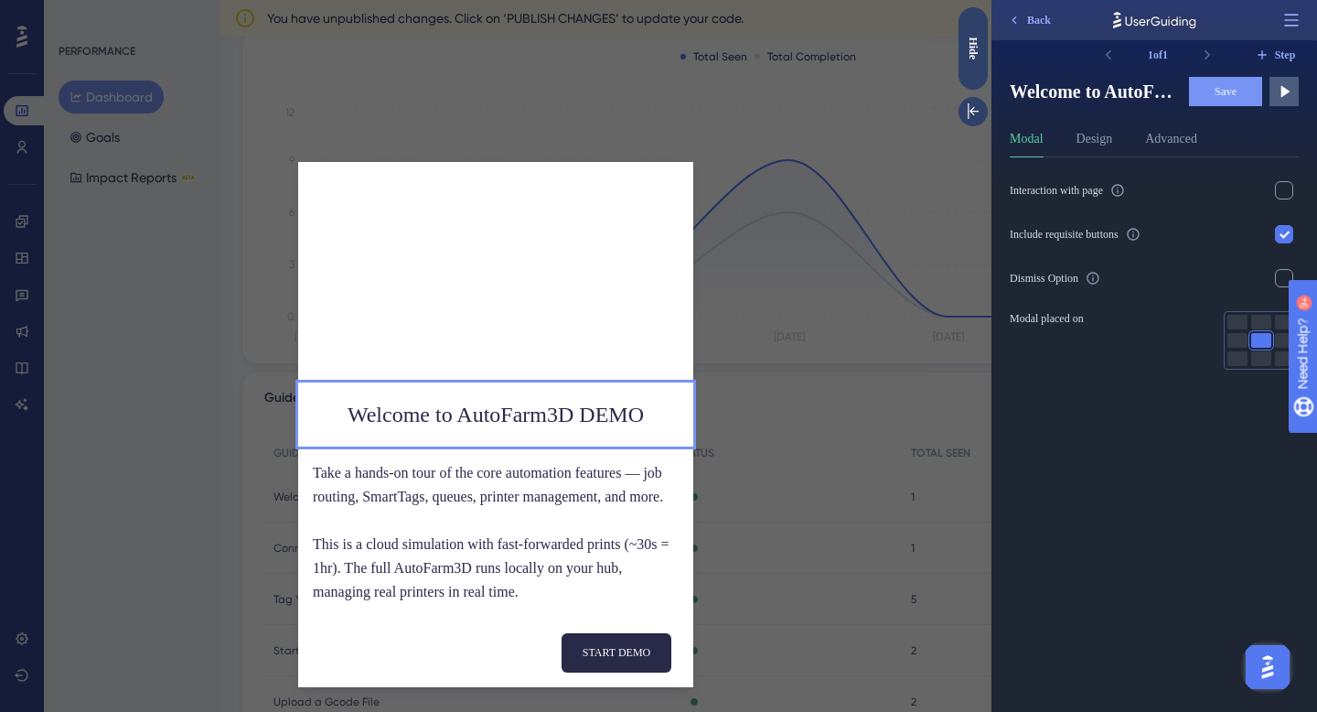
click at [41, 66] on div "Welcome to AutoFarm3D DEMO Take a hands-on tour of the core automation features…" at bounding box center [495, 356] width 991 height 712
click at [971, 112] on icon at bounding box center [973, 111] width 11 height 16
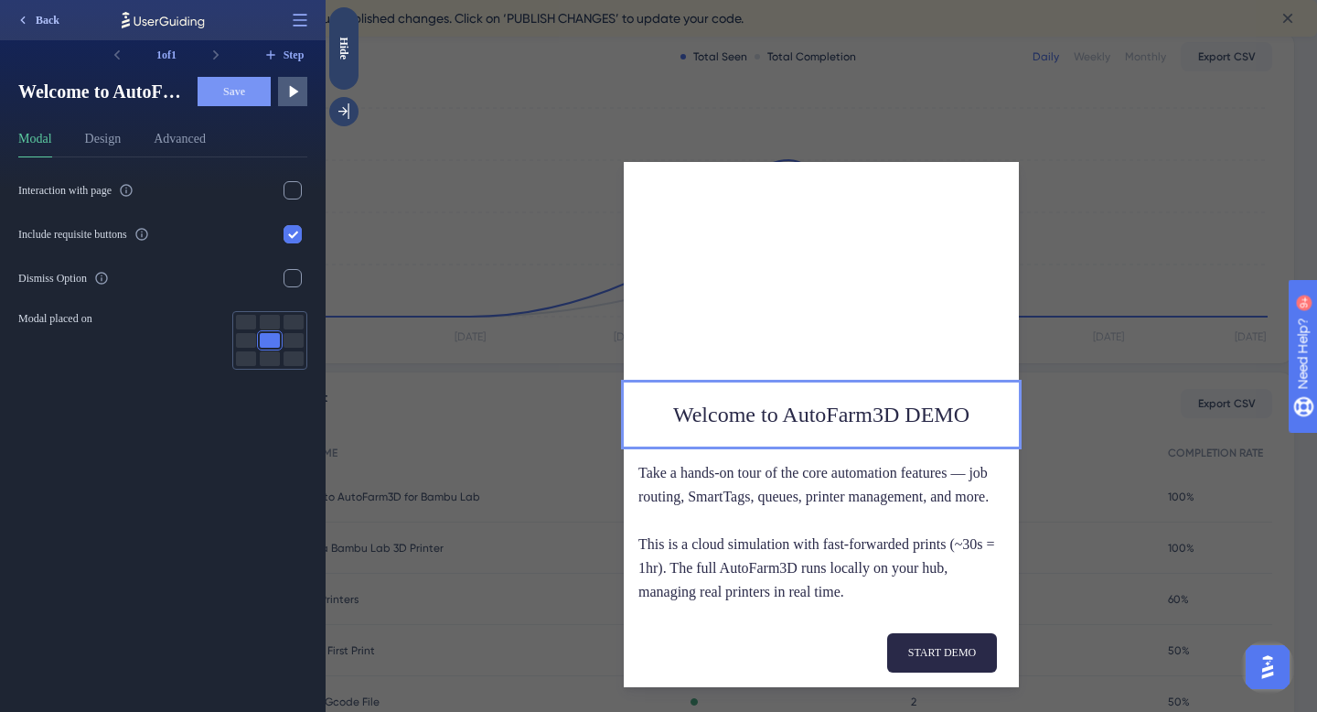
click at [43, 19] on span "Back" at bounding box center [48, 20] width 24 height 15
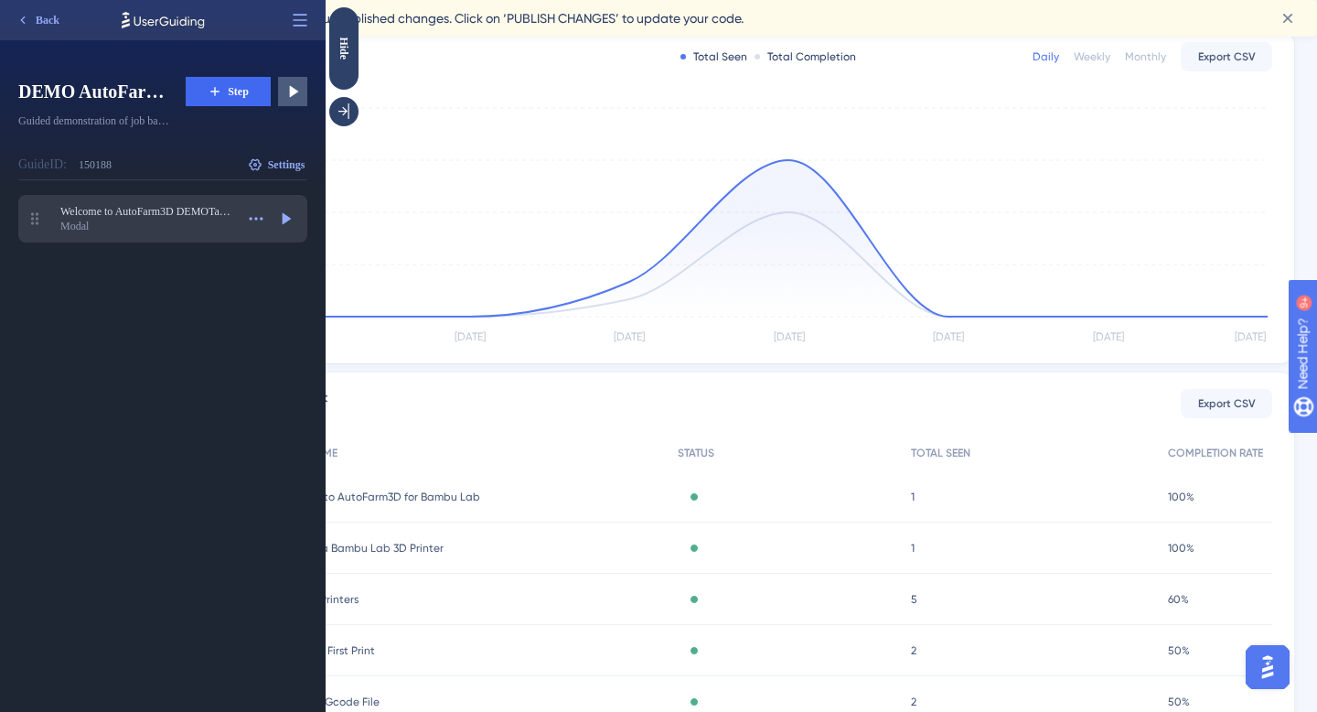
click at [194, 220] on div "Modal" at bounding box center [147, 226] width 174 height 15
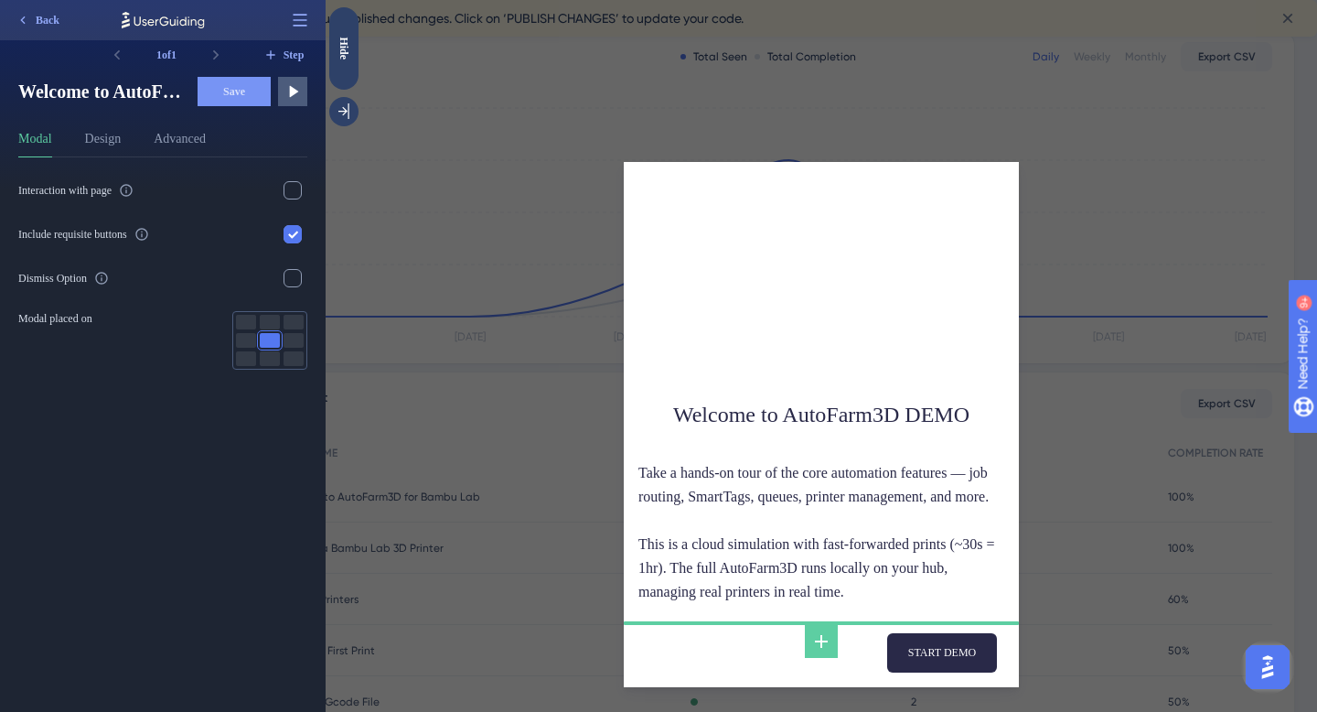
scroll to position [18, 0]
click at [49, 23] on span "Back" at bounding box center [48, 20] width 24 height 15
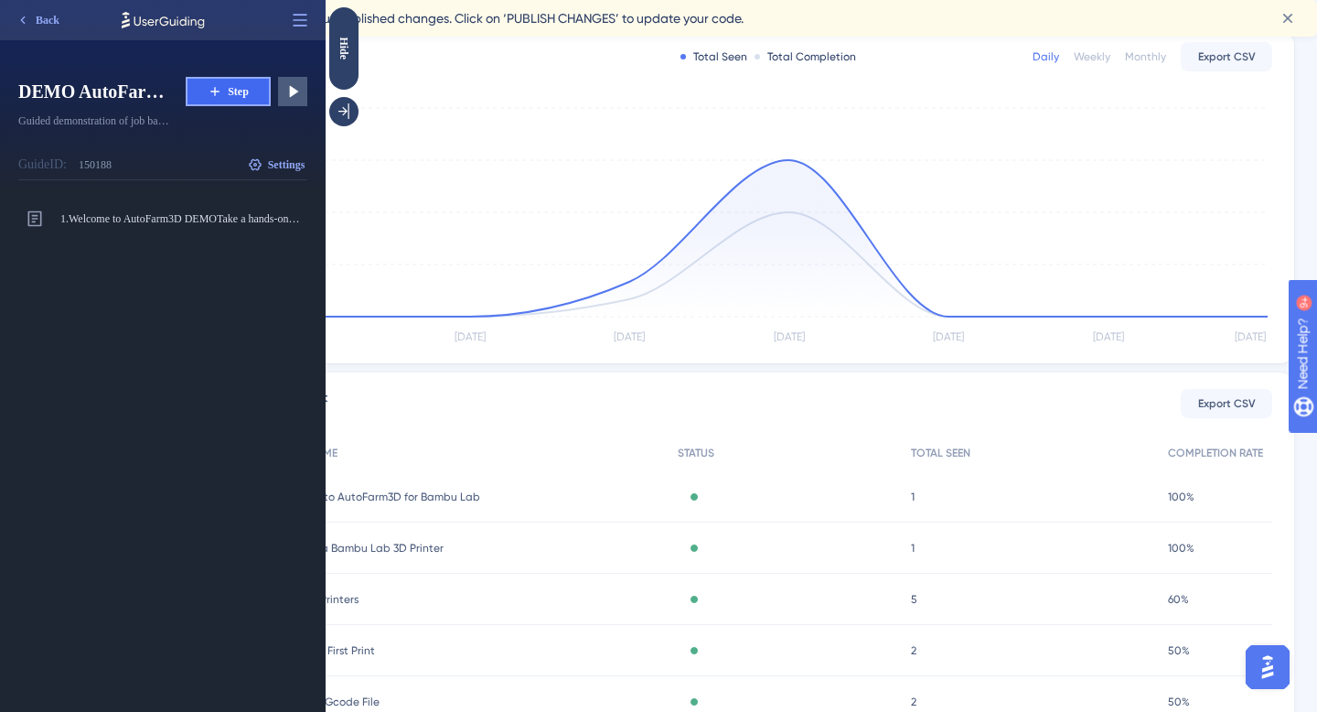
click at [221, 96] on button "Step" at bounding box center [228, 91] width 85 height 29
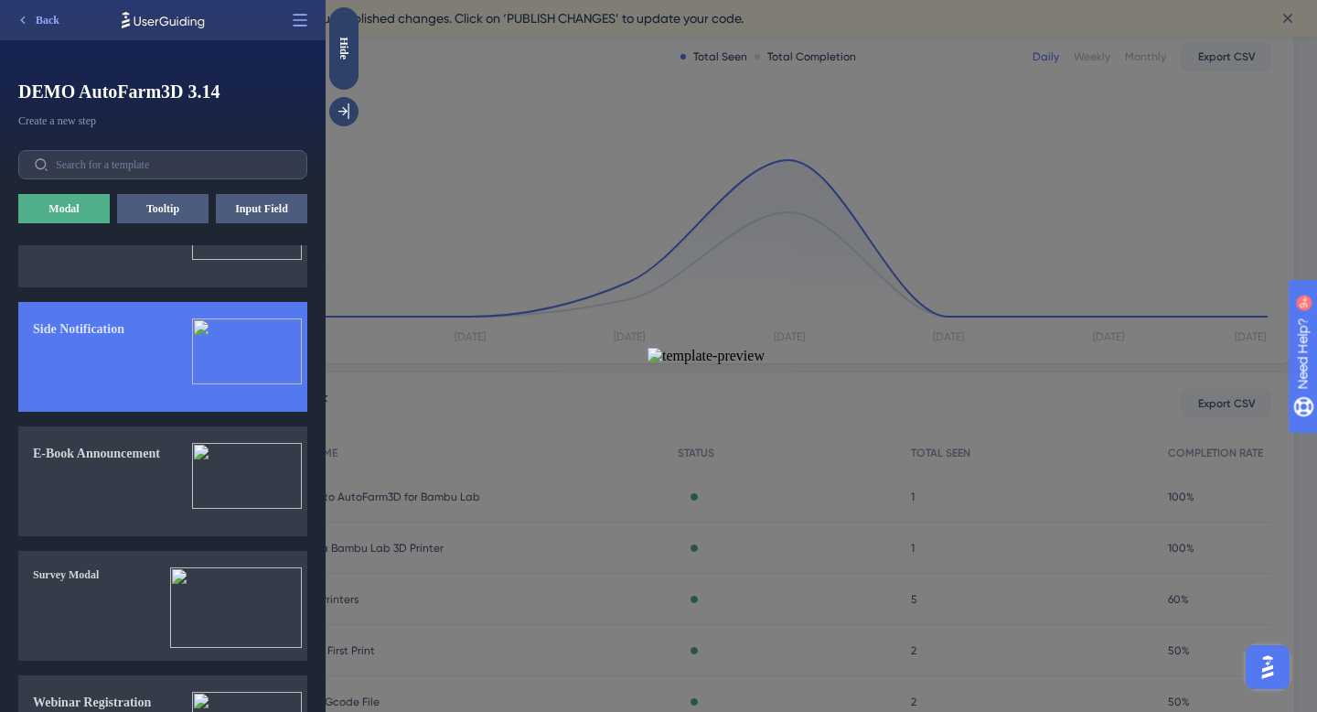
scroll to position [0, 0]
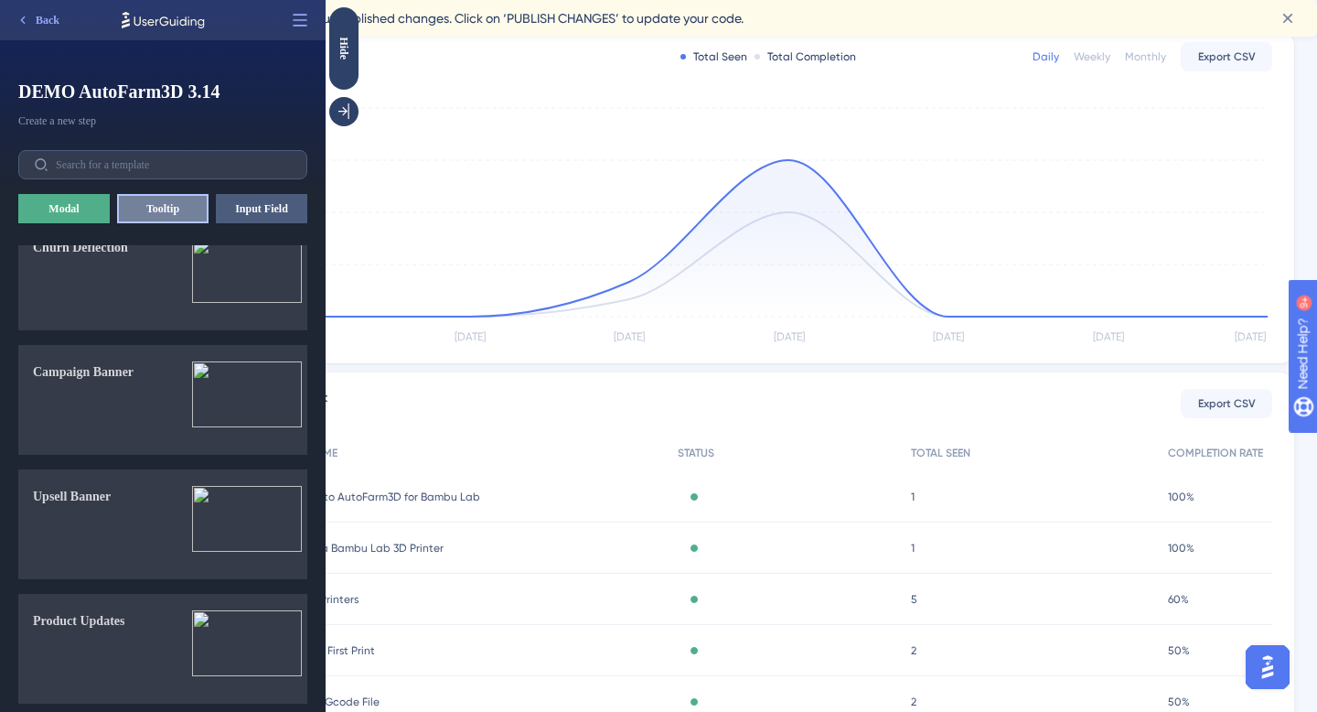
click at [166, 210] on button "Tooltip" at bounding box center [162, 208] width 91 height 29
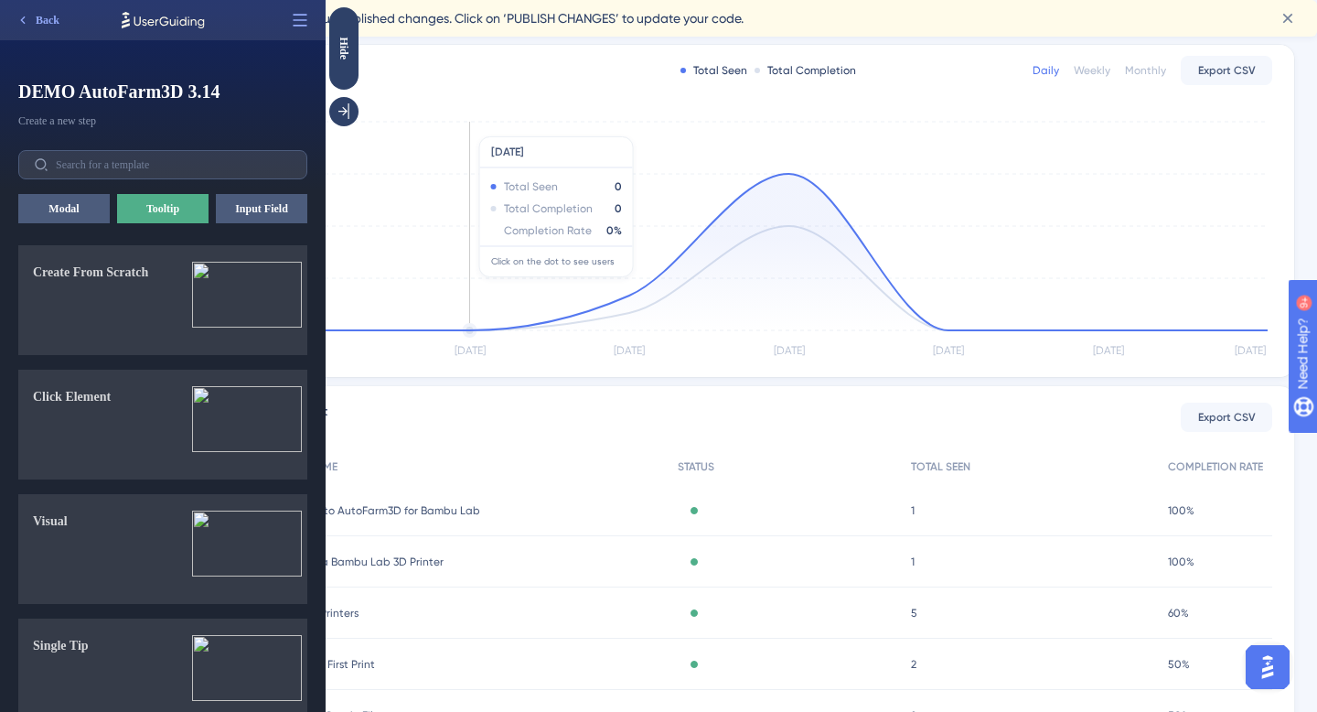
scroll to position [347, 0]
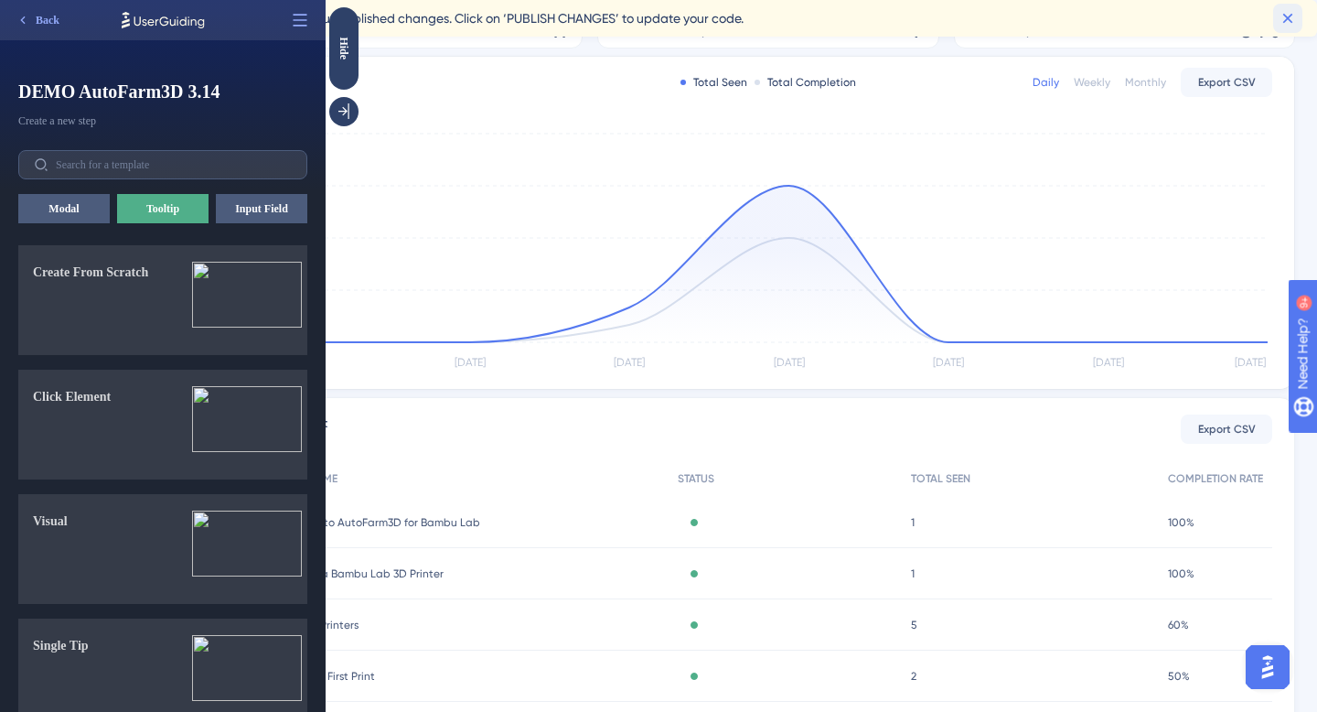
click at [1291, 21] on icon at bounding box center [1288, 19] width 10 height 10
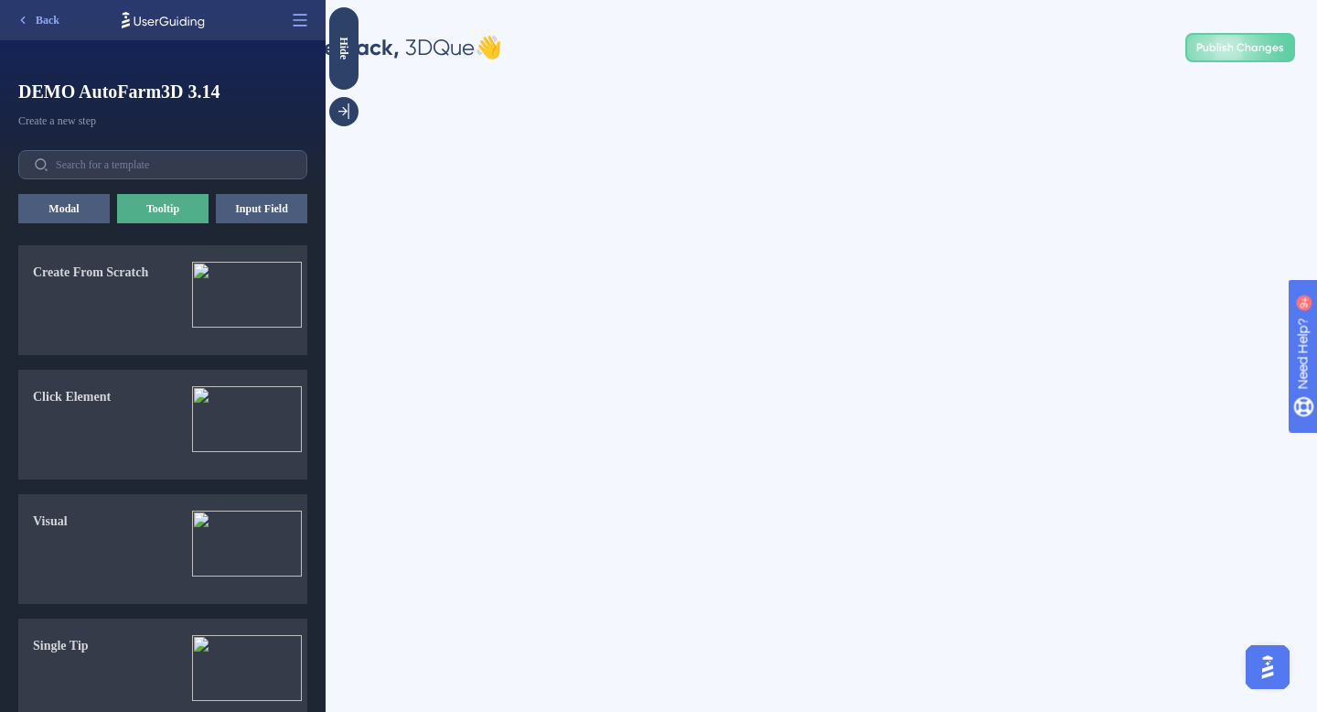
scroll to position [0, 0]
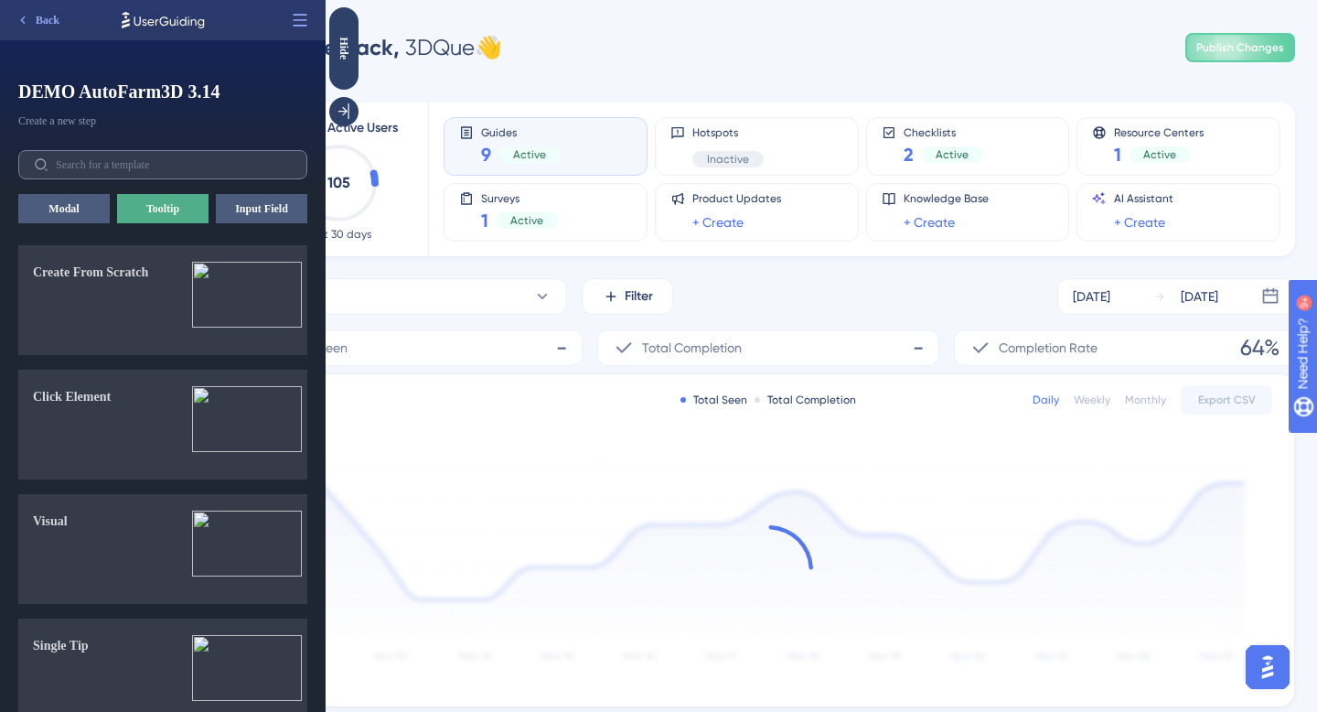
click at [175, 156] on label at bounding box center [162, 164] width 289 height 29
click at [175, 158] on input "text" at bounding box center [174, 164] width 236 height 13
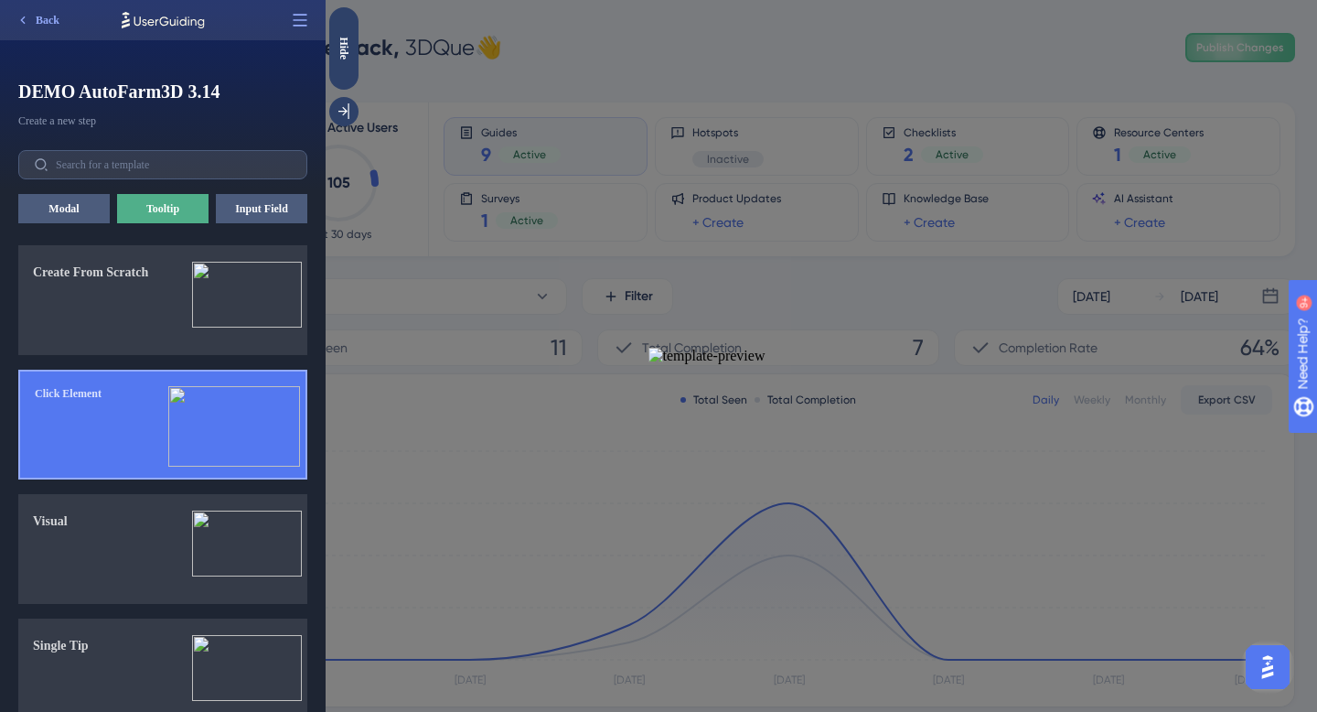
click at [171, 423] on img at bounding box center [234, 426] width 132 height 80
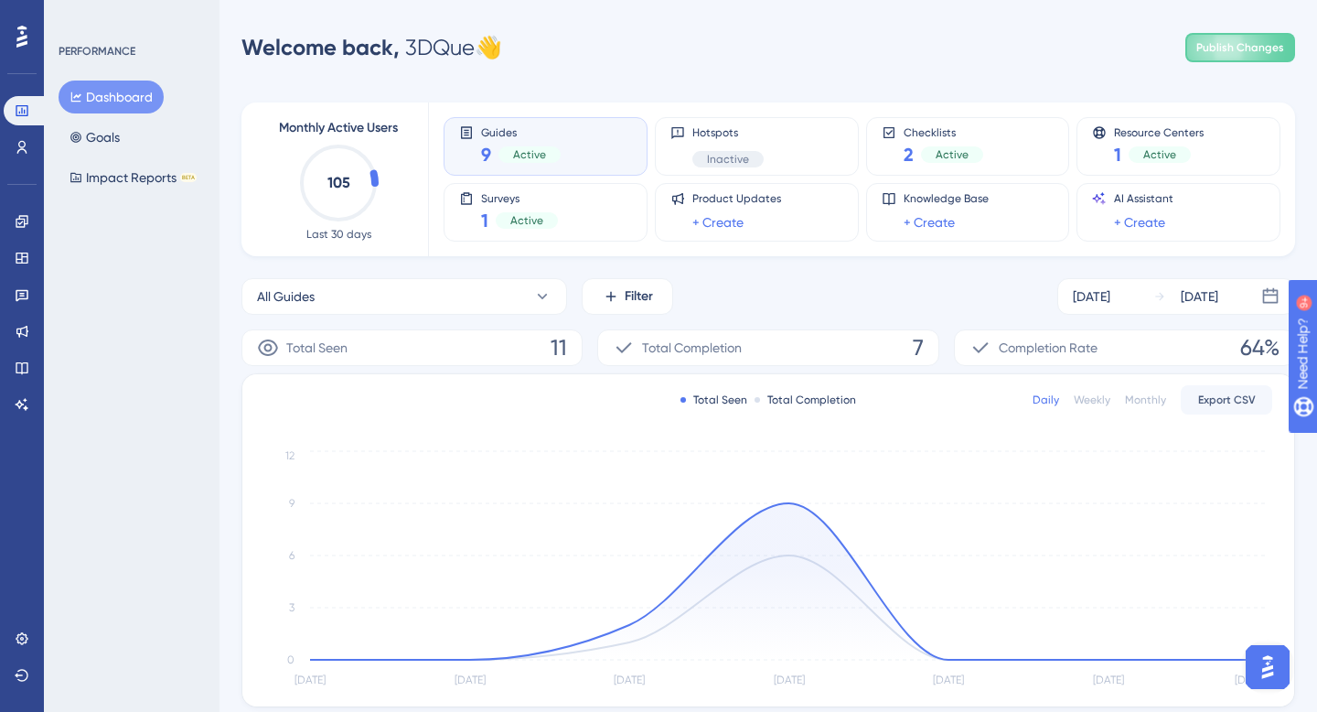
click at [17, 36] on icon at bounding box center [21, 37] width 11 height 24
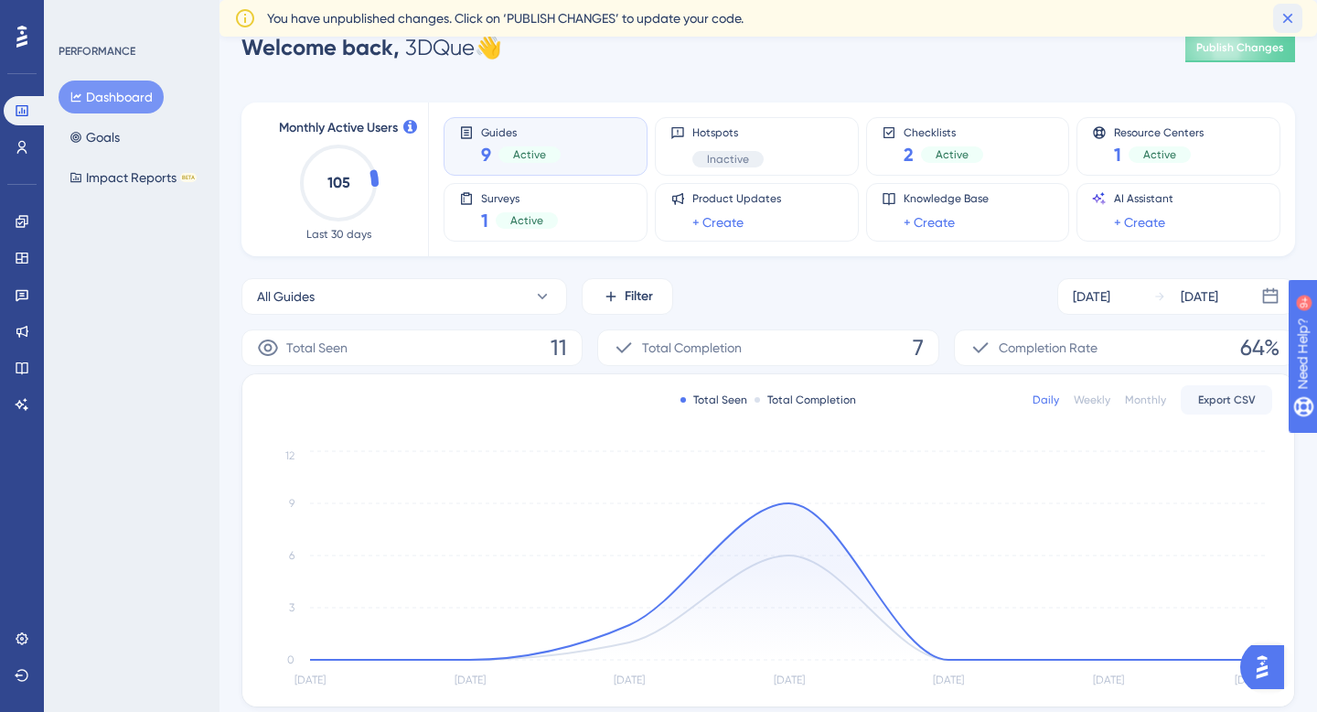
click at [1285, 16] on icon at bounding box center [1288, 18] width 18 height 18
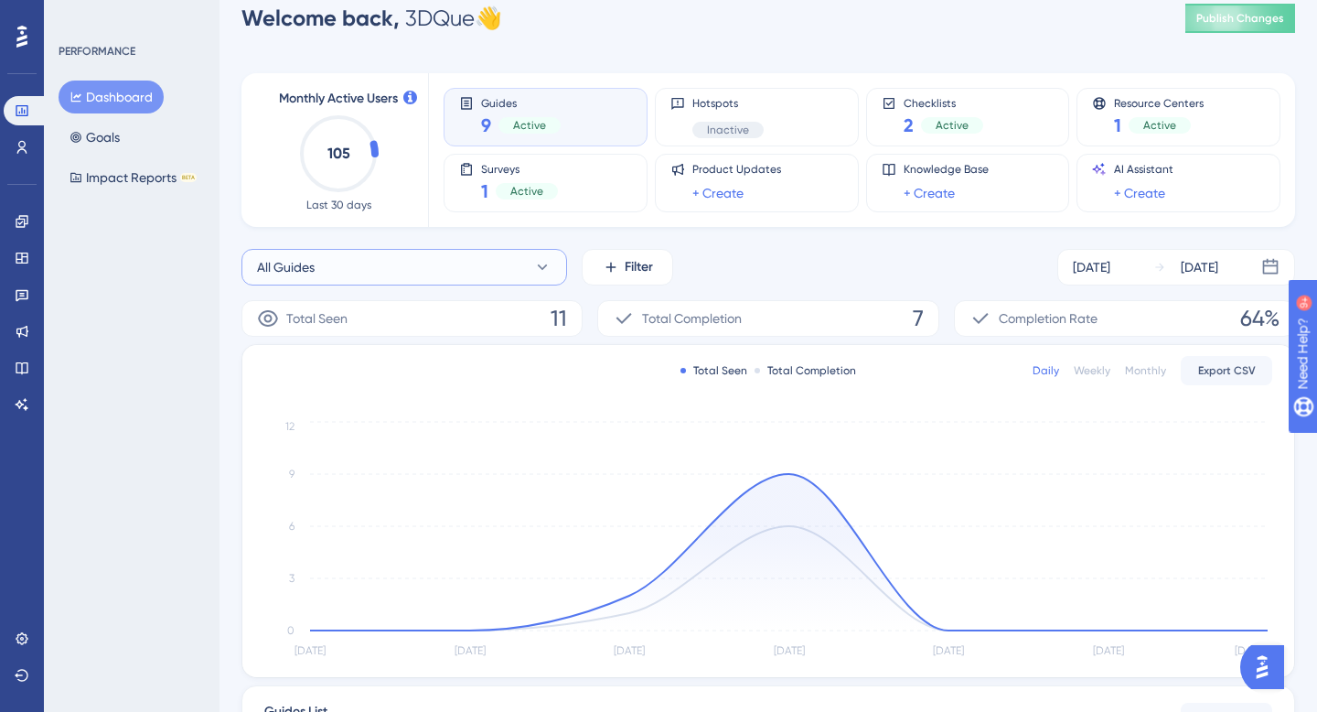
click at [364, 272] on button "All Guides" at bounding box center [404, 267] width 326 height 37
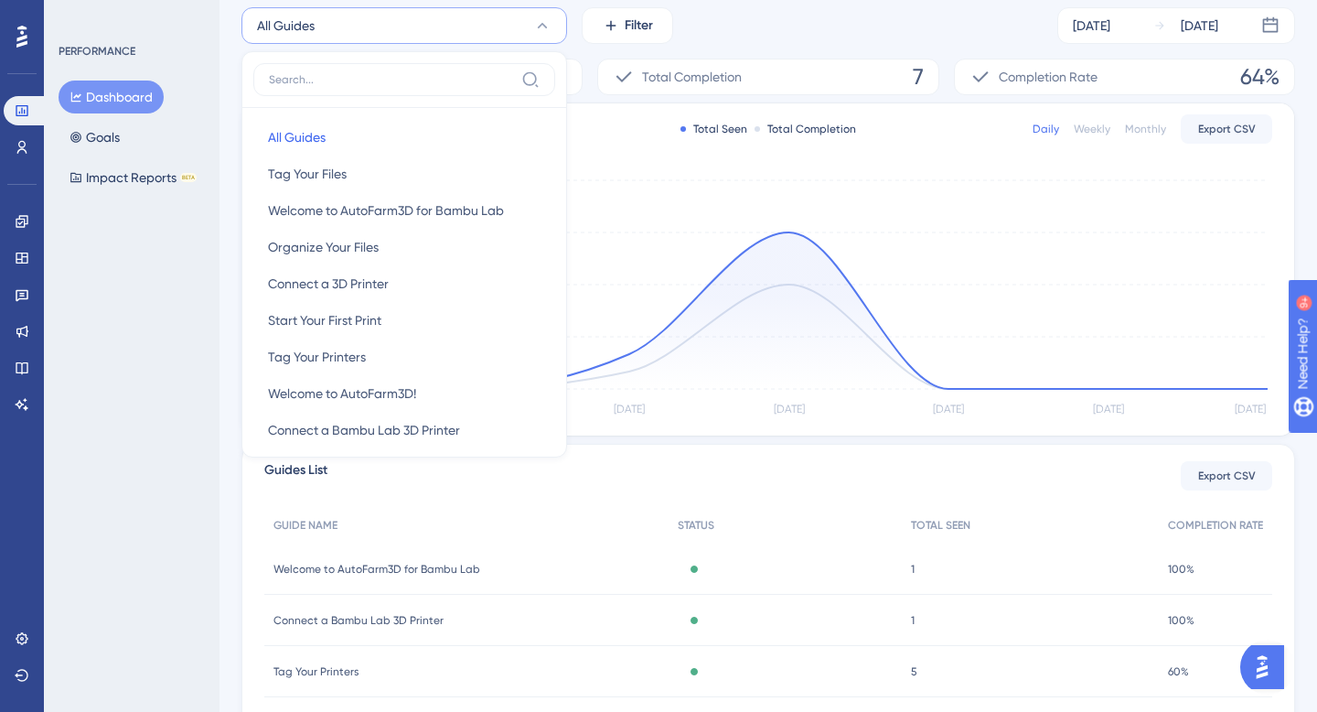
click at [241, 89] on div "All Guides All Guides Tag Your Files Tag Your Files Welcome to AutoFarm3D for B…" at bounding box center [404, 254] width 326 height 406
click at [255, 47] on div "All Guides All Guides All Guides Tag Your Files Tag Your Files Welcome to AutoF…" at bounding box center [768, 422] width 1054 height 830
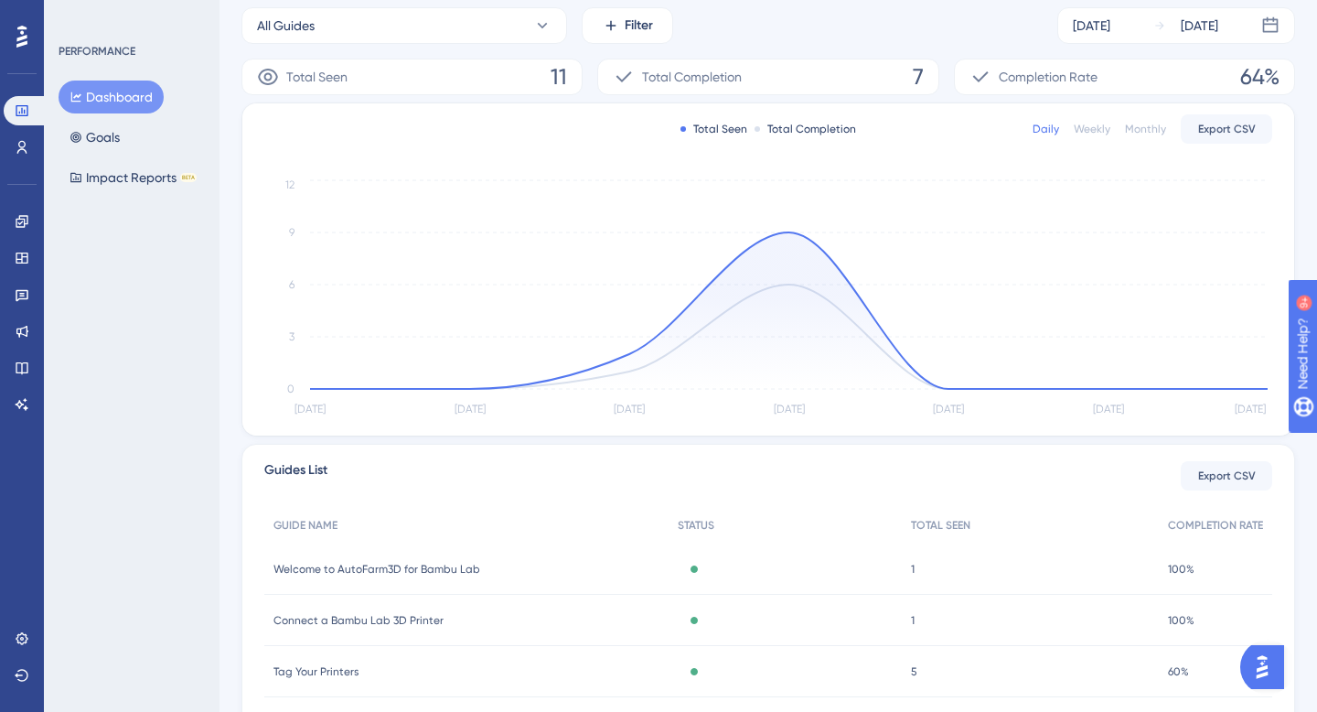
click at [98, 93] on button "Dashboard" at bounding box center [111, 96] width 105 height 33
click at [16, 47] on div at bounding box center [21, 36] width 29 height 29
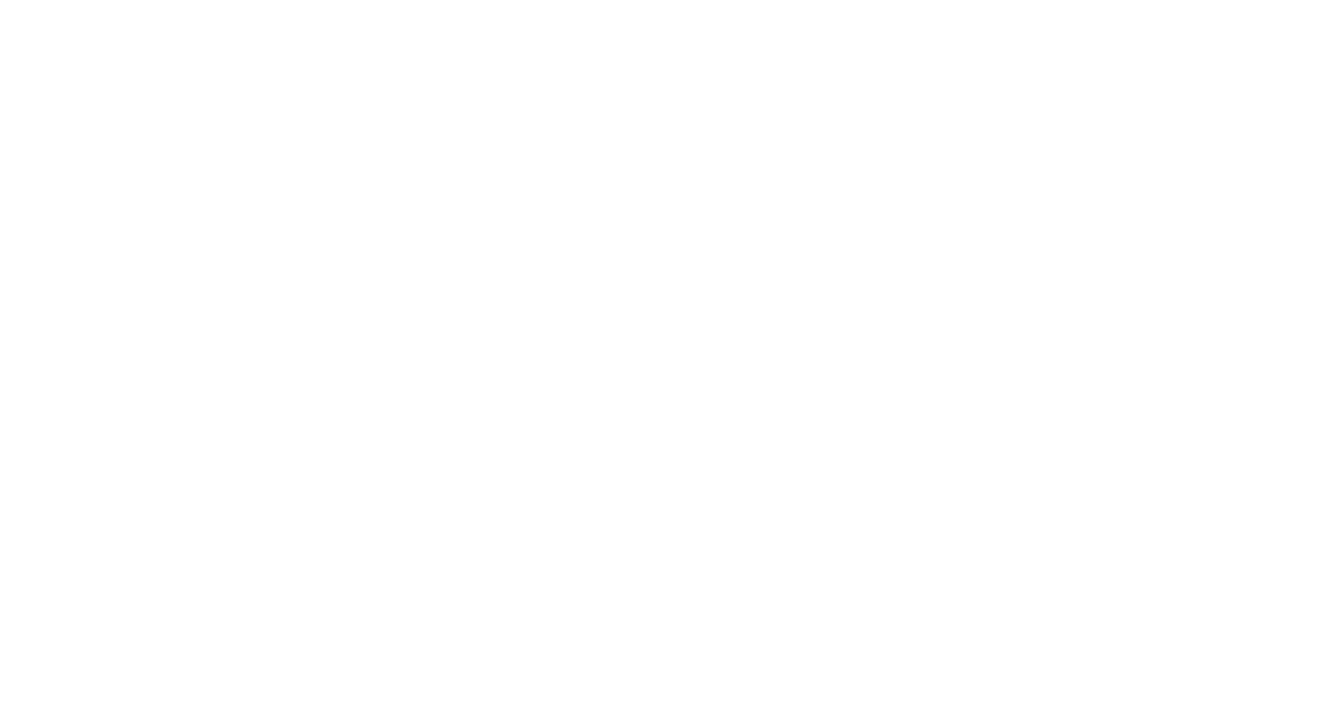
drag, startPoint x: 0, startPoint y: 0, endPoint x: 24, endPoint y: 151, distance: 152.8
click at [24, 0] on html at bounding box center [658, 0] width 1317 height 0
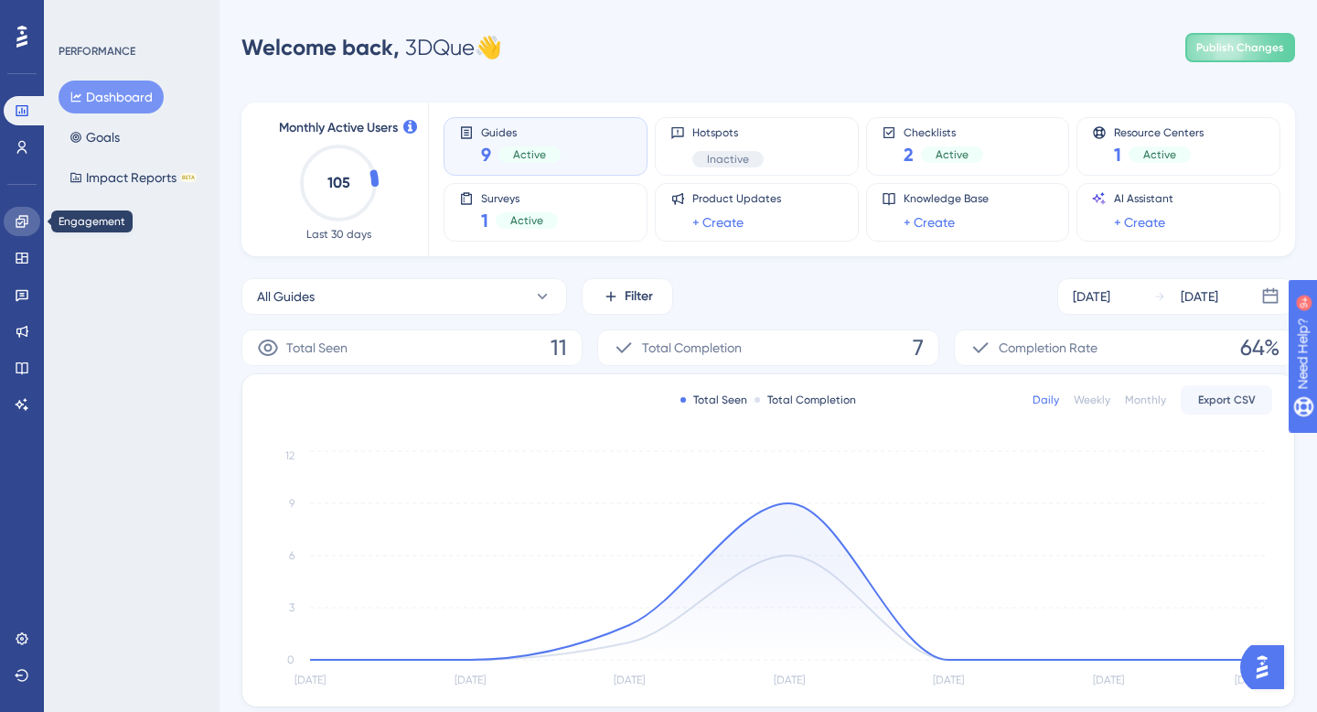
click at [21, 223] on icon at bounding box center [22, 221] width 15 height 15
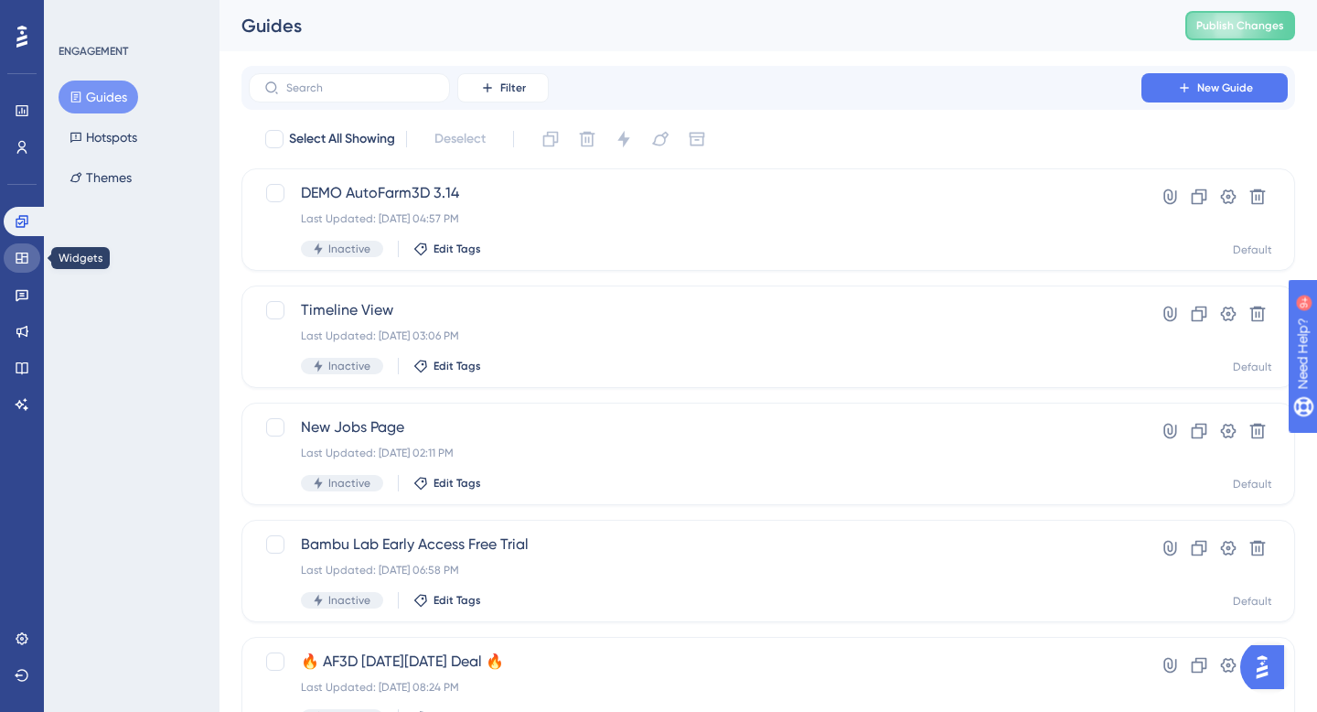
click at [24, 269] on link at bounding box center [22, 257] width 37 height 29
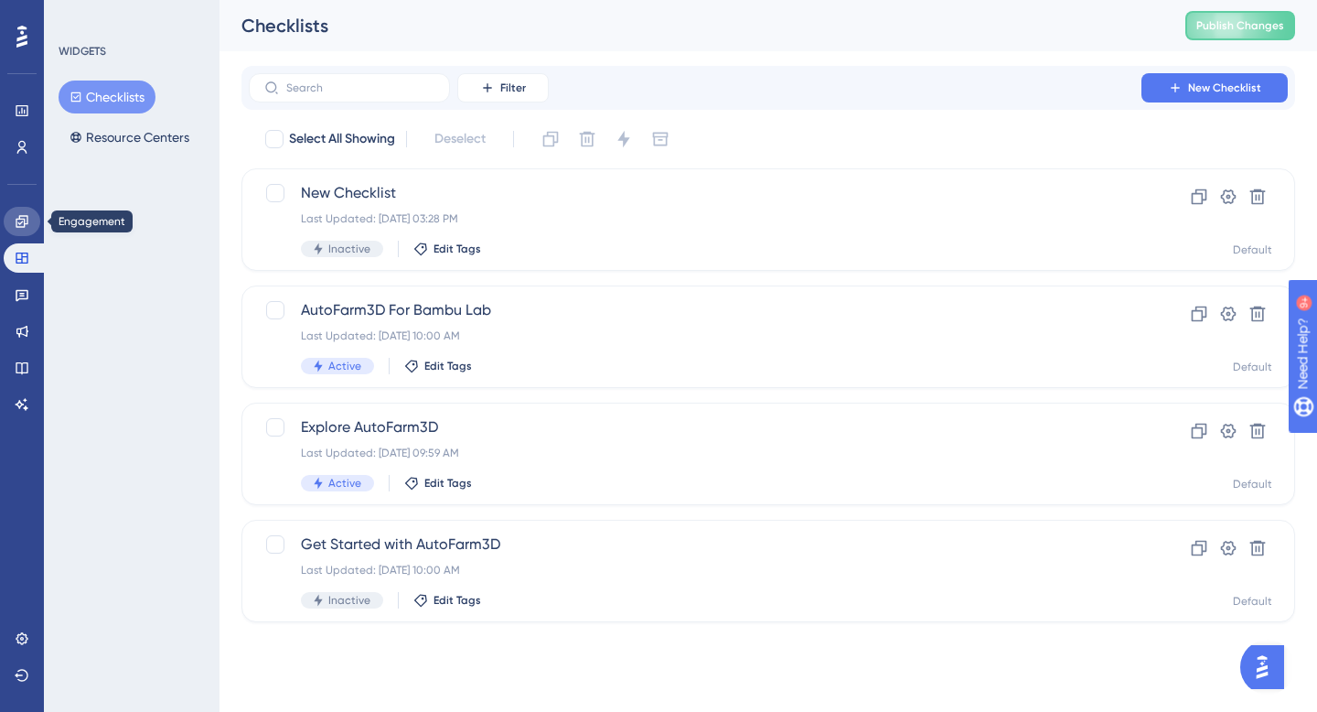
click at [26, 227] on icon at bounding box center [22, 221] width 15 height 15
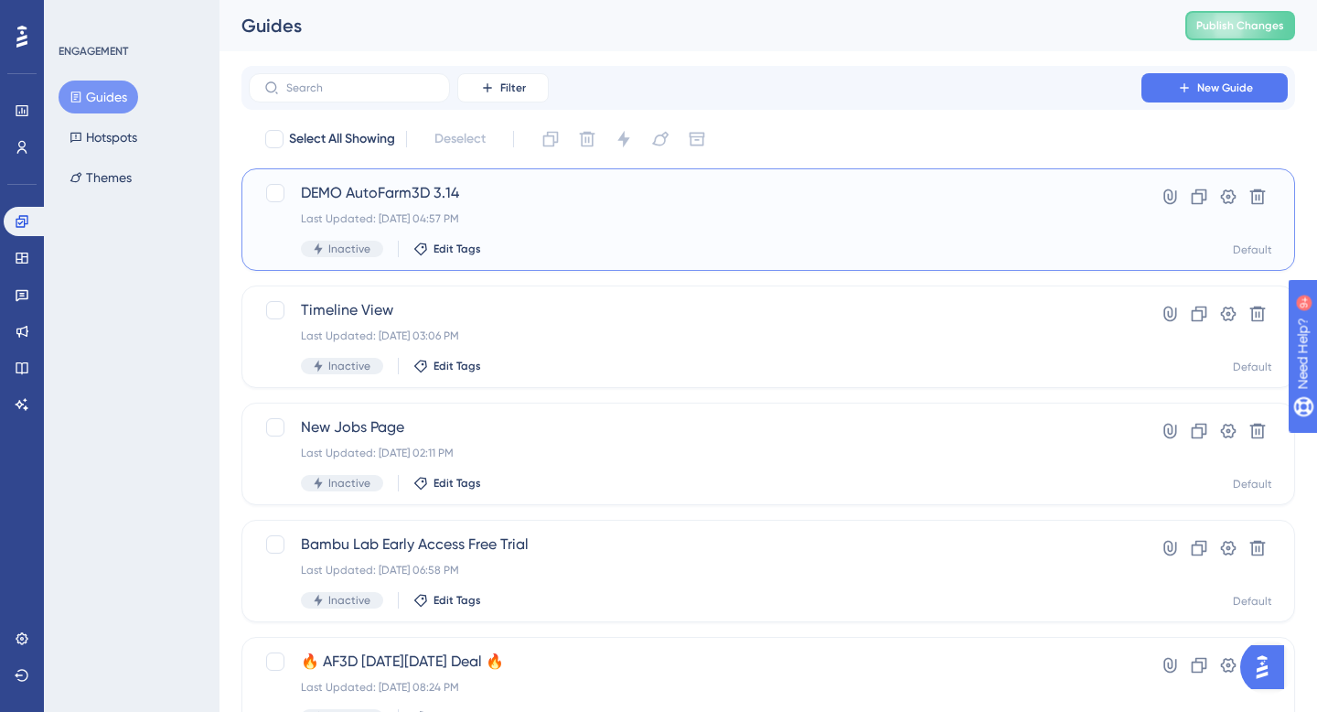
click at [382, 193] on span "DEMO AutoFarm3D 3.14" at bounding box center [695, 193] width 788 height 22
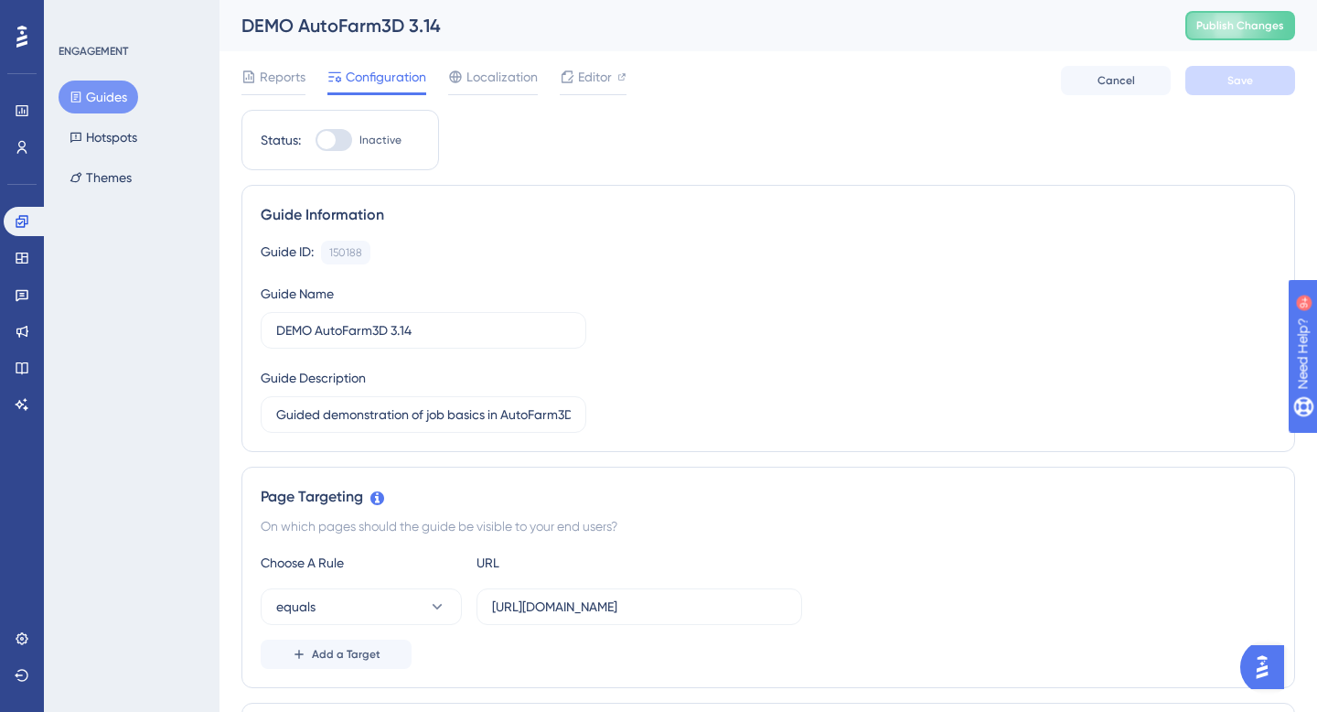
click at [334, 143] on div at bounding box center [326, 140] width 18 height 18
click at [316, 141] on input "Inactive" at bounding box center [315, 140] width 1 height 1
checkbox input "true"
click at [1204, 81] on button "Save" at bounding box center [1240, 80] width 110 height 29
drag, startPoint x: 445, startPoint y: 327, endPoint x: 390, endPoint y: 327, distance: 54.9
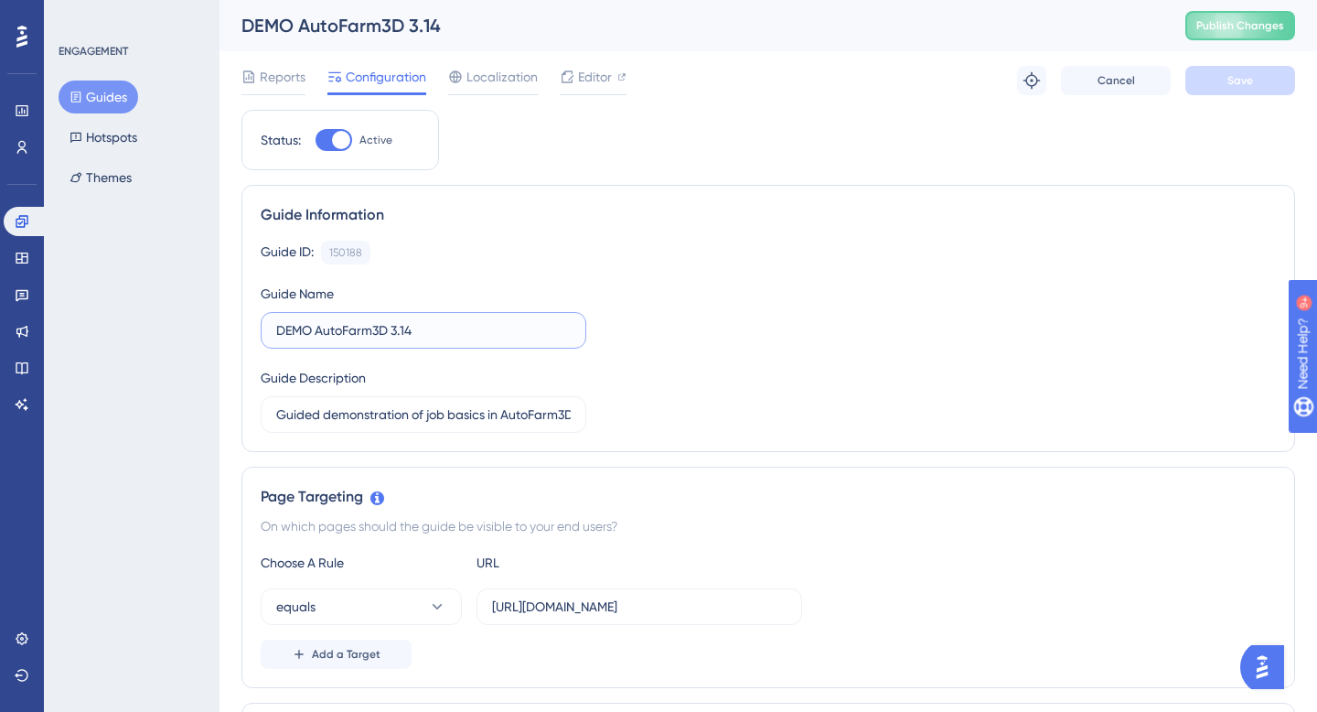
click at [390, 327] on input "DEMO AutoFarm3D 3.14" at bounding box center [423, 330] width 295 height 20
drag, startPoint x: 316, startPoint y: 332, endPoint x: 237, endPoint y: 311, distance: 81.4
click at [379, 347] on label "AutoFarm3D" at bounding box center [424, 330] width 326 height 37
click at [379, 340] on input "AutoFarm3D" at bounding box center [423, 330] width 295 height 20
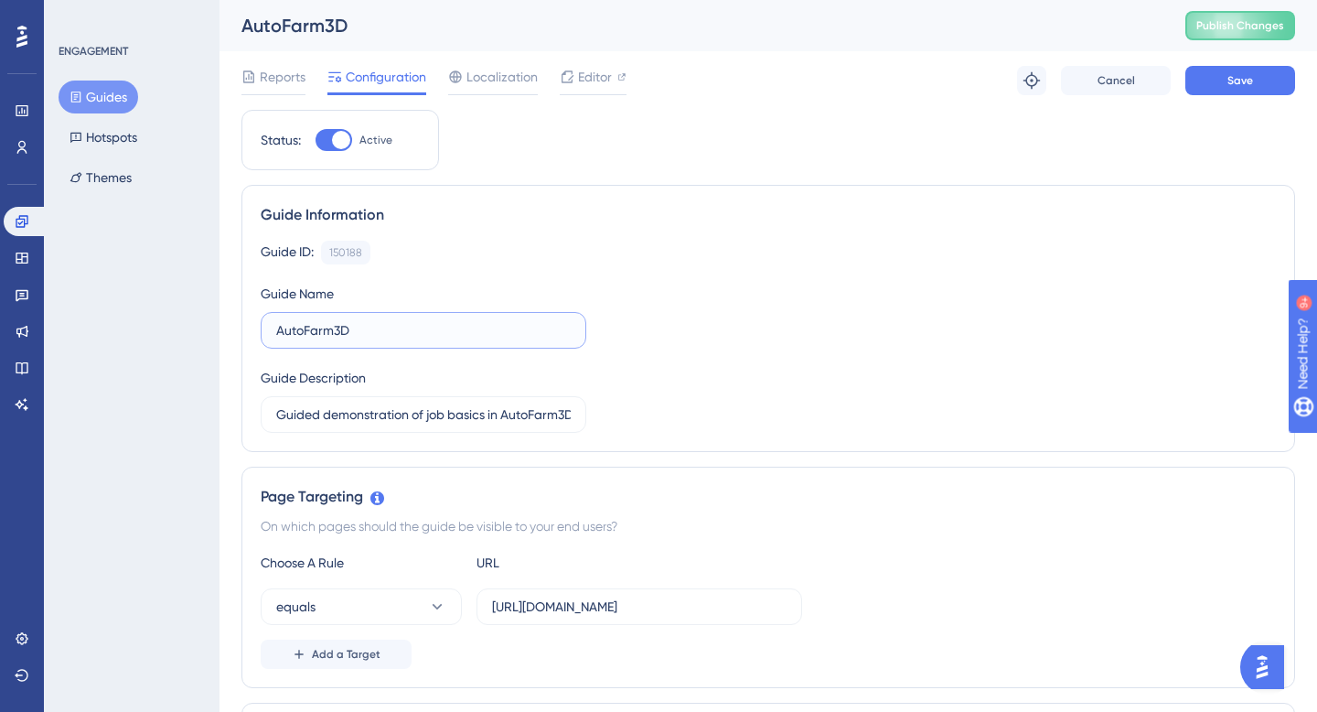
click at [391, 334] on input "AutoFarm3D" at bounding box center [423, 330] width 295 height 20
type input "AutoFarm3D DEMO"
click at [585, 358] on div "Guide ID: 150188 Copy Guide Name AutoFarm3D DEMO Guide Description Guided demon…" at bounding box center [768, 337] width 1015 height 192
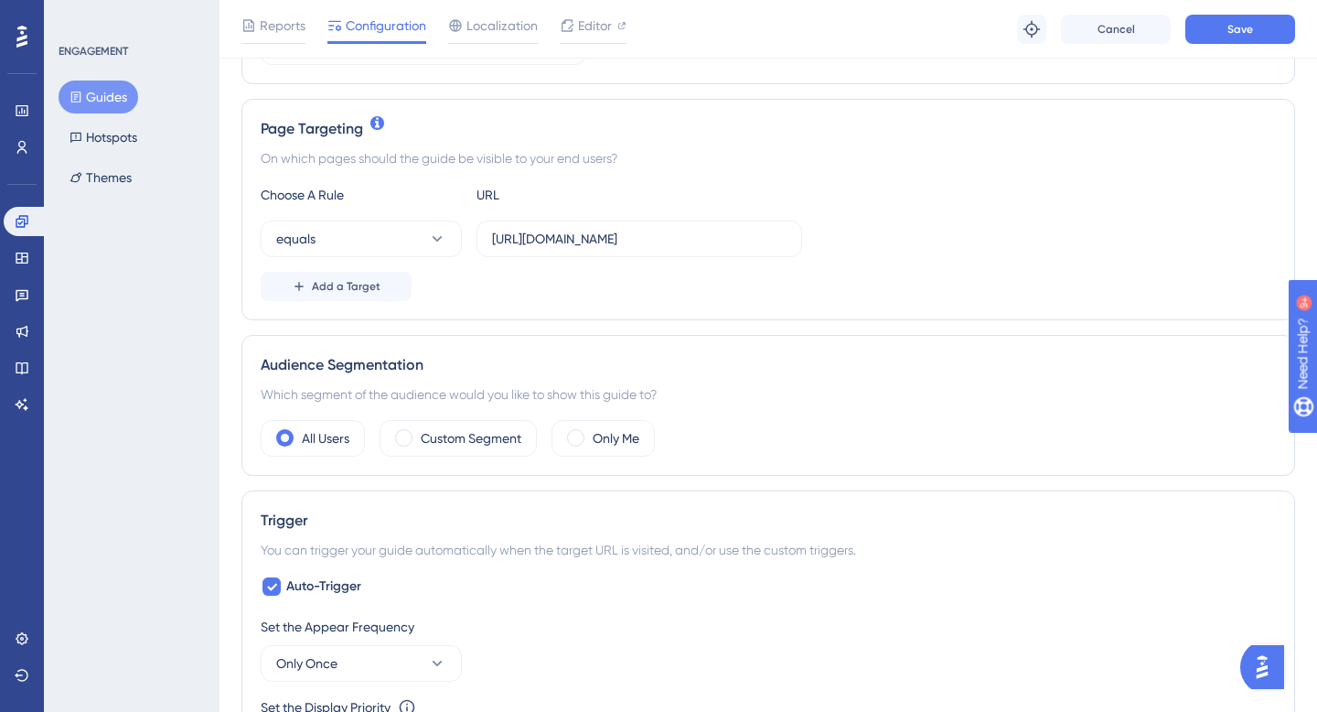
scroll to position [380, 0]
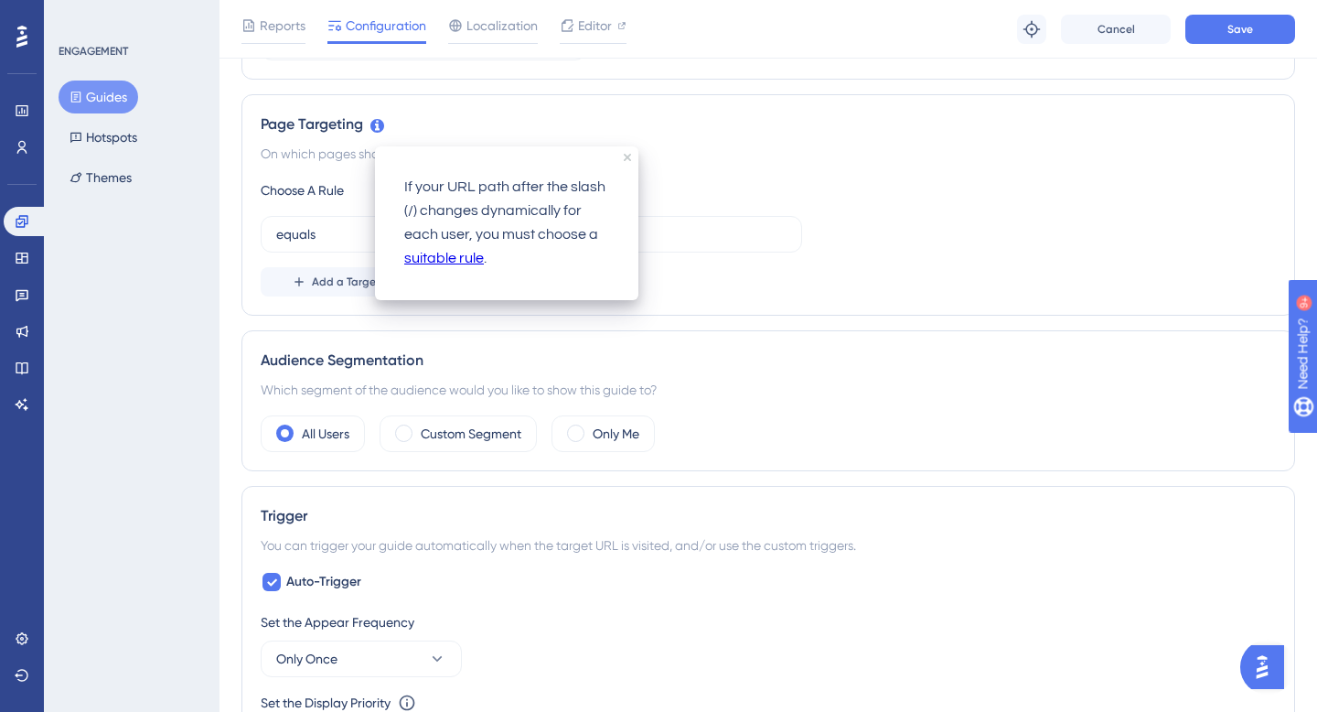
click at [377, 128] on icon at bounding box center [377, 126] width 14 height 14
click at [434, 263] on link "suitable rule" at bounding box center [440, 259] width 80 height 24
click at [623, 154] on icon "close tooltip" at bounding box center [622, 157] width 7 height 7
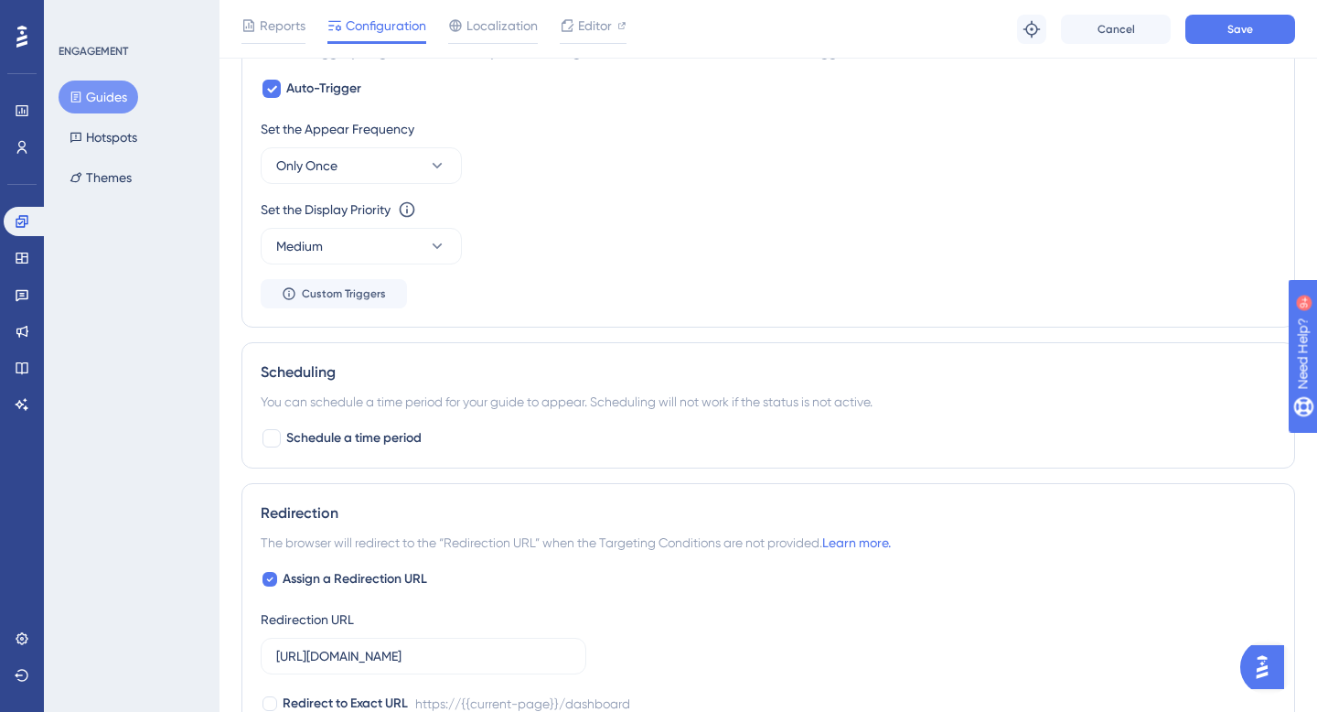
scroll to position [742, 0]
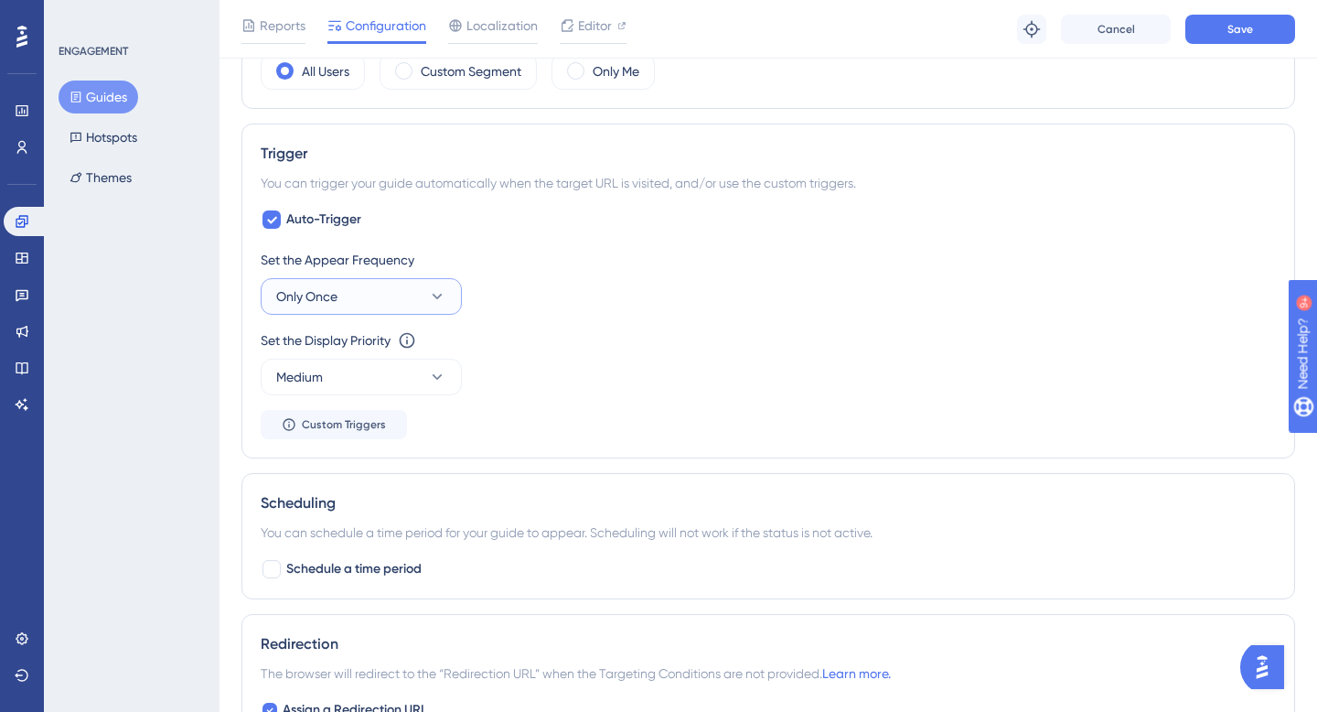
click at [360, 286] on button "Only Once" at bounding box center [361, 296] width 201 height 37
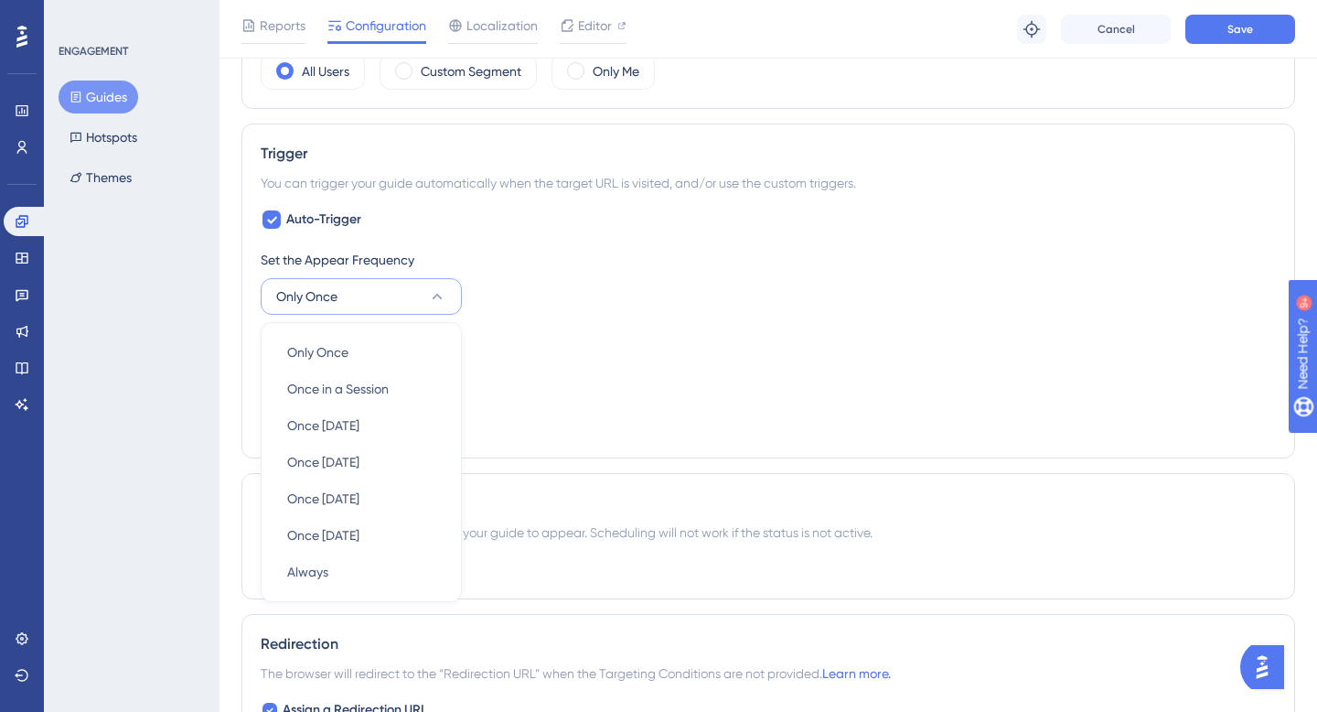
scroll to position [848, 0]
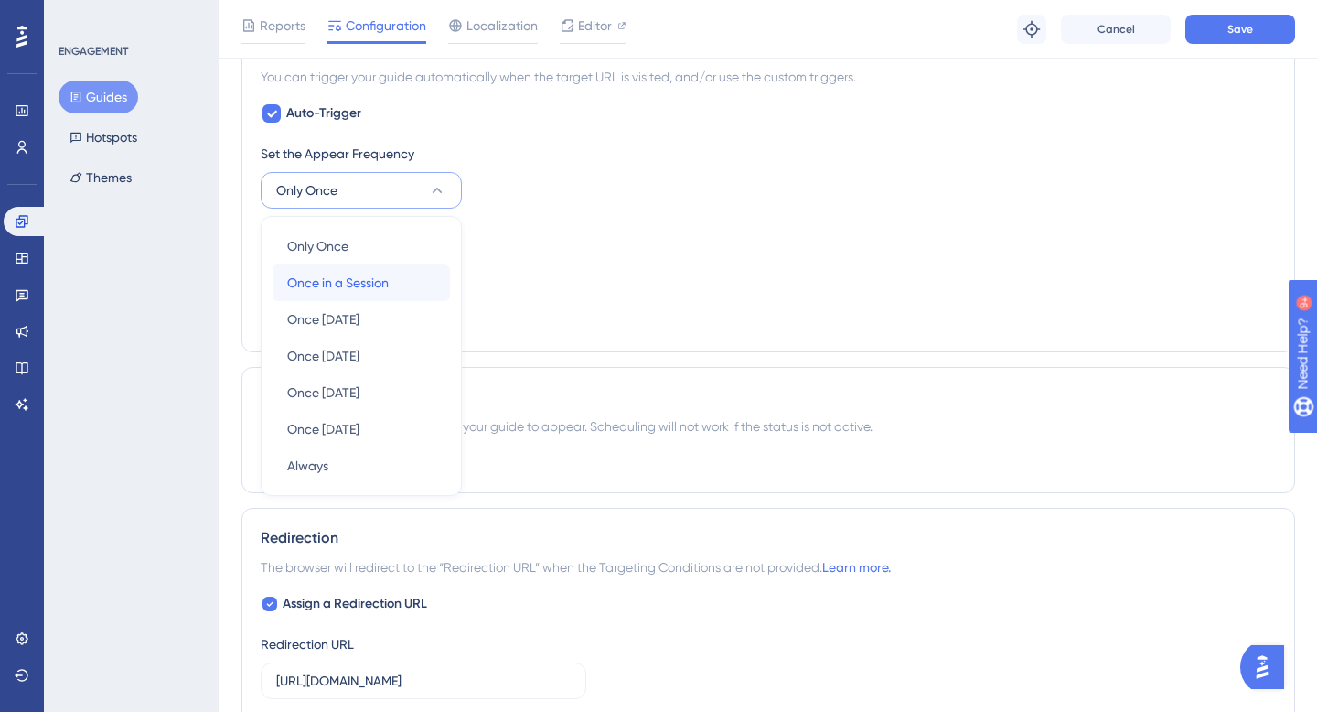
click at [360, 285] on span "Once in a Session" at bounding box center [338, 283] width 102 height 22
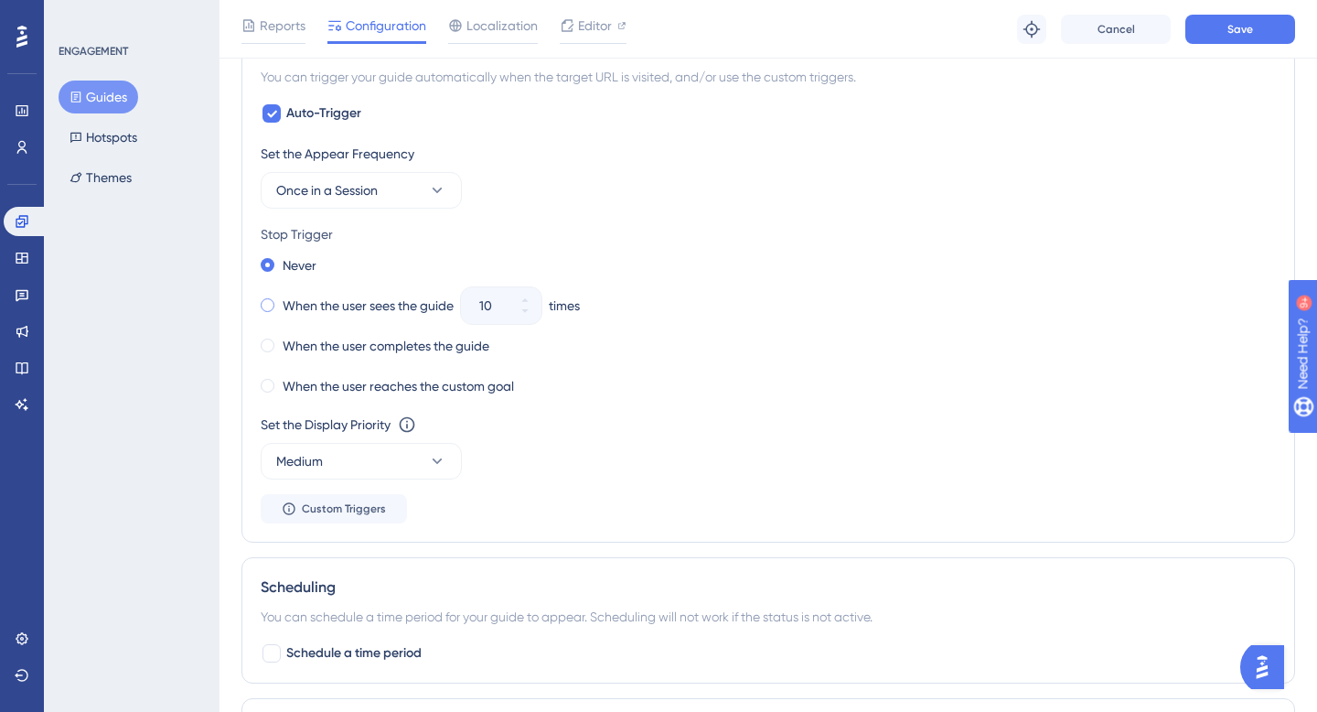
click at [401, 303] on label "When the user sees the guide" at bounding box center [368, 306] width 171 height 22
click at [634, 389] on div "When the user reaches the custom goal" at bounding box center [768, 386] width 1015 height 26
click at [1281, 16] on button "Save" at bounding box center [1240, 29] width 110 height 29
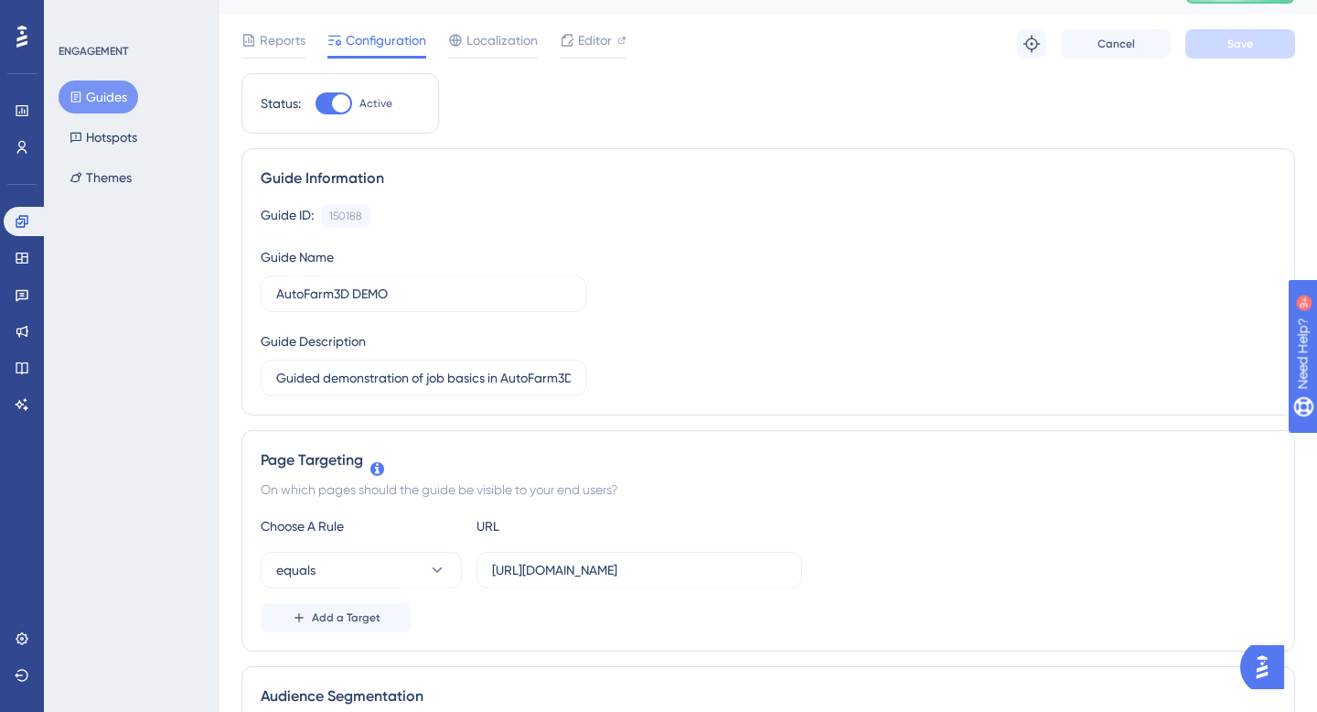
scroll to position [0, 0]
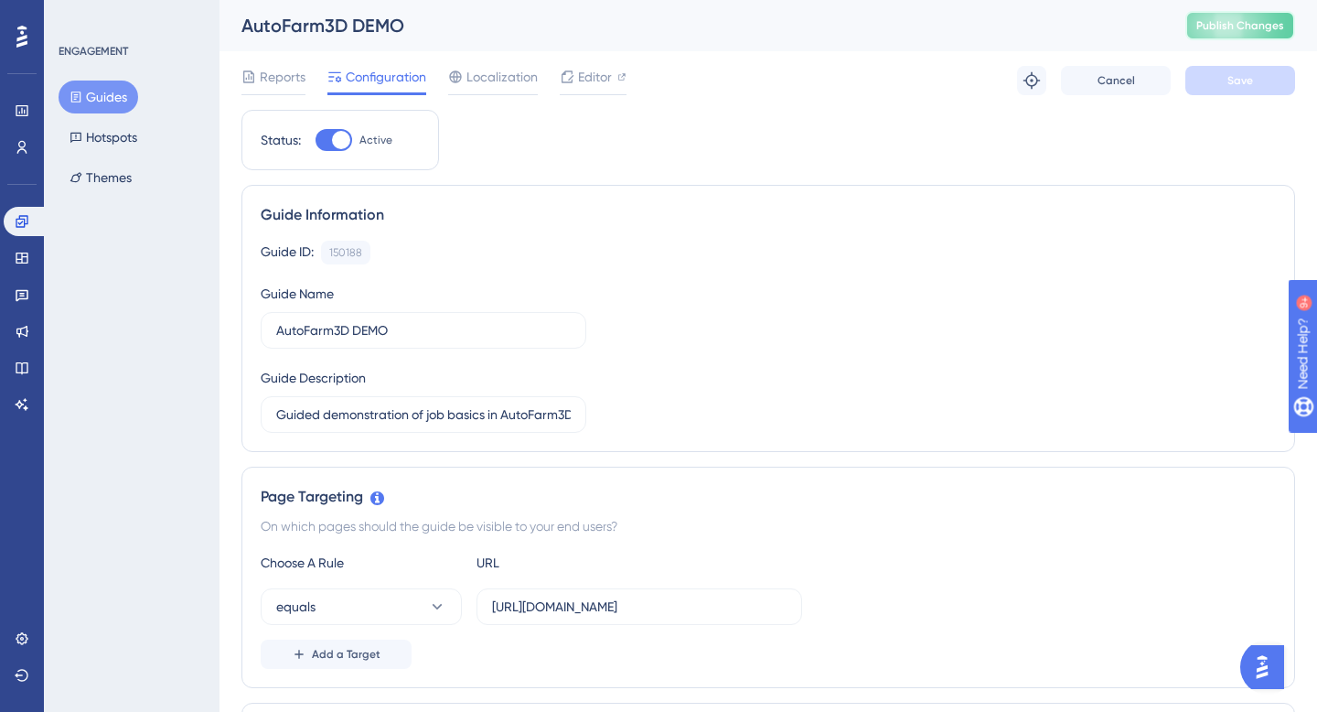
click at [1232, 27] on span "Publish Changes" at bounding box center [1240, 25] width 88 height 15
